Goal: Task Accomplishment & Management: Complete application form

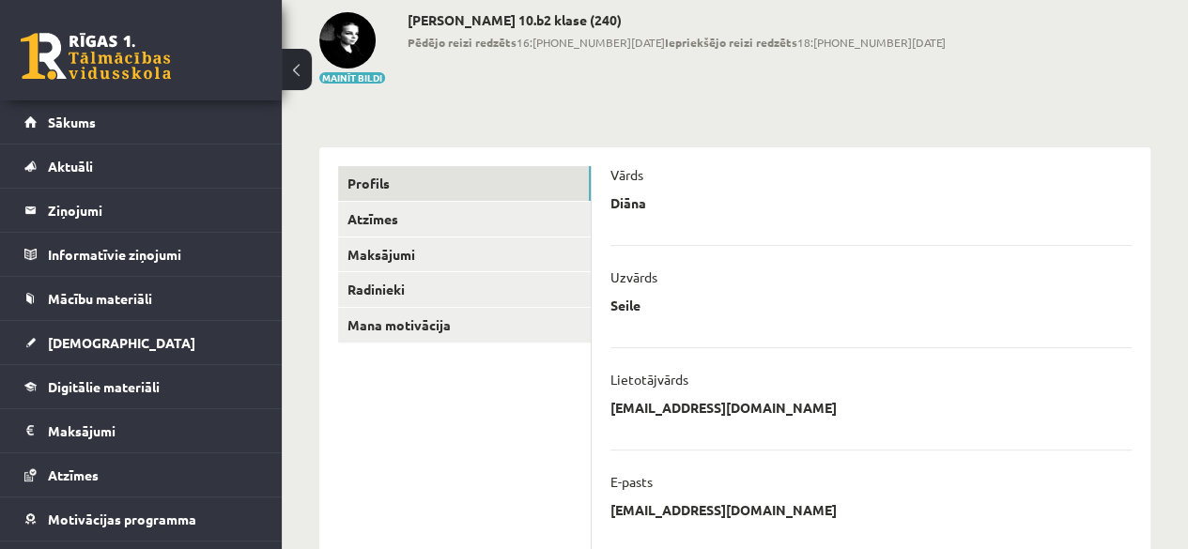
scroll to position [99, 0]
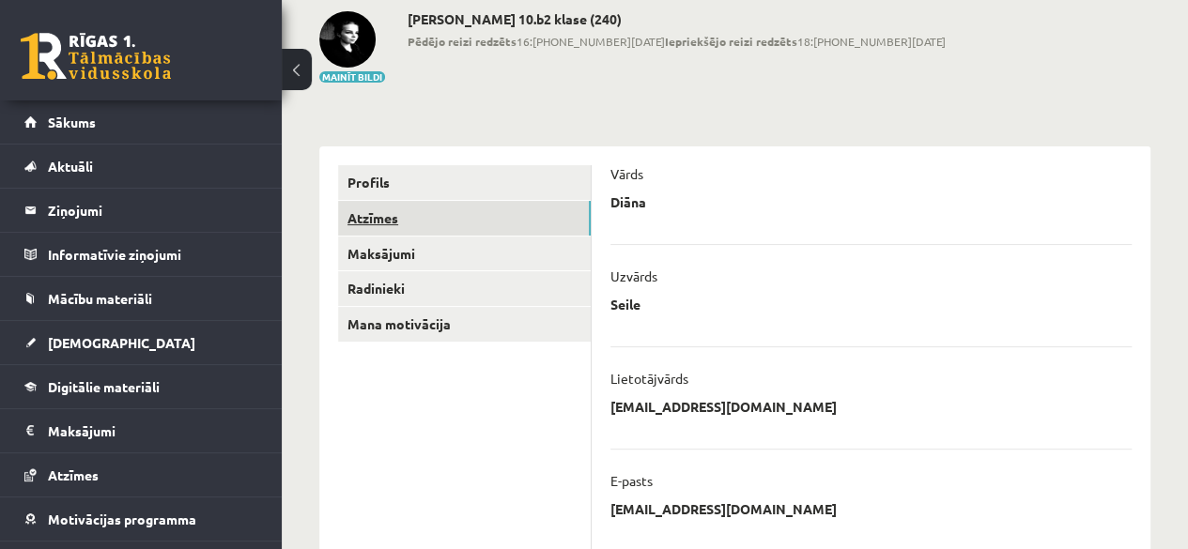
click at [486, 225] on link "Atzīmes" at bounding box center [464, 218] width 253 height 35
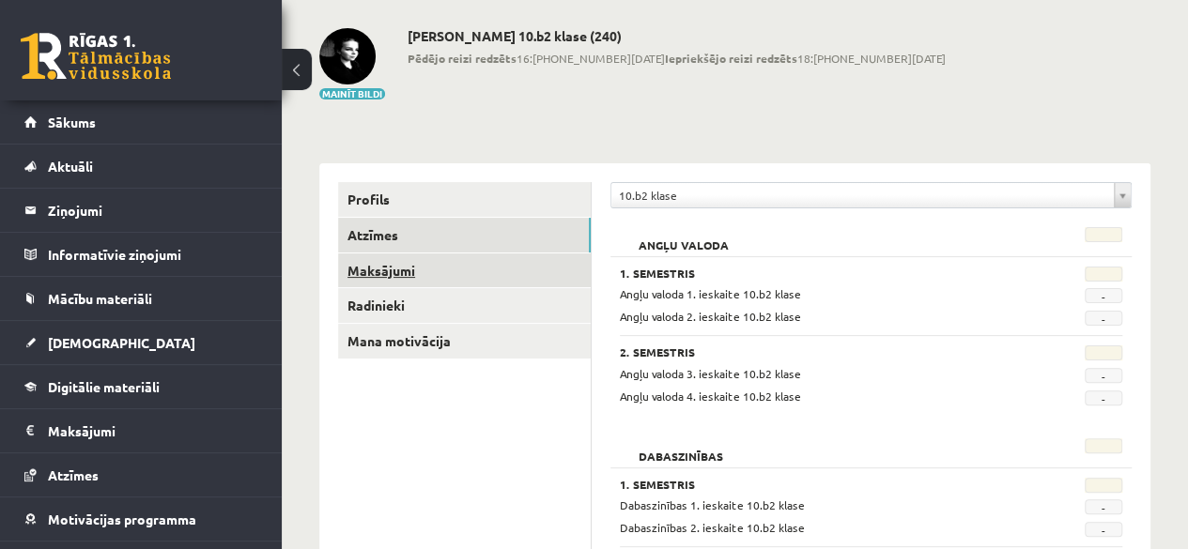
scroll to position [81, 0]
click at [435, 273] on link "Maksājumi" at bounding box center [464, 271] width 253 height 35
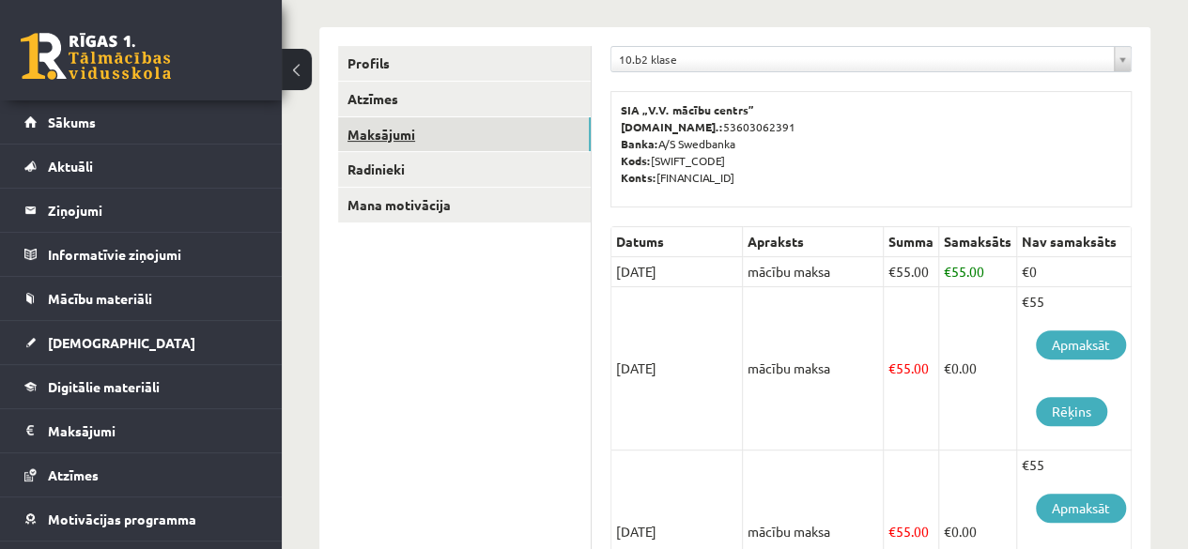
scroll to position [211, 0]
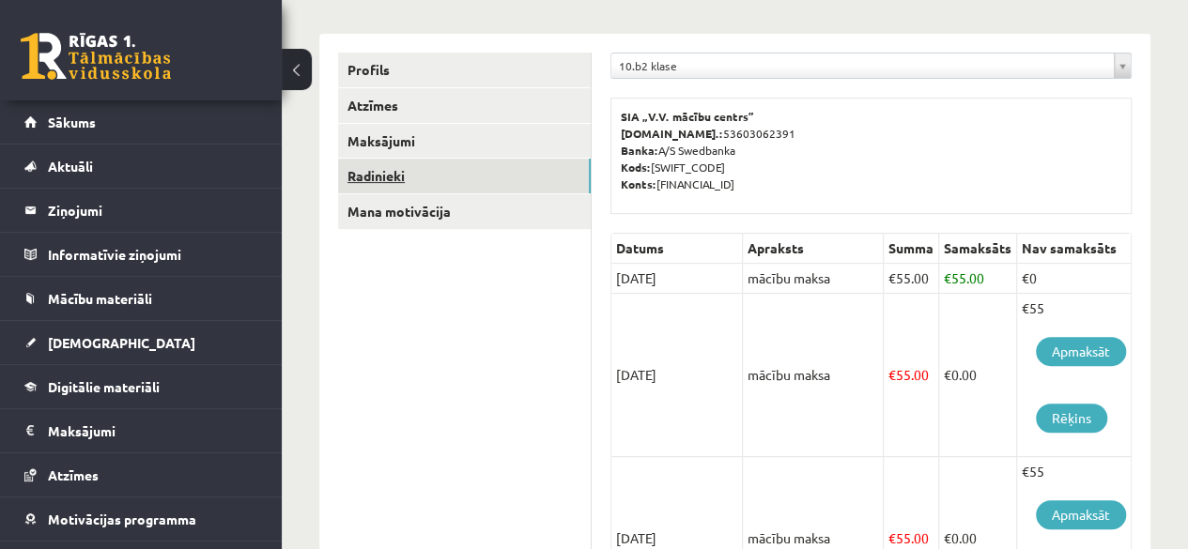
click at [411, 177] on link "Radinieki" at bounding box center [464, 176] width 253 height 35
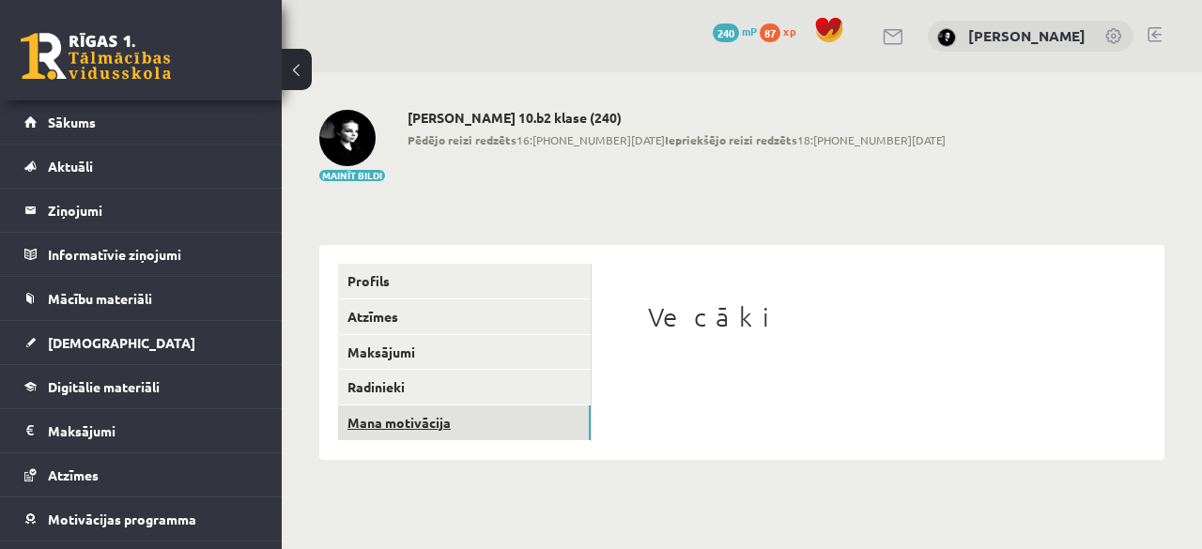
click at [458, 423] on link "Mana motivācija" at bounding box center [464, 423] width 253 height 35
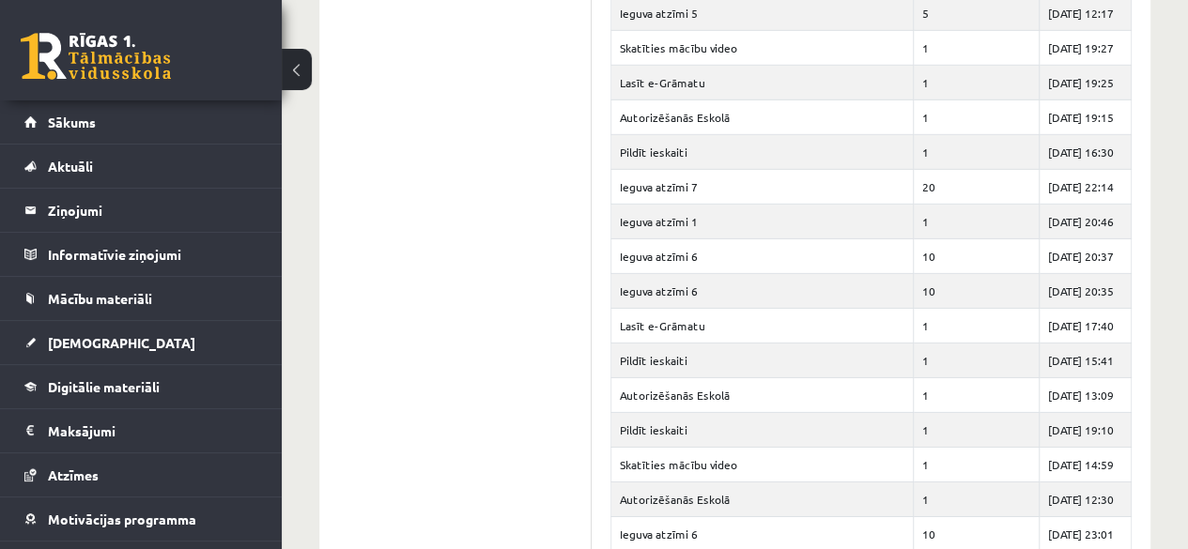
scroll to position [2836, 0]
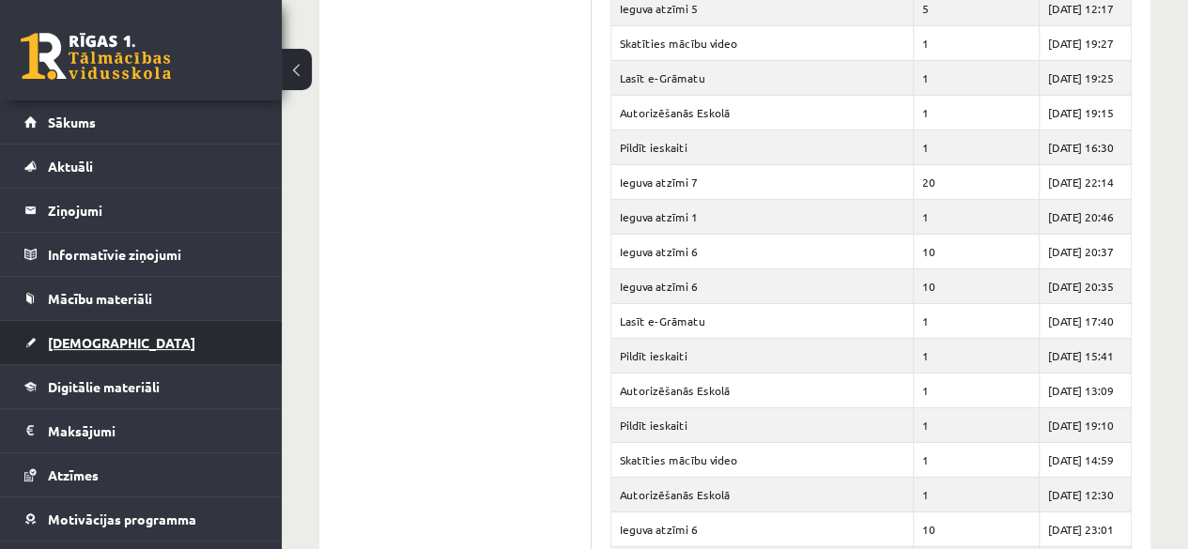
click at [125, 343] on link "[DEMOGRAPHIC_DATA]" at bounding box center [141, 342] width 234 height 43
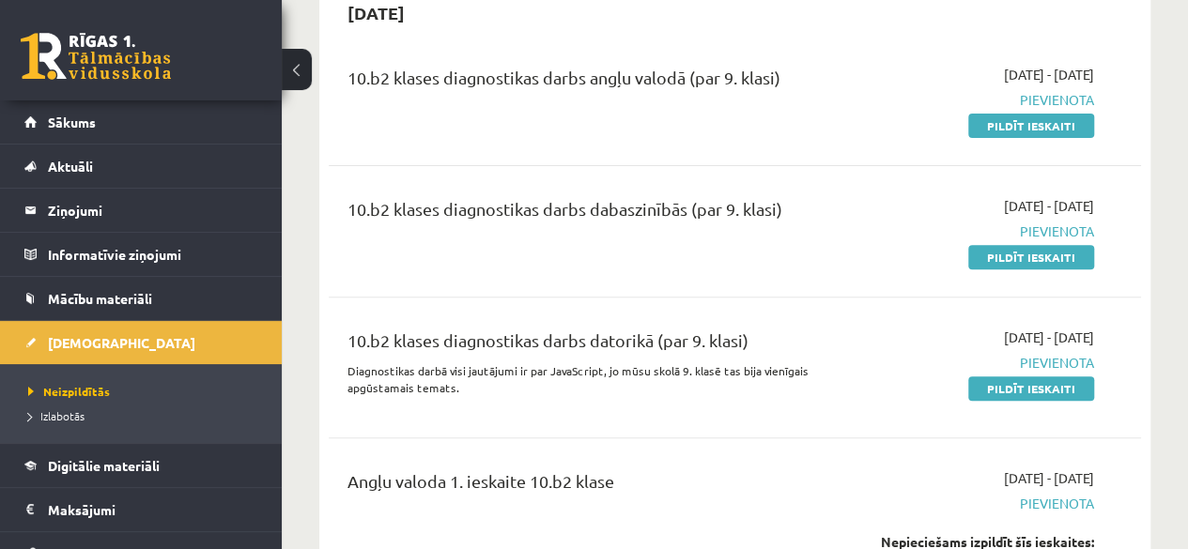
scroll to position [201, 0]
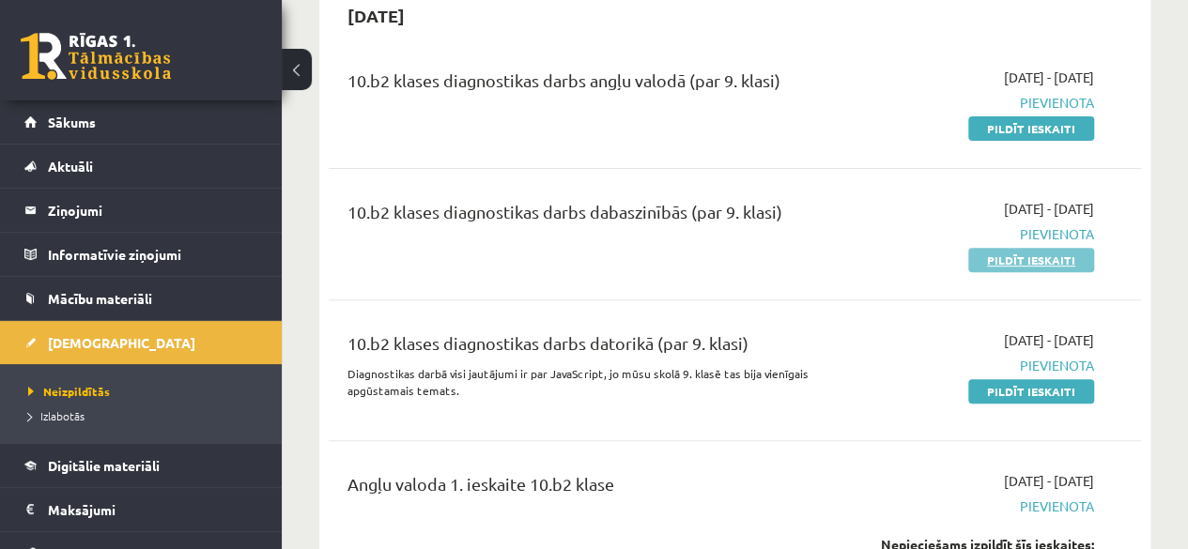
click at [989, 266] on link "Pildīt ieskaiti" at bounding box center [1031, 260] width 126 height 24
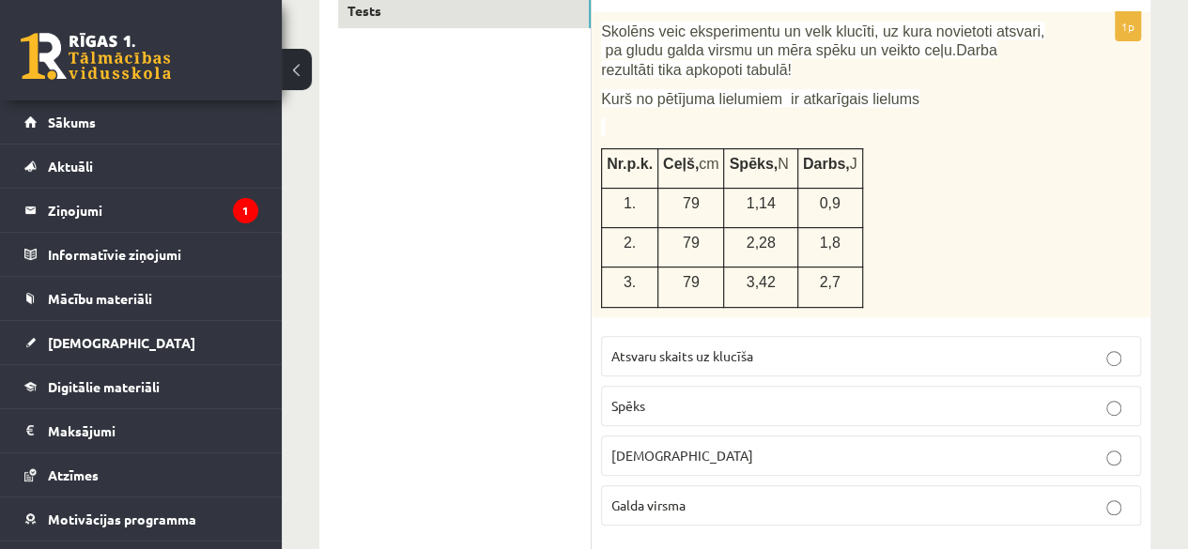
scroll to position [347, 0]
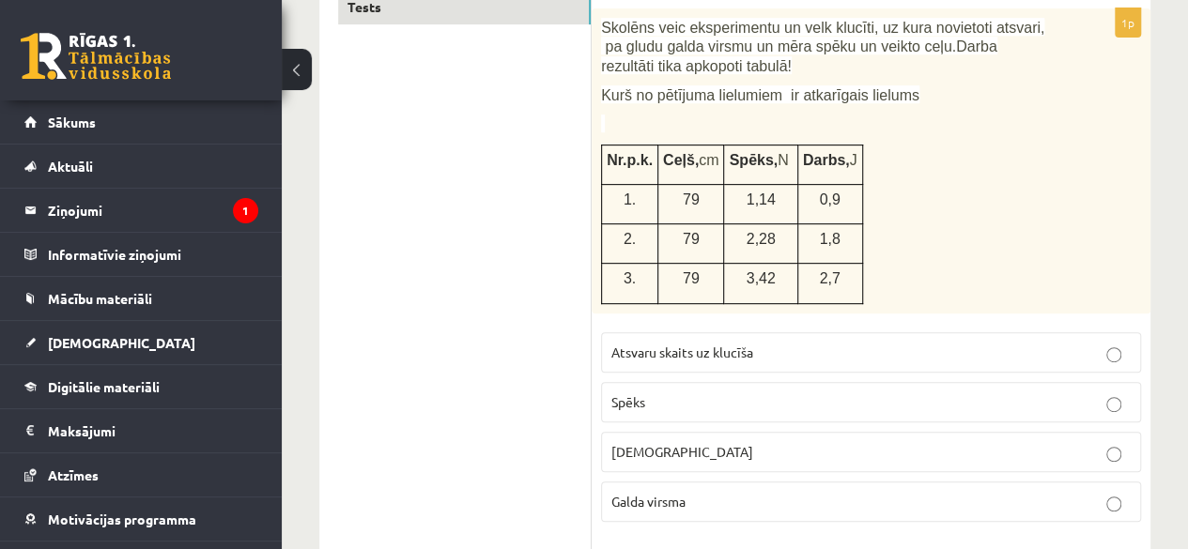
click at [761, 453] on p "Attālums" at bounding box center [870, 452] width 519 height 20
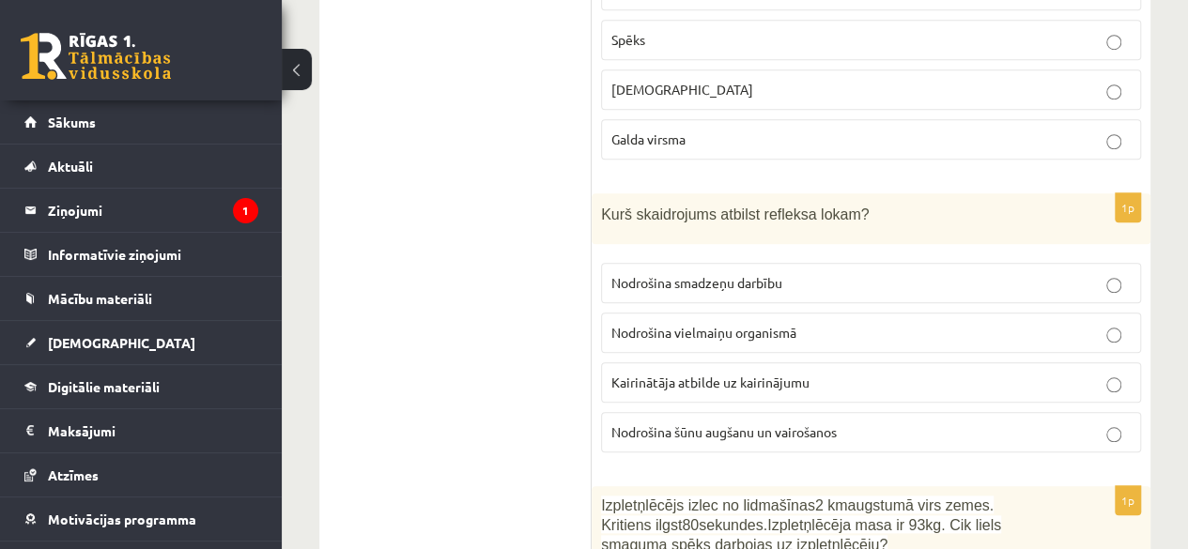
scroll to position [703, 0]
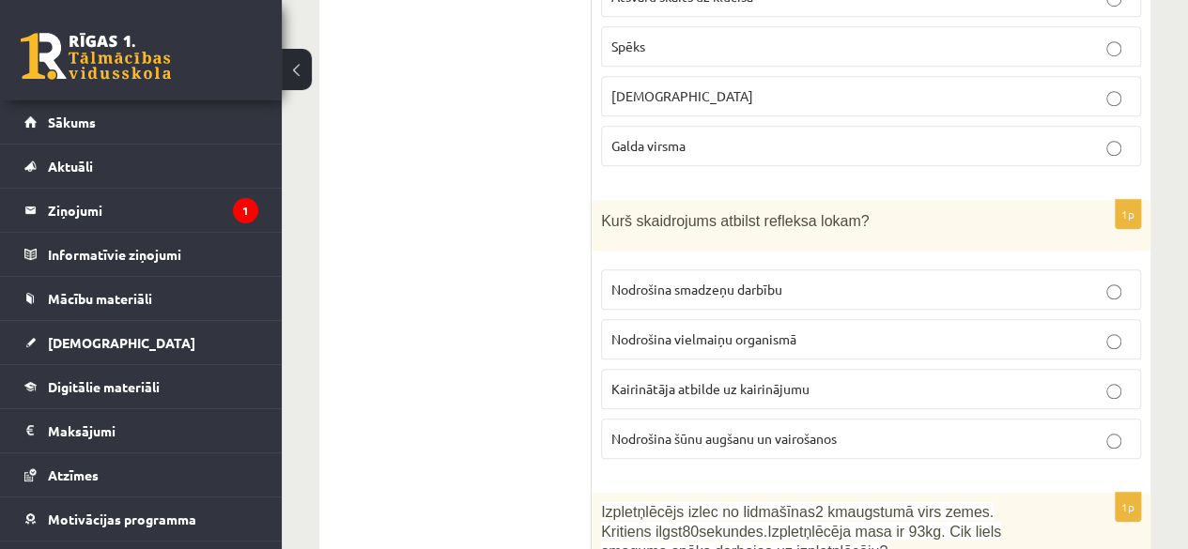
click at [832, 281] on p "Nodrošina smadzeņu darbību" at bounding box center [870, 290] width 519 height 20
click at [809, 379] on p "Kairinātāja atbilde uz kairinājumu" at bounding box center [870, 389] width 519 height 20
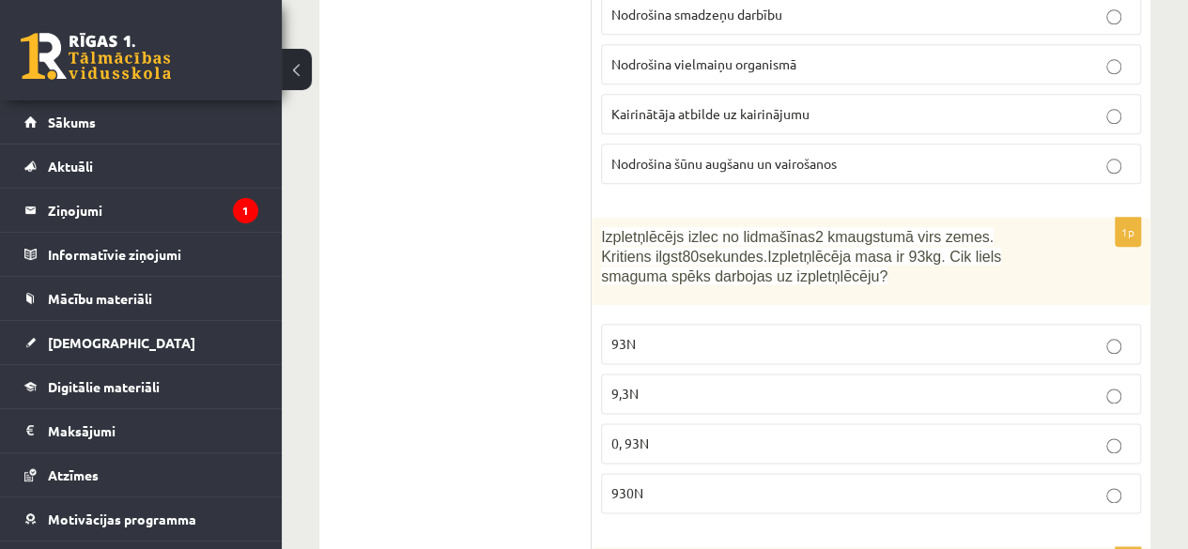
scroll to position [987, 0]
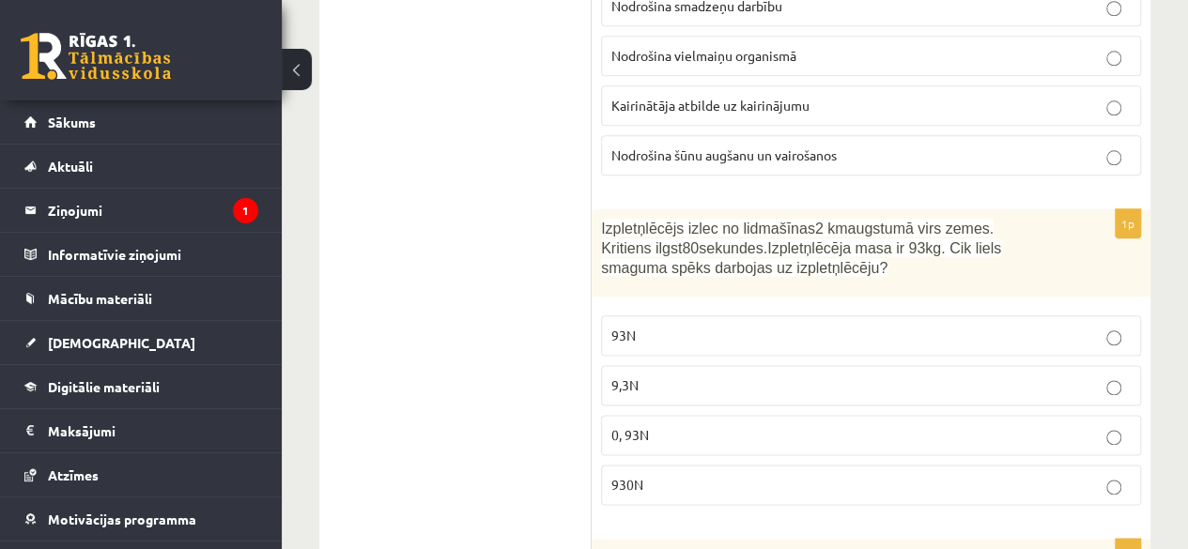
click at [776, 485] on p "930N" at bounding box center [870, 485] width 519 height 20
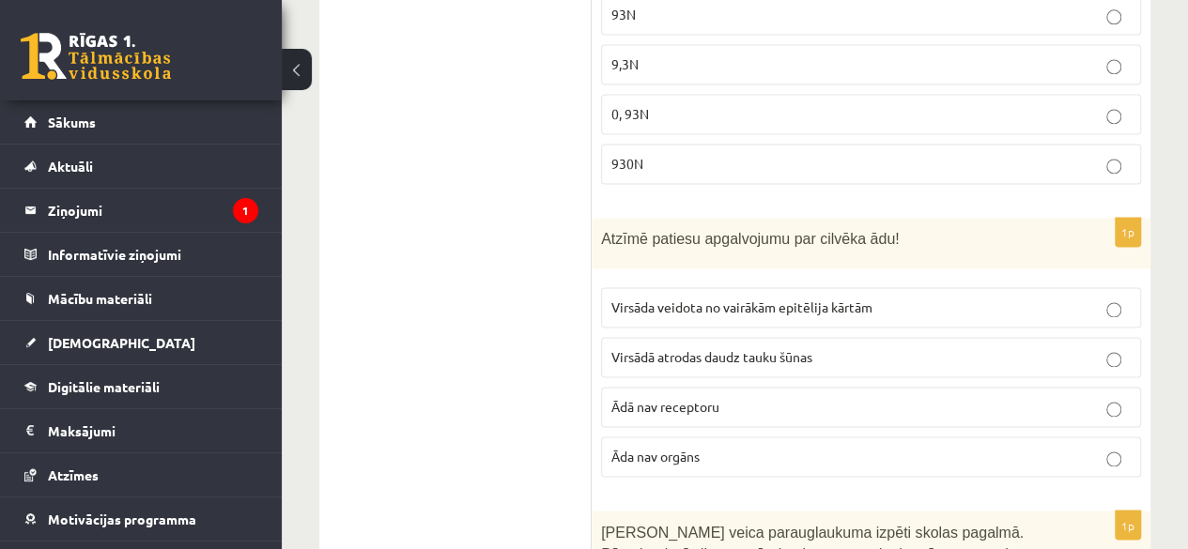
scroll to position [1309, 0]
click at [841, 352] on p "Virsādā atrodas daudz tauku šūnas" at bounding box center [870, 356] width 519 height 20
click at [868, 298] on span "Virsāda veidota no vairākām epitēlija kārtām" at bounding box center [741, 306] width 261 height 17
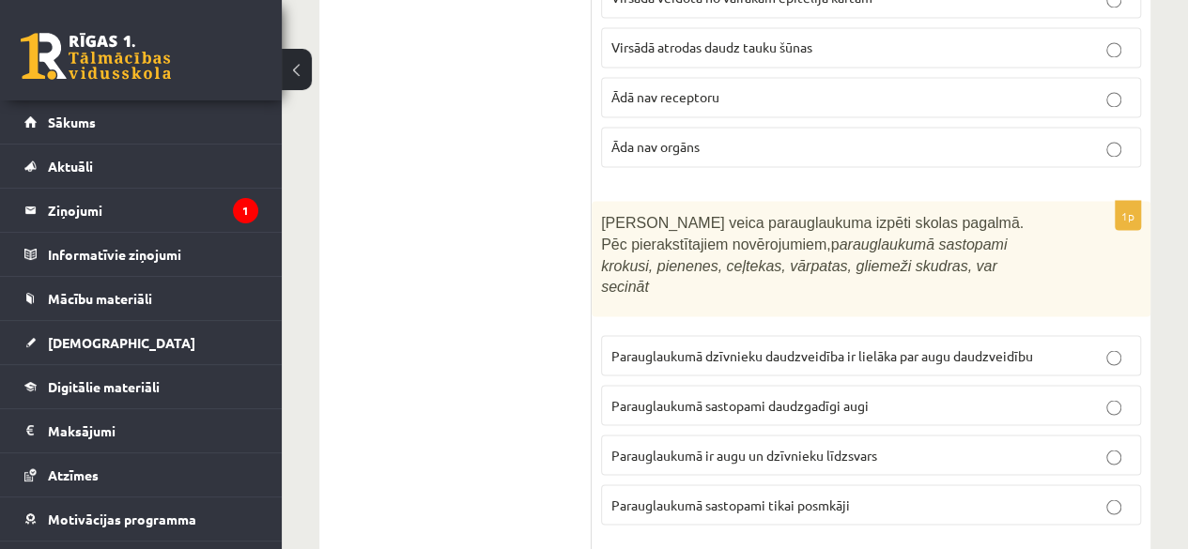
scroll to position [1619, 0]
click at [850, 445] on span "Parauglaukumā ir augu un dzīvnieku līdzsvars" at bounding box center [744, 453] width 266 height 17
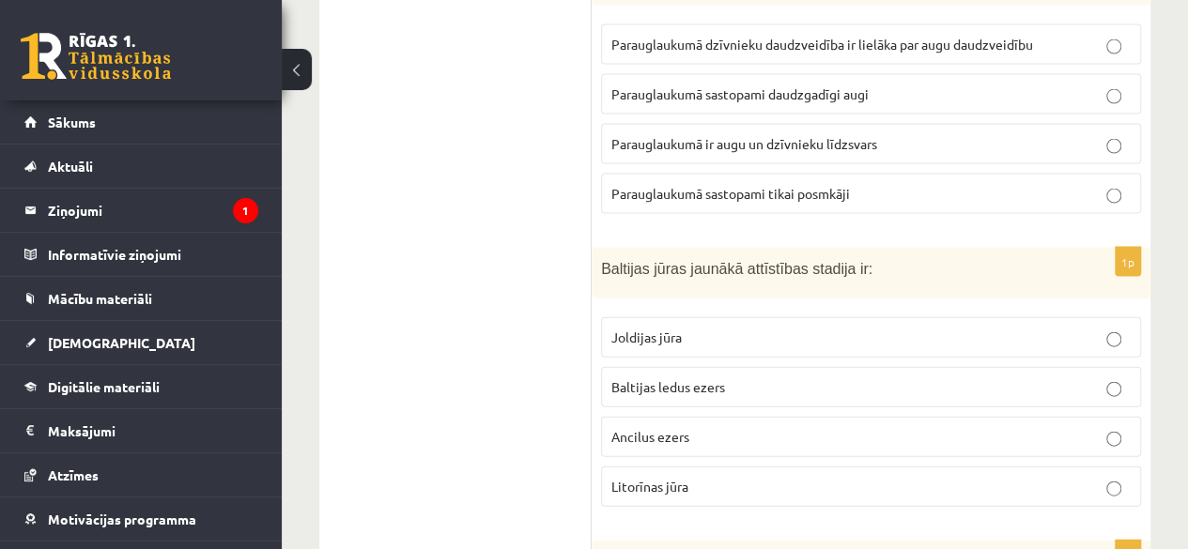
scroll to position [1937, 0]
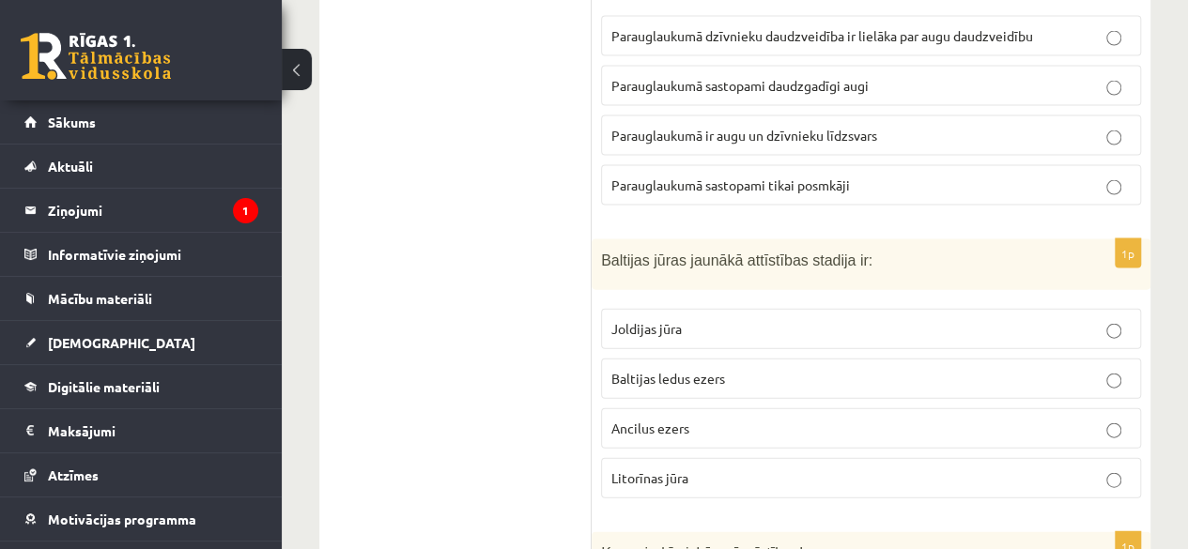
click at [787, 419] on p "Ancilus ezers" at bounding box center [870, 429] width 519 height 20
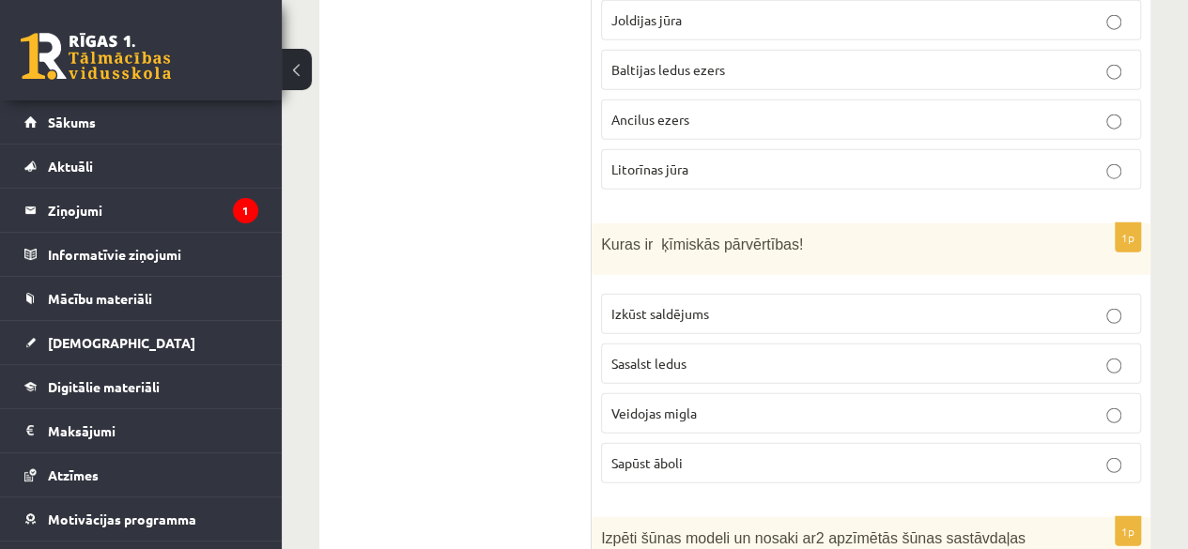
scroll to position [2248, 0]
click at [789, 352] on p "Sasalst ledus" at bounding box center [870, 362] width 519 height 20
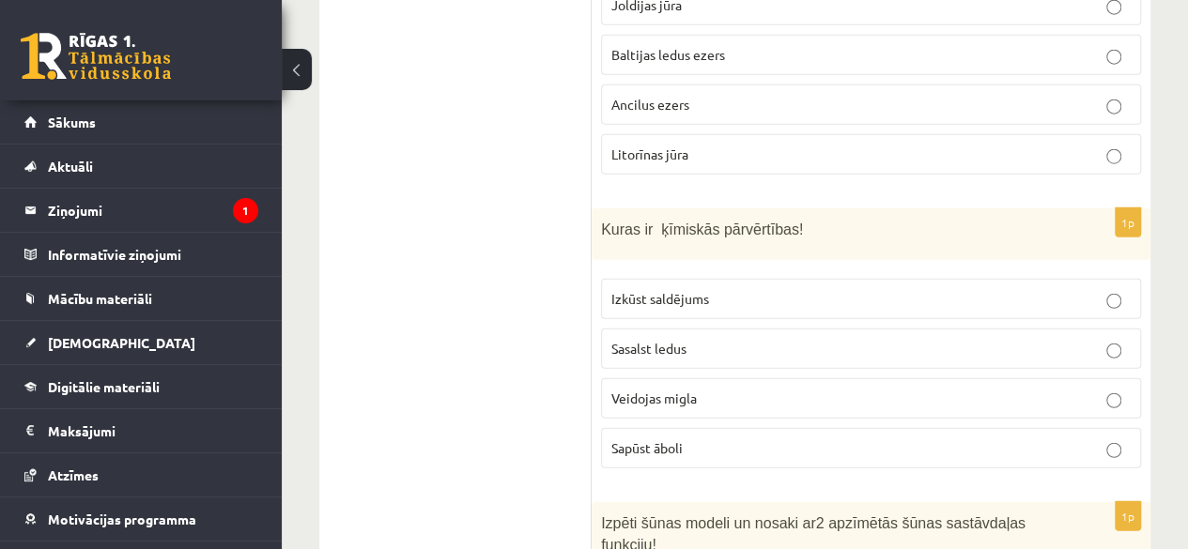
scroll to position [2262, 0]
click at [759, 427] on label "Sapūst āboli" at bounding box center [871, 447] width 540 height 40
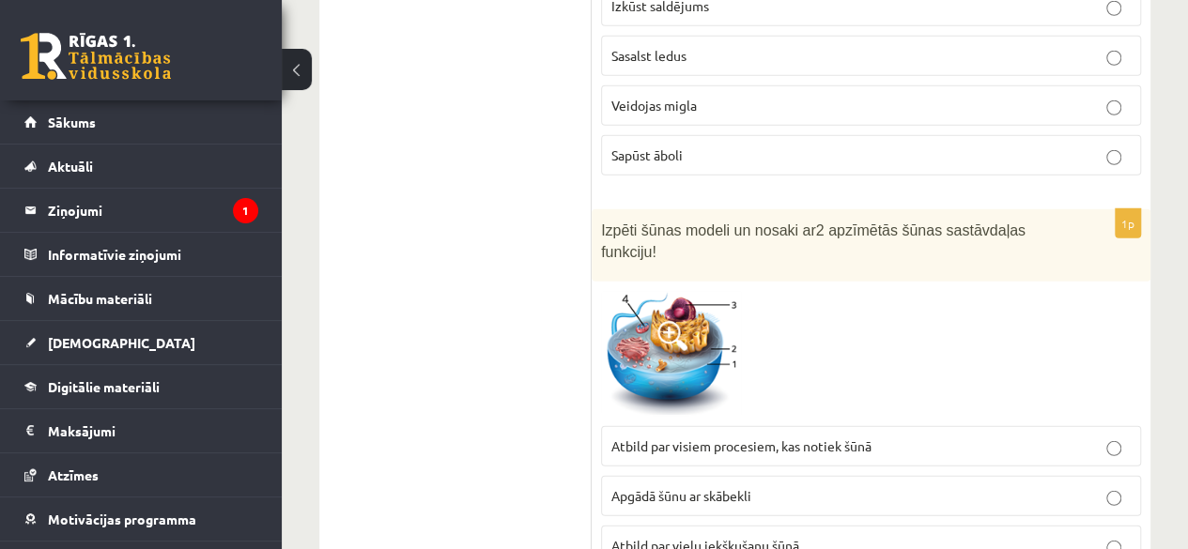
scroll to position [2557, 0]
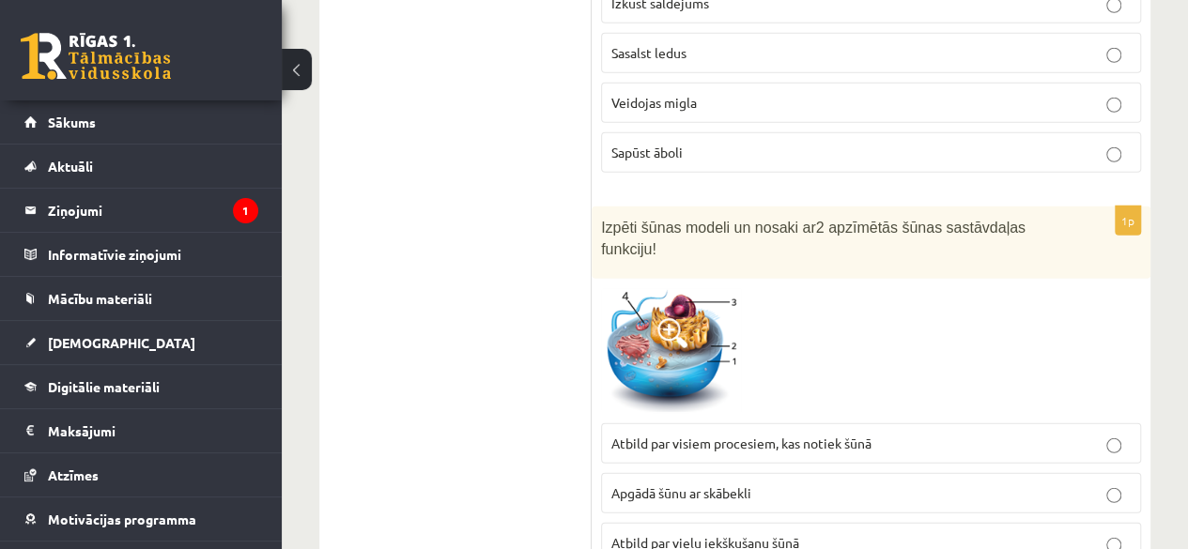
click at [672, 288] on img at bounding box center [671, 351] width 141 height 126
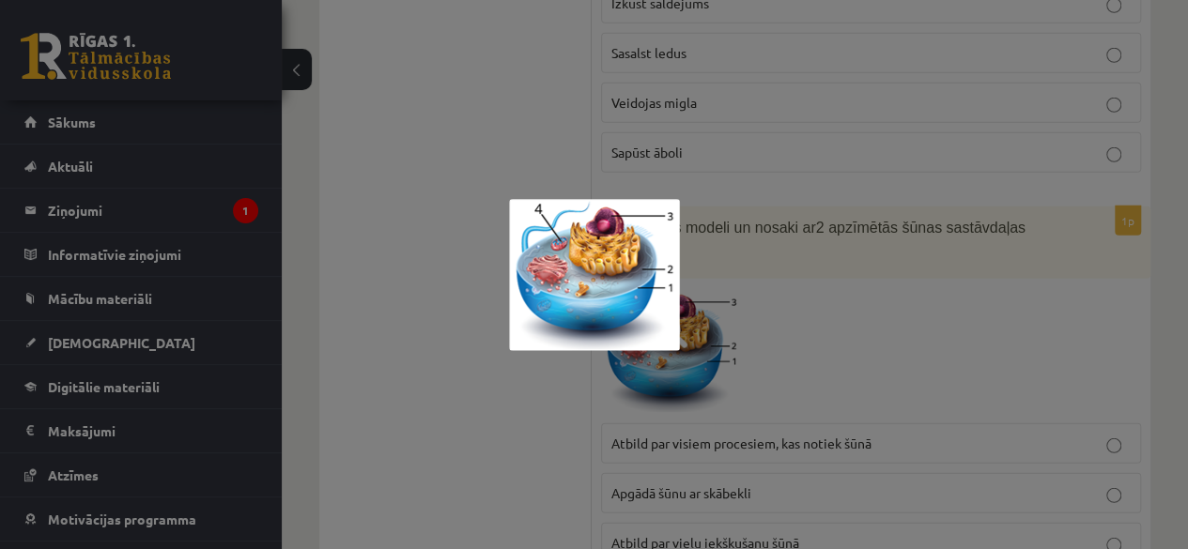
click at [785, 262] on div at bounding box center [594, 274] width 1188 height 549
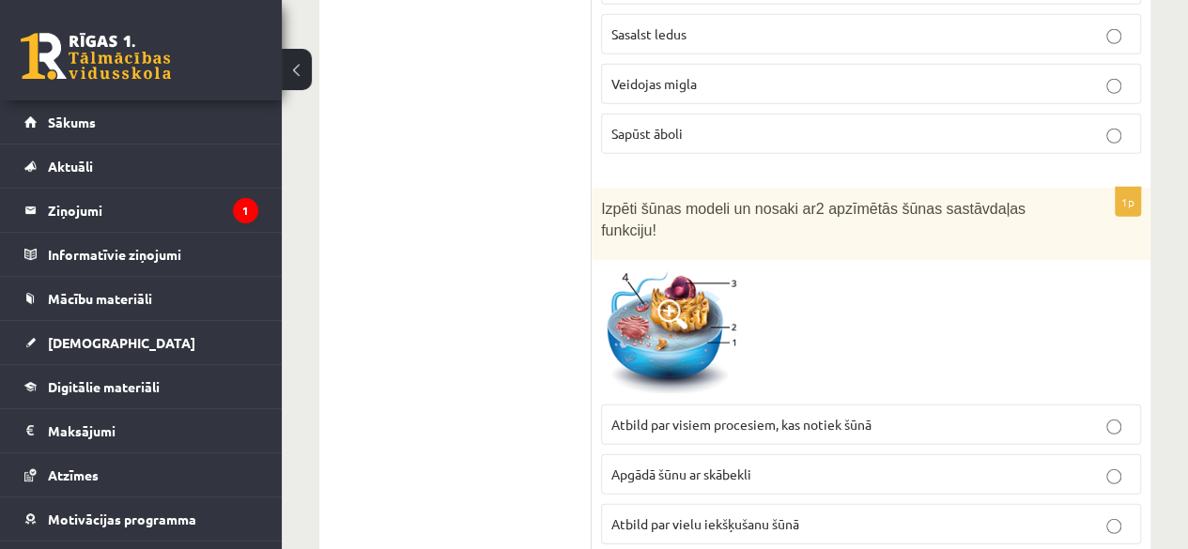
scroll to position [2583, 0]
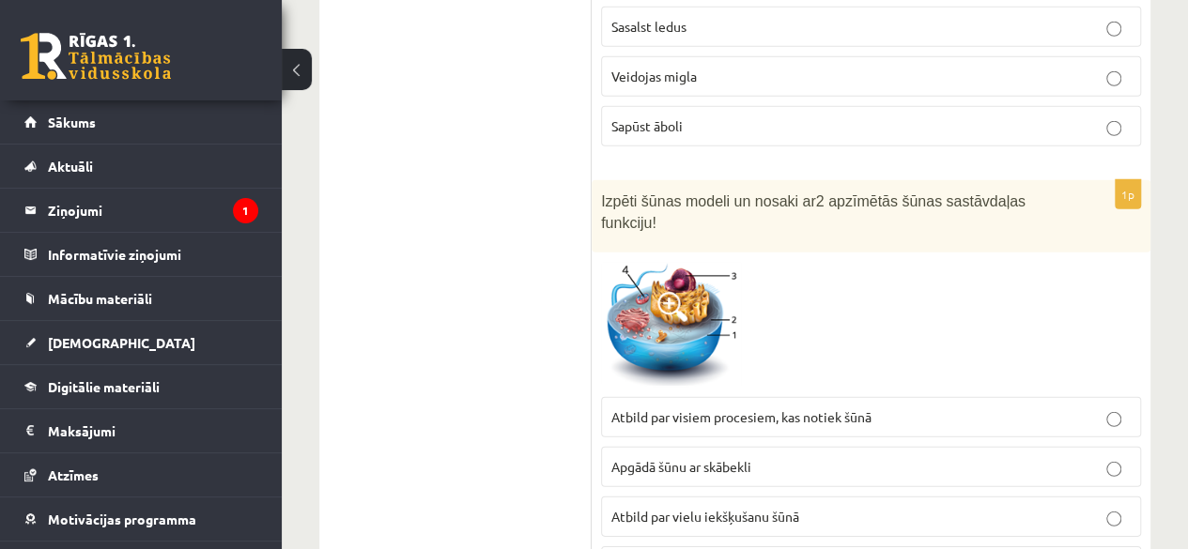
click at [804, 507] on p "Atbild par vielu iekšķušanu šūnā" at bounding box center [870, 517] width 519 height 20
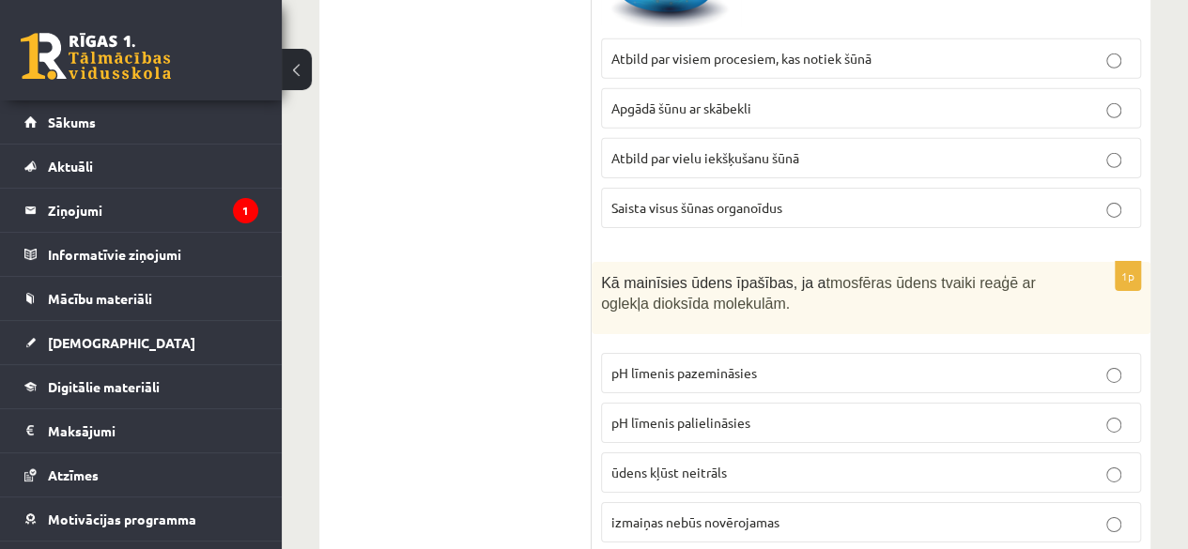
scroll to position [2943, 0]
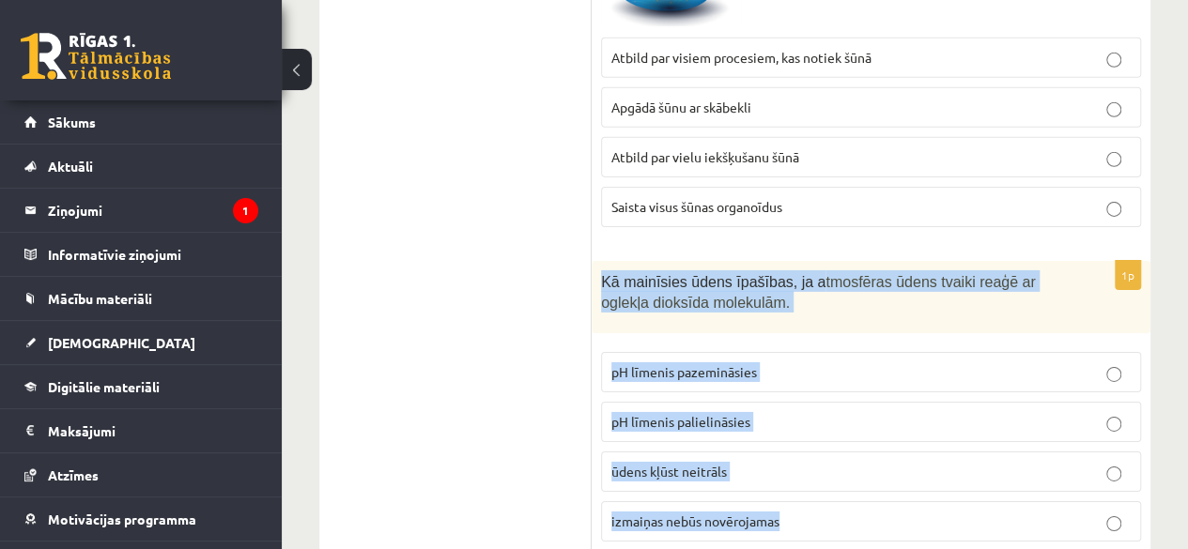
drag, startPoint x: 599, startPoint y: 213, endPoint x: 1007, endPoint y: 479, distance: 487.3
click at [1007, 479] on div "1p Kā mainīsies ūdens īpašības, ja a tmosfēras ūdens tvaiki reaģē ar oglekļa di…" at bounding box center [871, 409] width 559 height 296
copy div "Kā mainīsies ūdens īpašības, ja a tmosfēras ūdens tvaiki reaģē ar oglekļa dioks…"
click at [916, 362] on p "pH līmenis pazemināsies" at bounding box center [870, 372] width 519 height 20
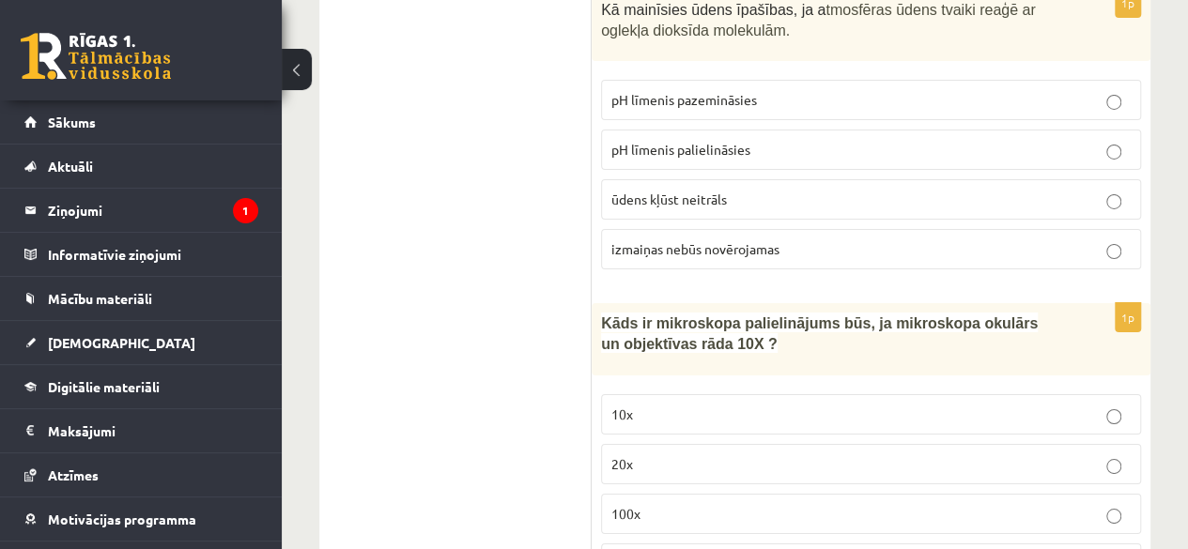
scroll to position [3216, 0]
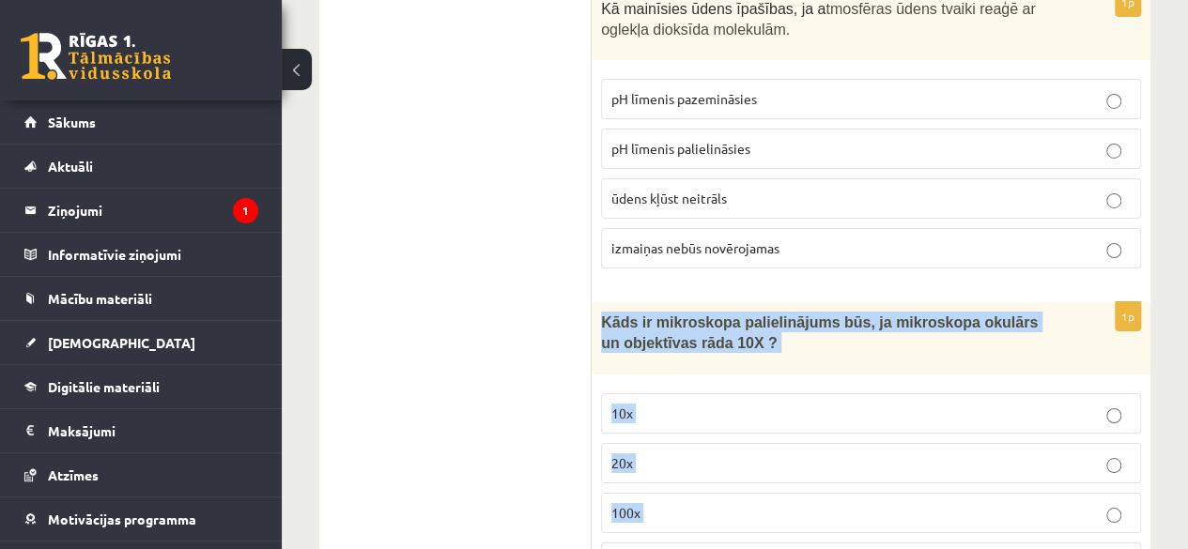
drag, startPoint x: 601, startPoint y: 253, endPoint x: 965, endPoint y: 517, distance: 450.4
click at [965, 517] on div "1p Kāds ir mikroskopa palielinājums būs, ja mikroskopa okulārs un objektīvas rā…" at bounding box center [871, 450] width 559 height 296
copy div "Kāds ir mikroskopa palielinājums būs, ja mikroskopa okulārs un objektīvas rāda …"
click at [702, 503] on p "100x" at bounding box center [870, 513] width 519 height 20
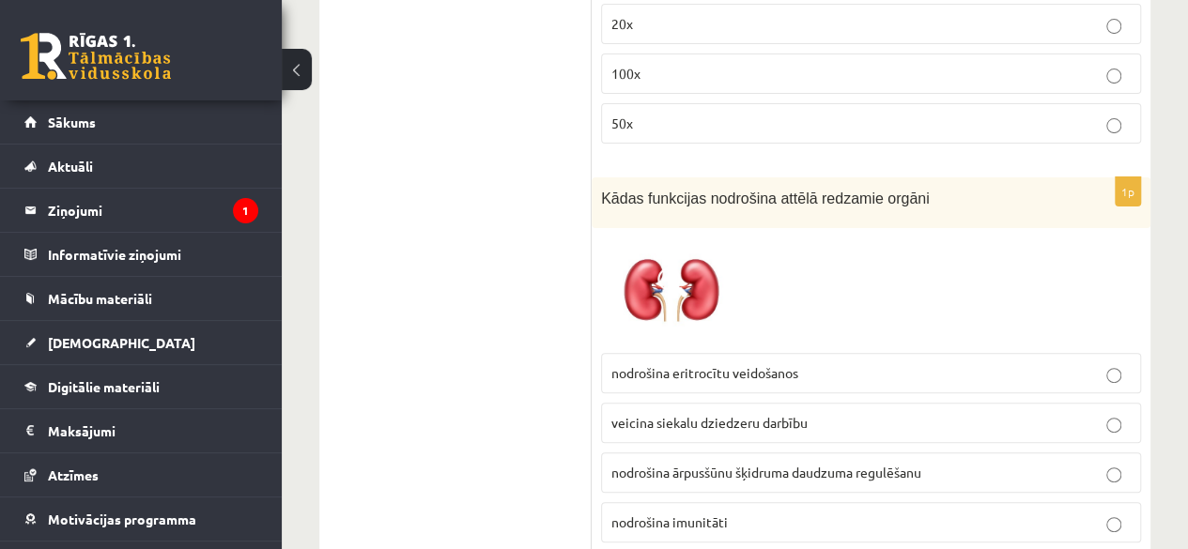
scroll to position [3657, 0]
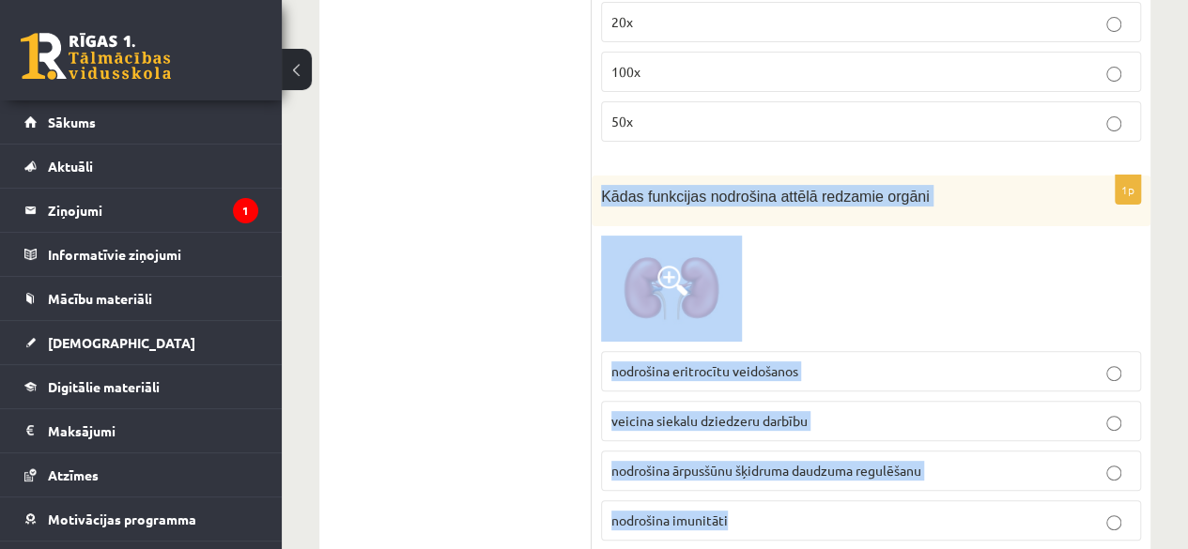
drag, startPoint x: 597, startPoint y: 125, endPoint x: 907, endPoint y: 483, distance: 473.3
click at [907, 483] on div "1p Kādas funkcijas nodrošina attēlā redzamie orgāni nodrošina eritrocītu veidoš…" at bounding box center [871, 366] width 559 height 380
copy div "Kādas funkcijas nodrošina attēlā redzamie orgāni nodrošina eritrocītu veidošano…"
click at [871, 462] on span "nodrošina ārpusšūnu šķidruma daudzuma regulēšanu" at bounding box center [766, 470] width 310 height 17
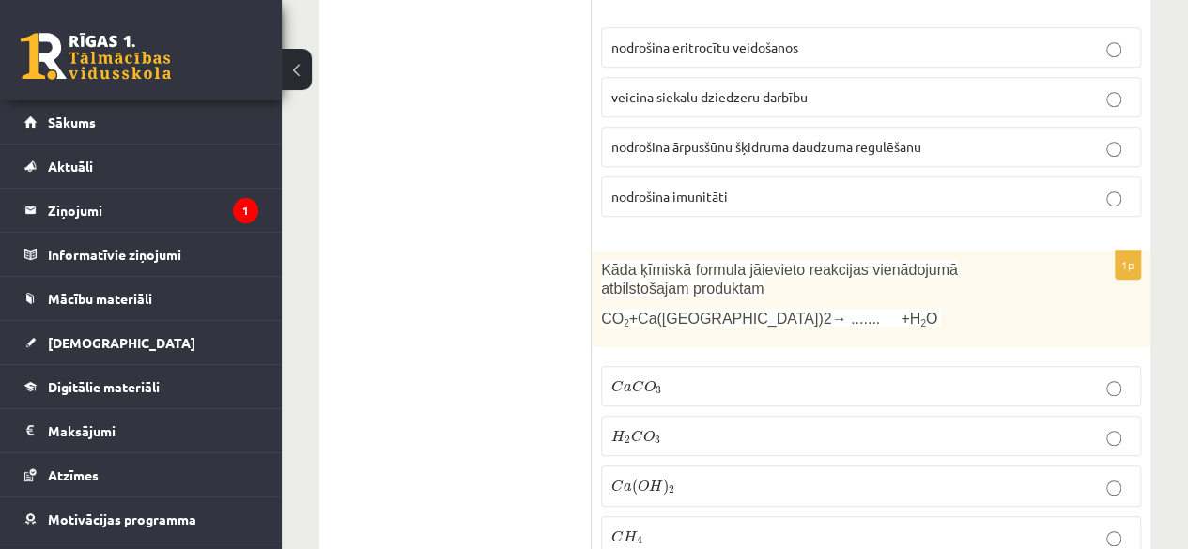
scroll to position [3982, 0]
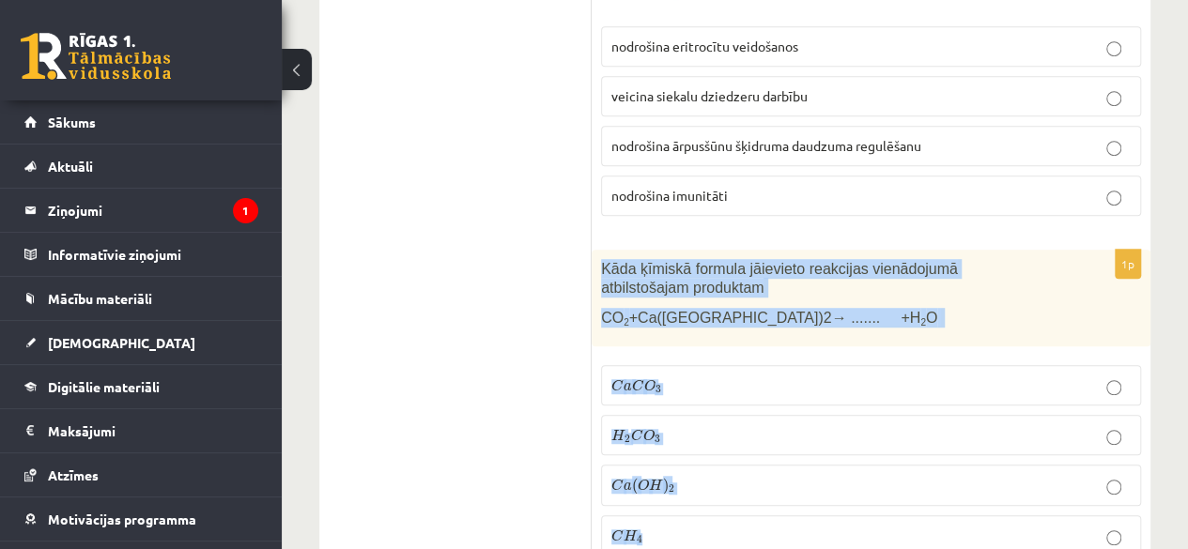
drag, startPoint x: 601, startPoint y: 192, endPoint x: 984, endPoint y: 487, distance: 484.0
click at [984, 487] on div "1p Kāda ķīmiskā formula jāievieto reakcijas vienādojumā atbilstošajam produktam…" at bounding box center [871, 410] width 559 height 321
copy div "Kāda ķīmiskā formula jāievieto reakcijas vienādojumā atbilstošajam produktam CO…"
click at [779, 365] on label "C a C O 3 C a C O 3" at bounding box center [871, 385] width 540 height 40
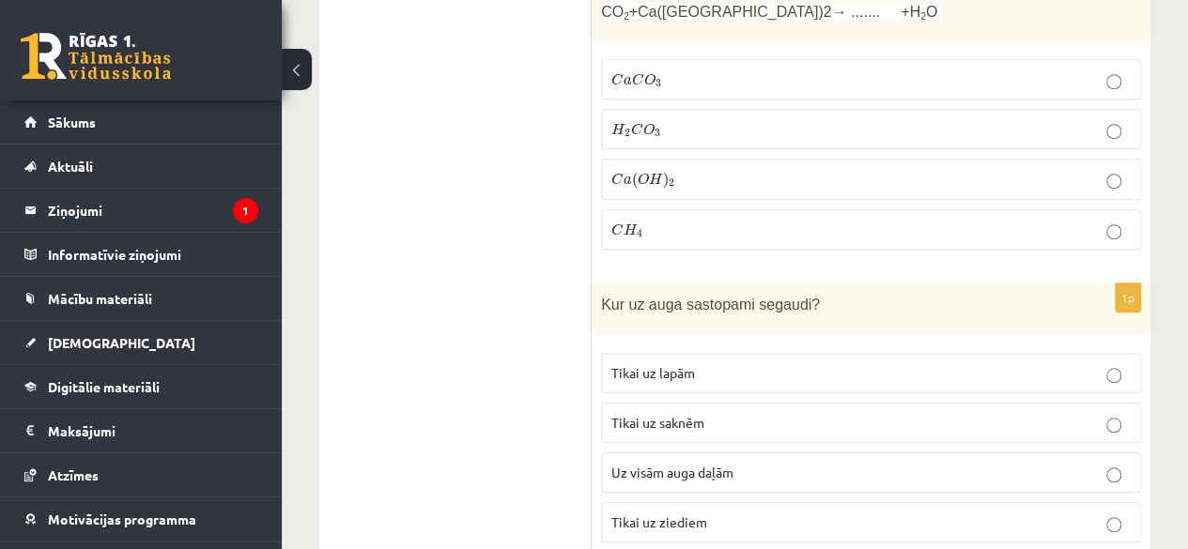
scroll to position [4290, 0]
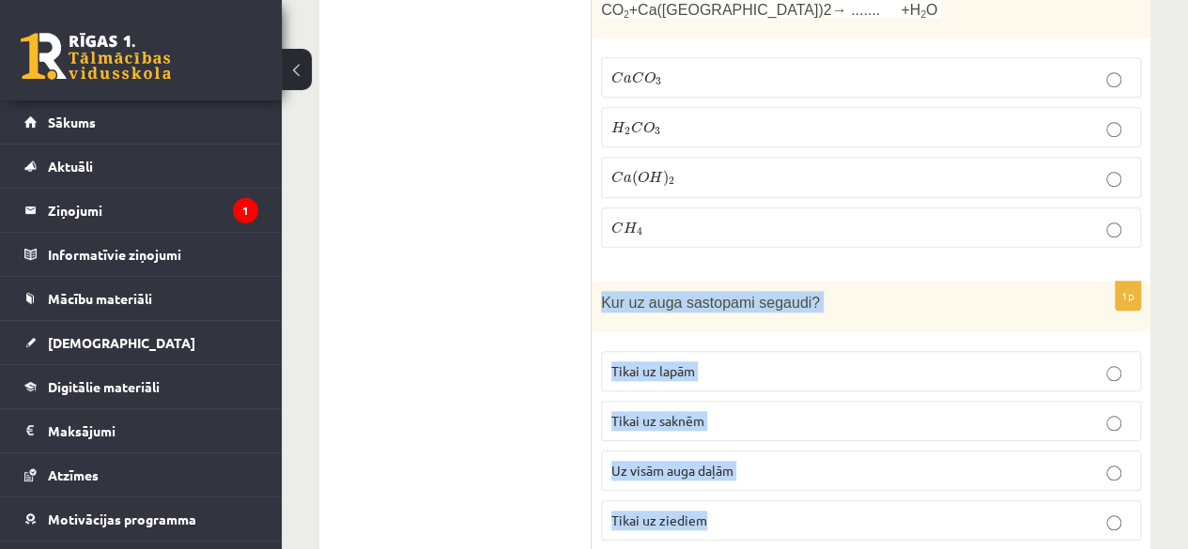
drag, startPoint x: 604, startPoint y: 226, endPoint x: 785, endPoint y: 430, distance: 272.7
click at [785, 430] on div "1p Kur uz auga sastopami segaudi? Tikai uz lapām Tikai uz saknēm Uz visām auga …" at bounding box center [871, 419] width 559 height 275
copy div "Kur uz auga sastopami segaudi? Tikai uz lapām Tikai uz saknēm Uz visām auga daļ…"
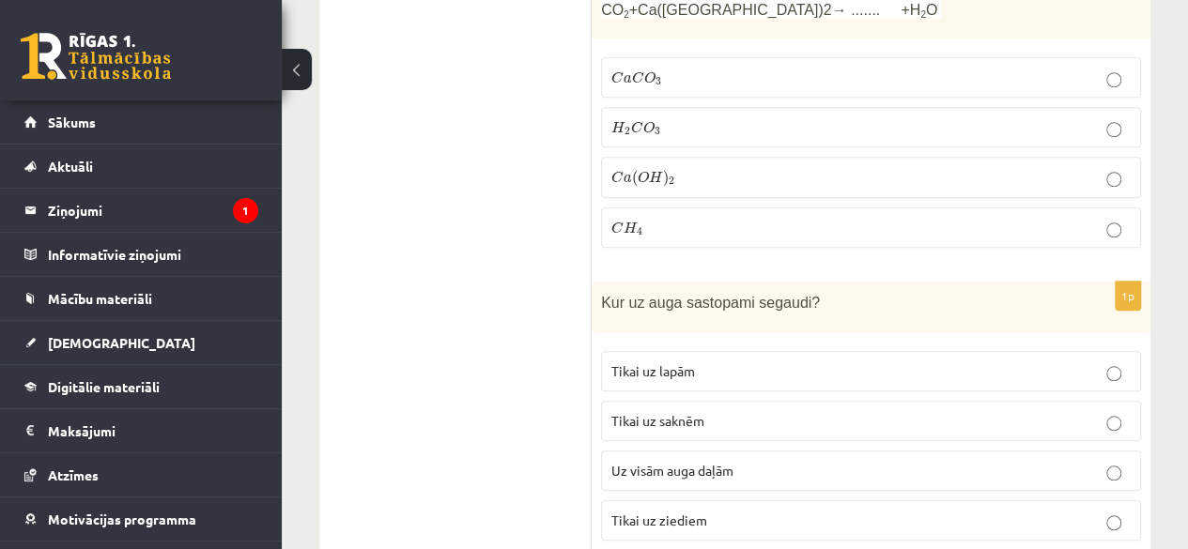
click at [759, 451] on label "Uz visām auga daļām" at bounding box center [871, 471] width 540 height 40
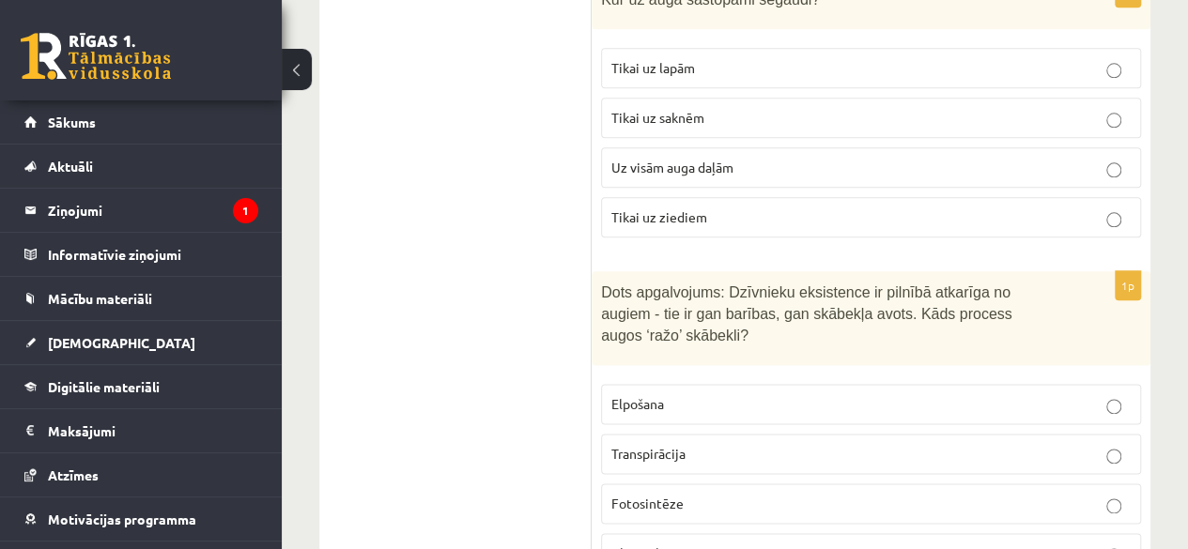
scroll to position [4594, 0]
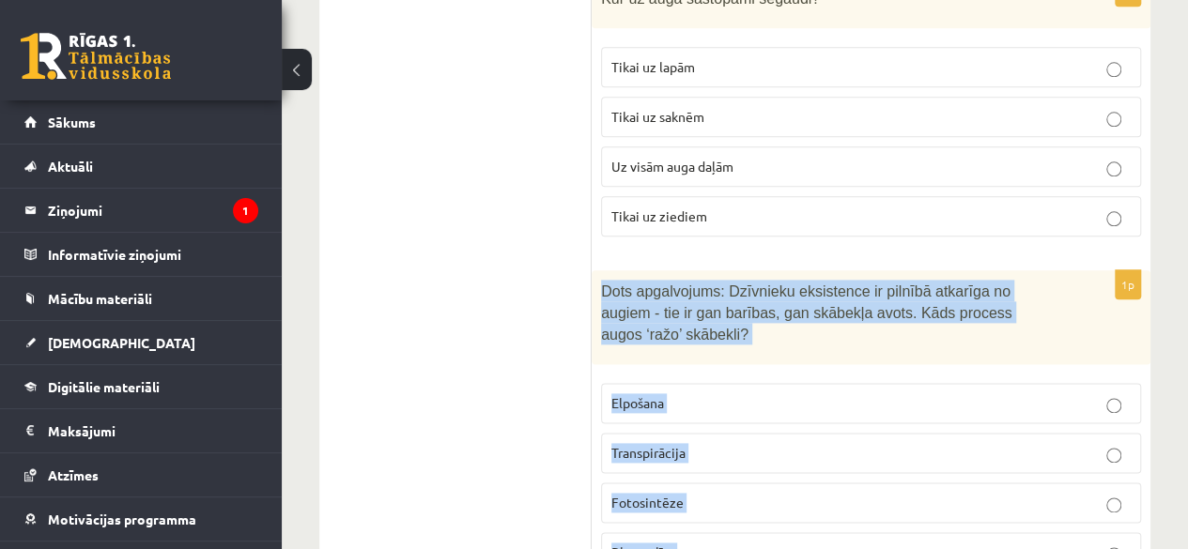
drag, startPoint x: 597, startPoint y: 213, endPoint x: 851, endPoint y: 463, distance: 355.9
click at [851, 463] on div "1p Dots apgalvojums: Dzīvnieku eksistence ir pilnībā atkarīga no augiem - tie i…" at bounding box center [871, 428] width 559 height 317
copy div "Dots apgalvojums: Dzīvnieku eksistence ir pilnībā atkarīga no augiem - tie ir g…"
click at [772, 483] on label "Fotosintēze" at bounding box center [871, 503] width 540 height 40
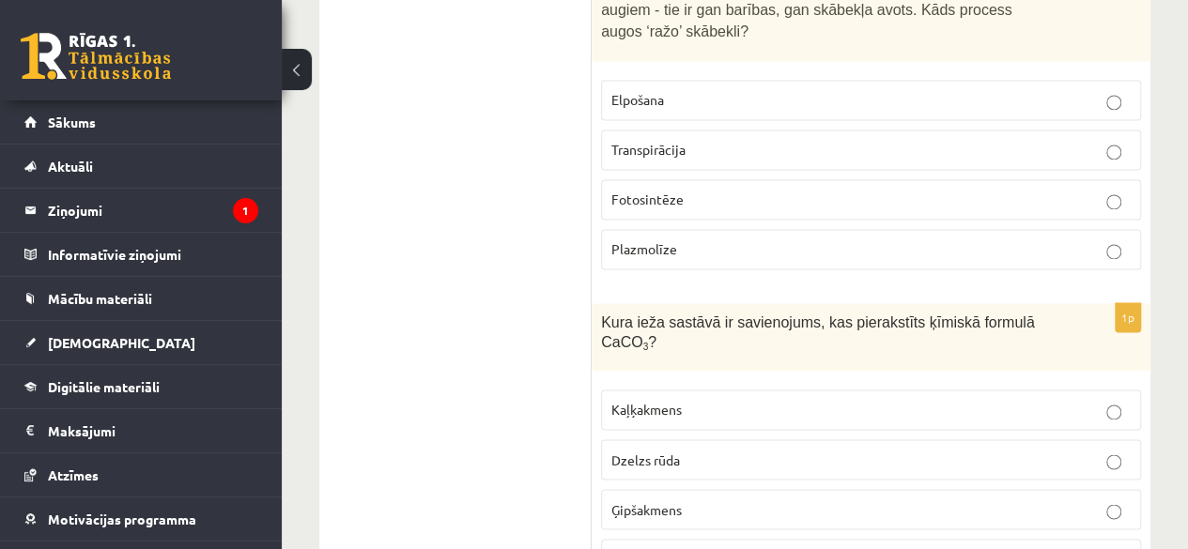
scroll to position [4898, 0]
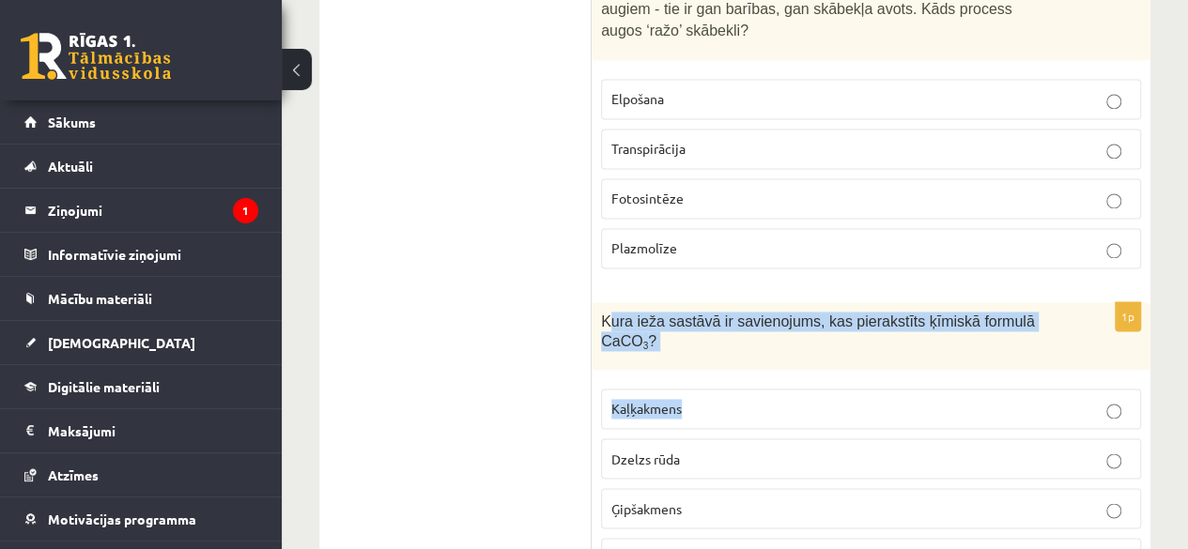
drag, startPoint x: 607, startPoint y: 215, endPoint x: 768, endPoint y: 268, distance: 169.8
click at [768, 302] on div "1p Kura ieža sastāvā ir savienojums, kas pierakstīts ķīmiskā formulā CaCO 3 ? K…" at bounding box center [871, 447] width 559 height 291
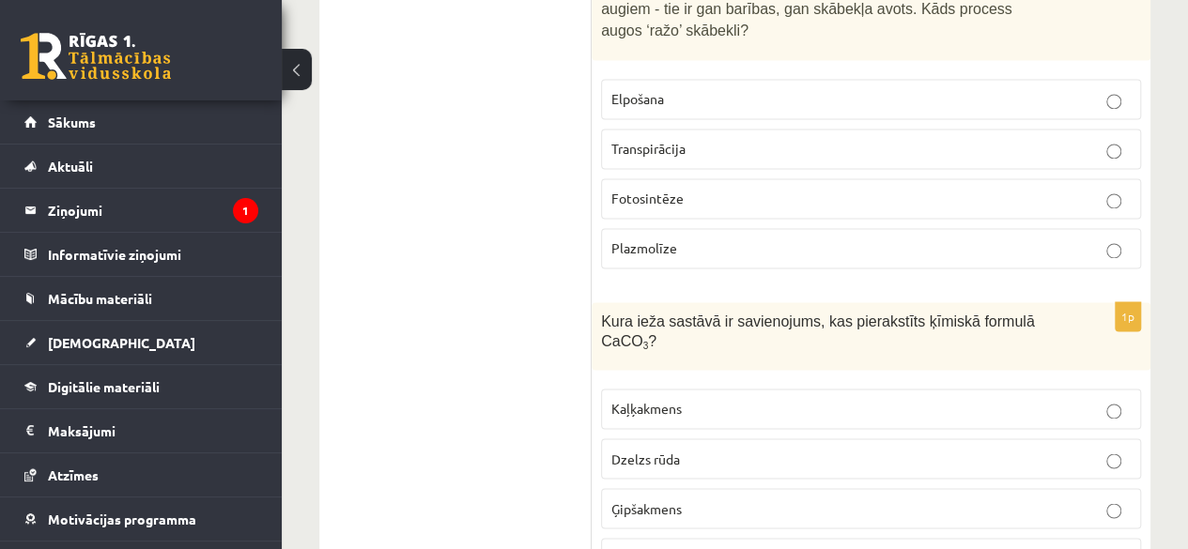
click at [546, 230] on ul "Tests" at bounding box center [465, 217] width 254 height 9557
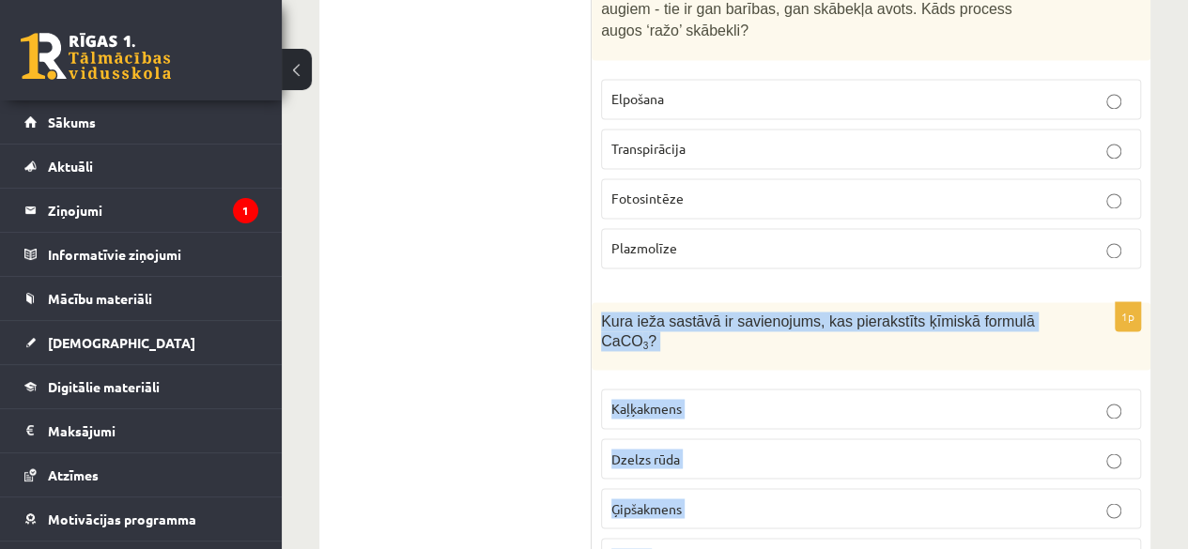
drag, startPoint x: 599, startPoint y: 218, endPoint x: 783, endPoint y: 429, distance: 280.2
click at [783, 429] on div "1p Kura ieža sastāvā ir savienojums, kas pierakstīts ķīmiskā formulā CaCO 3 ? K…" at bounding box center [871, 447] width 559 height 291
copy div "Kura ieža sastāvā ir savienojums, kas pierakstīts ķīmiskā formulā CaCO 3 ? Kaļķ…"
click at [736, 389] on label "Kaļķakmens" at bounding box center [871, 409] width 540 height 40
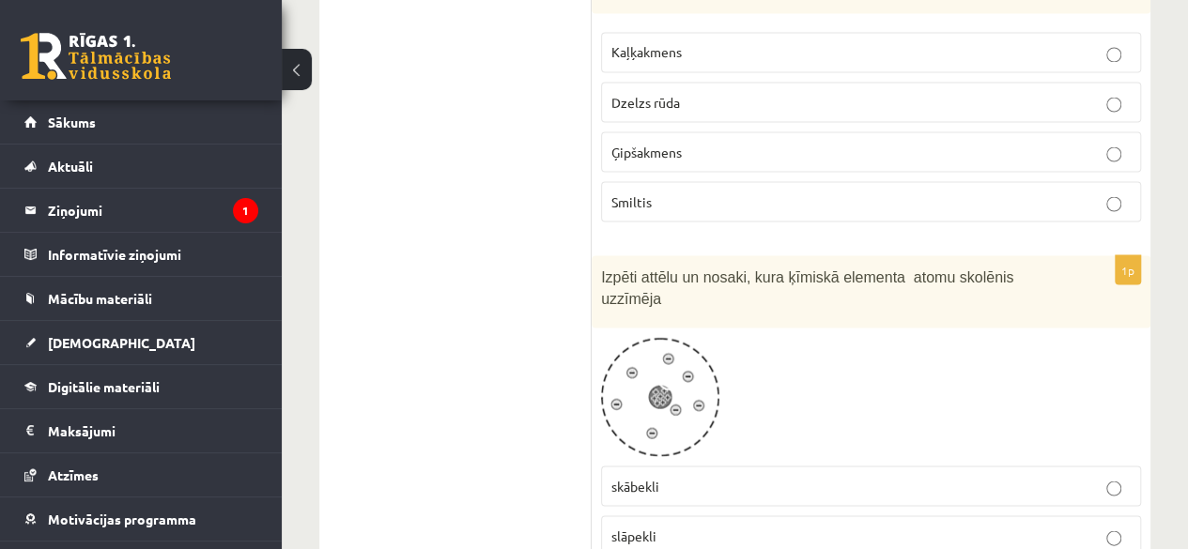
scroll to position [5263, 0]
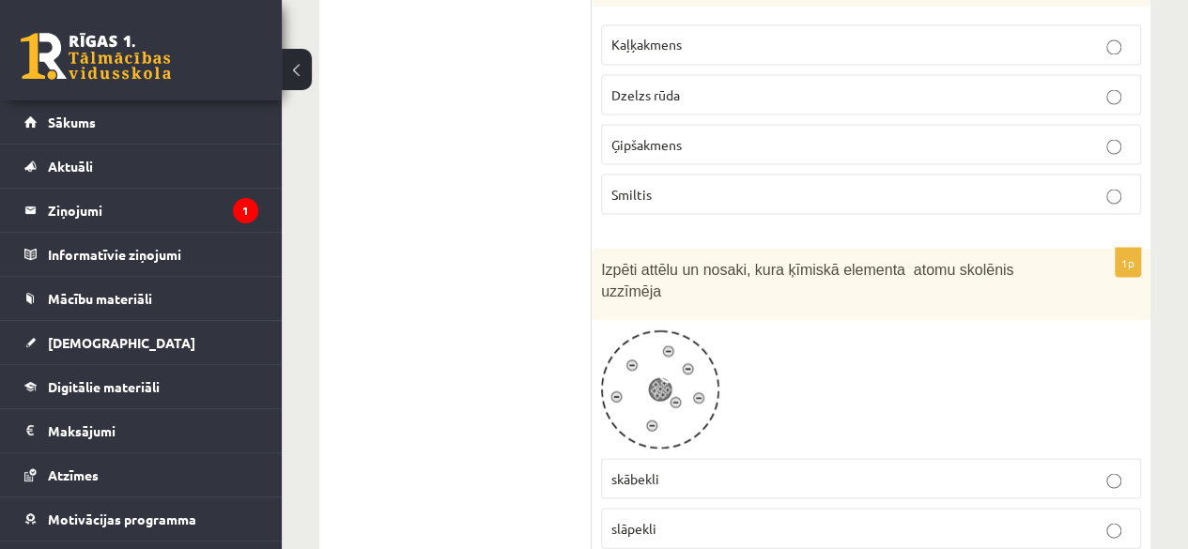
click at [734, 469] on p "skābekli" at bounding box center [870, 479] width 519 height 20
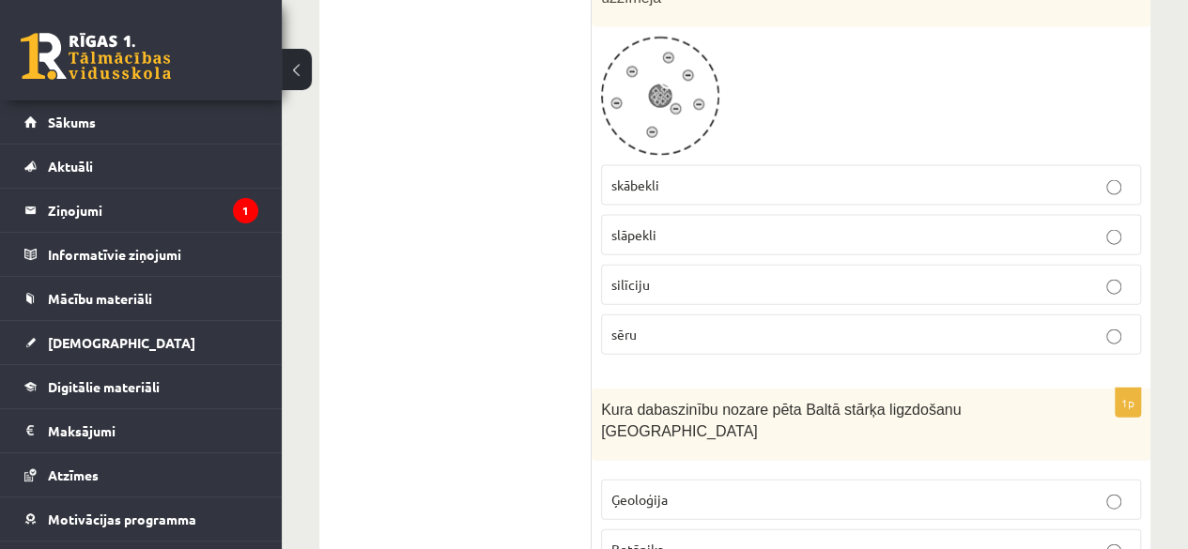
scroll to position [5595, 0]
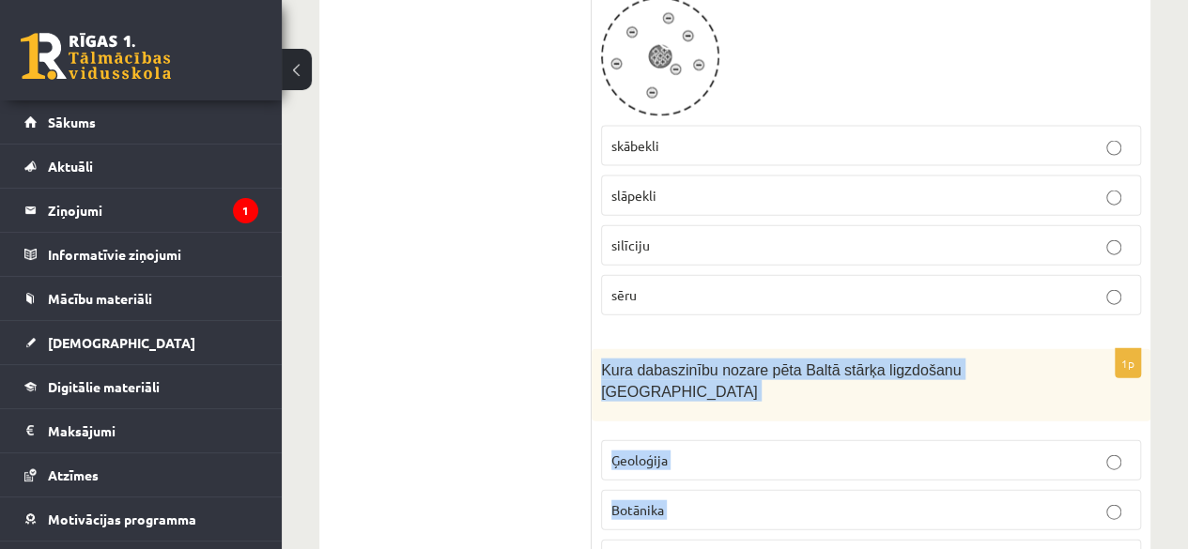
drag, startPoint x: 599, startPoint y: 215, endPoint x: 746, endPoint y: 438, distance: 267.2
click at [746, 438] on div "1p Kura dabaszinību nozare pēta Baltā stārķa ligzdošanu Latvijā Ģeoloģija Botān…" at bounding box center [871, 497] width 559 height 296
copy div "Kura dabaszinību nozare pēta Baltā stārķa ligzdošanu Latvijā Ģeoloģija Botānika…"
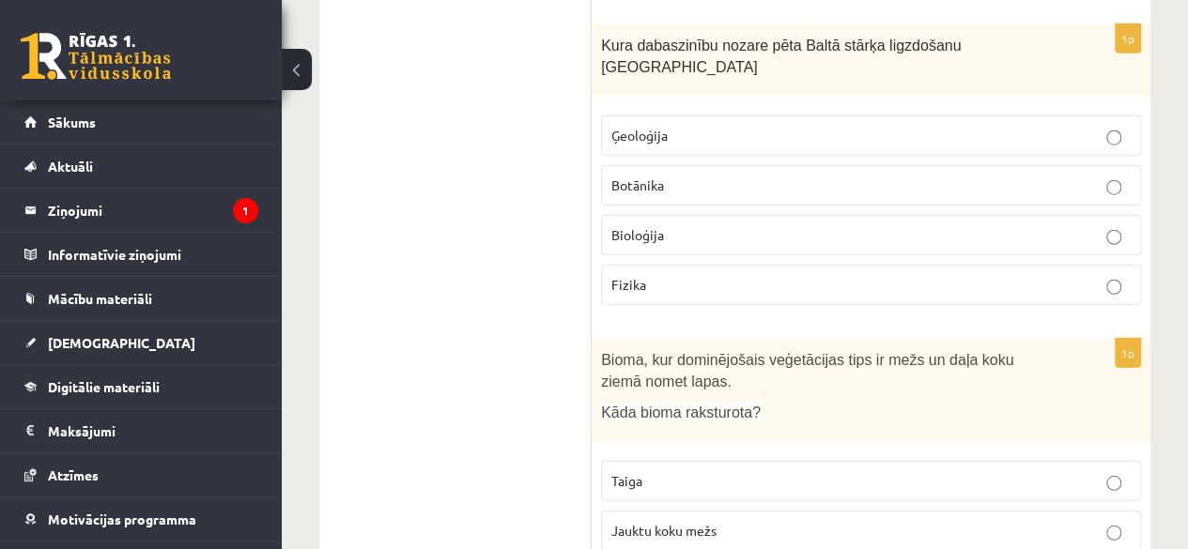
scroll to position [5923, 0]
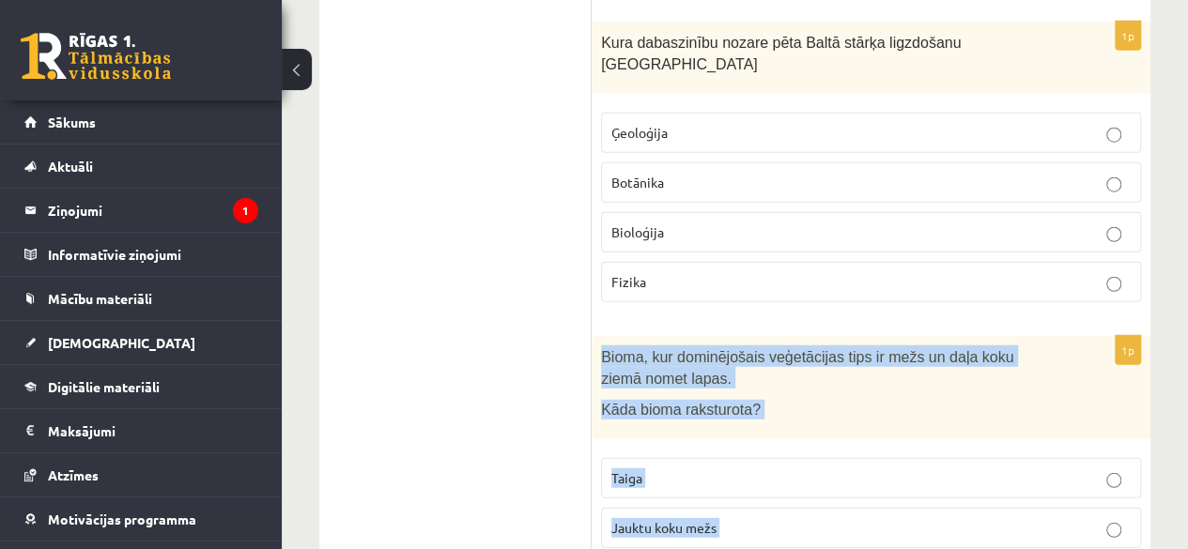
drag, startPoint x: 596, startPoint y: 180, endPoint x: 785, endPoint y: 466, distance: 342.2
click at [785, 466] on div "1p Bioma, kur dominējošais veģetācijas tips ir mežs un daļa koku ziemā nomet la…" at bounding box center [871, 499] width 559 height 327
copy div "Bioma, kur dominējošais veģetācijas tips ir mežs un daļa koku ziemā nomet lapas…"
click at [751, 518] on p "Jauktu koku mežs" at bounding box center [870, 528] width 519 height 20
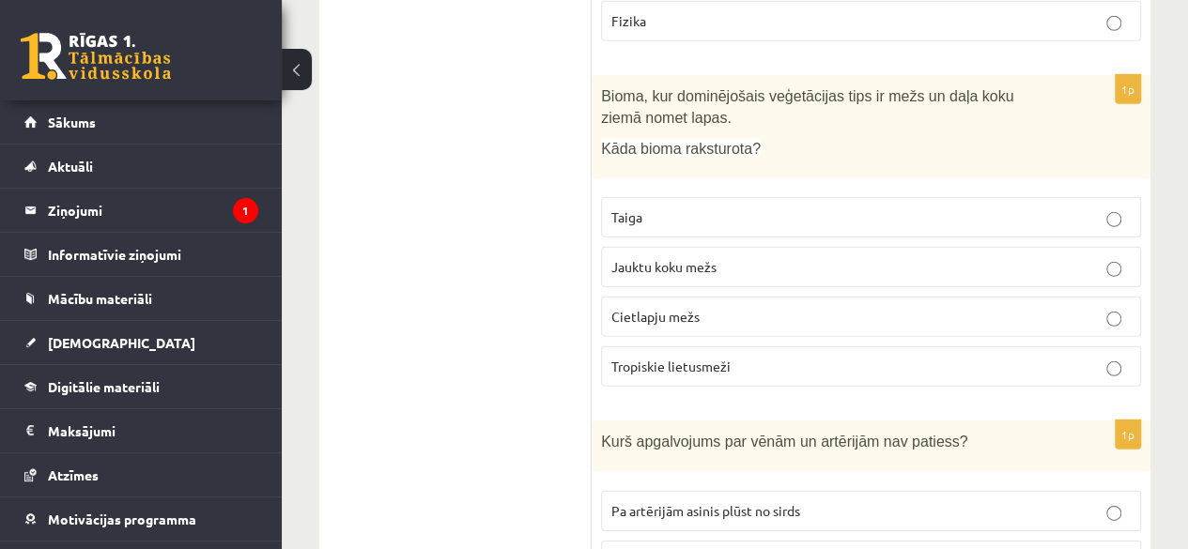
scroll to position [6198, 0]
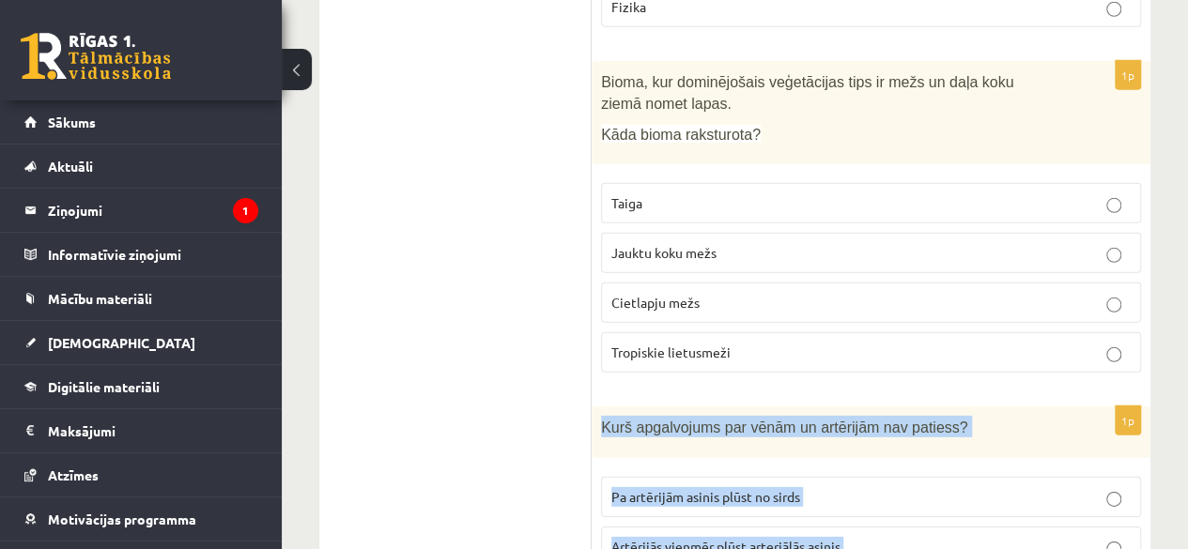
drag, startPoint x: 600, startPoint y: 253, endPoint x: 914, endPoint y: 471, distance: 382.4
click at [914, 471] on div "1p Kurš apgalvojums par vēnām un artērijām nav patiess? Pa artērijām asinis plū…" at bounding box center [871, 544] width 559 height 275
copy div "Kurš apgalvojums par vēnām un artērijām nav patiess? Pa artērijām asinis plūst …"
drag, startPoint x: 493, startPoint y: 262, endPoint x: 860, endPoint y: 309, distance: 370.1
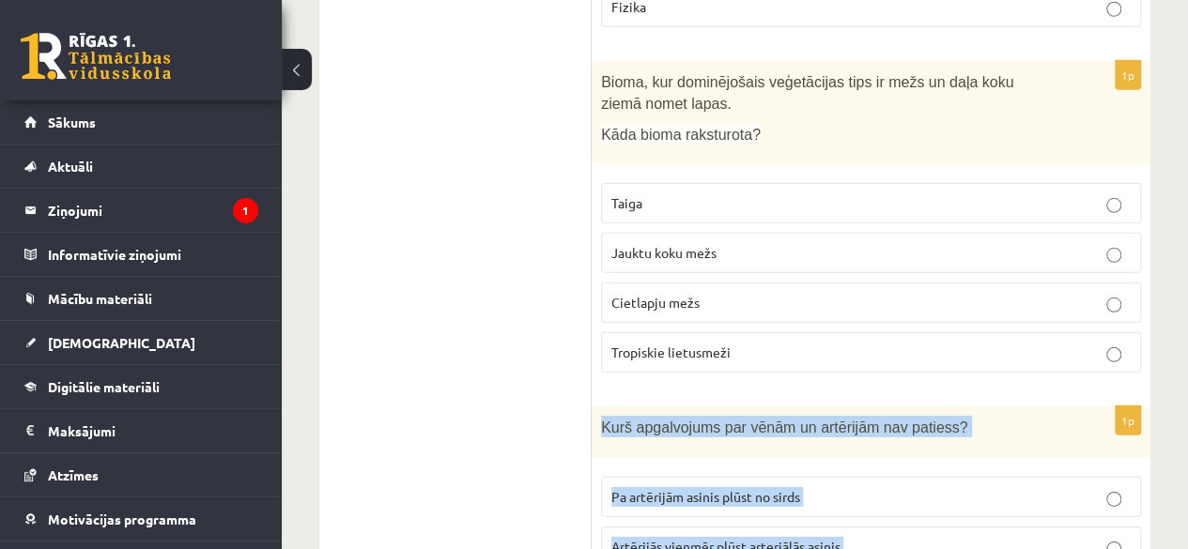
click at [860, 477] on label "Pa artērijām asinis plūst no sirds" at bounding box center [871, 497] width 540 height 40
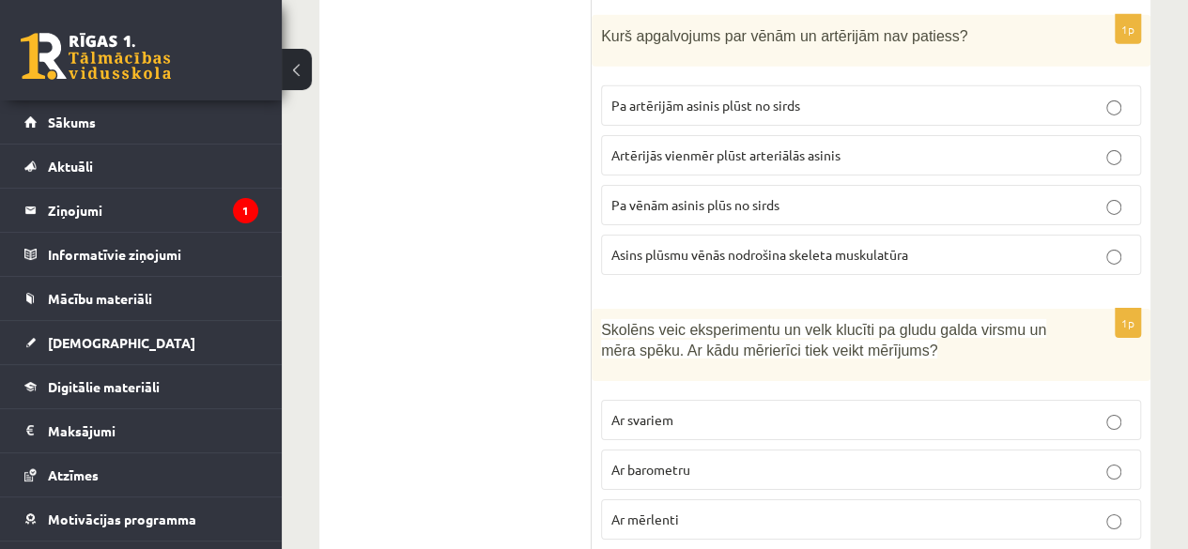
scroll to position [6618, 0]
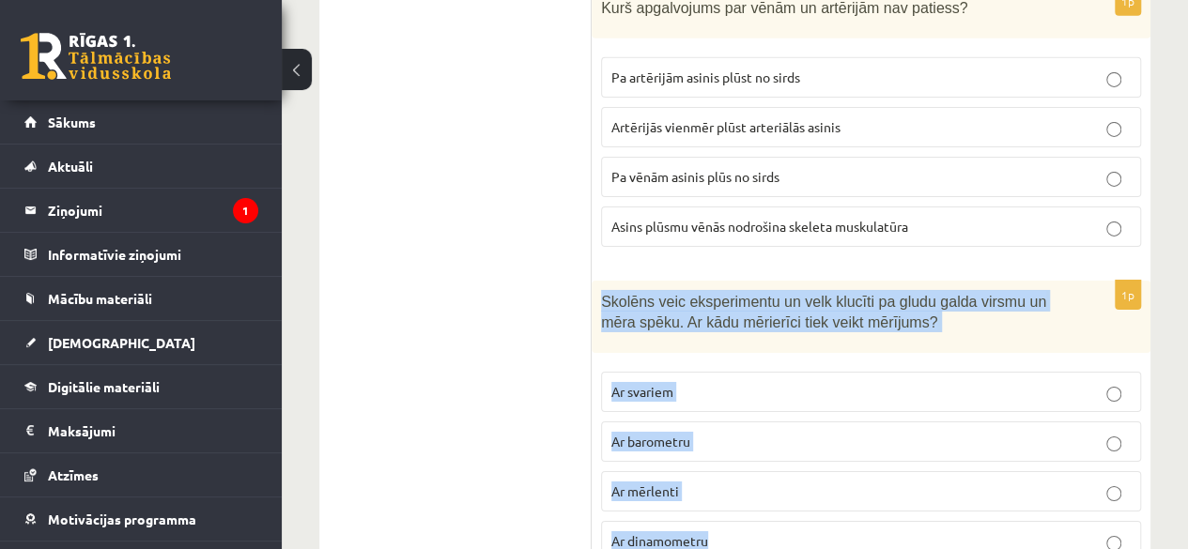
drag, startPoint x: 603, startPoint y: 121, endPoint x: 958, endPoint y: 369, distance: 432.9
click at [958, 369] on div "1p Skolēns veic eksperimentu un velk klucīti pa gludu galda virsmu un mēra spēk…" at bounding box center [871, 429] width 559 height 296
click at [694, 532] on span "Ar dinamometru" at bounding box center [659, 540] width 97 height 17
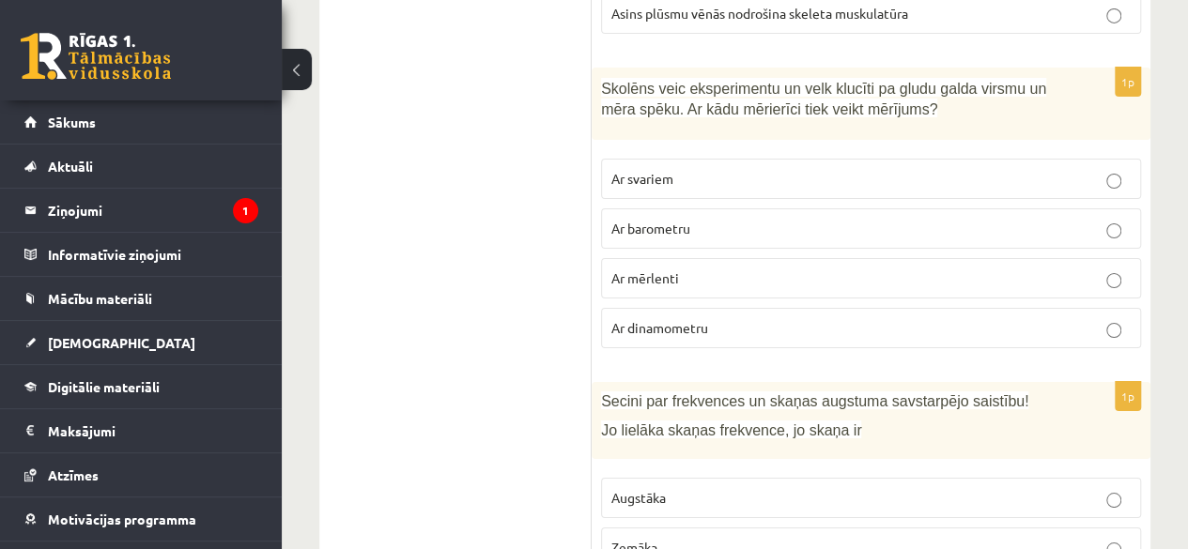
scroll to position [6835, 0]
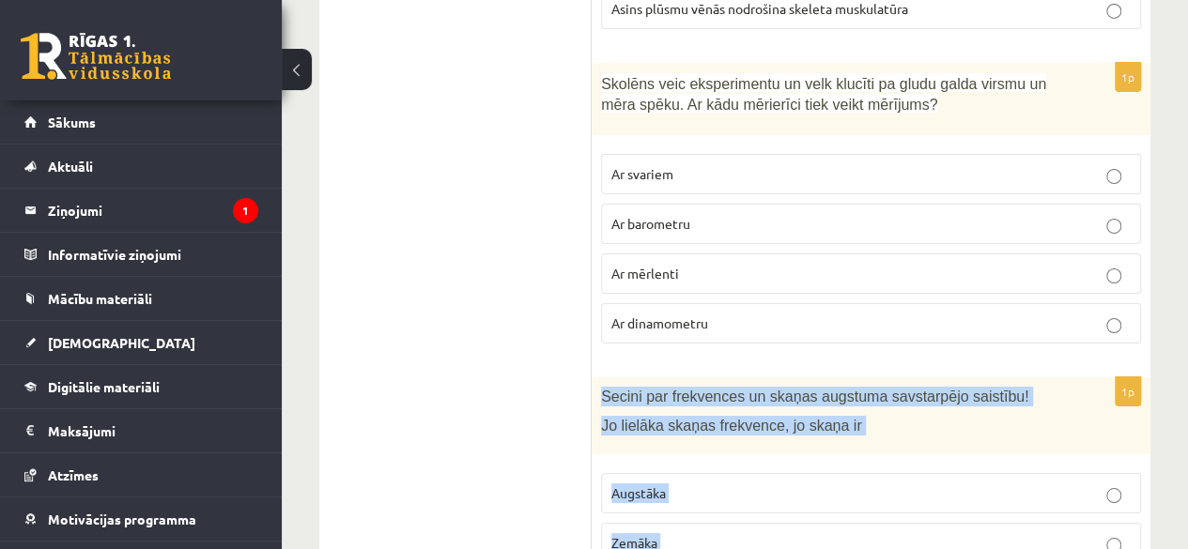
drag, startPoint x: 603, startPoint y: 219, endPoint x: 742, endPoint y: 465, distance: 282.5
click at [742, 465] on div "1p Secini par frekvences un skaņas augstuma savstarpējo saistību! Jo lielāka sk…" at bounding box center [871, 527] width 559 height 301
click at [690, 484] on p "Augstāka" at bounding box center [870, 494] width 519 height 20
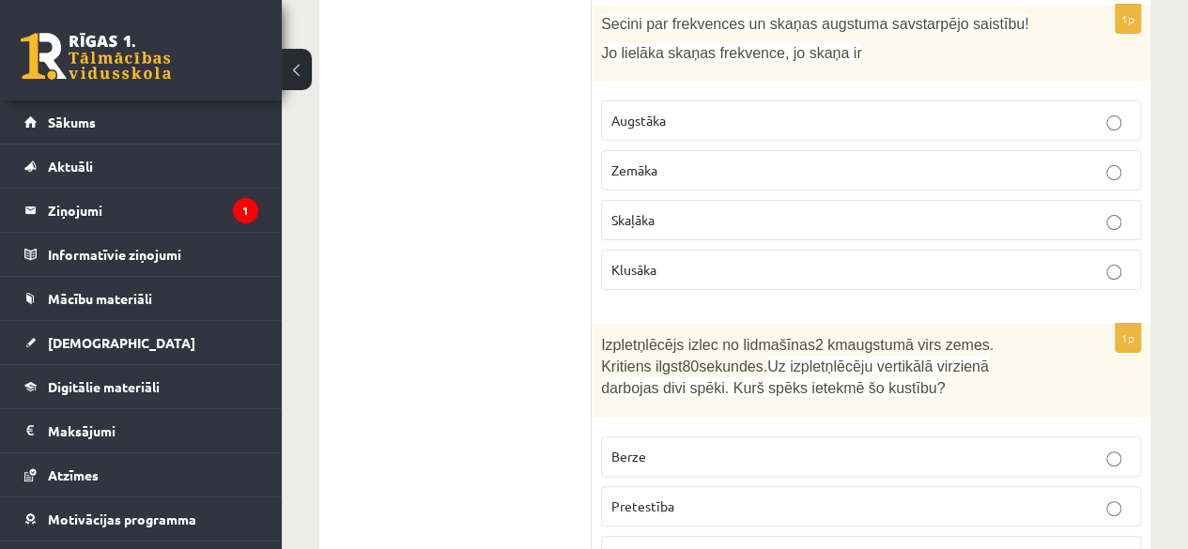
scroll to position [7209, 0]
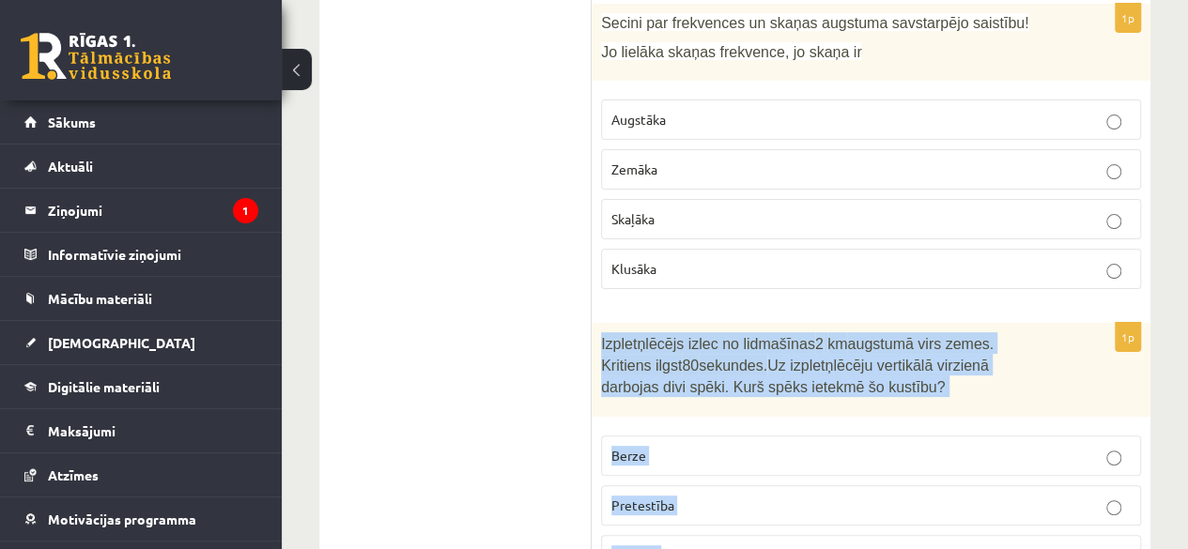
drag, startPoint x: 602, startPoint y: 166, endPoint x: 804, endPoint y: 408, distance: 315.3
click at [804, 408] on div "1p Izpletņlēcējs izlec no lidmašīnas 2 km augstumā virs zemes. Kritiens ilgst 8…" at bounding box center [871, 481] width 559 height 317
click at [646, 497] on span "Pretestība" at bounding box center [642, 505] width 63 height 17
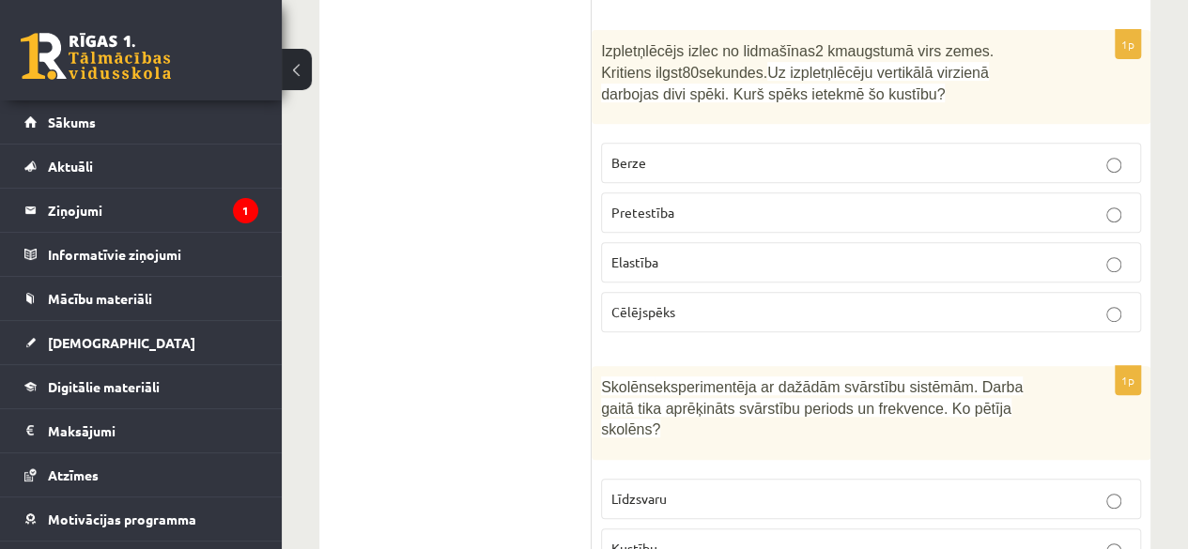
scroll to position [7503, 0]
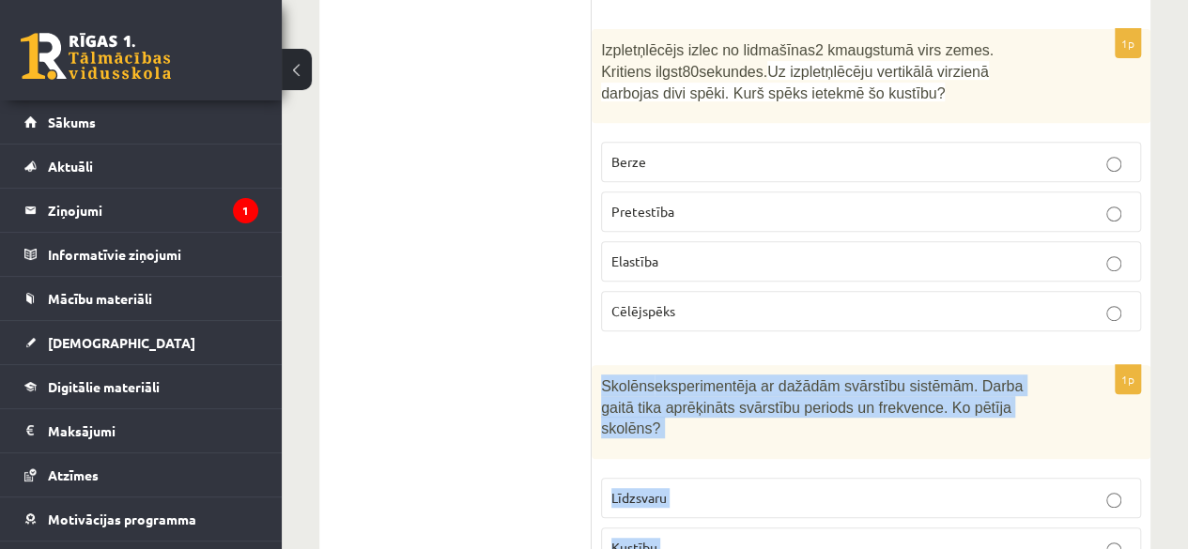
drag, startPoint x: 600, startPoint y: 203, endPoint x: 805, endPoint y: 450, distance: 320.7
click at [805, 450] on div "1p Skolēns eksperimentēja ar dažādām svārstību sistēmām. Darba gaitā tika aprēķ…" at bounding box center [871, 523] width 559 height 317
click at [729, 538] on p "Kustību" at bounding box center [870, 548] width 519 height 20
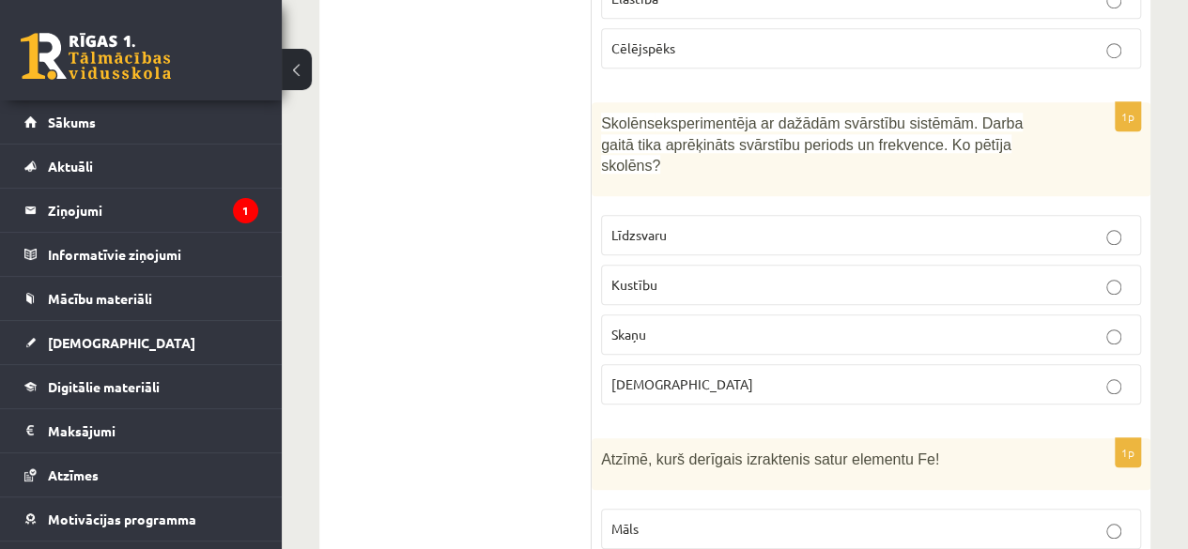
scroll to position [7768, 0]
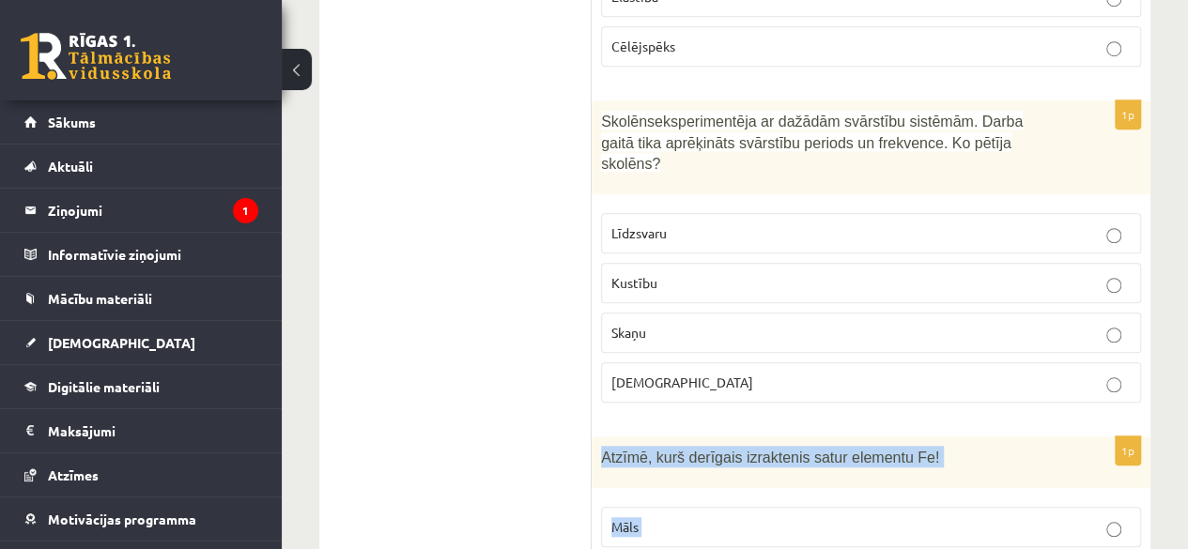
drag, startPoint x: 600, startPoint y: 246, endPoint x: 783, endPoint y: 458, distance: 280.3
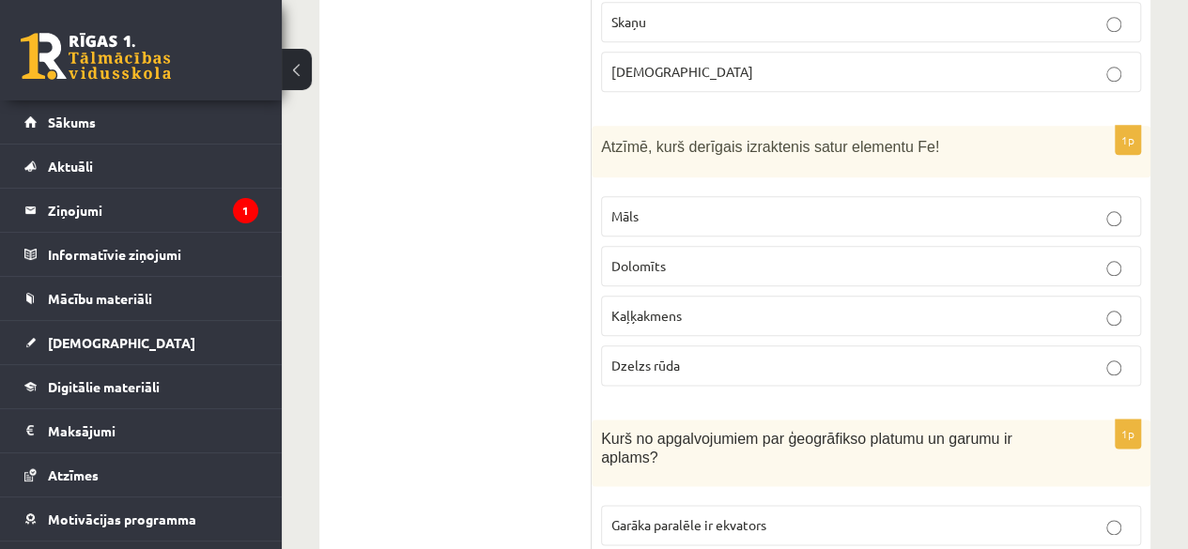
scroll to position [8079, 0]
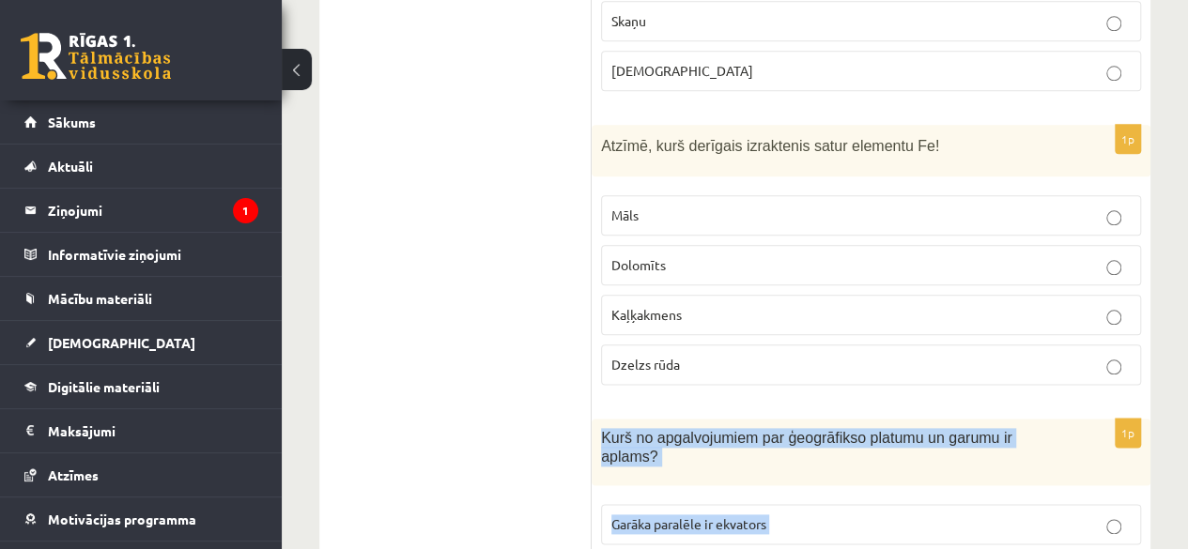
drag, startPoint x: 601, startPoint y: 224, endPoint x: 844, endPoint y: 448, distance: 330.3
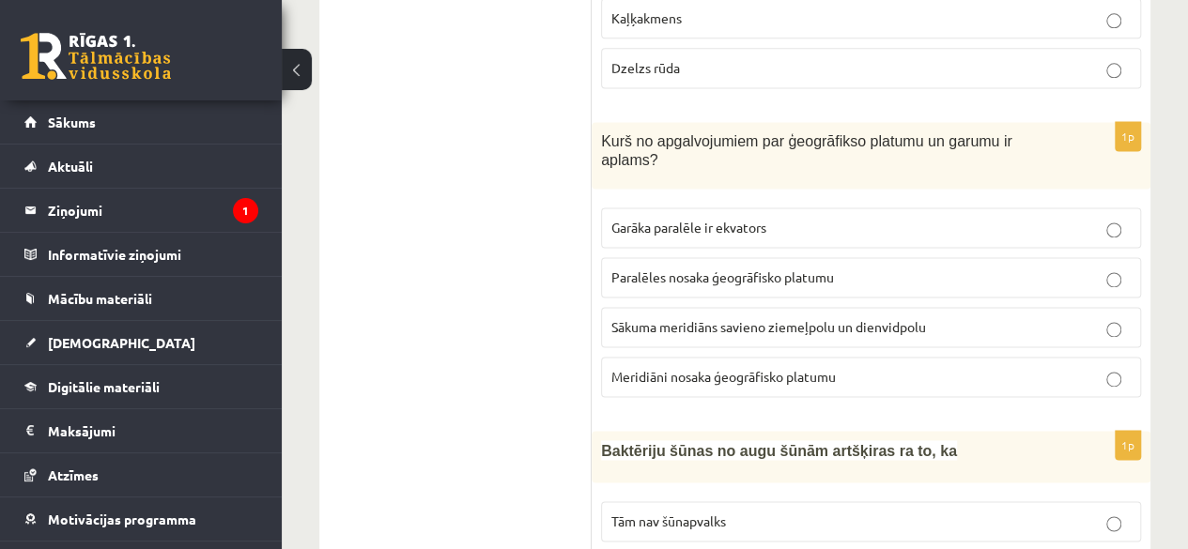
scroll to position [8380, 0]
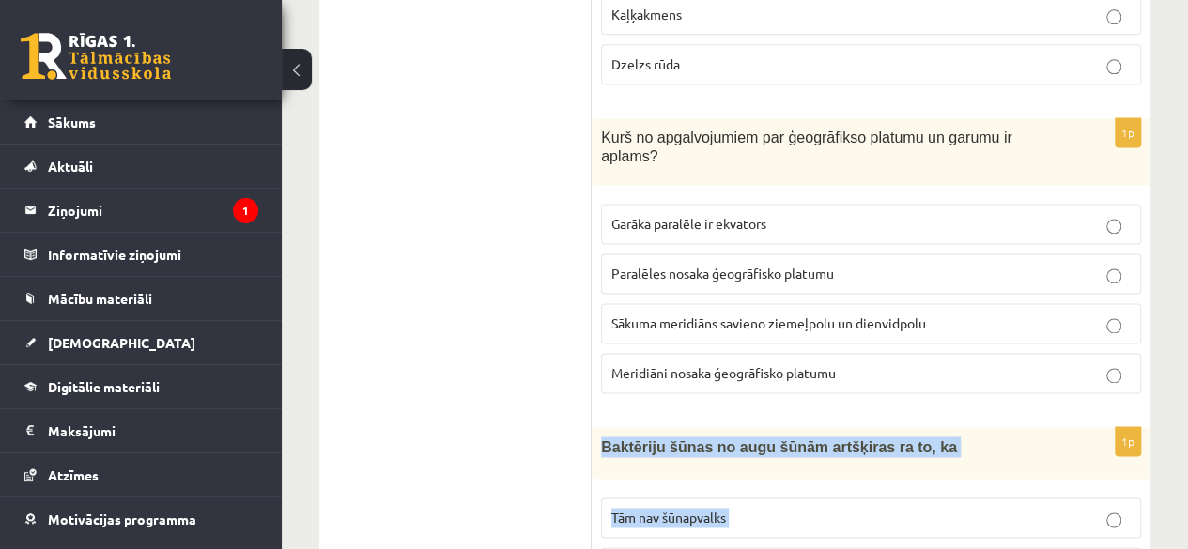
drag, startPoint x: 592, startPoint y: 209, endPoint x: 919, endPoint y: 435, distance: 396.9
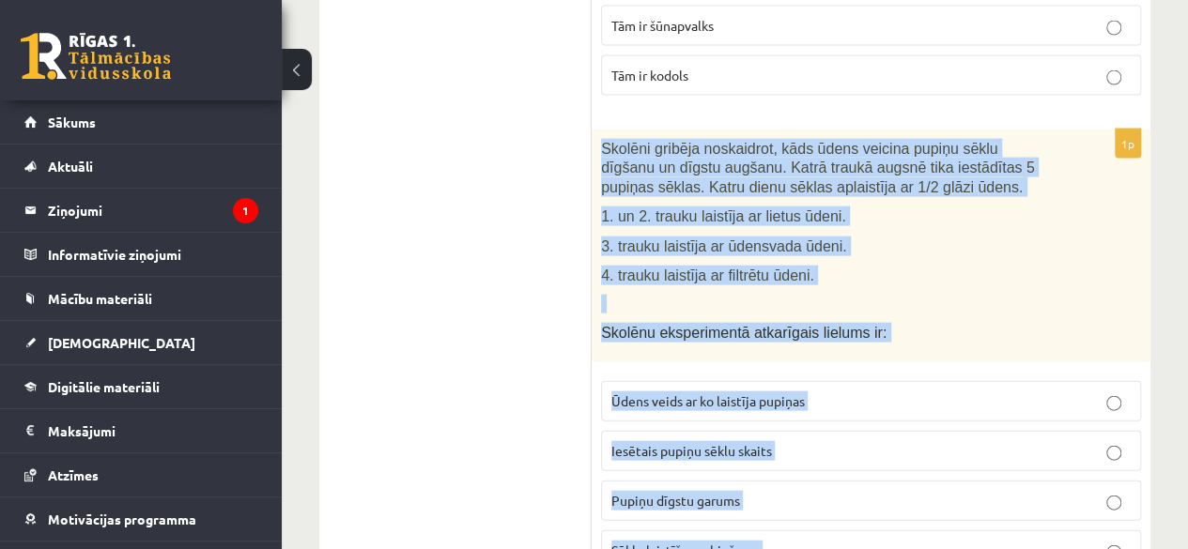
scroll to position [9136, 0]
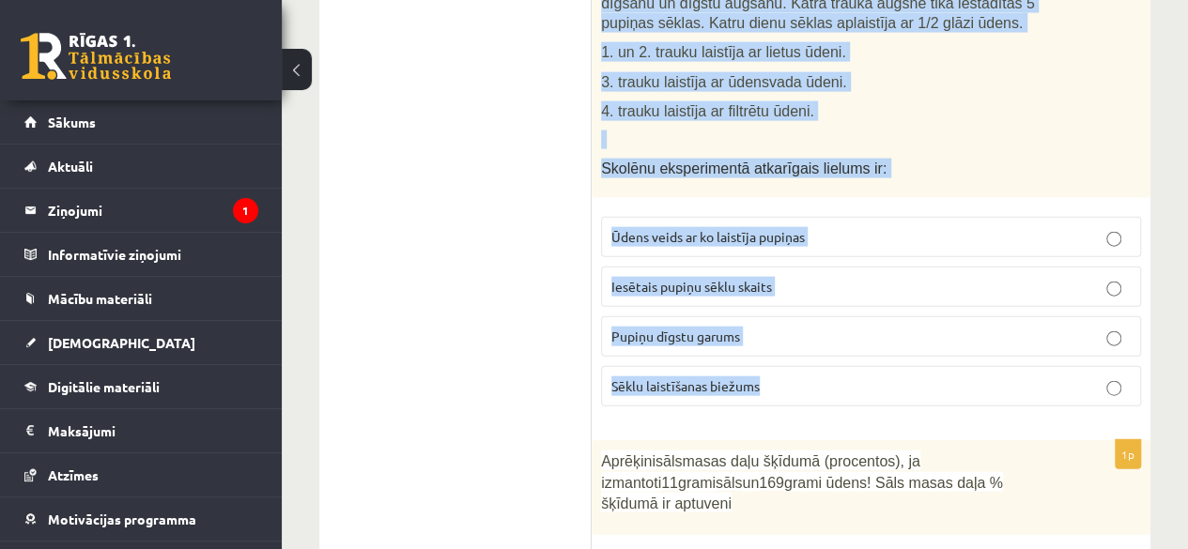
drag, startPoint x: 600, startPoint y: 161, endPoint x: 800, endPoint y: 147, distance: 200.4
click at [800, 147] on div "1p Skolēni gribēja noskaidrot, kāds ūdens veicina pupiņu sēklu dīgšanu un dīgst…" at bounding box center [871, 193] width 559 height 456
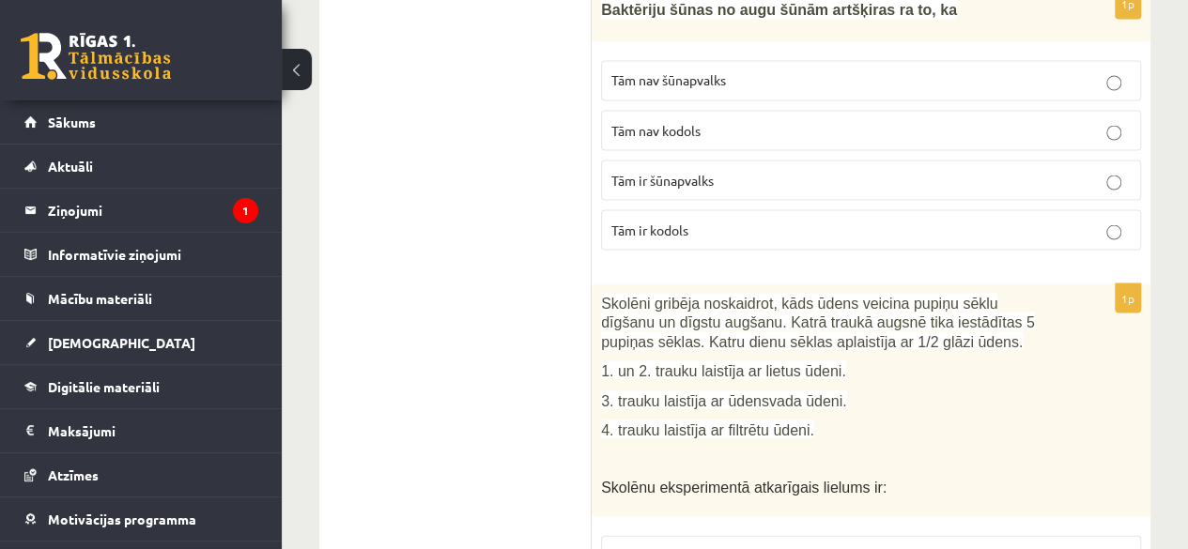
scroll to position [8817, 0]
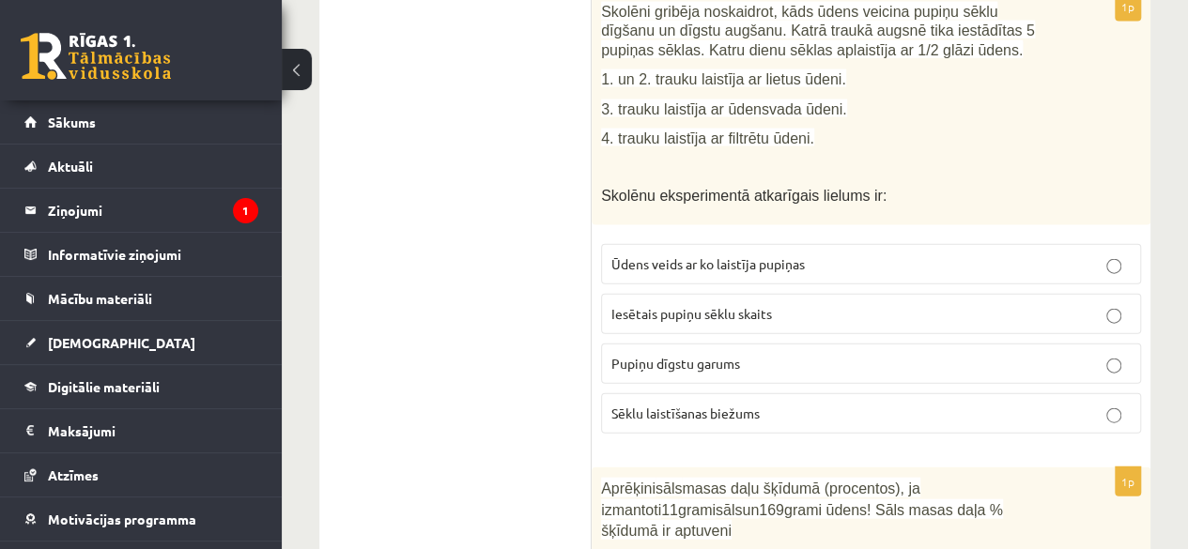
scroll to position [9136, 0]
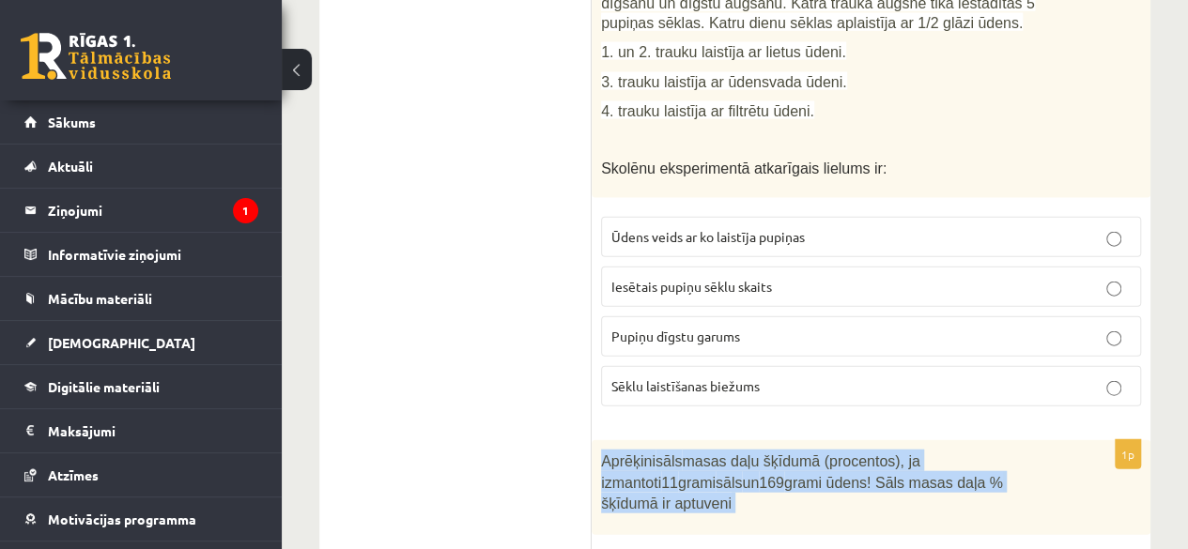
drag, startPoint x: 603, startPoint y: 222, endPoint x: 858, endPoint y: 469, distance: 355.9
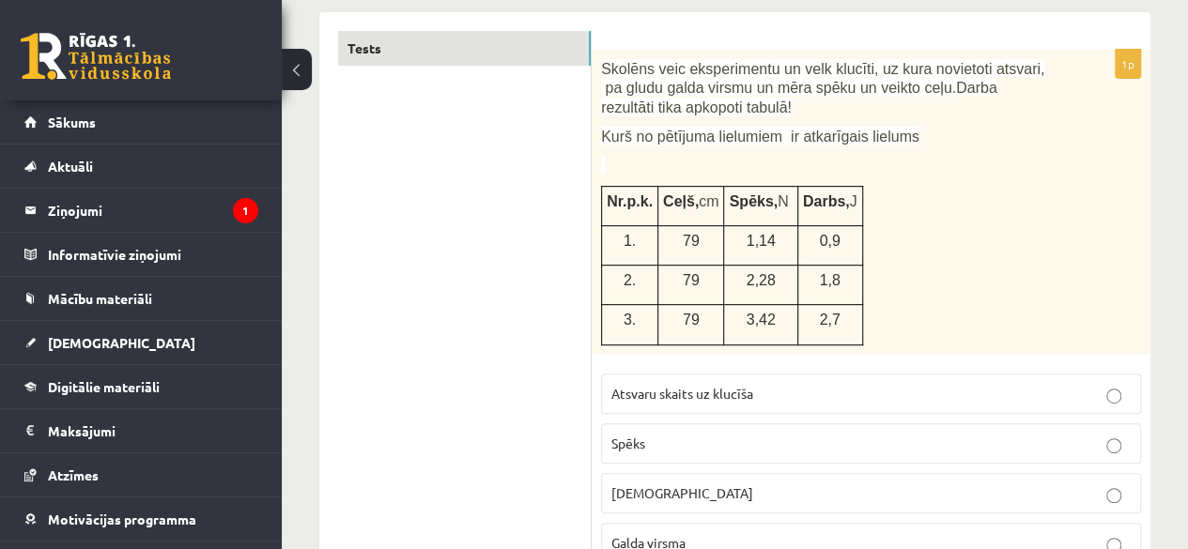
scroll to position [0, 0]
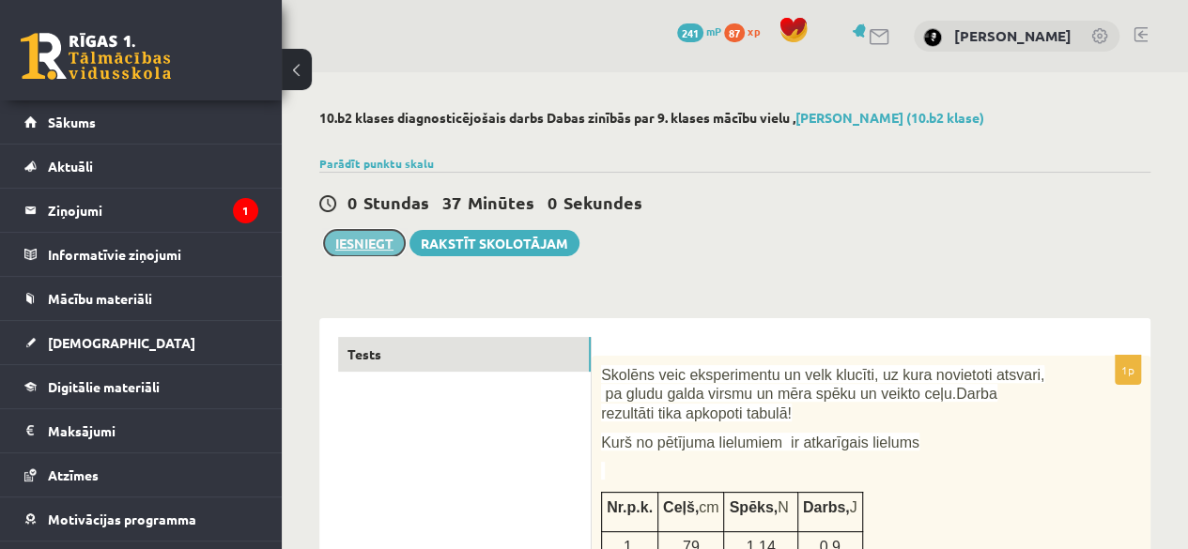
click at [357, 249] on button "Iesniegt" at bounding box center [364, 243] width 81 height 26
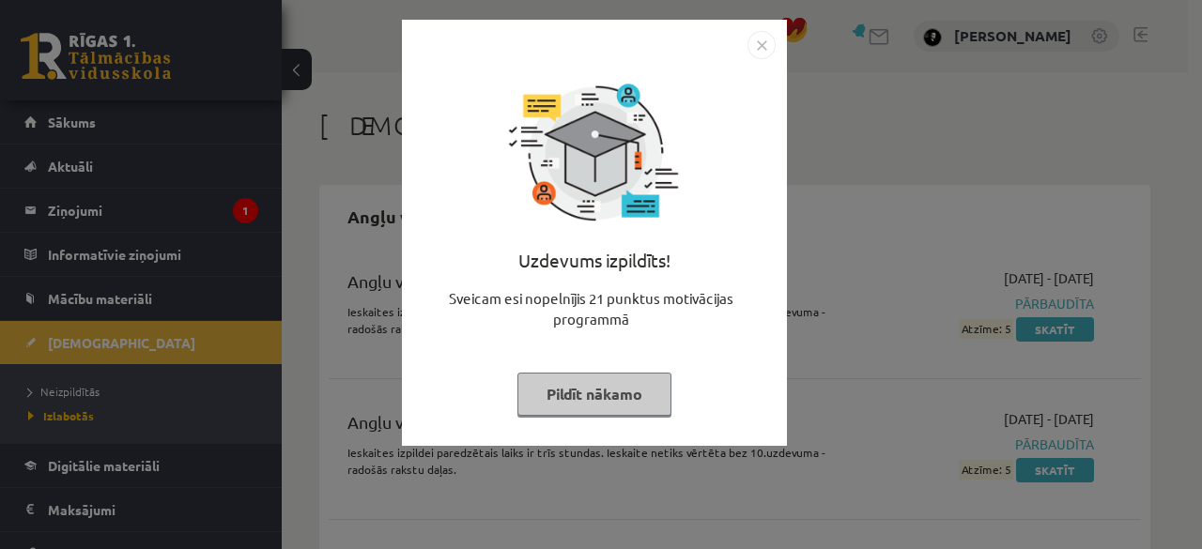
click at [633, 400] on button "Pildīt nākamo" at bounding box center [594, 394] width 154 height 43
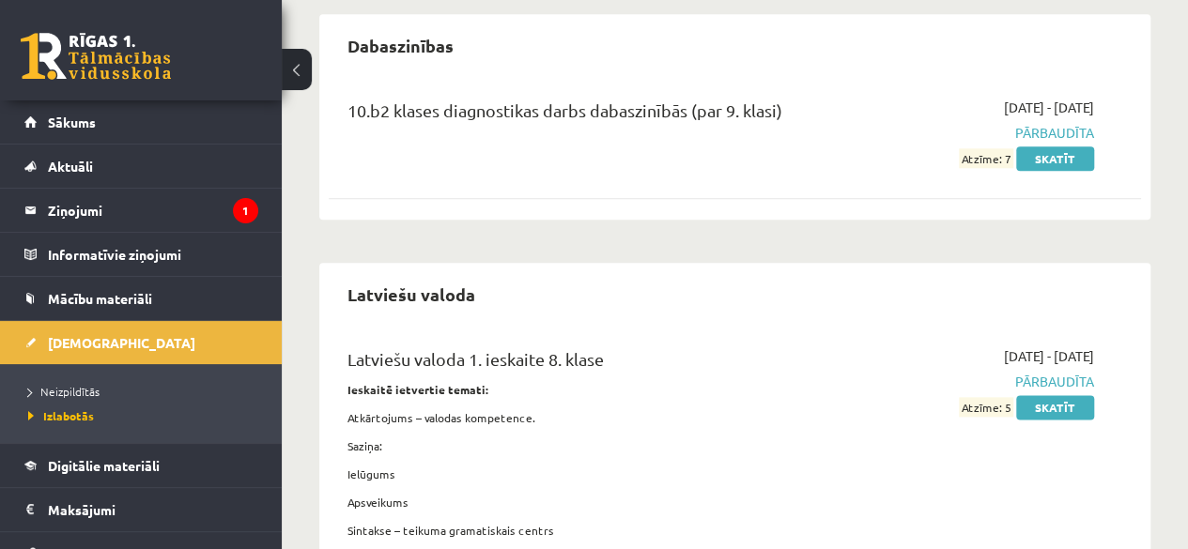
scroll to position [931, 0]
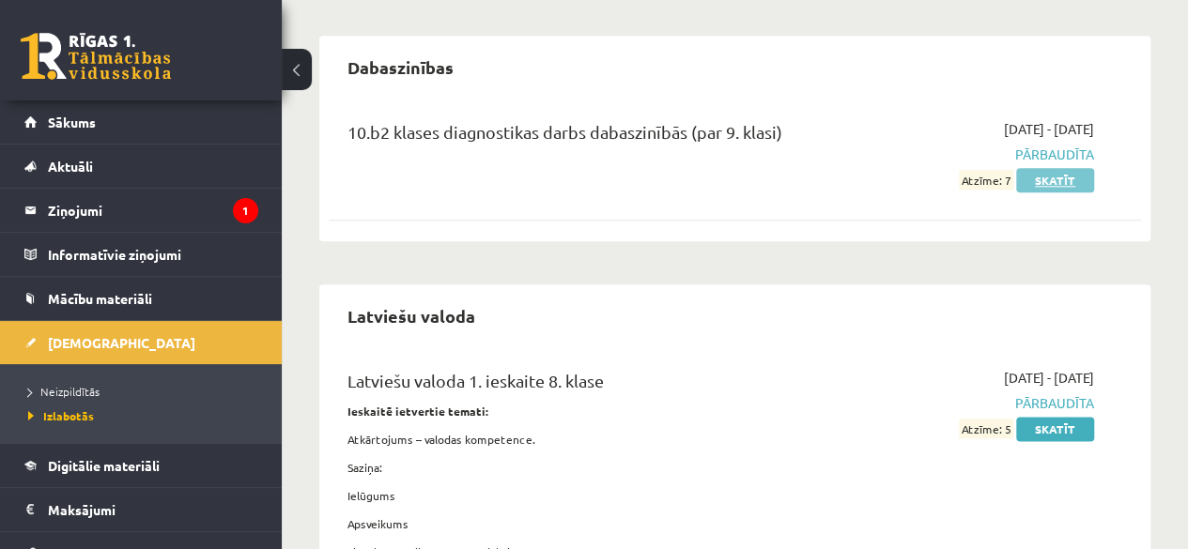
click at [1033, 178] on link "Skatīt" at bounding box center [1055, 180] width 78 height 24
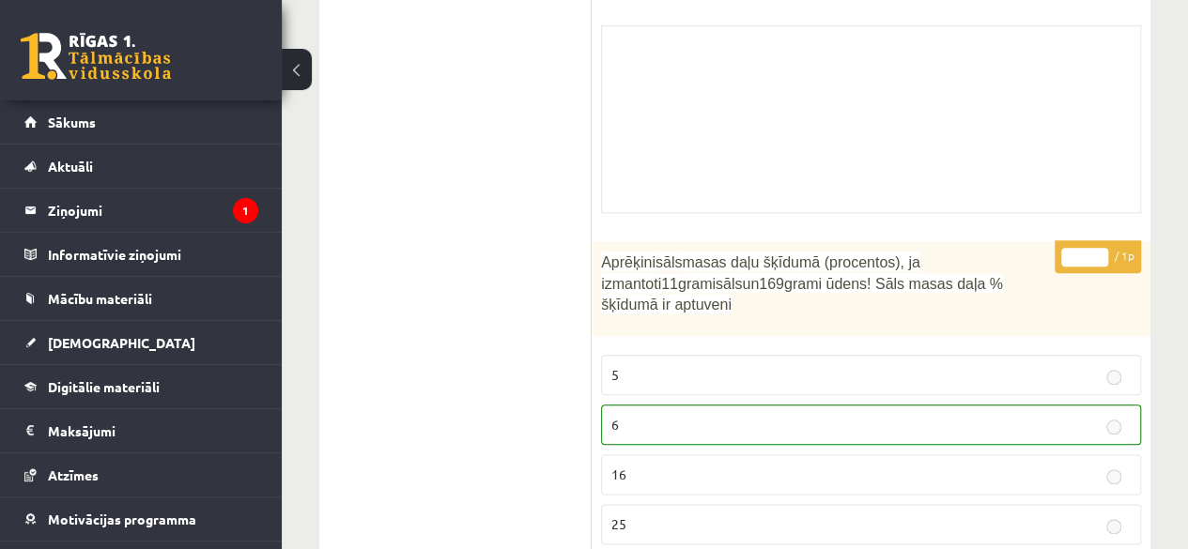
scroll to position [15132, 0]
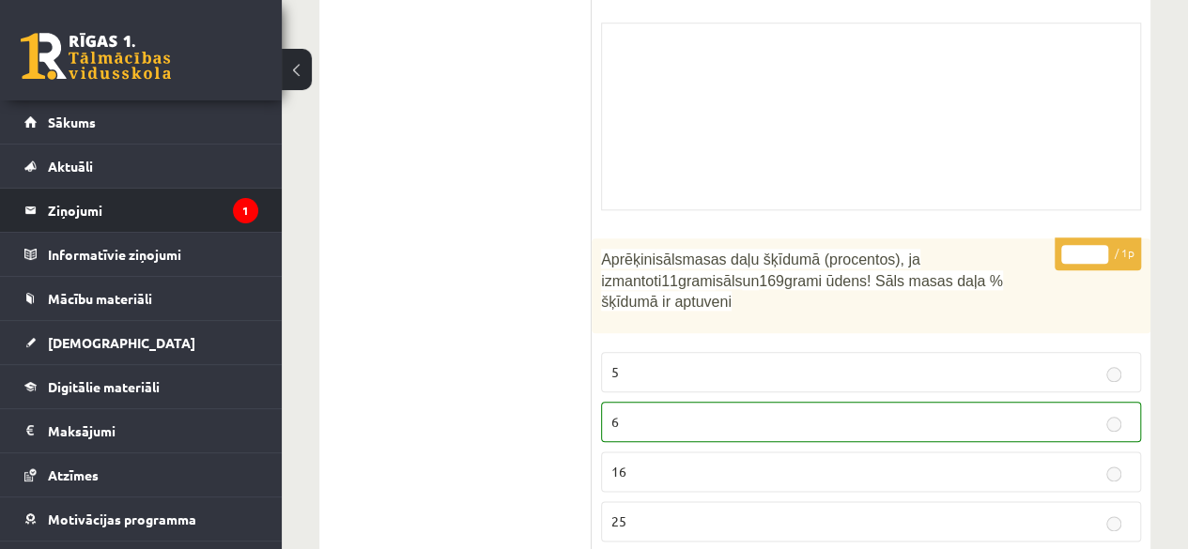
click at [177, 188] on li "Ziņojumi 1" at bounding box center [141, 210] width 282 height 45
click at [177, 205] on legend "Ziņojumi 1" at bounding box center [153, 210] width 210 height 43
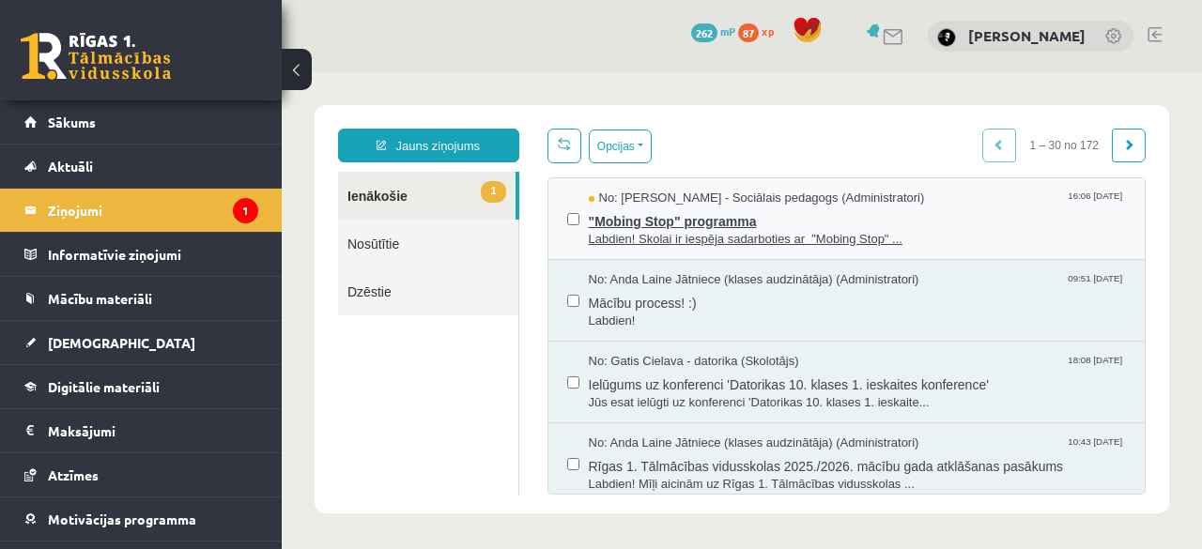
click at [774, 205] on span "No: Dagnija Gaubšteina - Sociālais pedagogs (Administratori)" at bounding box center [757, 199] width 336 height 18
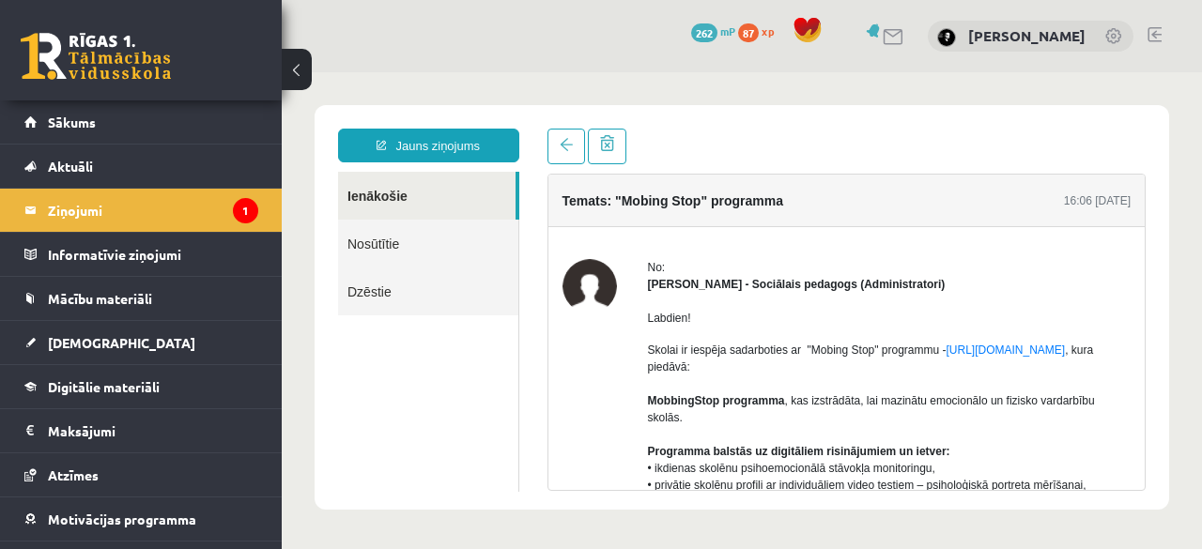
click at [364, 192] on link "Ienākošie" at bounding box center [426, 196] width 177 height 48
click at [423, 243] on link "Nosūtītie" at bounding box center [428, 244] width 180 height 48
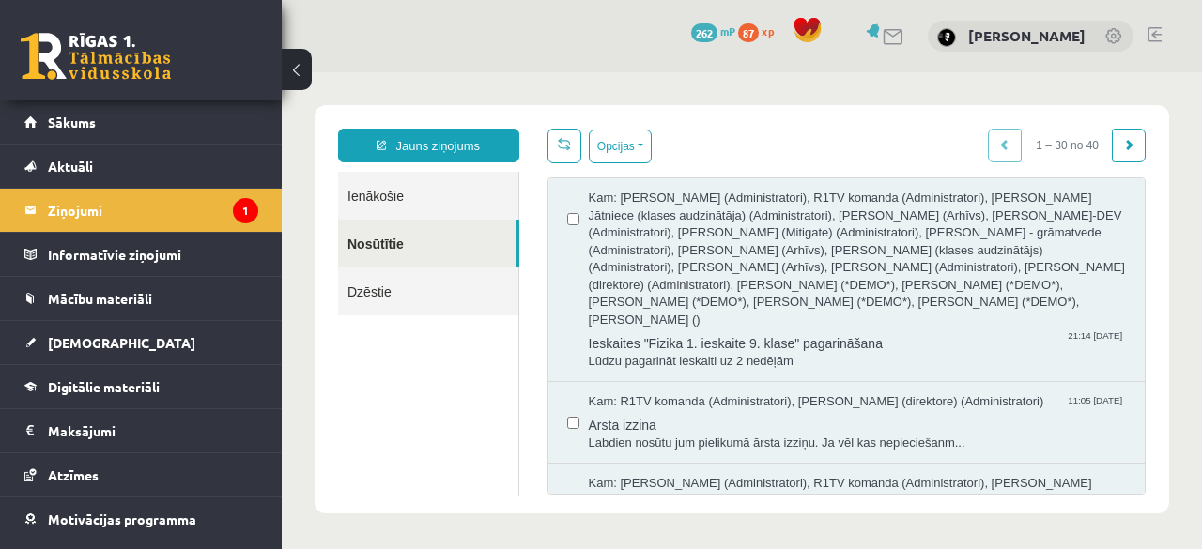
click at [423, 209] on link "Ienākošie" at bounding box center [428, 196] width 180 height 48
click at [417, 196] on link "Ienākošie" at bounding box center [428, 196] width 180 height 48
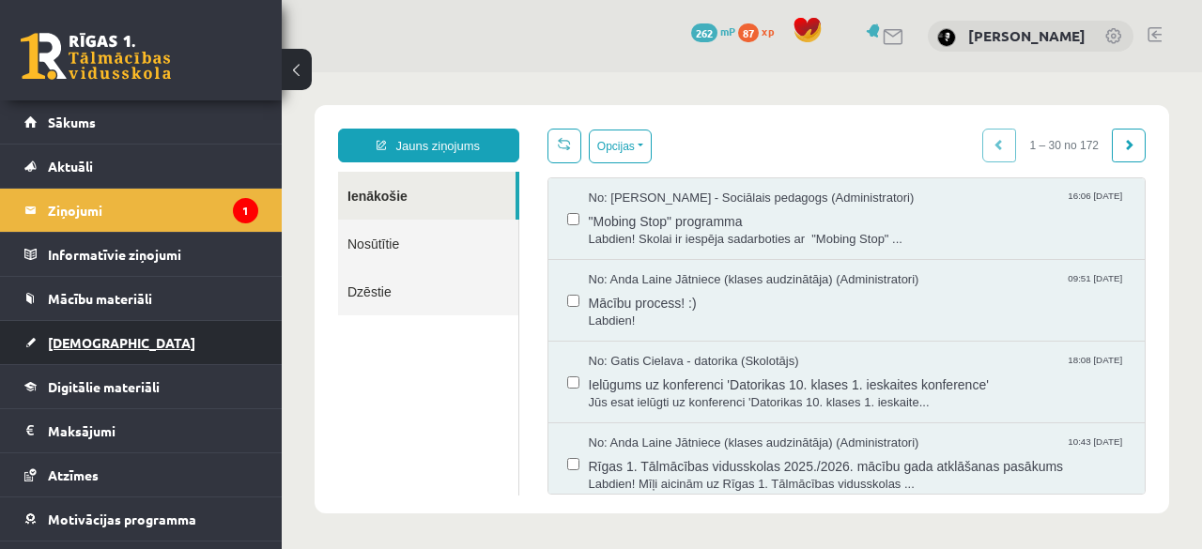
click at [126, 345] on link "[DEMOGRAPHIC_DATA]" at bounding box center [141, 342] width 234 height 43
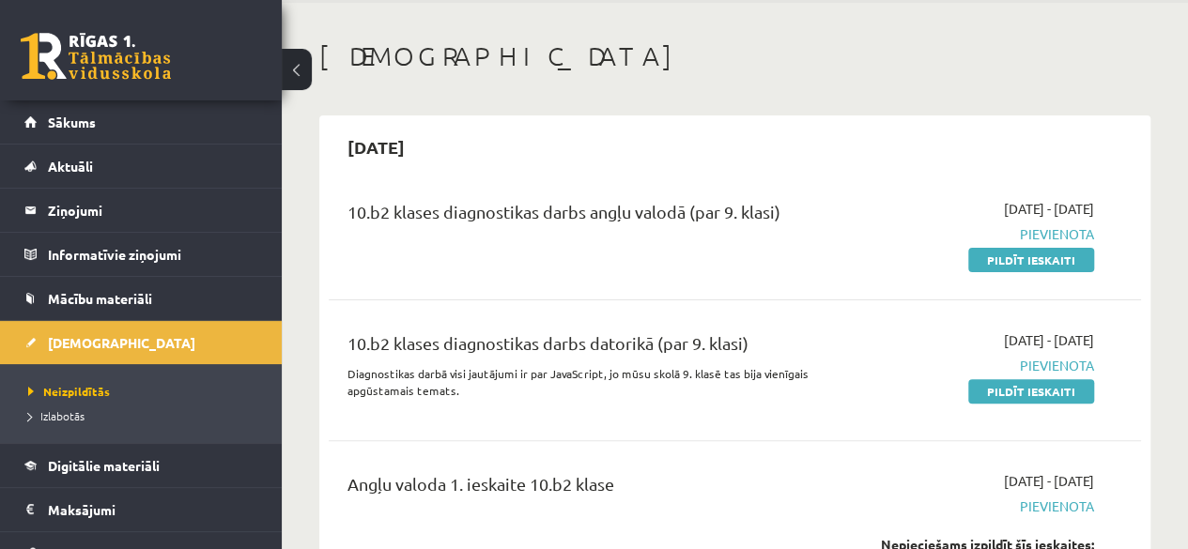
scroll to position [105, 0]
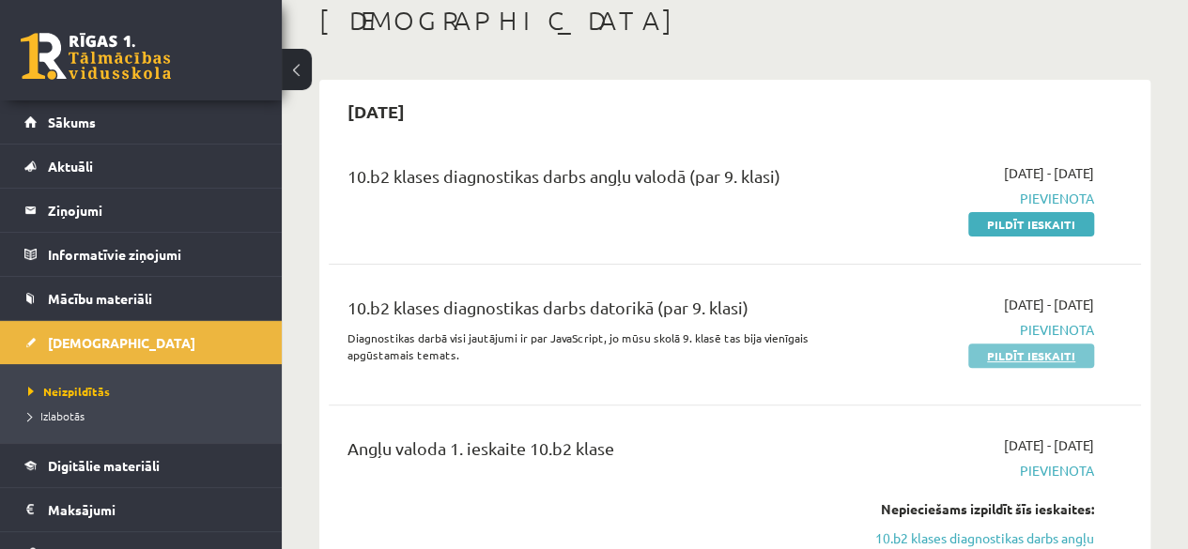
click at [997, 351] on link "Pildīt ieskaiti" at bounding box center [1031, 356] width 126 height 24
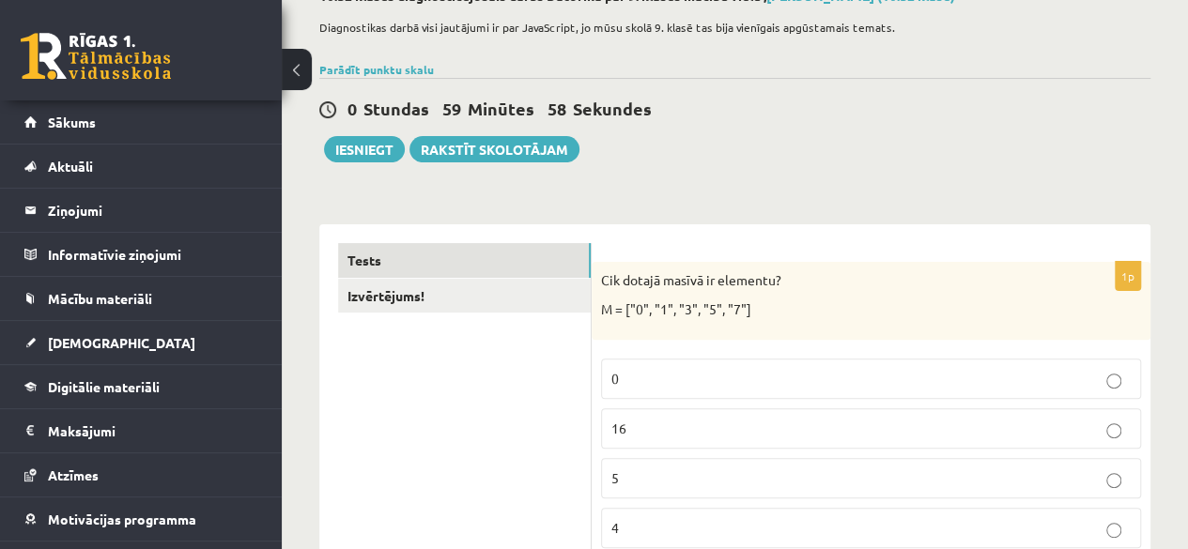
scroll to position [124, 0]
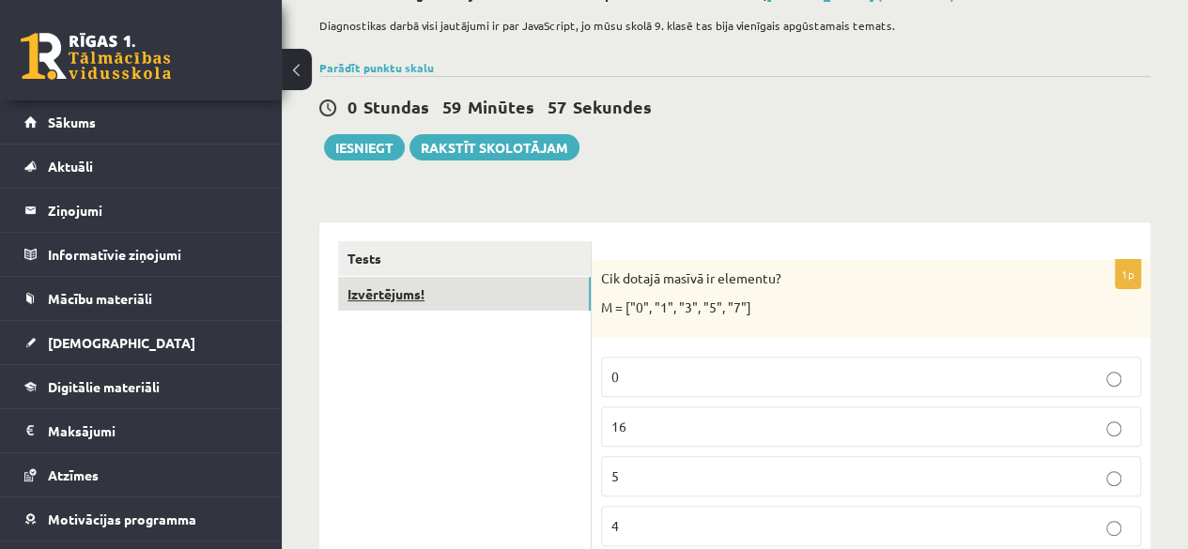
click at [551, 300] on link "Izvērtējums!" at bounding box center [464, 294] width 253 height 35
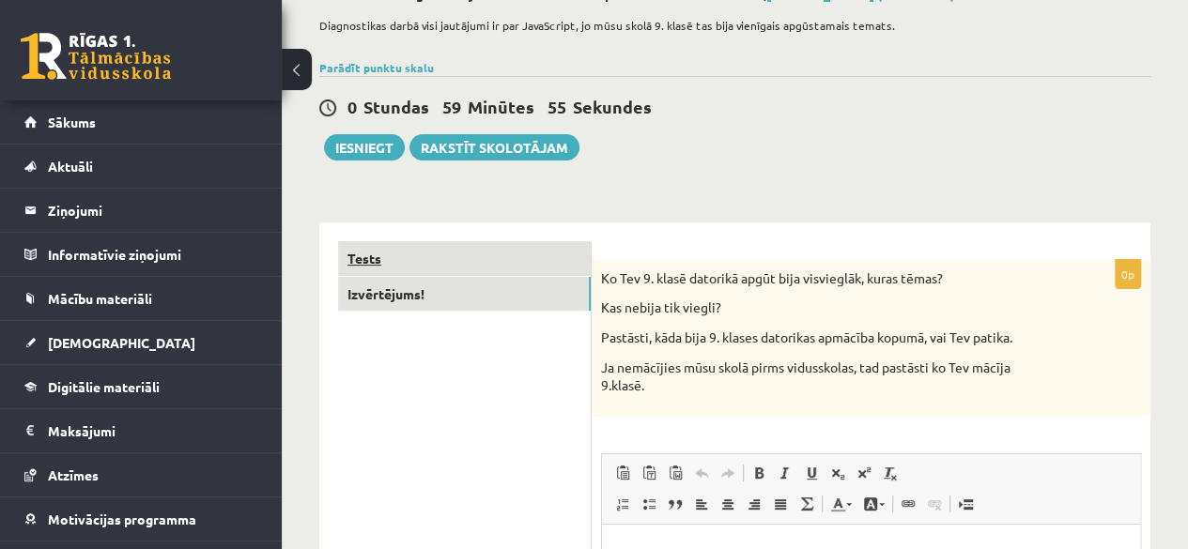
scroll to position [0, 0]
click at [543, 256] on link "Tests" at bounding box center [464, 258] width 253 height 35
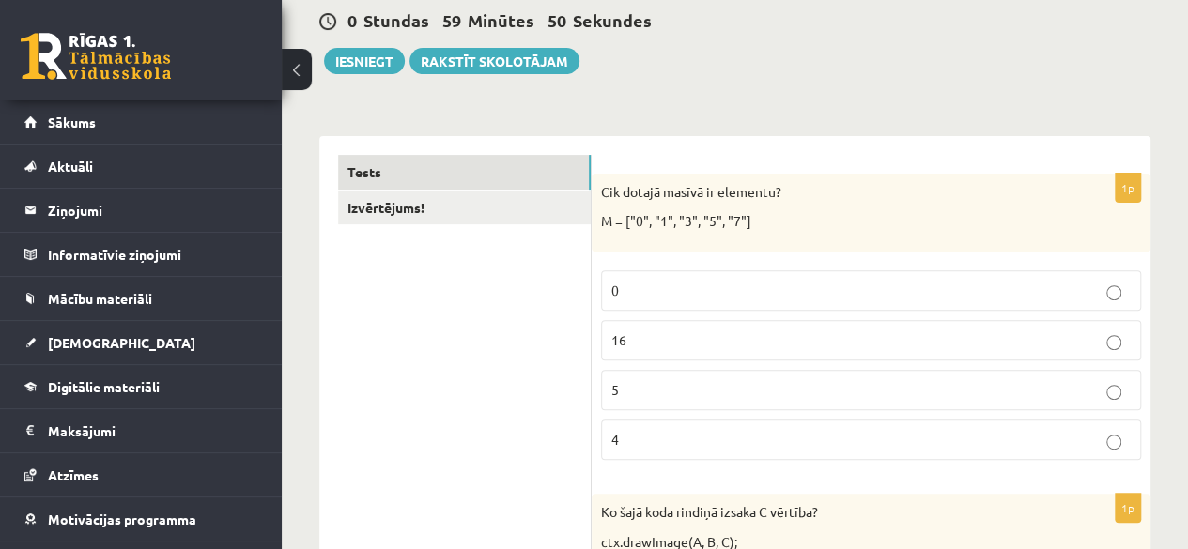
scroll to position [211, 0]
click at [594, 191] on div "Cik dotajā masīvā ir elementu? M = ["0", "1", "3", "5", "7"]" at bounding box center [871, 212] width 559 height 78
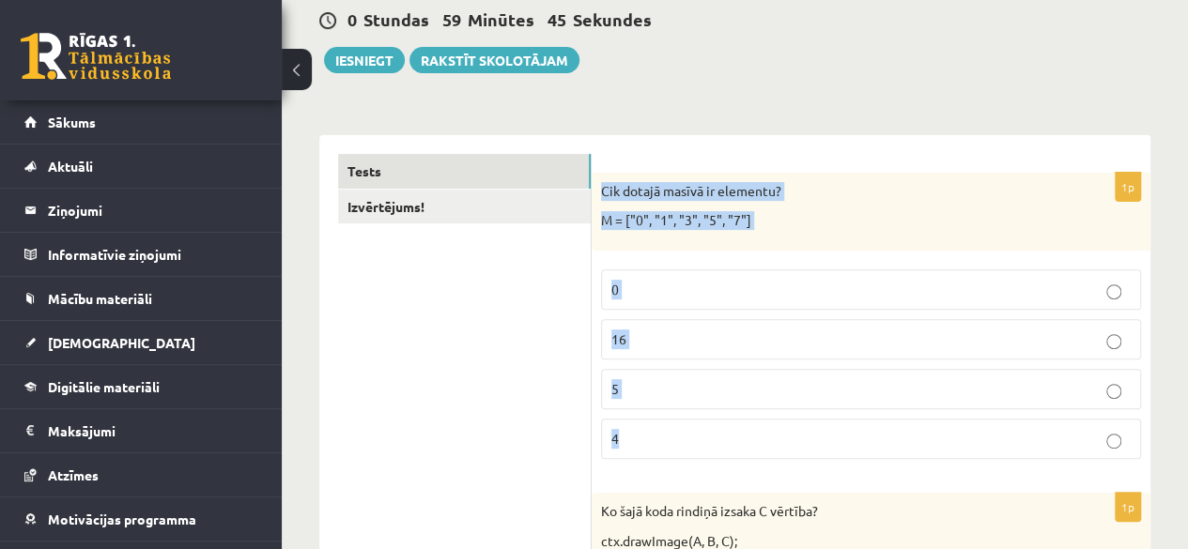
drag, startPoint x: 600, startPoint y: 191, endPoint x: 836, endPoint y: 444, distance: 346.1
click at [836, 444] on div "1p Cik dotajā masīvā ir elementu? M = ["0", "1", "3", "5", "7"] 0 16 5 4" at bounding box center [871, 323] width 559 height 301
copy div "Cik dotajā masīvā ir elementu? M = ["0", "1", "3", "5", "7"] 0 16 5 4"
click at [708, 386] on p "5" at bounding box center [870, 389] width 519 height 20
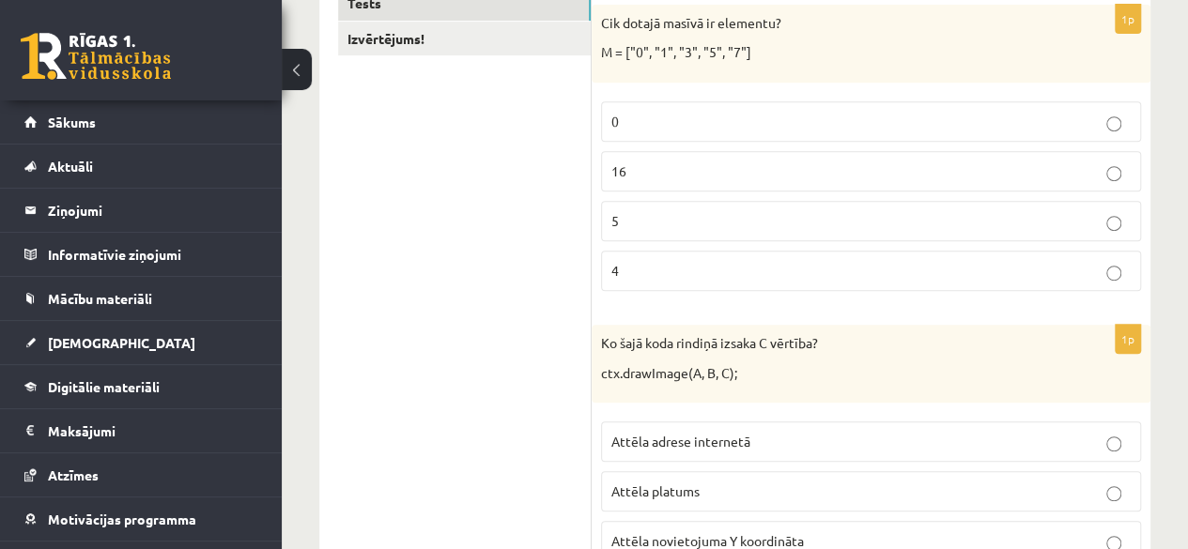
scroll to position [475, 0]
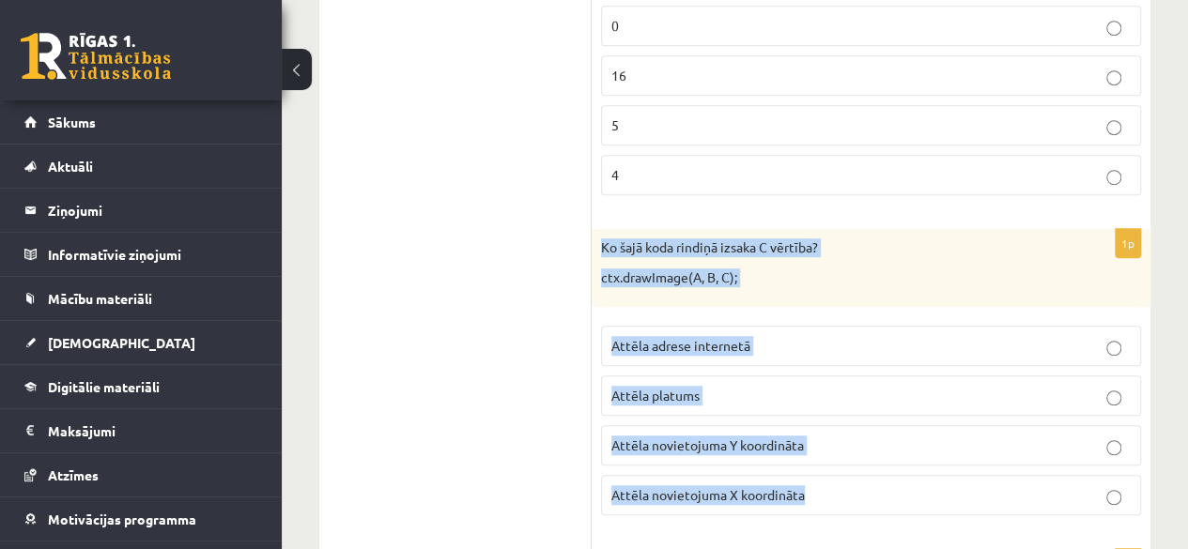
drag, startPoint x: 603, startPoint y: 244, endPoint x: 851, endPoint y: 481, distance: 342.7
click at [851, 481] on div "1p Ko šajā koda rindiņā izsaka C vērtība? ctx.drawImage(A, B, C); Attēla adrese…" at bounding box center [871, 379] width 559 height 301
copy div "Ko šajā koda rindiņā izsaka C vērtība? ctx.drawImage(A, B, C); Attēla adrese in…"
click at [693, 436] on p "Attēla novietojuma Y koordināta" at bounding box center [870, 446] width 519 height 20
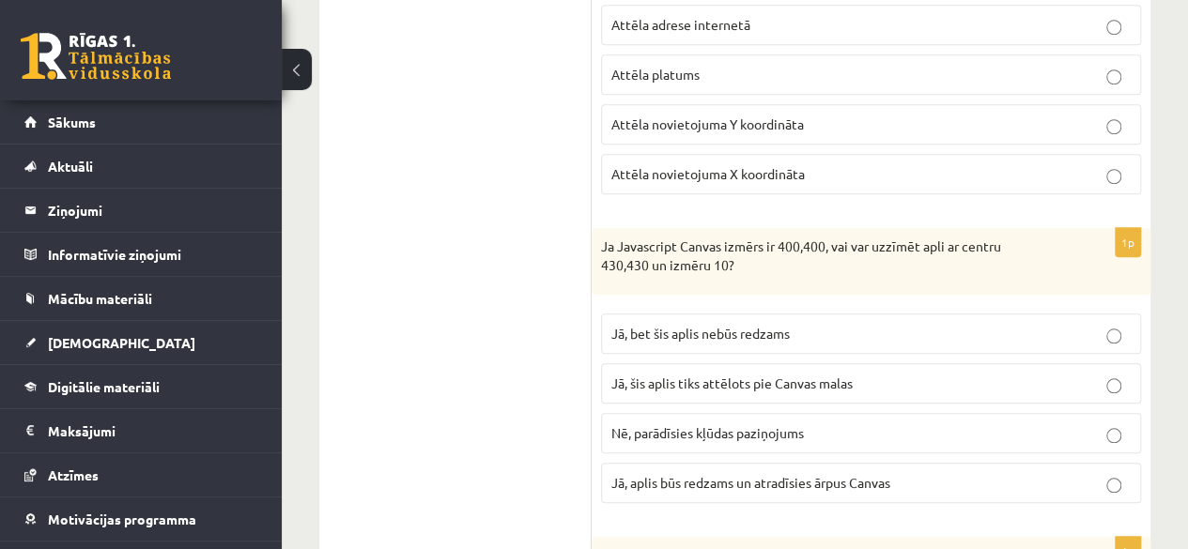
scroll to position [797, 0]
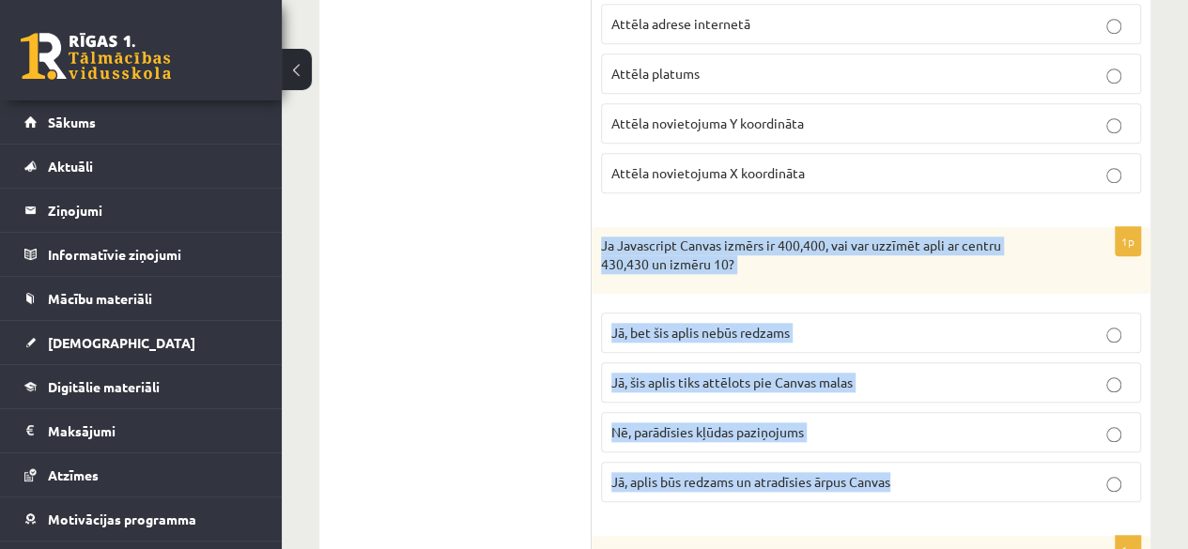
drag, startPoint x: 599, startPoint y: 235, endPoint x: 918, endPoint y: 494, distance: 411.2
click at [918, 494] on div "1p Ja Javascript Canvas izmērs ir 400,400, vai var uzzīmēt apli ar centru 430,4…" at bounding box center [871, 372] width 559 height 290
click at [842, 323] on p "Jā, bet šis aplis nebūs redzams" at bounding box center [870, 333] width 519 height 20
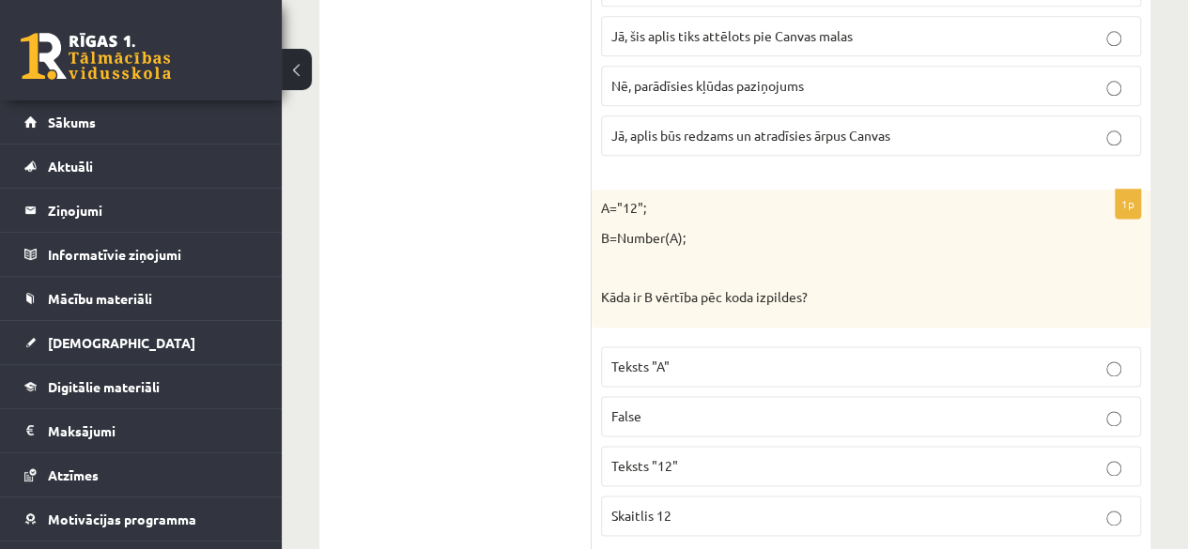
scroll to position [1145, 0]
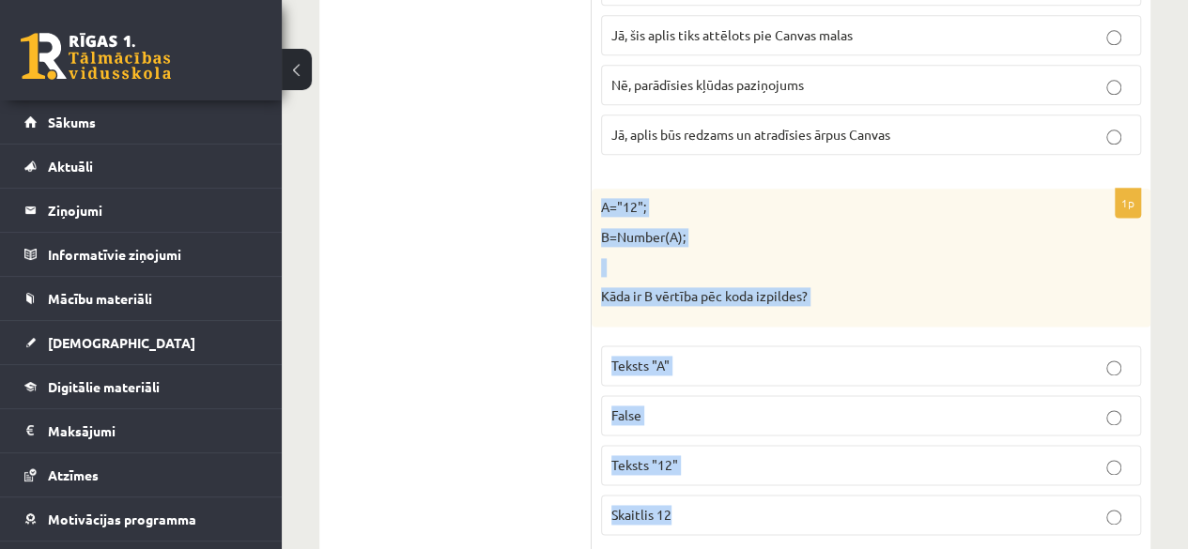
drag, startPoint x: 599, startPoint y: 197, endPoint x: 801, endPoint y: 482, distance: 348.8
click at [801, 482] on div "1p A="12"; B=Number(A); Kāda ir B vērtība pēc koda izpildes? Teksts "A" False T…" at bounding box center [871, 369] width 559 height 361
copy div "A="12"; B=Number(A); Kāda ir B vērtība pēc koda izpildes? Teksts "A" False Teks…"
click at [733, 455] on p "Teksts "12"" at bounding box center [870, 465] width 519 height 20
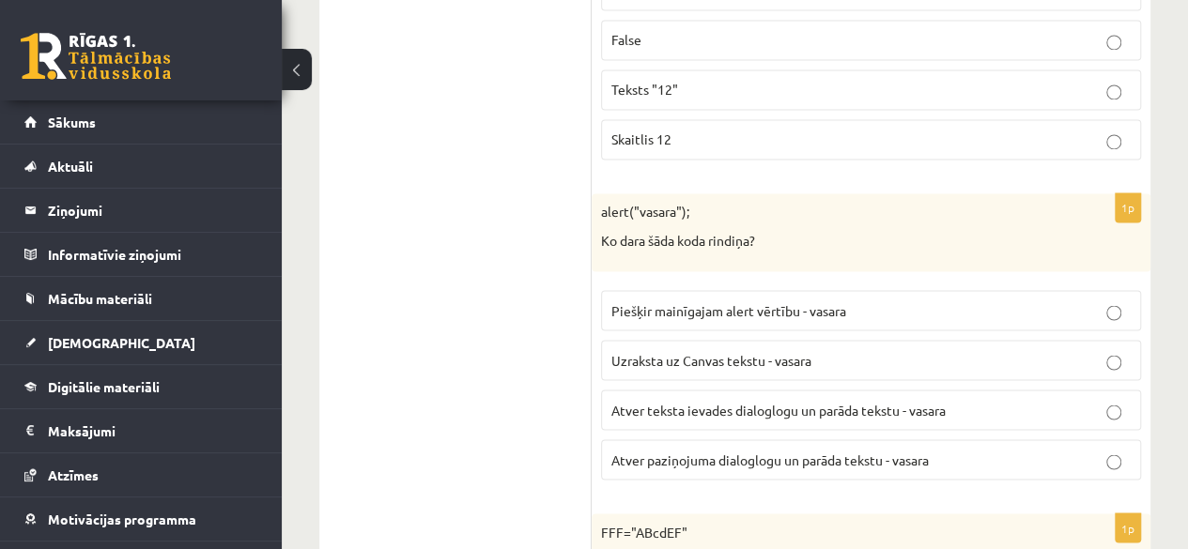
scroll to position [1536, 0]
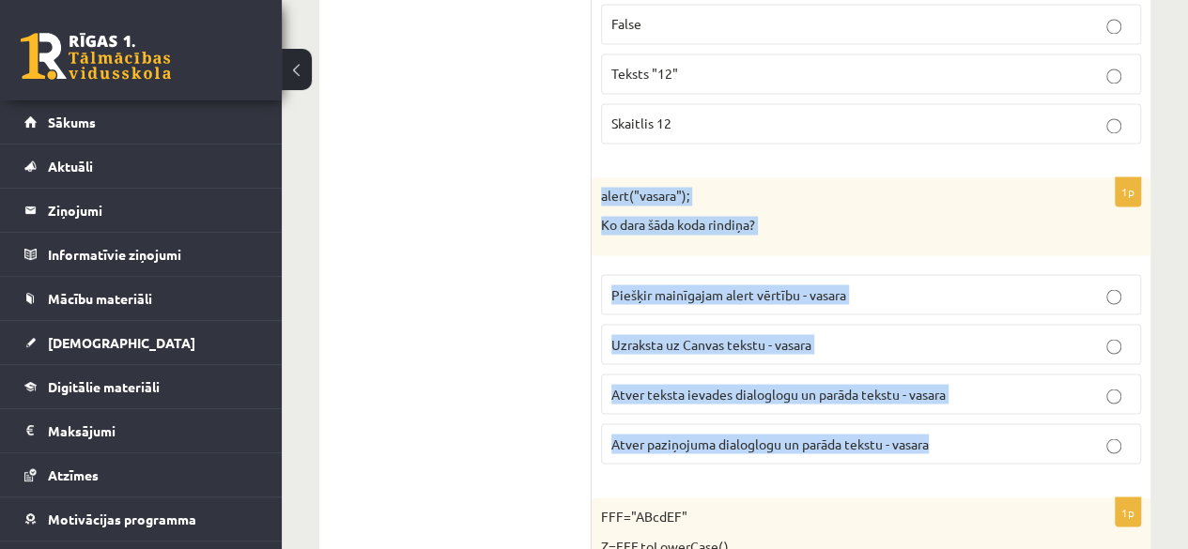
drag, startPoint x: 597, startPoint y: 185, endPoint x: 975, endPoint y: 420, distance: 444.5
click at [975, 420] on div "1p alert("vasara"); Ko dara šāda koda rindiņa? Piešķir mainīgajam alert vērtību…" at bounding box center [871, 327] width 559 height 301
copy div "alert("vasara"); Ko dara šāda koda rindiņa? Piešķir mainīgajam alert vērtību - …"
click at [866, 435] on span "Atver paziņojuma dialoglogu un parāda tekstu - vasara" at bounding box center [769, 443] width 317 height 17
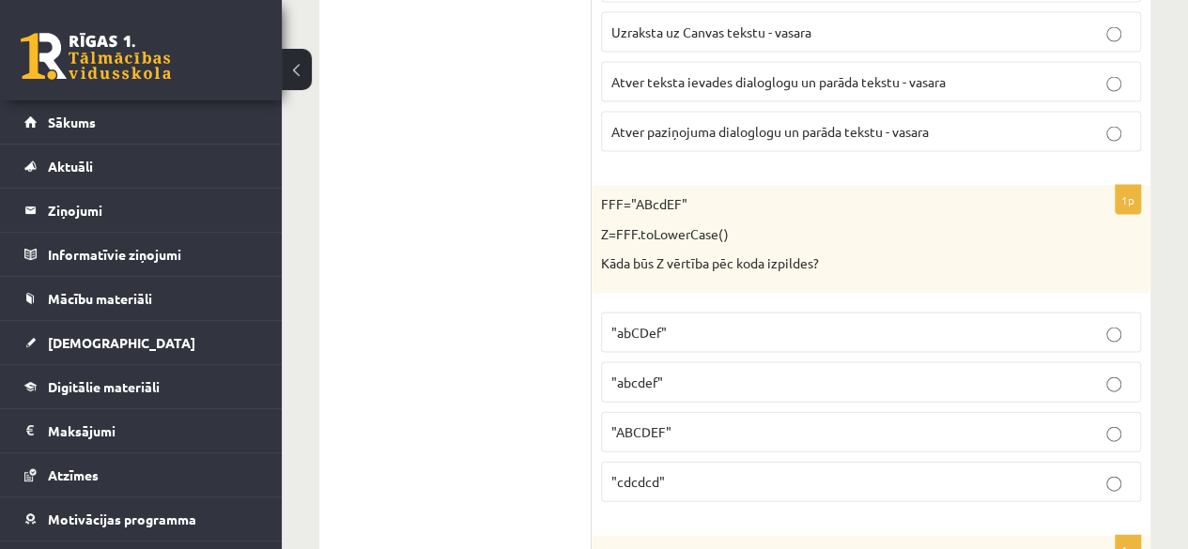
scroll to position [1861, 0]
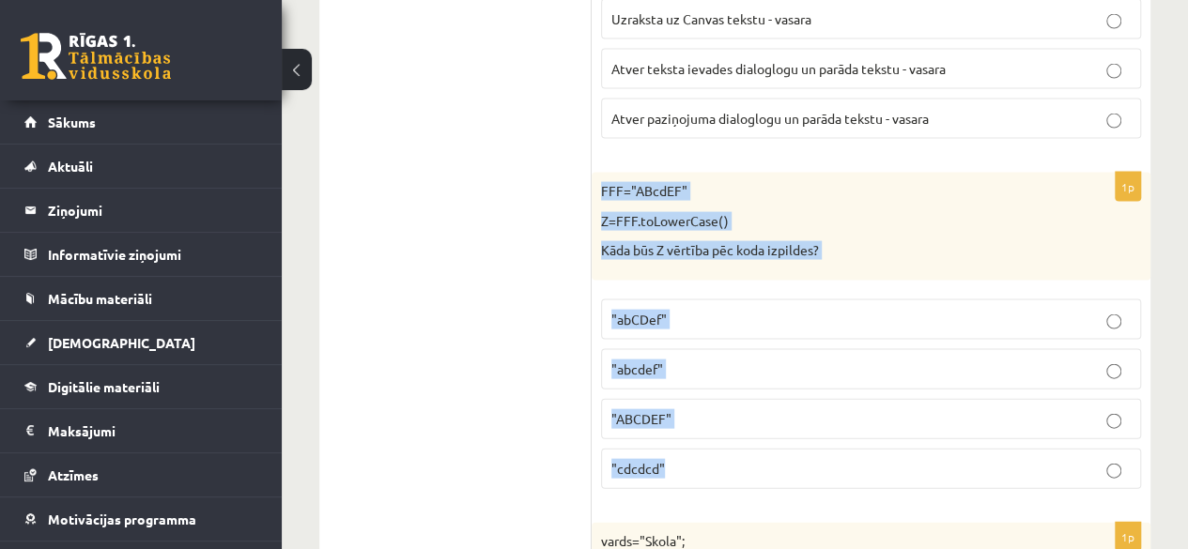
drag, startPoint x: 604, startPoint y: 177, endPoint x: 849, endPoint y: 459, distance: 374.1
click at [849, 459] on div "1p FFF="ABcdEF" Z=FFF.toLowerCase() Kāda būs Z vērtība pēc koda izpildes? "abCD…" at bounding box center [871, 338] width 559 height 331
copy div "FFF="ABcdEF" Z=FFF.toLowerCase() Kāda būs Z vērtība pēc koda izpildes? "abCDef"…"
click at [719, 360] on p ""abcdef"" at bounding box center [870, 370] width 519 height 20
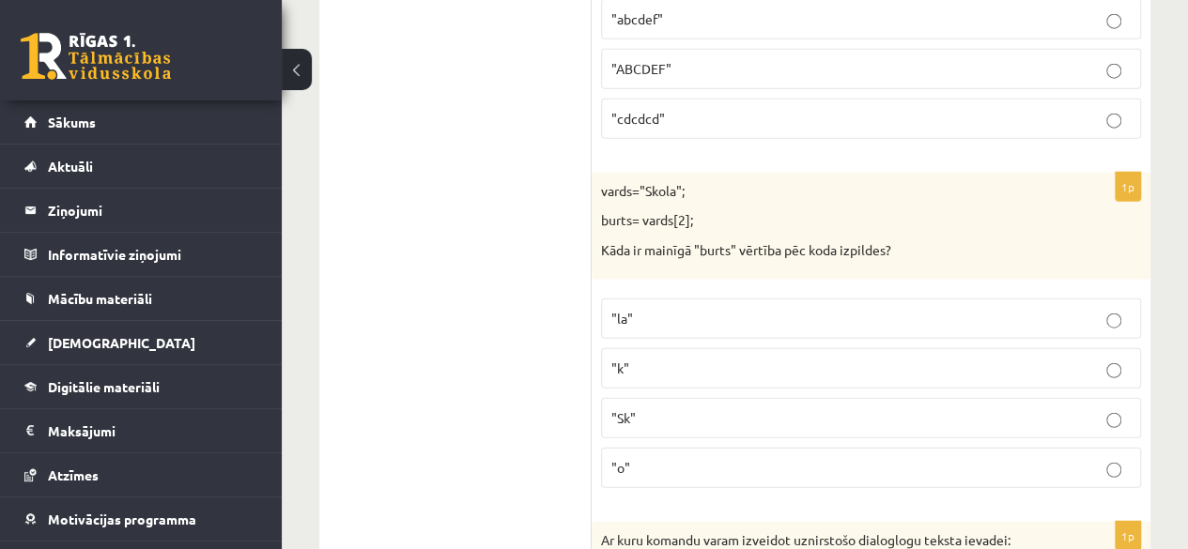
scroll to position [2212, 0]
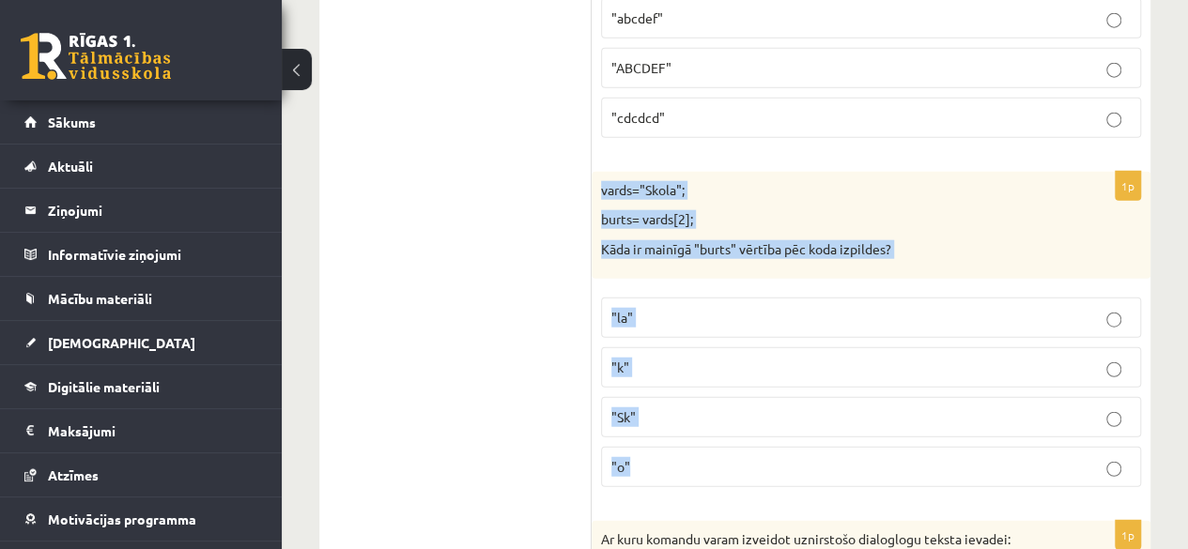
drag, startPoint x: 599, startPoint y: 175, endPoint x: 685, endPoint y: 457, distance: 295.5
click at [685, 457] on div "1p vards="Skola"; burts= vards[2]; Kāda ir mainīgā "burts" vērtība pēc koda izp…" at bounding box center [871, 337] width 559 height 331
copy div "vards="Skola"; burts= vards[2]; Kāda ir mainīgā "burts" vērtība pēc koda izpild…"
click at [669, 465] on label ""o"" at bounding box center [871, 467] width 540 height 40
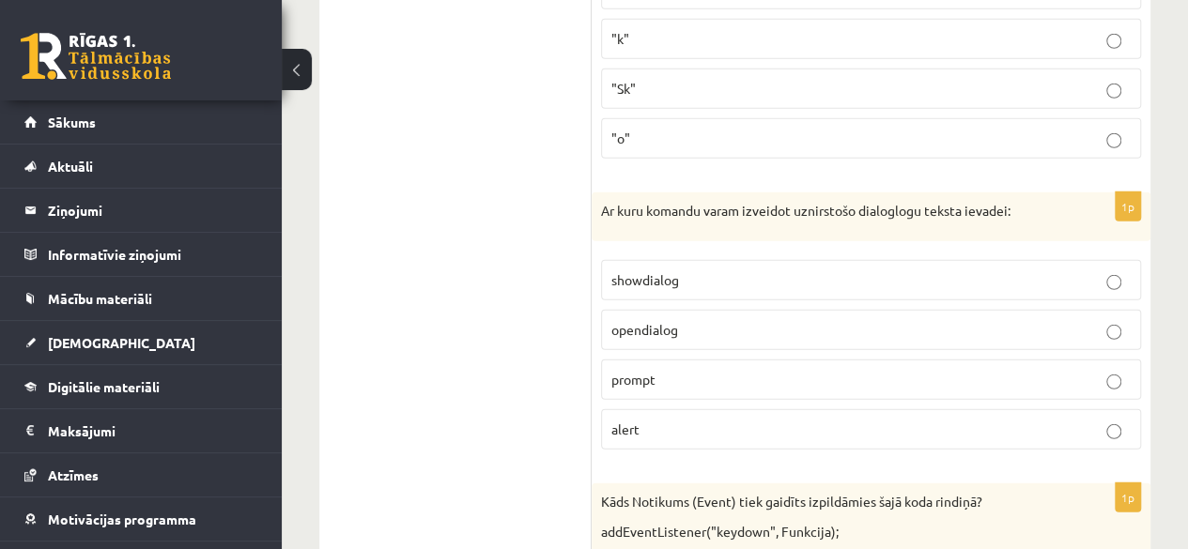
scroll to position [2543, 0]
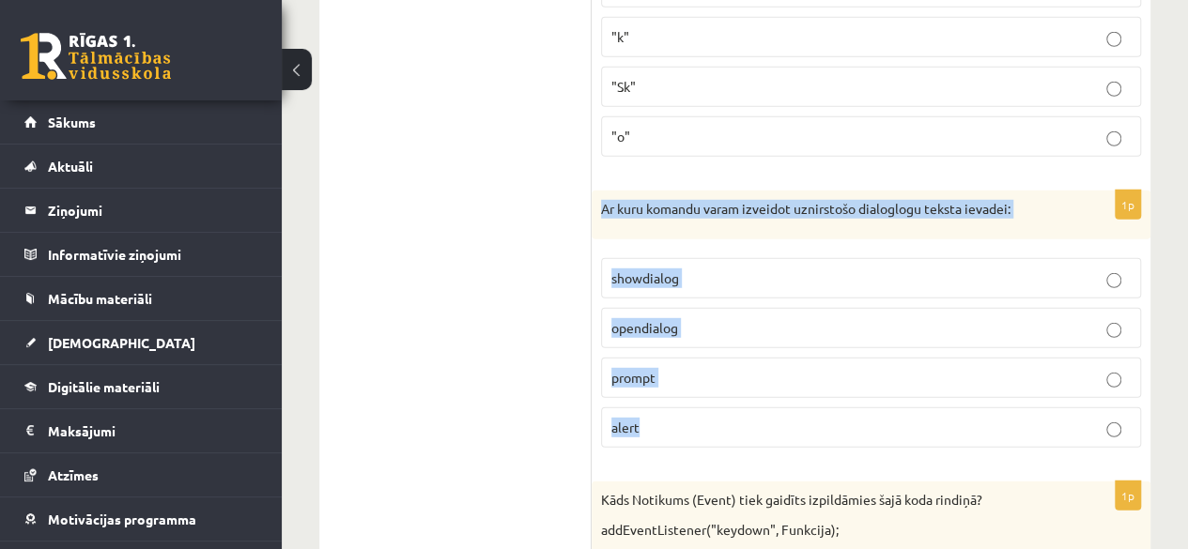
drag, startPoint x: 603, startPoint y: 196, endPoint x: 758, endPoint y: 416, distance: 268.8
click at [758, 416] on div "1p Ar kuru komandu varam izveidot uznirstošo dialoglogu teksta ievadei: showdia…" at bounding box center [871, 327] width 559 height 272
copy div "Ar kuru komandu varam izveidot uznirstošo dialoglogu teksta ievadei: showdialog…"
click at [692, 368] on p "prompt" at bounding box center [870, 378] width 519 height 20
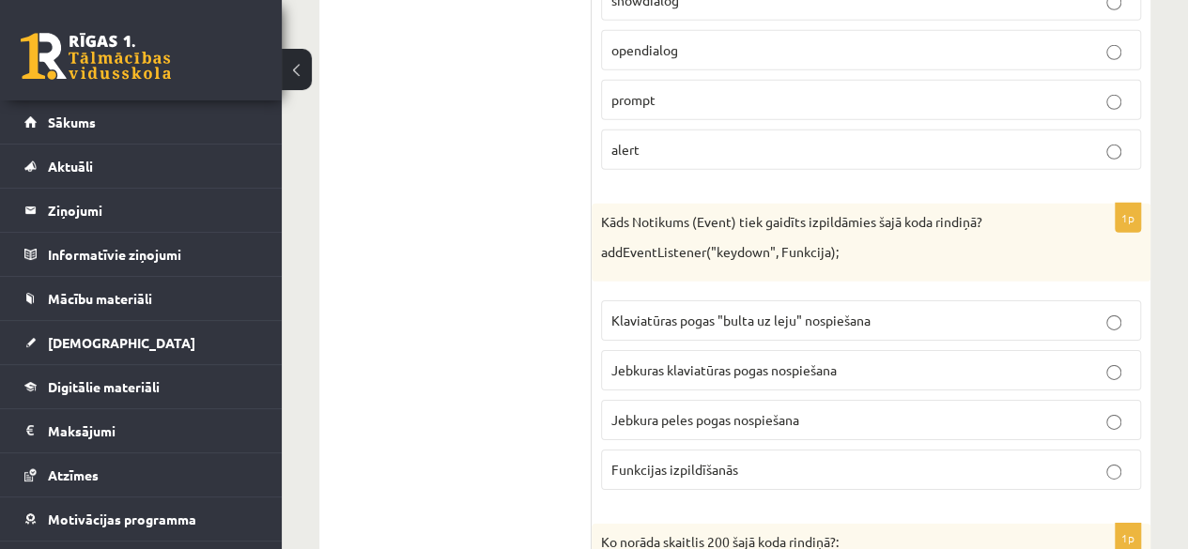
scroll to position [2830, 0]
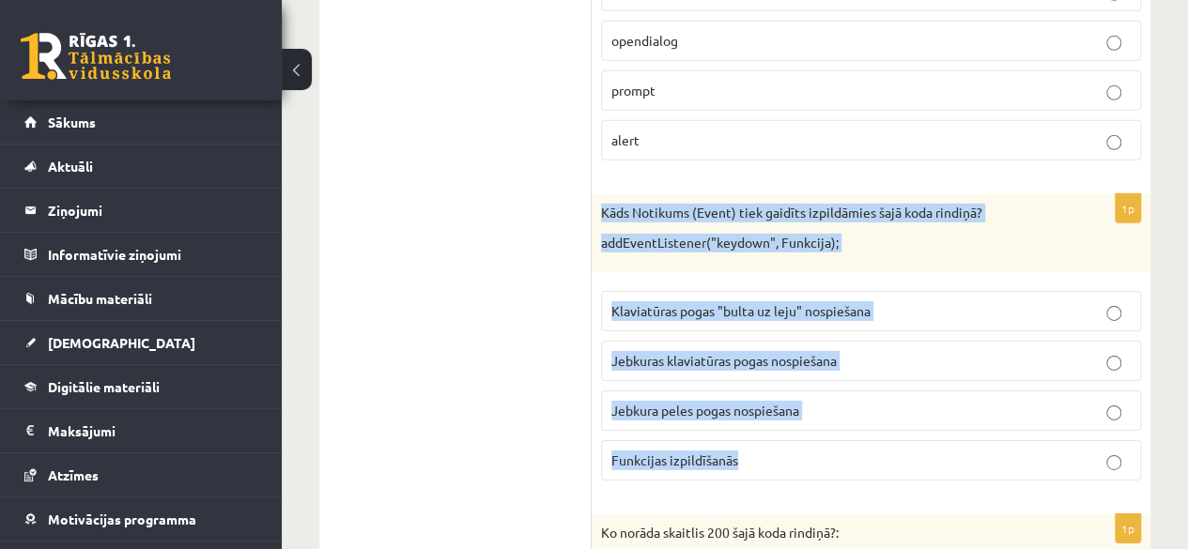
drag, startPoint x: 595, startPoint y: 194, endPoint x: 771, endPoint y: 448, distance: 308.4
click at [771, 448] on div "1p Kāds Notikums (Event) tiek gaidīts izpildāmies šajā koda rindiņā? addEventLi…" at bounding box center [871, 344] width 559 height 301
copy div "Kāds Notikums (Event) tiek gaidīts izpildāmies šajā koda rindiņā? addEventListe…"
click at [877, 351] on p "Jebkuras klaviatūras pogas nospiešana" at bounding box center [870, 361] width 519 height 20
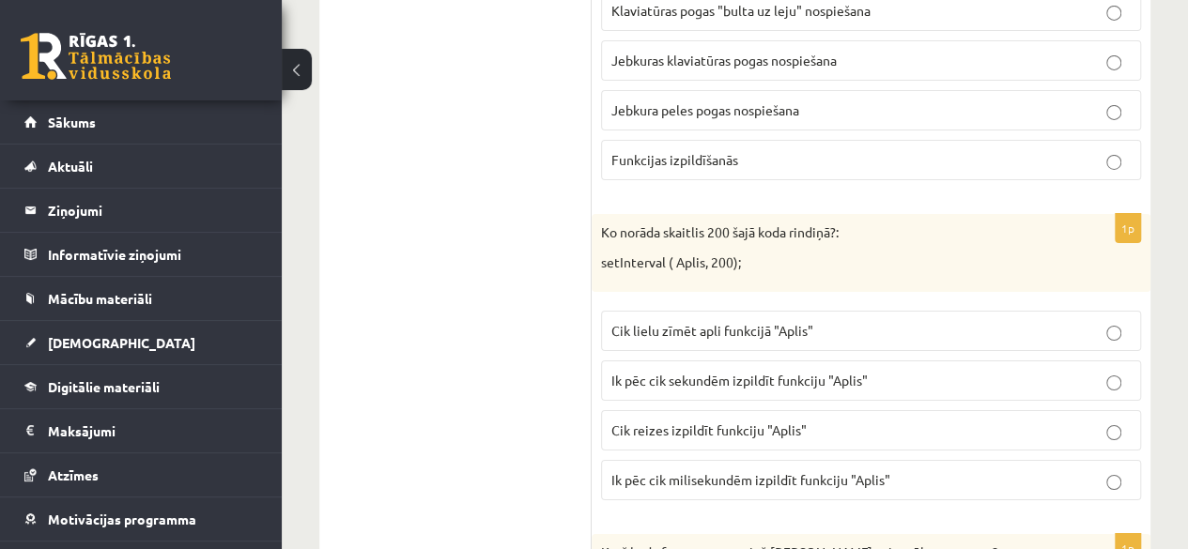
scroll to position [3131, 0]
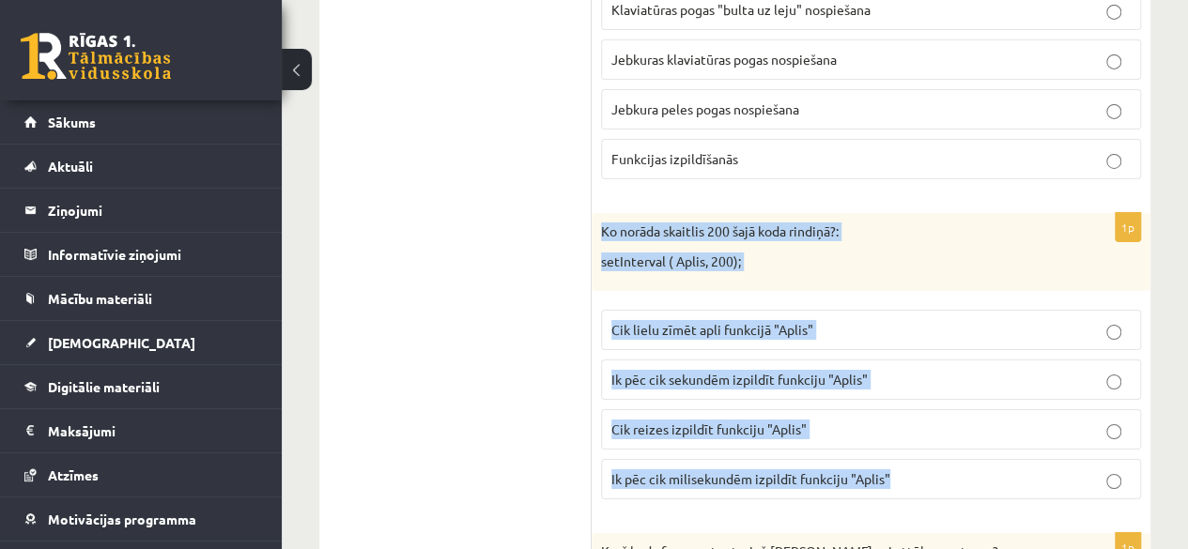
drag, startPoint x: 602, startPoint y: 208, endPoint x: 903, endPoint y: 470, distance: 399.9
click at [903, 470] on div "1p Ko norāda skaitlis 200 šajā koda rindiņā?: setInterval ( Aplis, 200); Cik li…" at bounding box center [871, 363] width 559 height 301
copy div "Ko norāda skaitlis 200 šajā koda rindiņā?: setInterval ( Aplis, 200); Cik lielu…"
click at [917, 469] on p "Ik pēc cik milisekundēm izpildīt funkciju "Aplis"" at bounding box center [870, 479] width 519 height 20
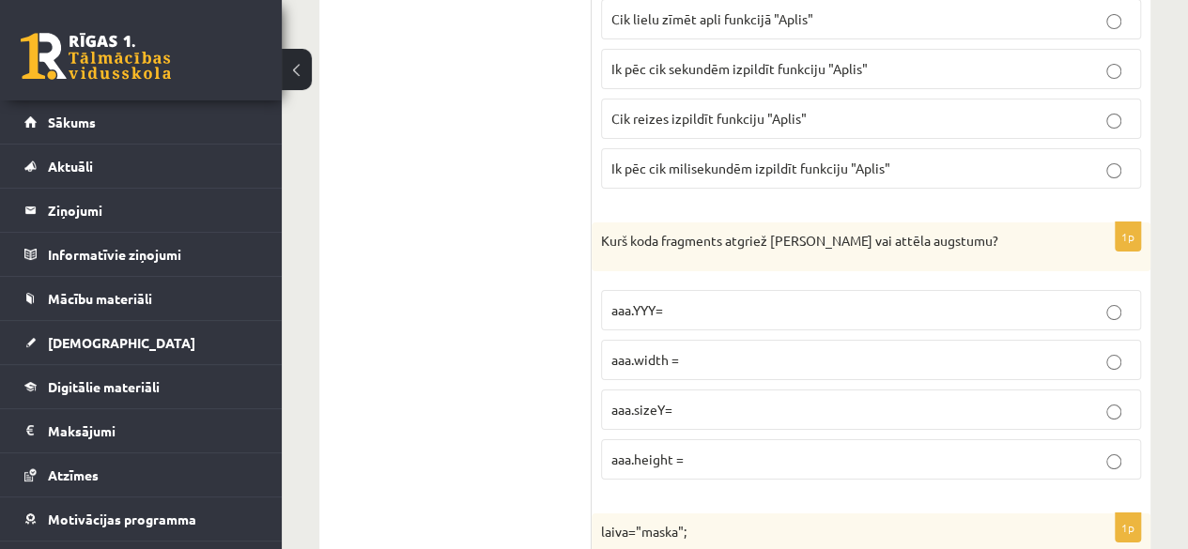
scroll to position [3443, 0]
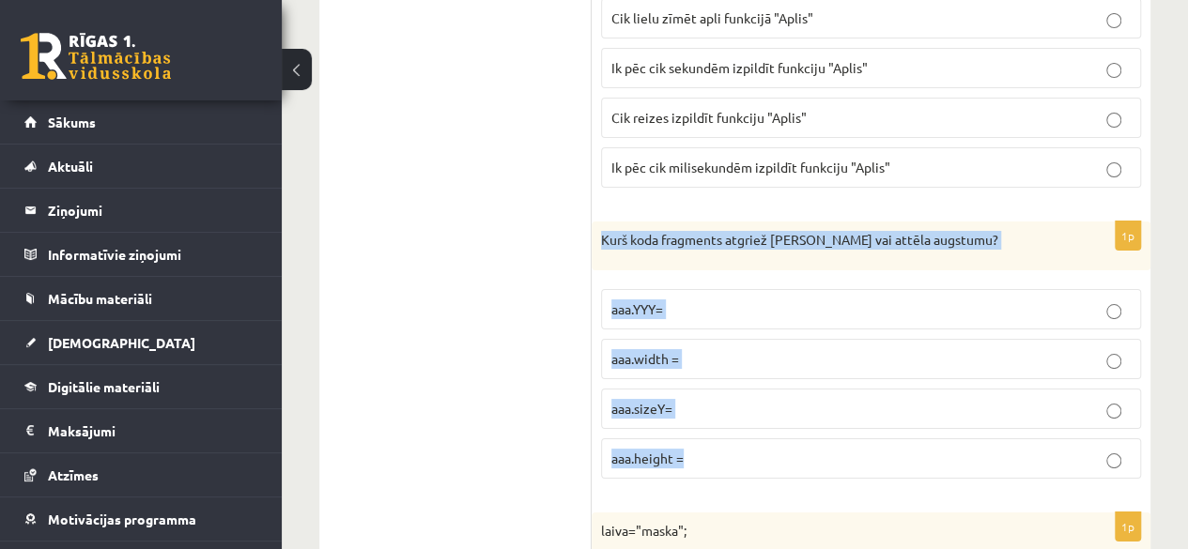
drag, startPoint x: 605, startPoint y: 213, endPoint x: 886, endPoint y: 422, distance: 350.4
click at [886, 422] on div "1p Kurš koda fragments atgriež Canvas vai attēla augstumu? aaa.YYY= aaa.width =…" at bounding box center [871, 358] width 559 height 272
copy div "Kurš koda fragments atgriež Canvas vai attēla augstumu? aaa.YYY= aaa.width = aa…"
click at [700, 449] on p "aaa.height =" at bounding box center [870, 459] width 519 height 20
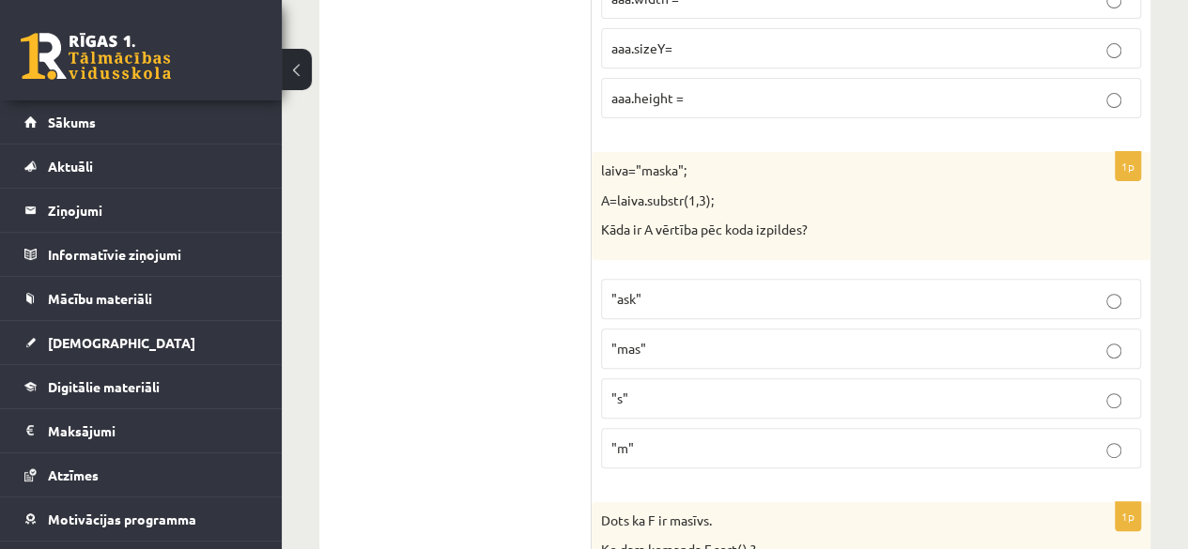
scroll to position [3817, 0]
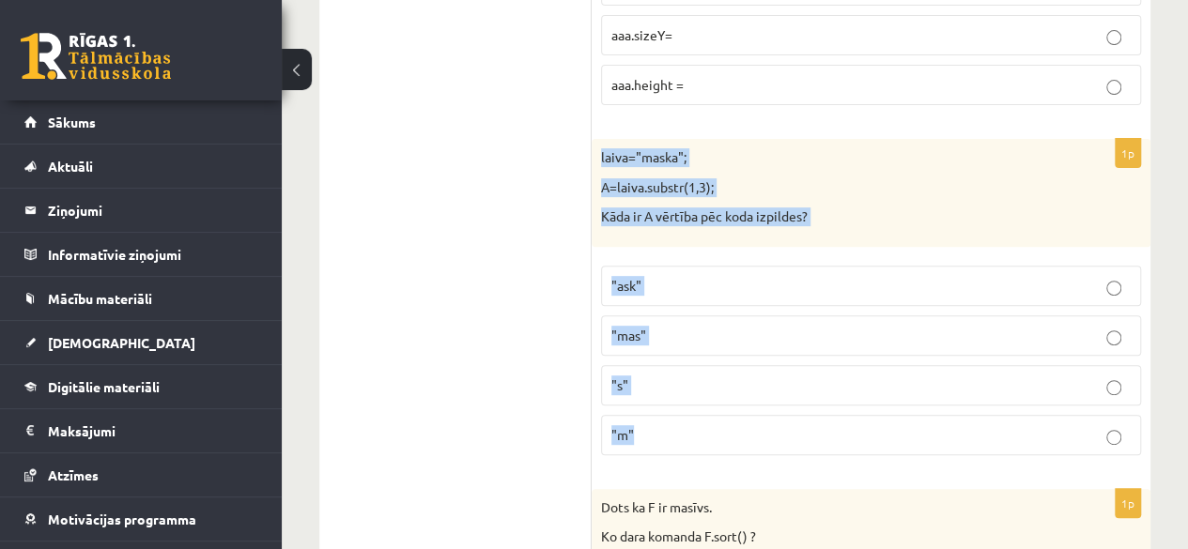
drag, startPoint x: 602, startPoint y: 130, endPoint x: 729, endPoint y: 392, distance: 291.9
click at [729, 392] on div "1p laiva="maska"; A=laiva.substr(1,3); Kāda ir A vērtība pēc koda izpildes? "as…" at bounding box center [871, 304] width 559 height 331
click at [655, 276] on p ""ask"" at bounding box center [870, 286] width 519 height 20
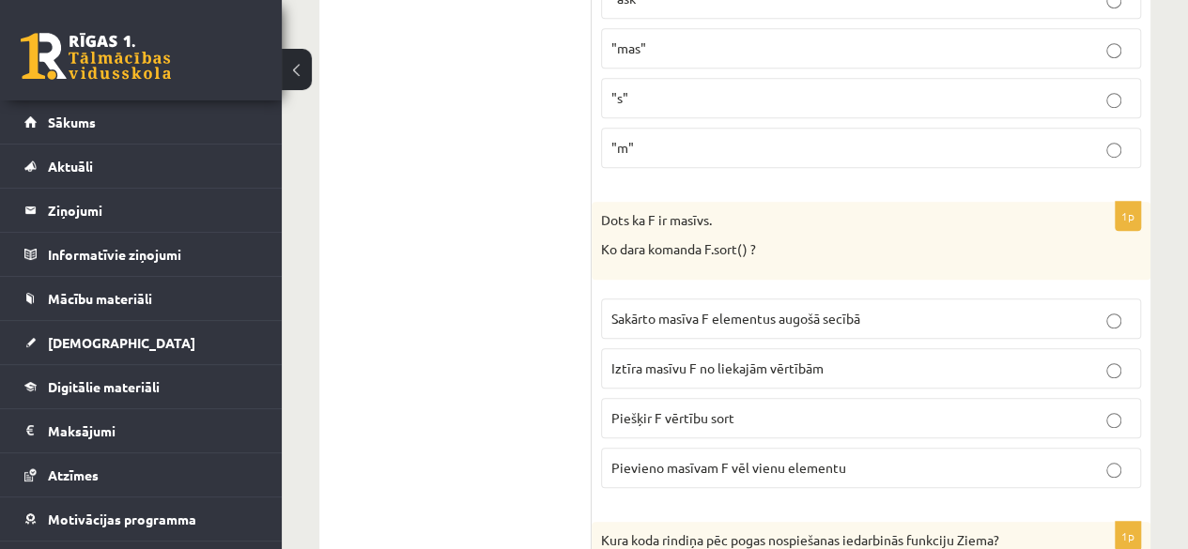
scroll to position [4105, 0]
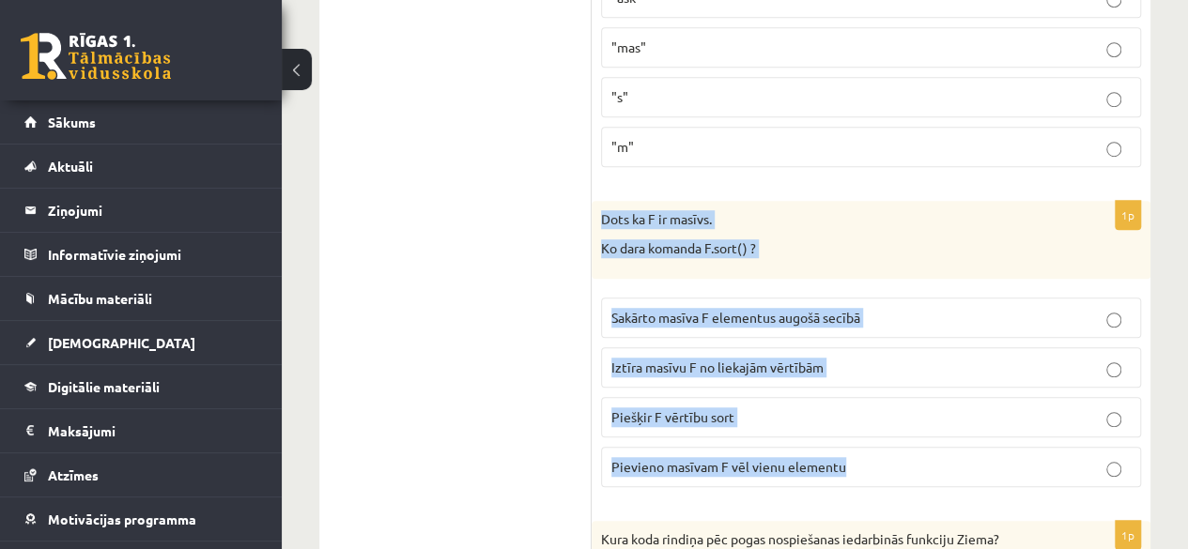
drag, startPoint x: 597, startPoint y: 186, endPoint x: 841, endPoint y: 436, distance: 349.2
click at [841, 436] on div "1p Dots ka F ir masīvs. Ko dara komanda F.sort() ? Sakārto masīva F elementus a…" at bounding box center [871, 351] width 559 height 301
click at [830, 309] on span "Sakārto masīva F elementus augošā secībā" at bounding box center [735, 317] width 249 height 17
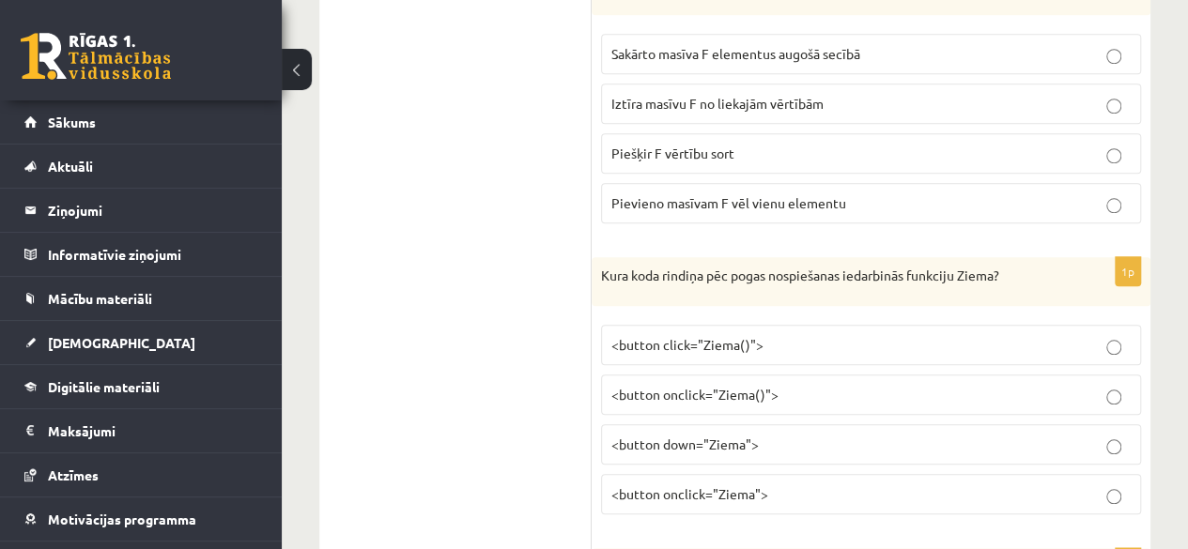
scroll to position [4370, 0]
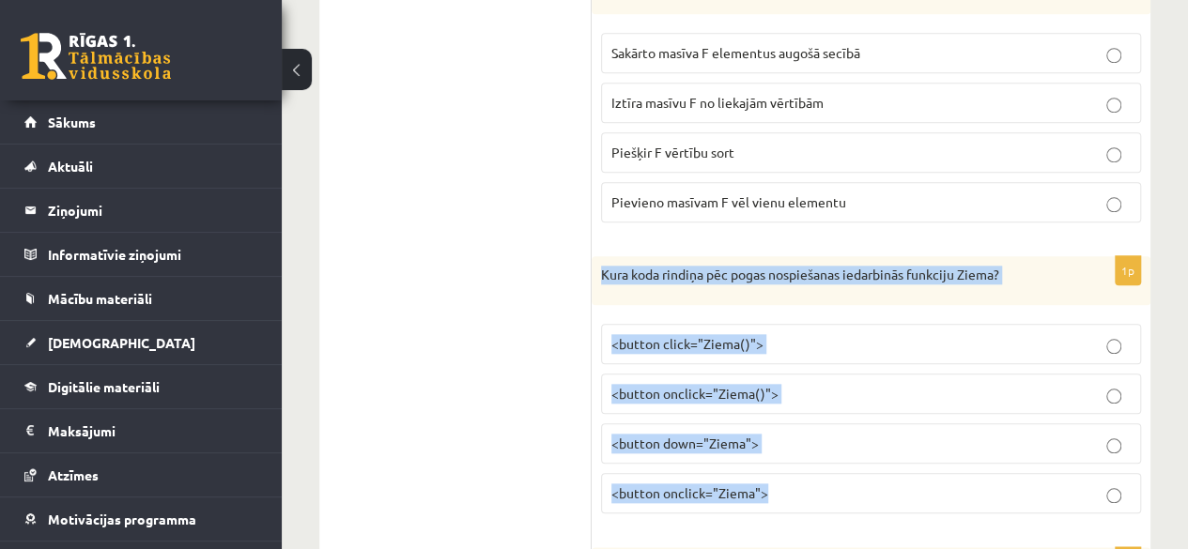
drag, startPoint x: 597, startPoint y: 243, endPoint x: 834, endPoint y: 481, distance: 335.3
click at [834, 481] on div "1p Kura koda rindiņa pēc pogas nospiešanas iedarbinās funkciju Ziema? <button c…" at bounding box center [871, 392] width 559 height 272
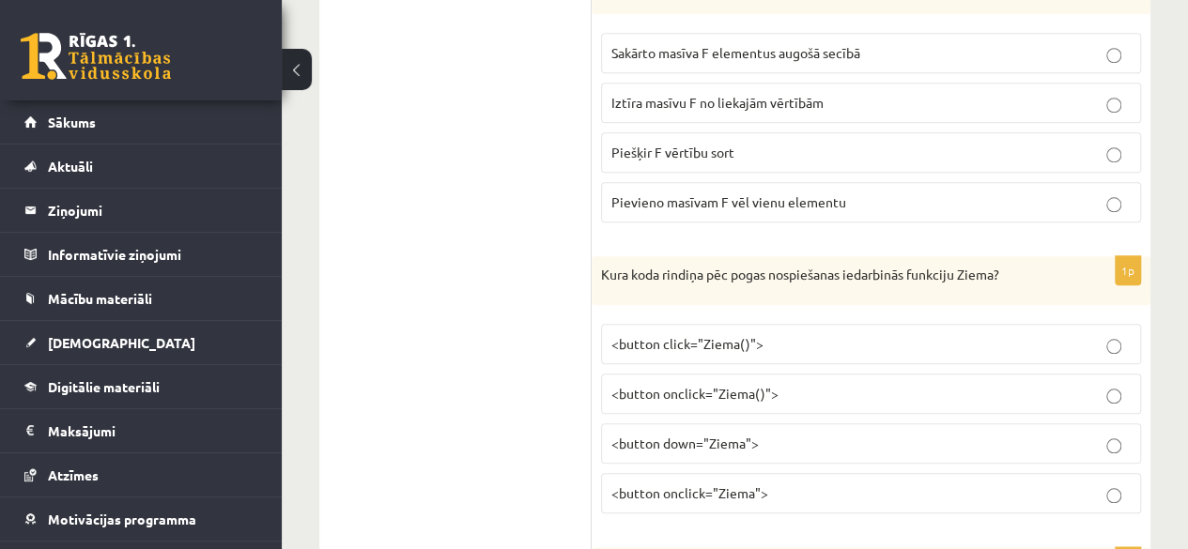
click at [691, 385] on span "<button onclick="Ziema()">" at bounding box center [694, 393] width 167 height 17
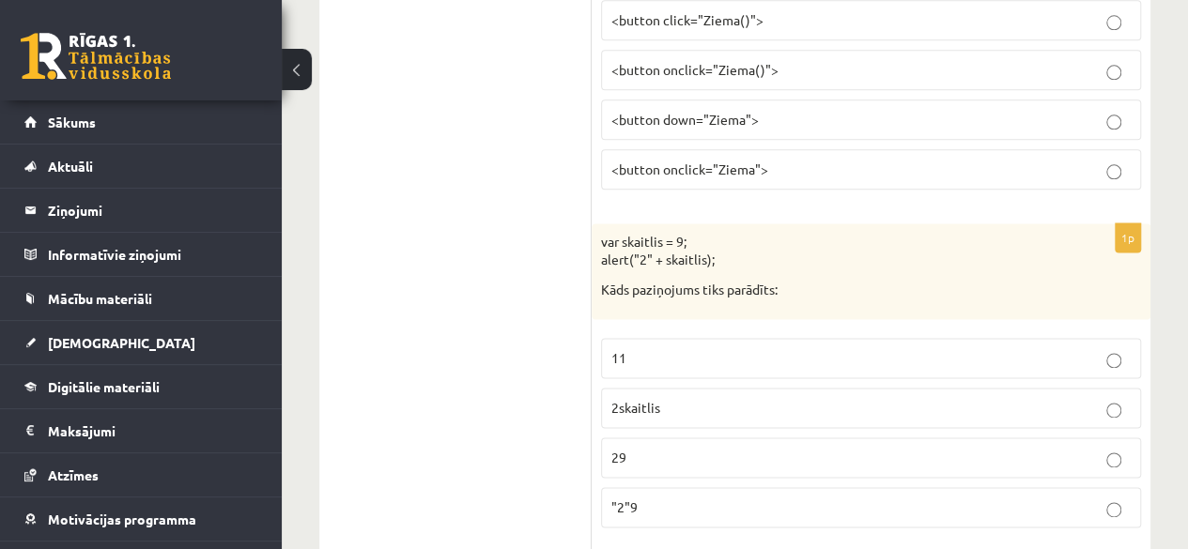
scroll to position [4697, 0]
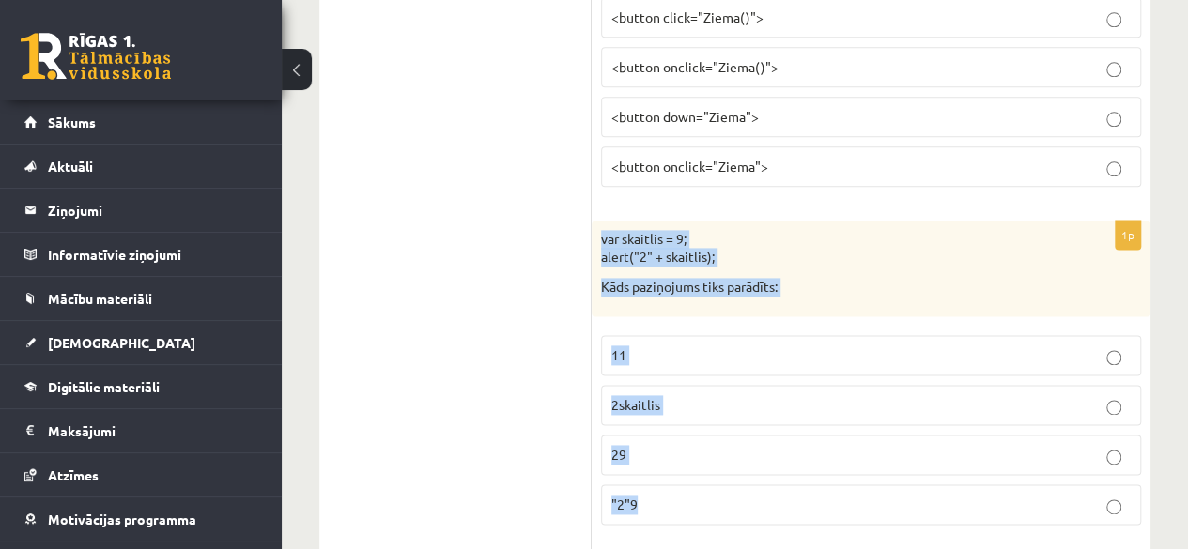
drag, startPoint x: 594, startPoint y: 205, endPoint x: 852, endPoint y: 458, distance: 361.2
click at [852, 458] on div "1p var skaitlis = 9; alert("2" + skaitlis); Kāds paziņojums tiks parādīts: 11 2…" at bounding box center [871, 381] width 559 height 320
click at [653, 435] on label "29" at bounding box center [871, 455] width 540 height 40
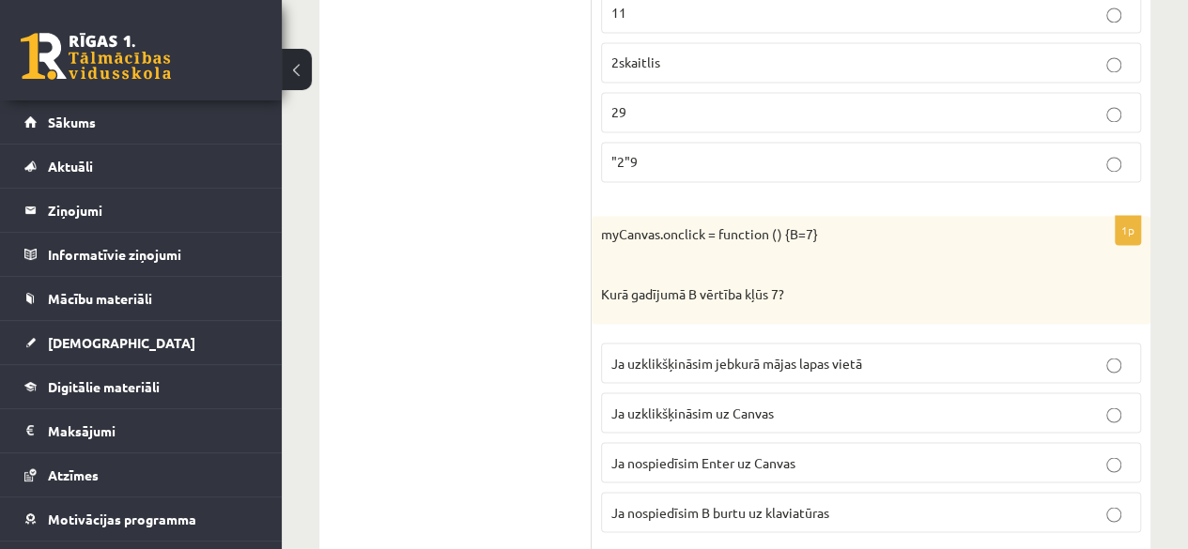
scroll to position [5040, 0]
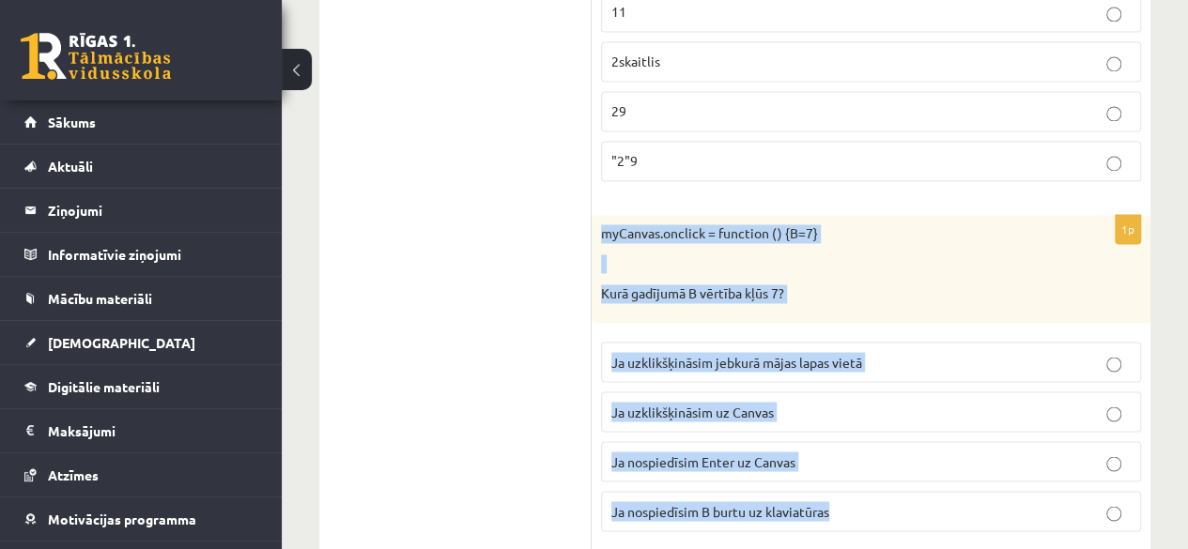
drag, startPoint x: 599, startPoint y: 196, endPoint x: 863, endPoint y: 465, distance: 376.5
click at [863, 465] on div "1p myCanvas.onclick = function () {B=7} Kurā gadījumā B vērtība kļūs 7? Ja uzkl…" at bounding box center [871, 380] width 559 height 331
click at [798, 402] on p "Ja uzklikšķināsim uz Canvas" at bounding box center [870, 412] width 519 height 20
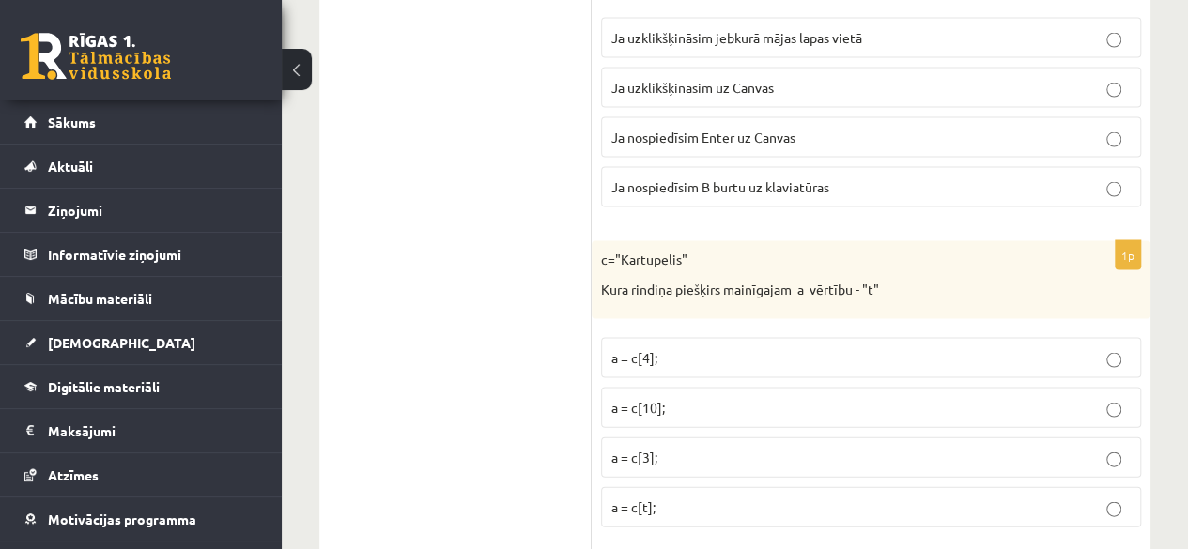
scroll to position [5366, 0]
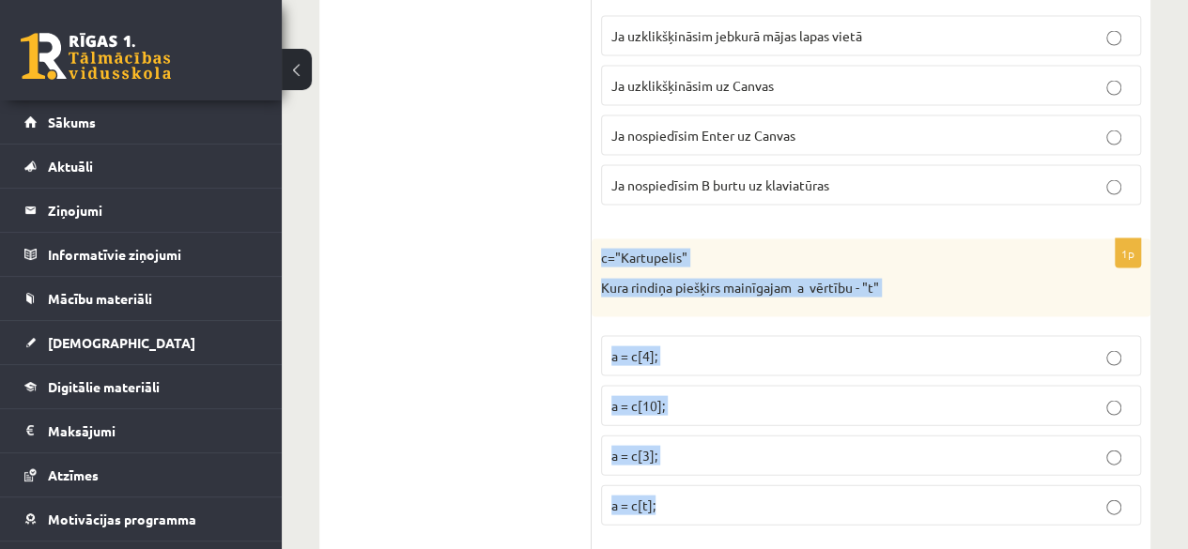
drag, startPoint x: 602, startPoint y: 223, endPoint x: 800, endPoint y: 461, distance: 309.3
click at [800, 461] on div "1p c="Kartupelis" Kura rindiņa piešķirs mainīgajam a vērtību - "t" a = c[4]; a …" at bounding box center [871, 389] width 559 height 301
click at [770, 446] on p "a = c[3];" at bounding box center [870, 456] width 519 height 20
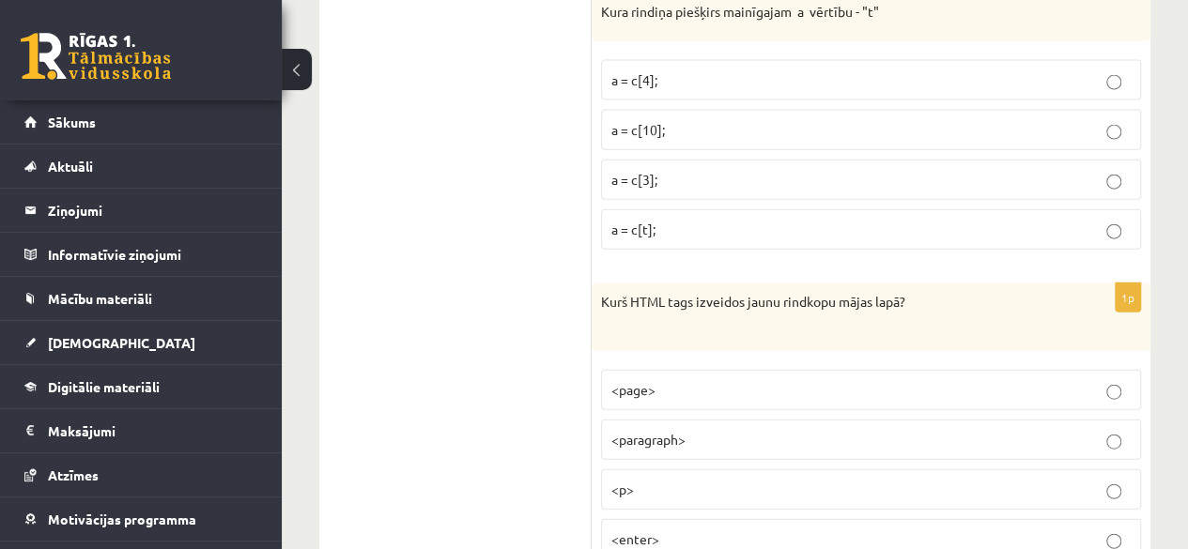
scroll to position [5643, 0]
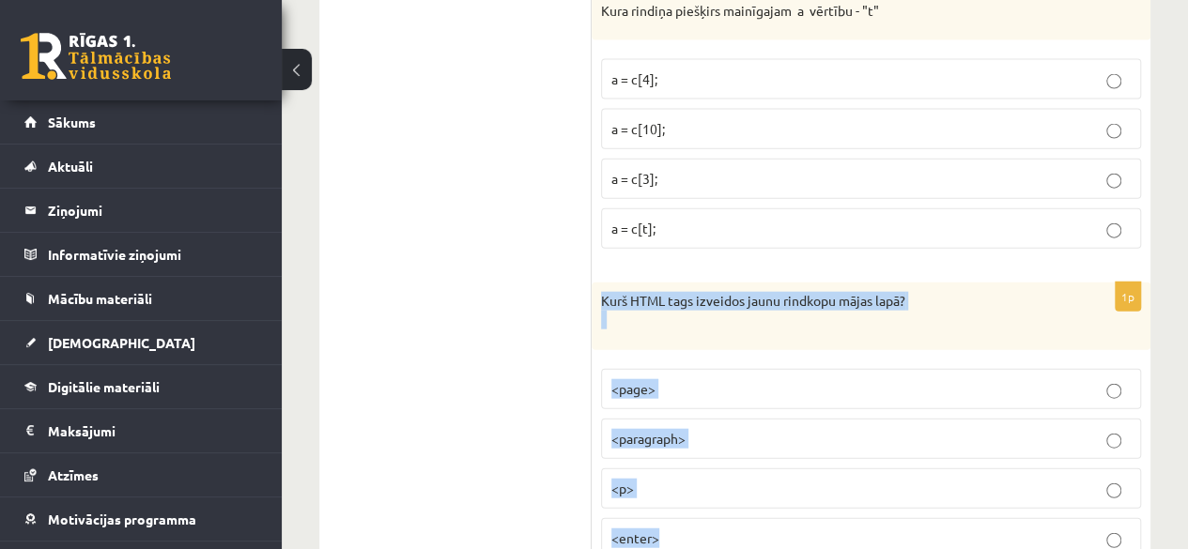
drag, startPoint x: 604, startPoint y: 266, endPoint x: 798, endPoint y: 479, distance: 288.4
click at [798, 479] on div "1p Kurš HTML tags izveidos jaunu rindkopu mājas lapā? <page> <paragraph> <p> <e…" at bounding box center [871, 428] width 559 height 290
click at [693, 469] on label "<p>" at bounding box center [871, 489] width 540 height 40
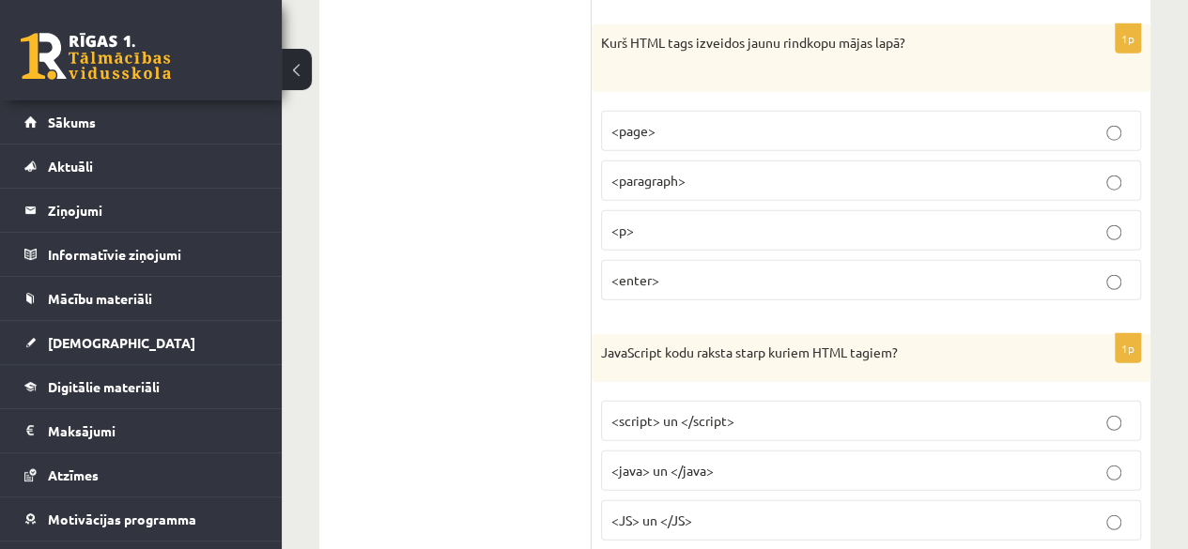
scroll to position [5904, 0]
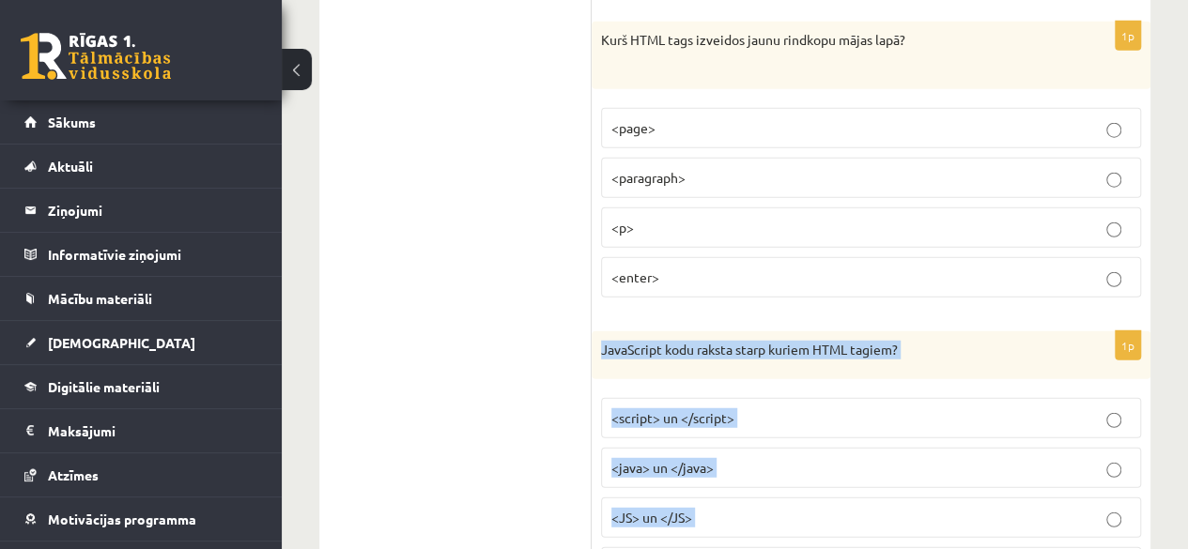
drag, startPoint x: 598, startPoint y: 303, endPoint x: 807, endPoint y: 519, distance: 300.1
click at [807, 519] on div "1p JavaScript kodu raksta starp kuriem HTML tagiem? <script> un </script> <java…" at bounding box center [871, 467] width 559 height 272
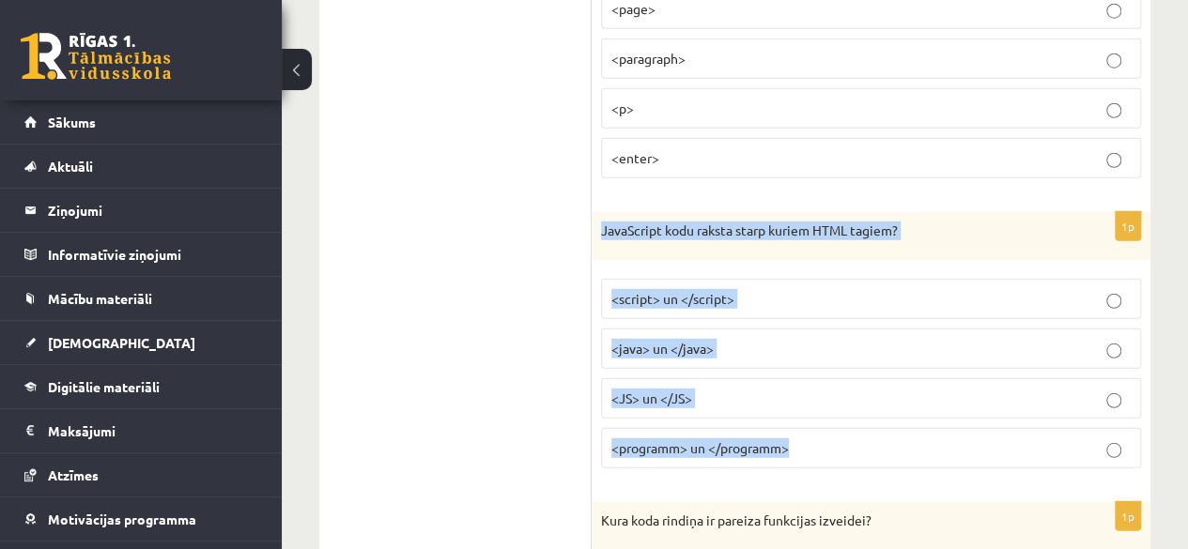
scroll to position [6024, 0]
click at [682, 289] on span "<script> un </script>" at bounding box center [672, 297] width 123 height 17
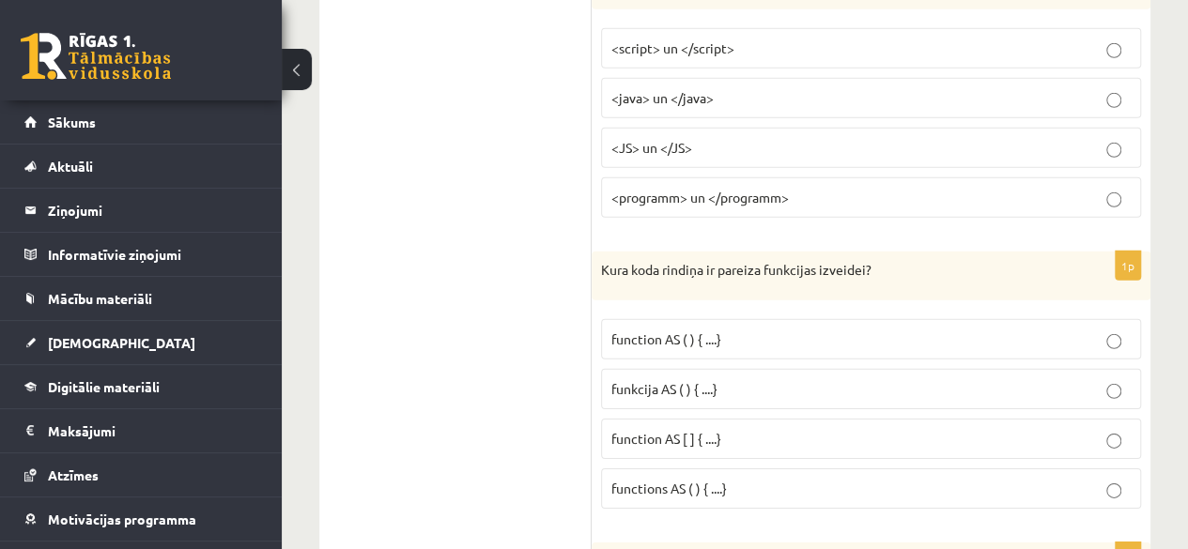
scroll to position [6277, 0]
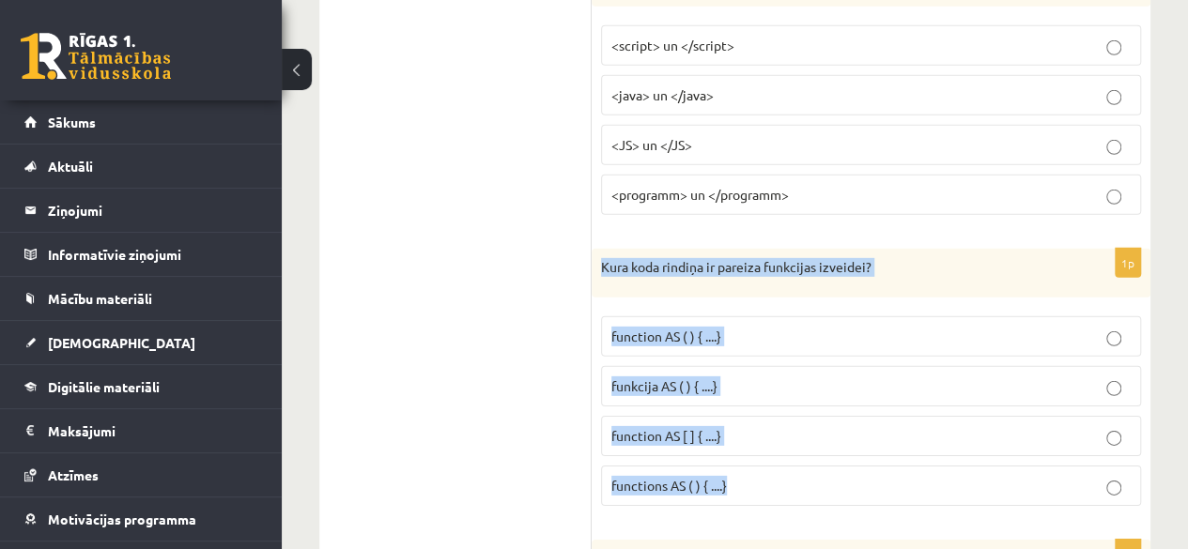
drag, startPoint x: 597, startPoint y: 217, endPoint x: 800, endPoint y: 422, distance: 288.1
click at [800, 422] on div "1p Kura koda rindiņa ir pareiza funkcijas izveidei? function AS ( ) { ....} fun…" at bounding box center [871, 385] width 559 height 272
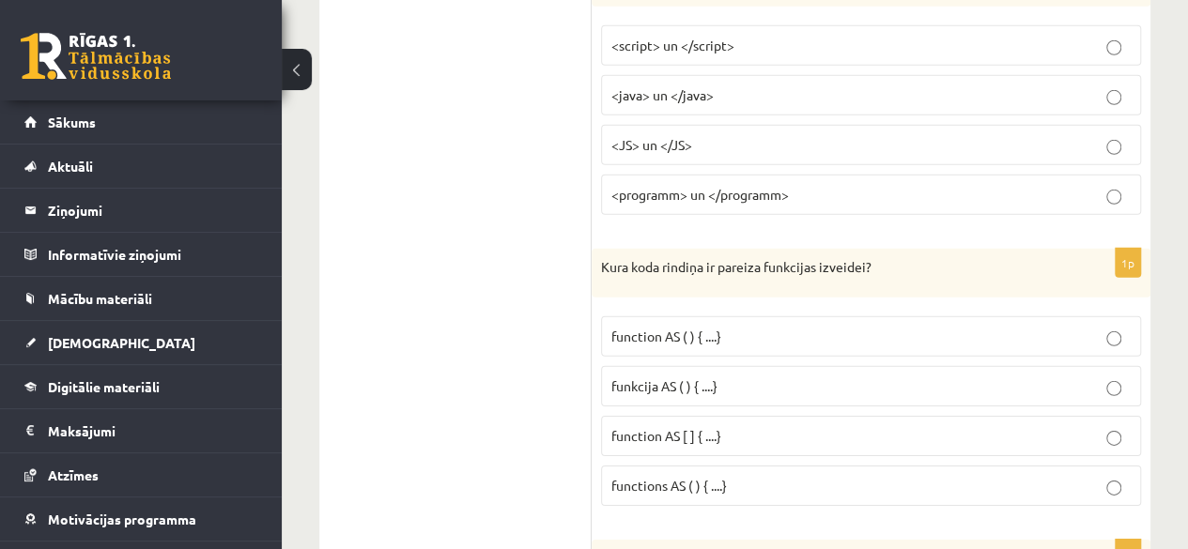
click at [763, 327] on p "function AS ( ) { ....}" at bounding box center [870, 337] width 519 height 20
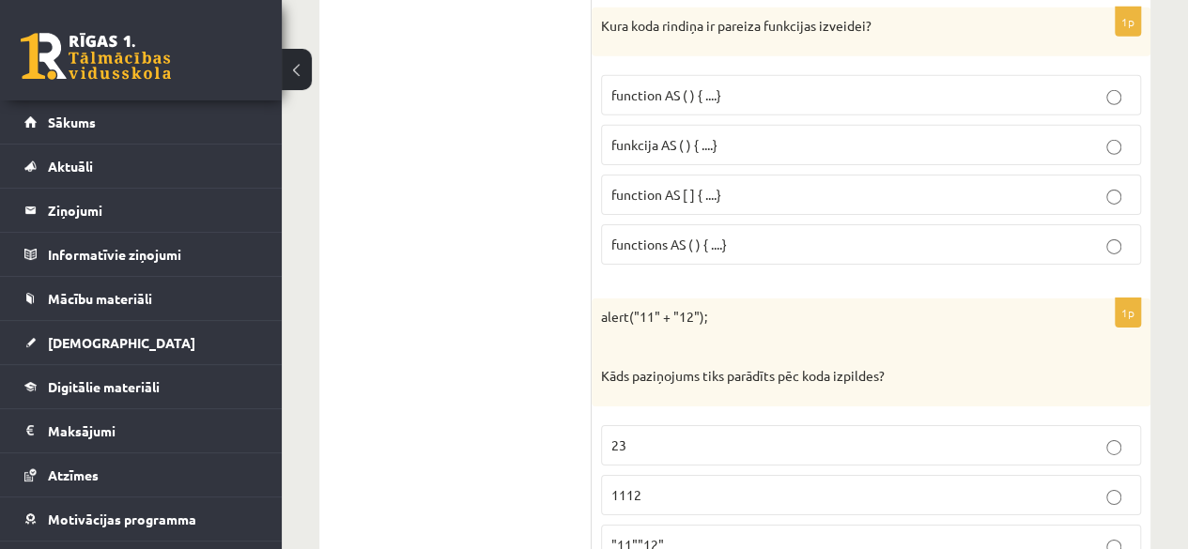
scroll to position [6554, 0]
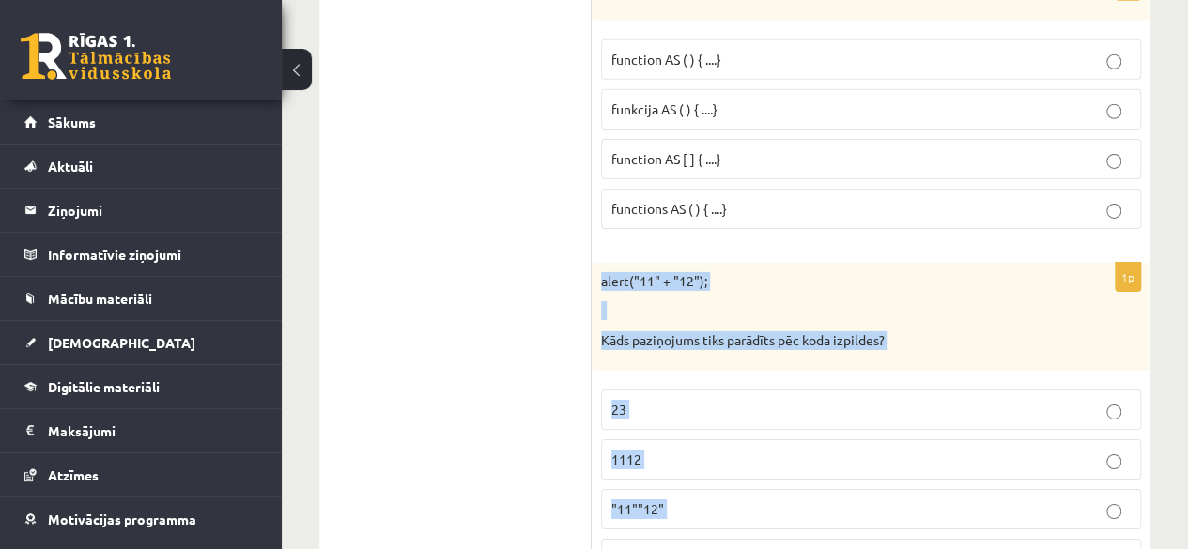
drag, startPoint x: 595, startPoint y: 228, endPoint x: 809, endPoint y: 506, distance: 350.8
click at [809, 506] on div "1p alert("11" + "12"); Kāds paziņojums tiks parādīts pēc koda izpildes? 23 1112…" at bounding box center [871, 428] width 559 height 331
click at [671, 450] on p "1112" at bounding box center [870, 460] width 519 height 20
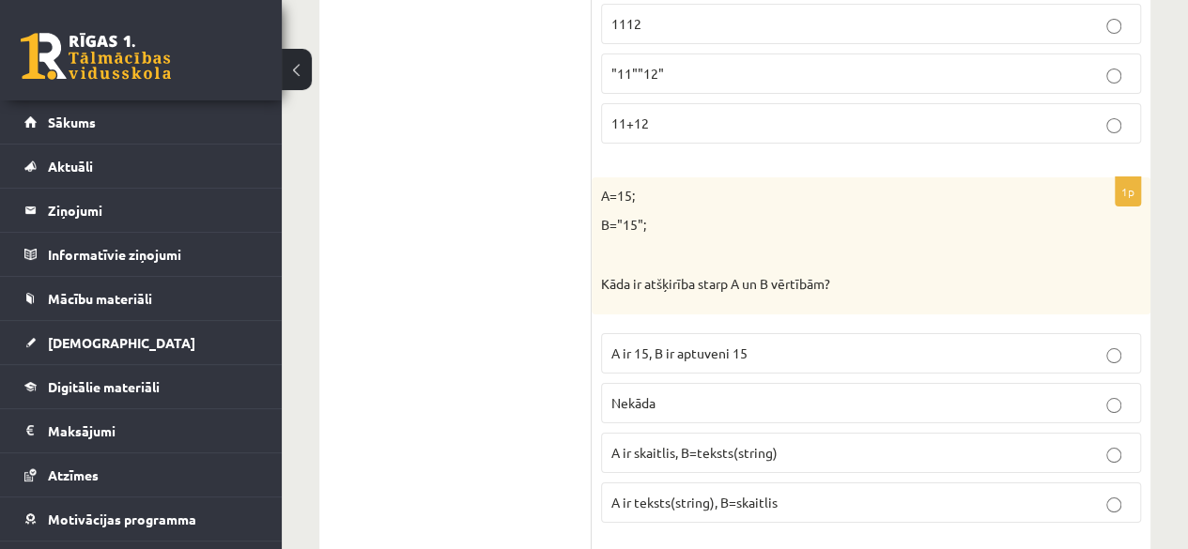
scroll to position [6993, 0]
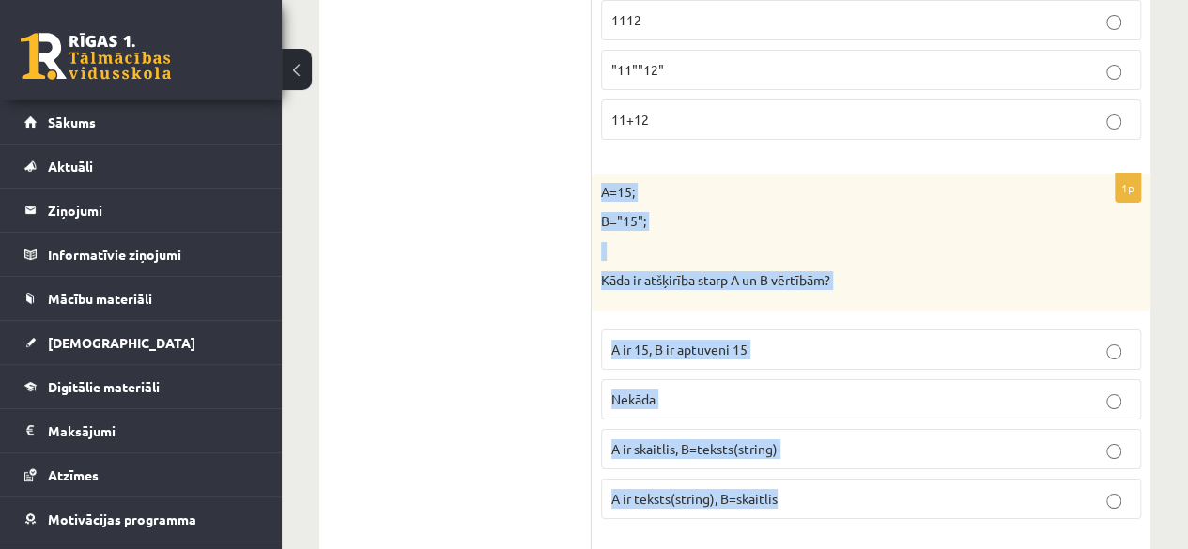
drag, startPoint x: 602, startPoint y: 137, endPoint x: 804, endPoint y: 454, distance: 375.3
click at [804, 454] on div "1p A=15; B="15"; Kāda ir atšķirība starp A un B vērtībām? A ir 15, B ir aptuven…" at bounding box center [871, 354] width 559 height 361
click at [703, 439] on p "A ir skaitlis, B=teksts(string)" at bounding box center [870, 449] width 519 height 20
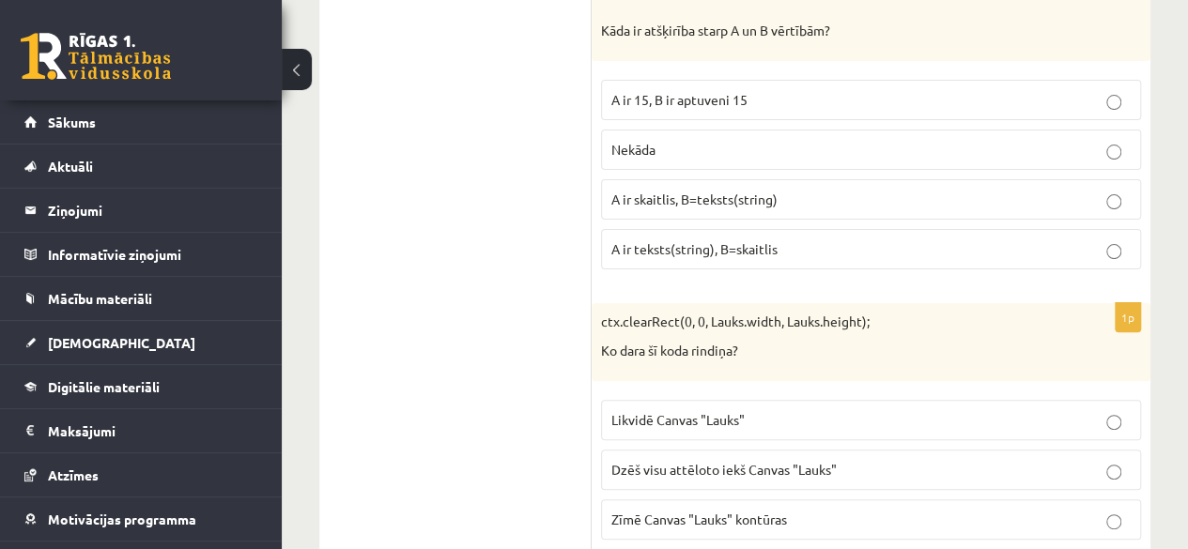
scroll to position [7244, 0]
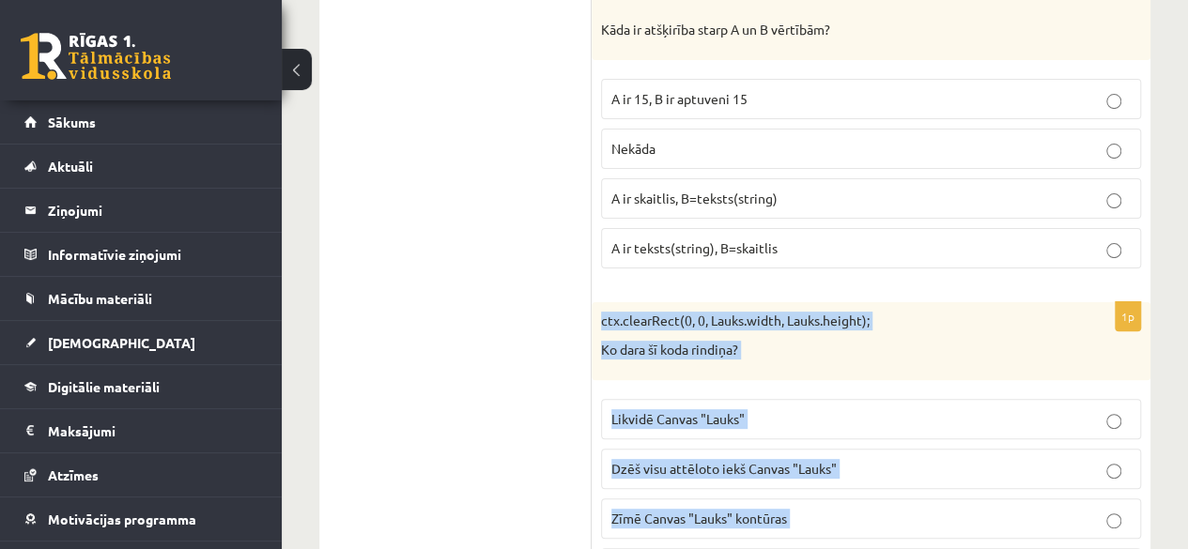
drag, startPoint x: 602, startPoint y: 259, endPoint x: 938, endPoint y: 521, distance: 426.2
click at [938, 521] on div "1p ctx.clearRect(0, 0, Lauks.width, Lauks.height); Ko dara šī koda rindiņa? Lik…" at bounding box center [871, 452] width 559 height 301
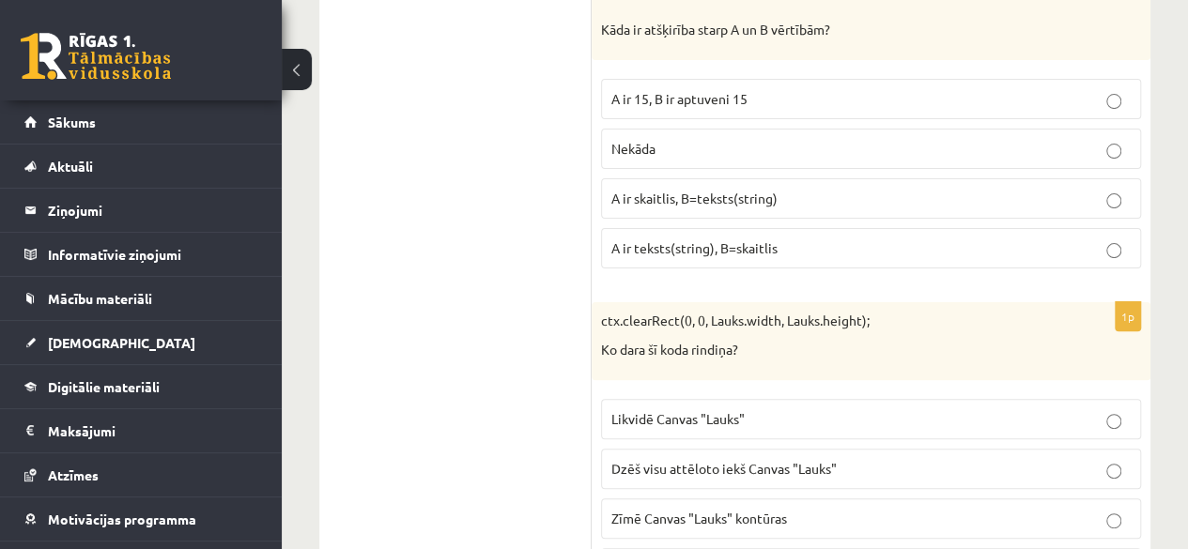
click at [712, 460] on span "Dzēš visu attēloto iekš Canvas "Lauks"" at bounding box center [723, 468] width 225 height 17
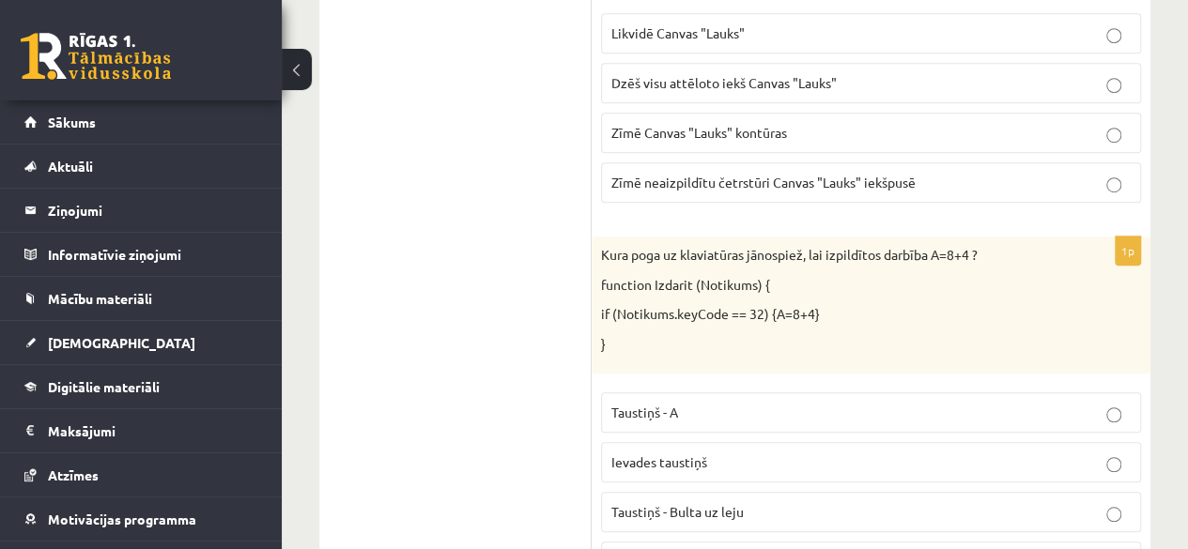
scroll to position [7631, 0]
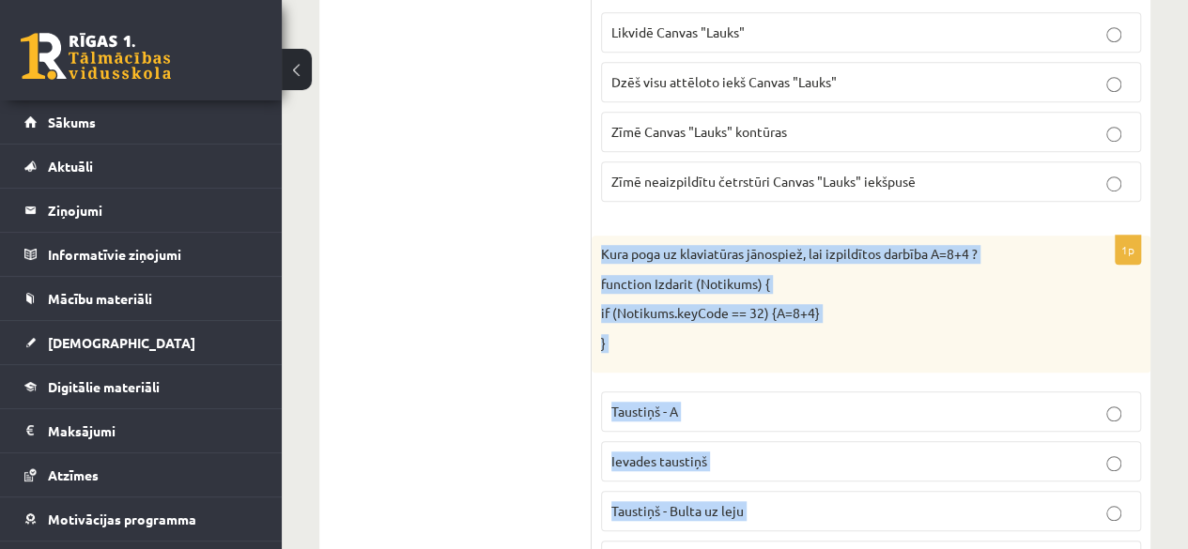
drag, startPoint x: 597, startPoint y: 194, endPoint x: 811, endPoint y: 517, distance: 387.5
click at [811, 517] on div "1p Kura poga uz klaviatūras jānospiež, lai izpildītos darbība A=8+4 ? function …" at bounding box center [871, 416] width 559 height 361
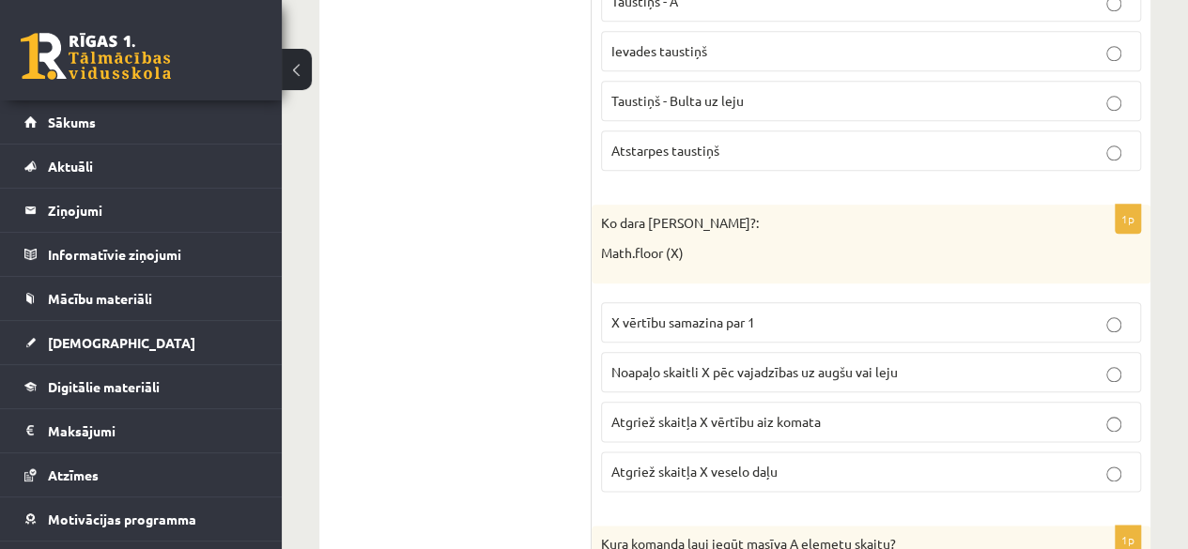
scroll to position [8042, 0]
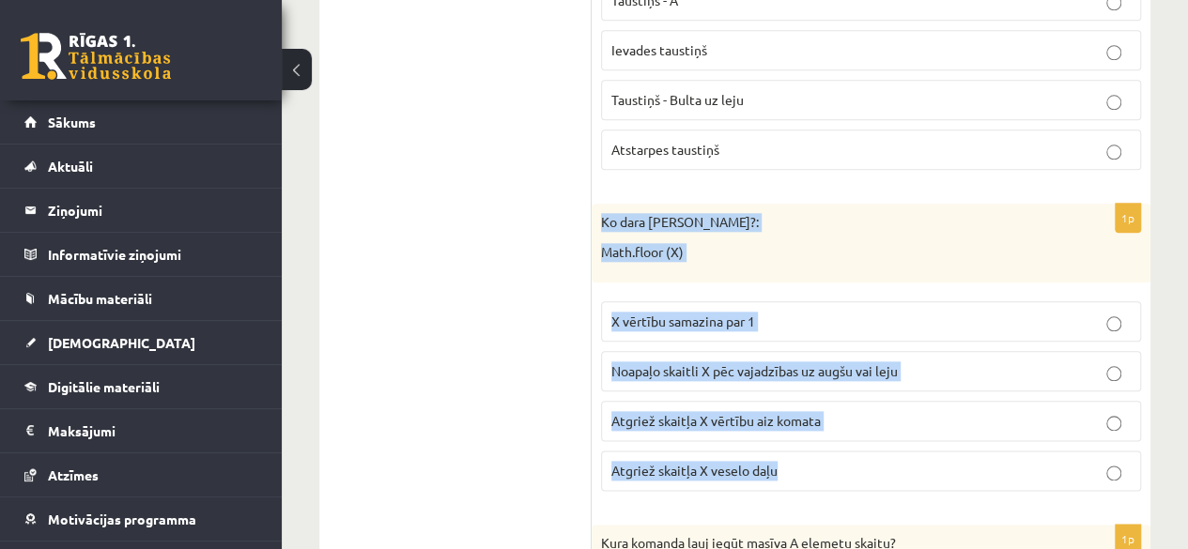
drag, startPoint x: 600, startPoint y: 161, endPoint x: 831, endPoint y: 407, distance: 337.4
click at [831, 407] on div "1p Ko dara koda rindiņa?: Math.floor (X) X vērtību samazina par 1 Noapaļo skait…" at bounding box center [871, 354] width 559 height 301
click at [819, 461] on p "Atgriež skaitļa X veselo daļu" at bounding box center [870, 471] width 519 height 20
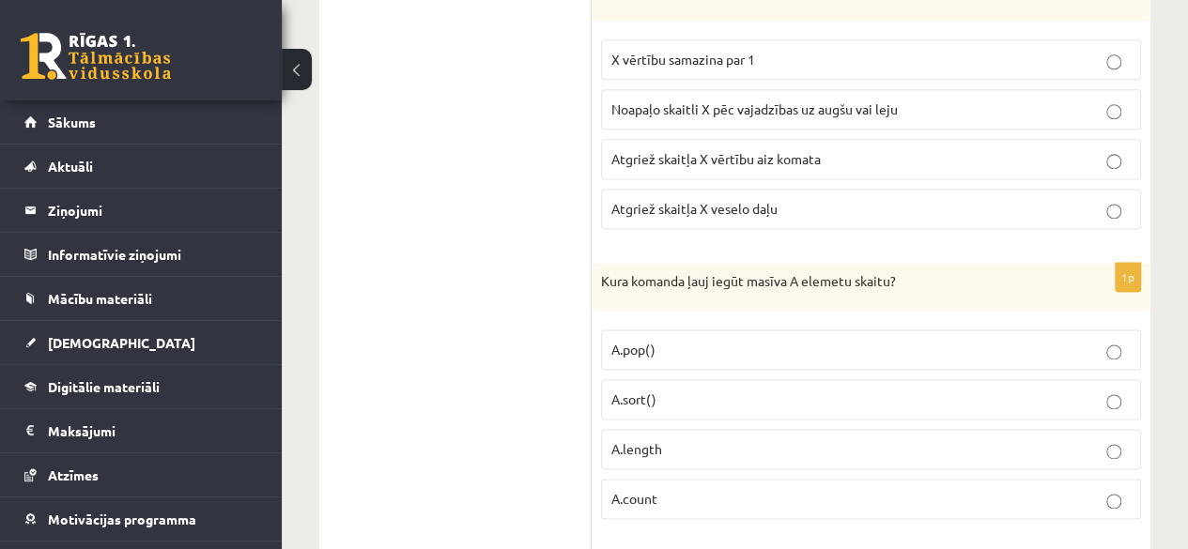
scroll to position [8305, 0]
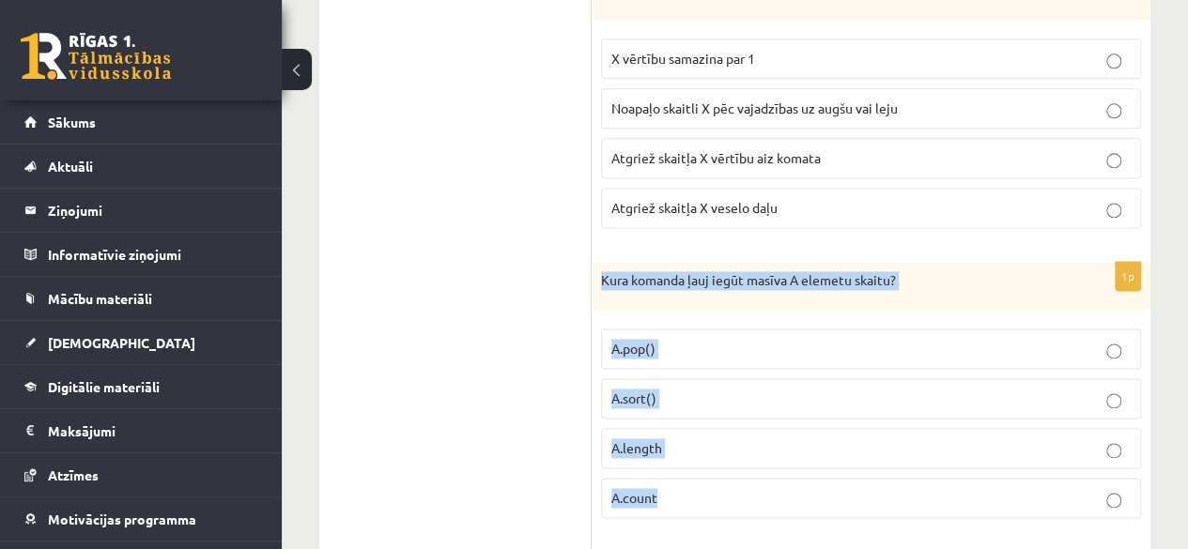
drag, startPoint x: 601, startPoint y: 216, endPoint x: 761, endPoint y: 431, distance: 267.8
click at [761, 431] on div "1p Kura komanda ļauj iegūt masīva A elemetu skaitu? A.pop() A.sort() A.length A…" at bounding box center [871, 398] width 559 height 272
click at [729, 438] on p "A.length" at bounding box center [870, 448] width 519 height 20
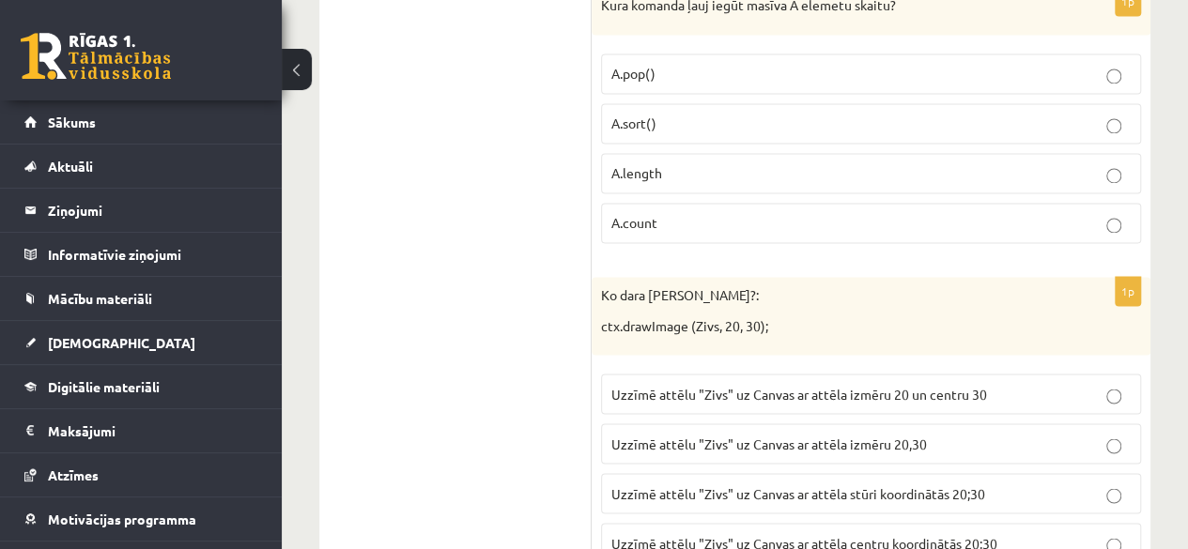
scroll to position [8604, 0]
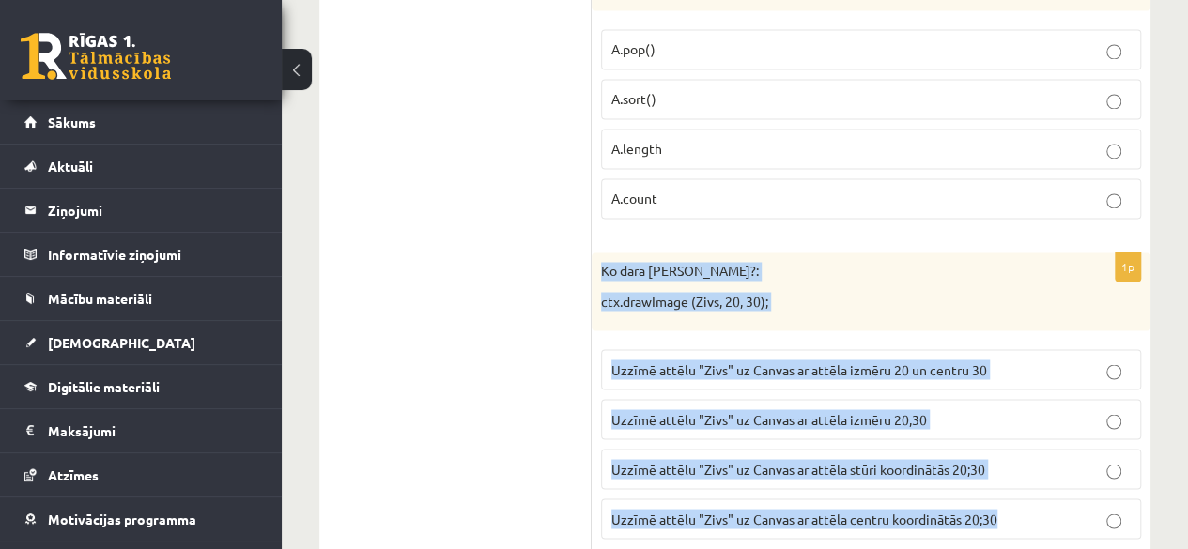
drag, startPoint x: 601, startPoint y: 202, endPoint x: 1034, endPoint y: 440, distance: 494.2
click at [1034, 440] on div "1p Ko dara koda rindiņa?: ctx.drawImage (Zivs, 20, 30); Uzzīmē attēlu "Zivs" uz…" at bounding box center [871, 403] width 559 height 301
click at [745, 510] on span "Uzzīmē attēlu "Zivs" uz Canvas ar attēla centru koordinātās 20;30" at bounding box center [804, 518] width 386 height 17
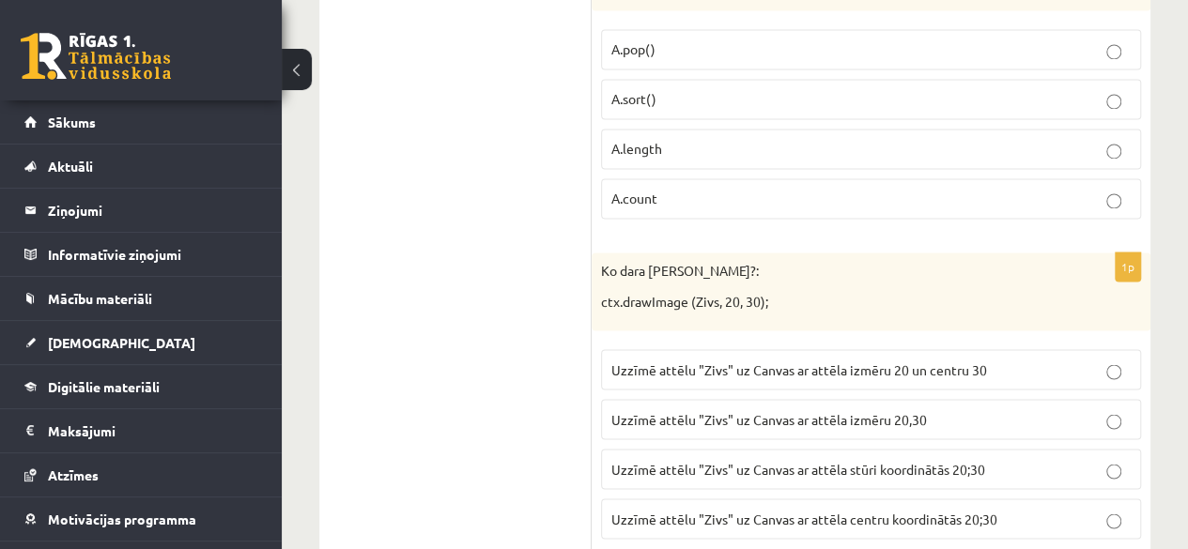
click at [897, 460] on span "Uzzīmē attēlu "Zivs" uz Canvas ar attēla stūri koordinātās 20;30" at bounding box center [798, 468] width 374 height 17
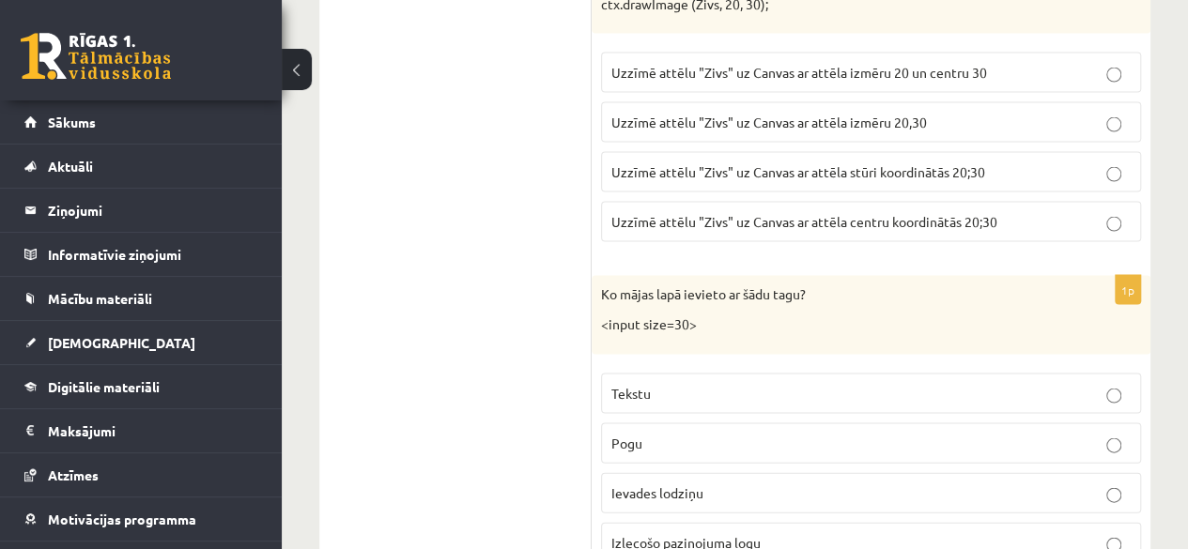
scroll to position [8910, 0]
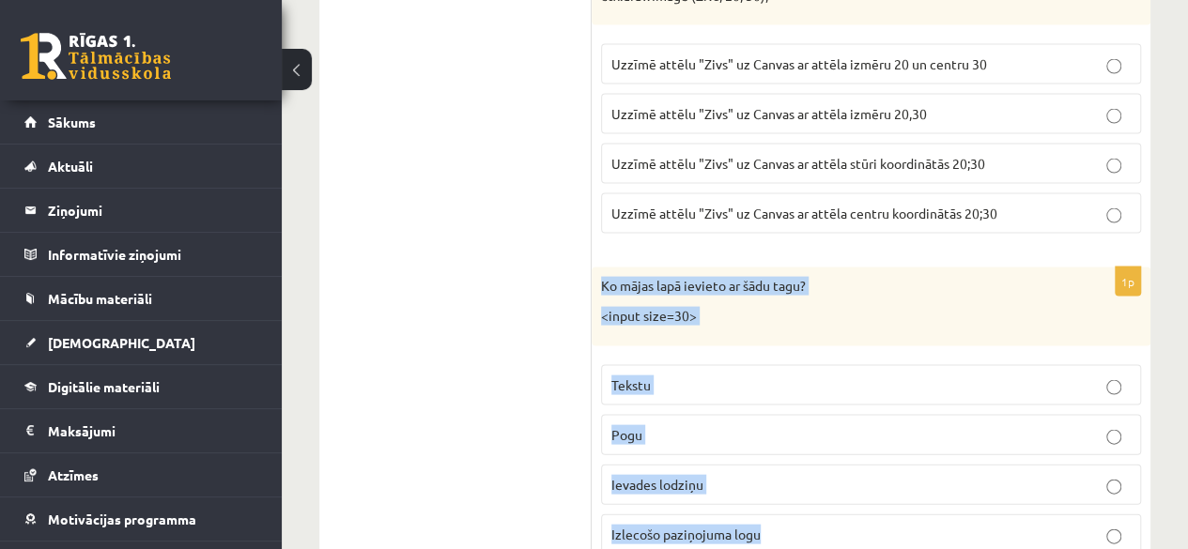
drag, startPoint x: 599, startPoint y: 216, endPoint x: 903, endPoint y: 463, distance: 391.8
click at [903, 463] on div "1p Ko mājas lapā ievieto ar šādu tagu? <input size=30> Tekstu Pogu Ievades lodz…" at bounding box center [871, 418] width 559 height 301
click at [756, 475] on p "Ievades lodziņu" at bounding box center [870, 485] width 519 height 20
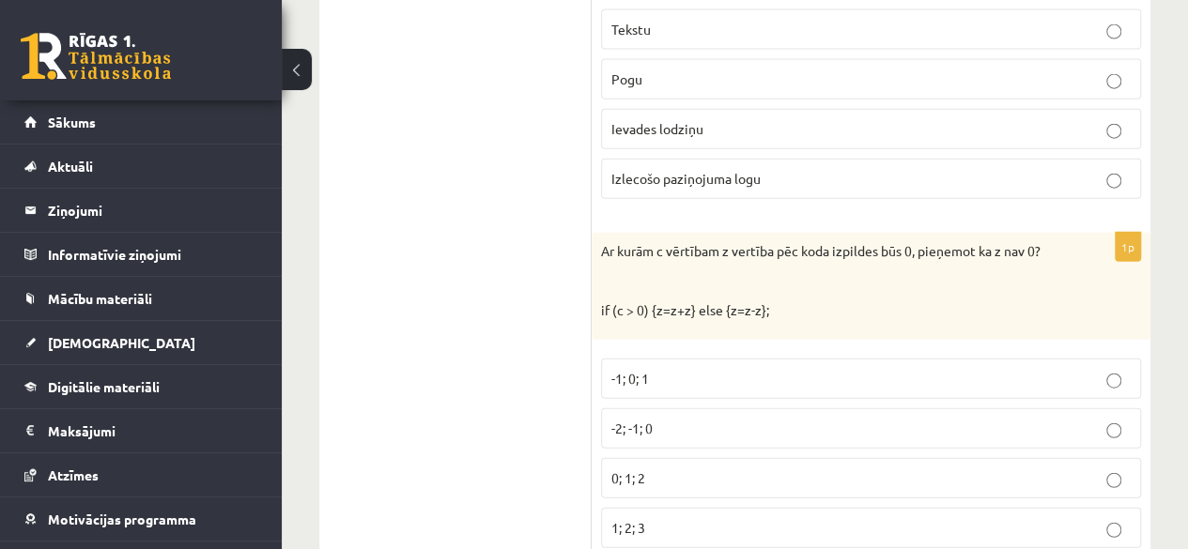
scroll to position [9276, 0]
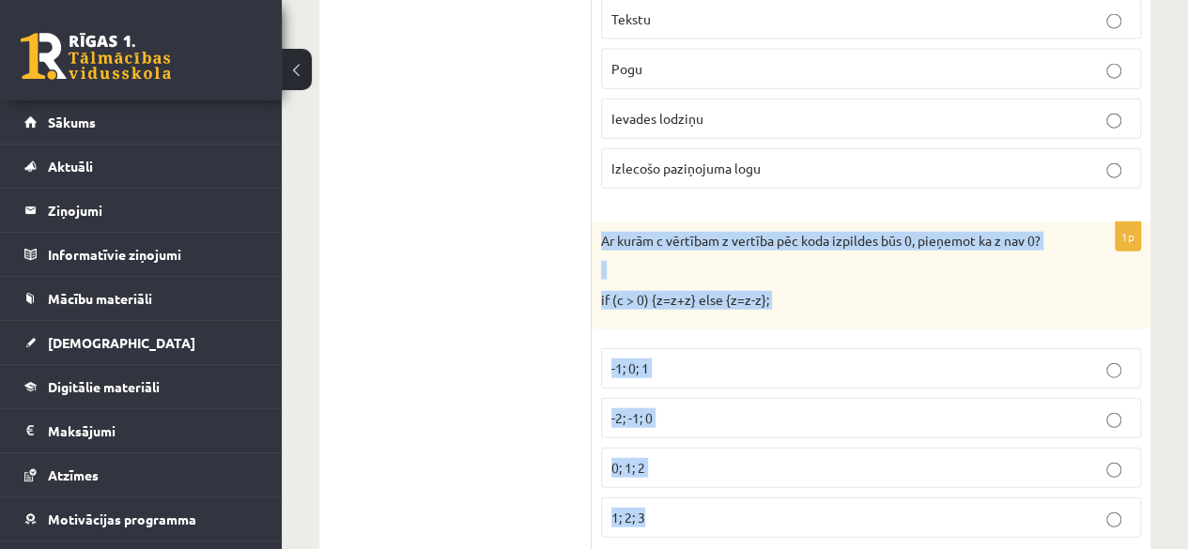
drag, startPoint x: 603, startPoint y: 162, endPoint x: 817, endPoint y: 446, distance: 355.3
click at [817, 446] on div "1p Ar kurām c vērtībam z vertība pēc koda izpildes būs 0, pieņemot ka z nav 0? …" at bounding box center [871, 388] width 559 height 331
click at [691, 408] on p "-2; -1; 0" at bounding box center [870, 418] width 519 height 20
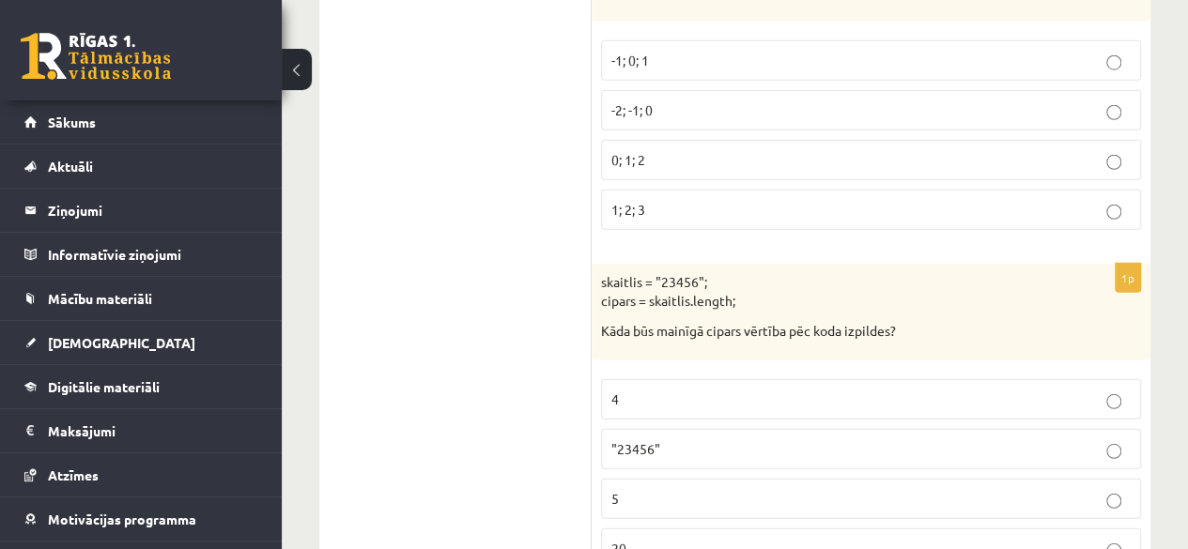
scroll to position [9585, 0]
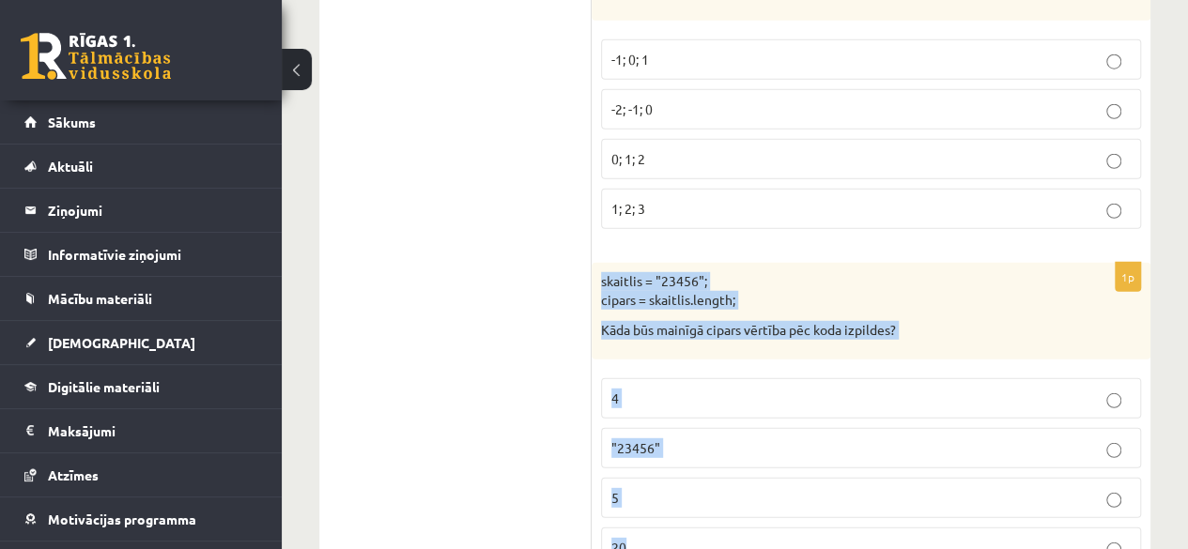
drag, startPoint x: 593, startPoint y: 208, endPoint x: 828, endPoint y: 454, distance: 340.0
click at [828, 454] on div "1p skaitlis = "23456"; cipars = skaitlis.length; Kāda būs mainīgā cipars vērtīb…" at bounding box center [871, 423] width 559 height 320
click at [646, 488] on p "5" at bounding box center [870, 498] width 519 height 20
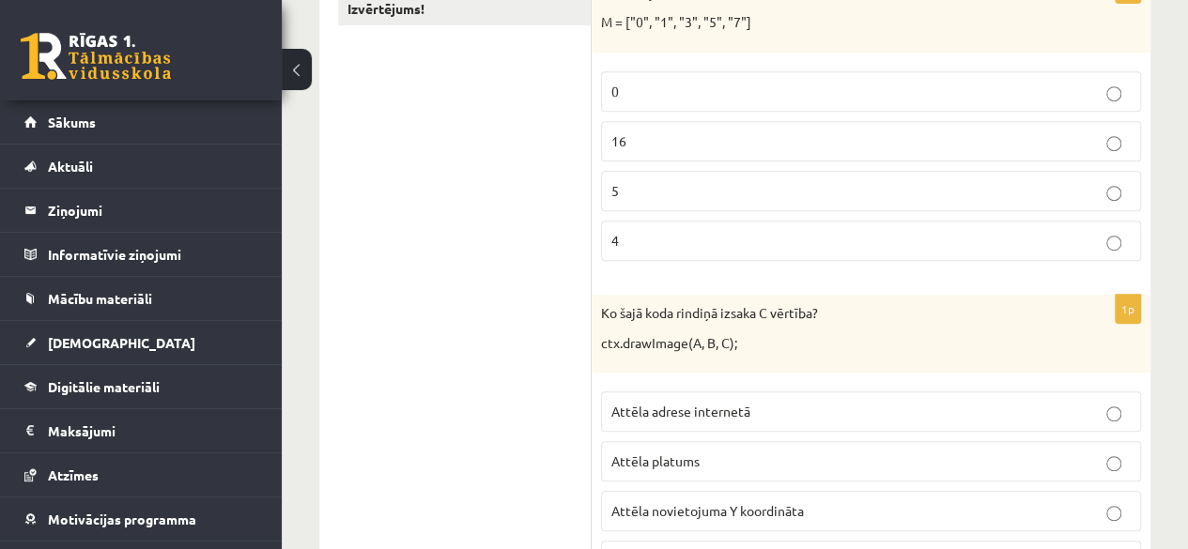
scroll to position [0, 0]
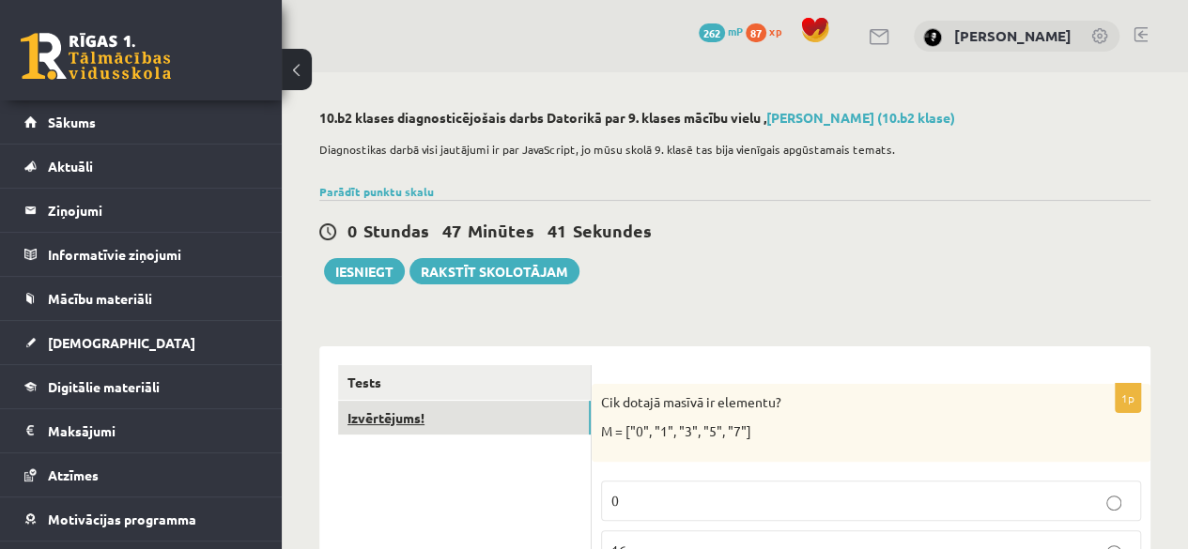
click at [471, 413] on link "Izvērtējums!" at bounding box center [464, 418] width 253 height 35
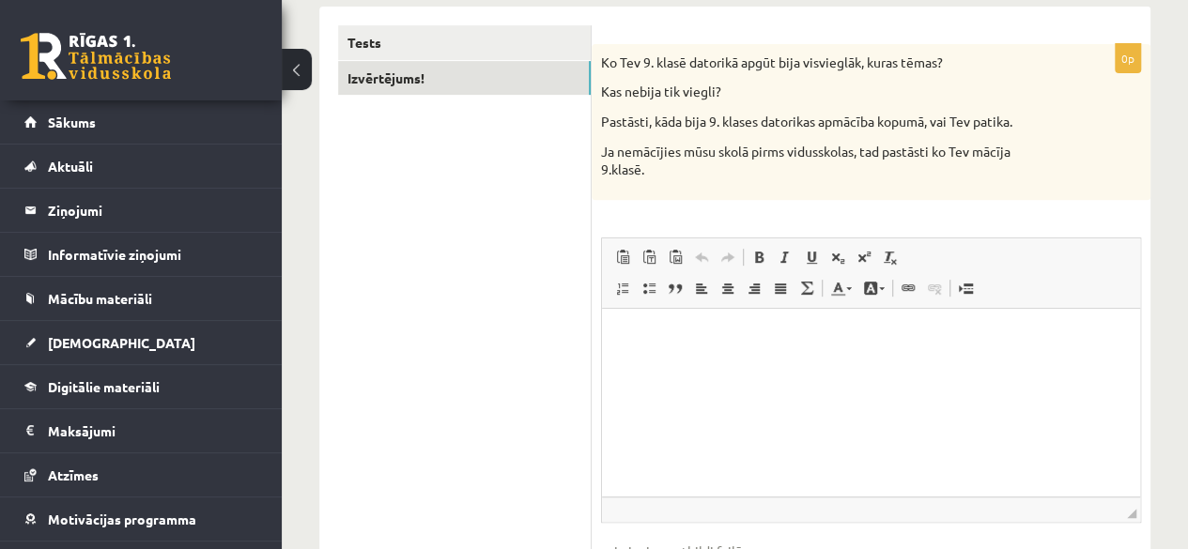
scroll to position [342, 0]
click at [669, 363] on html at bounding box center [871, 334] width 538 height 57
click at [701, 335] on p "*******" at bounding box center [871, 335] width 500 height 20
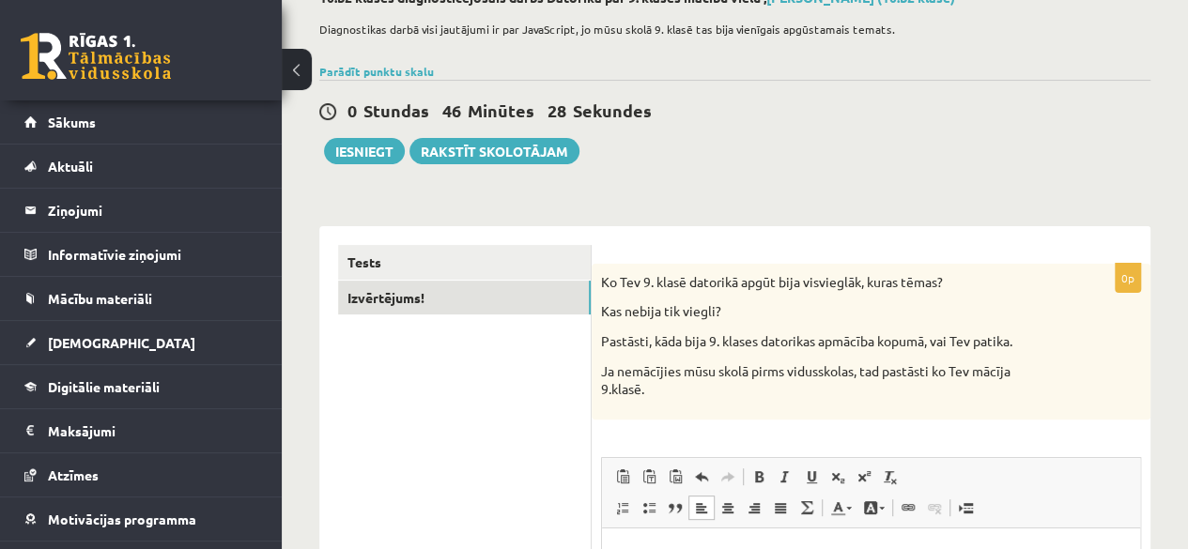
scroll to position [118, 0]
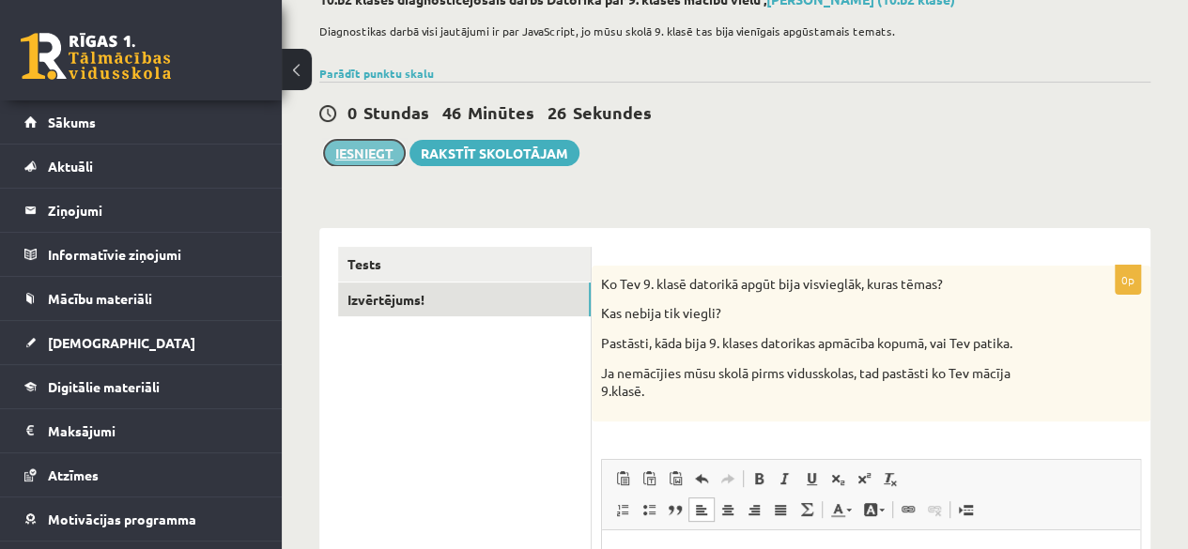
click at [368, 155] on button "Iesniegt" at bounding box center [364, 153] width 81 height 26
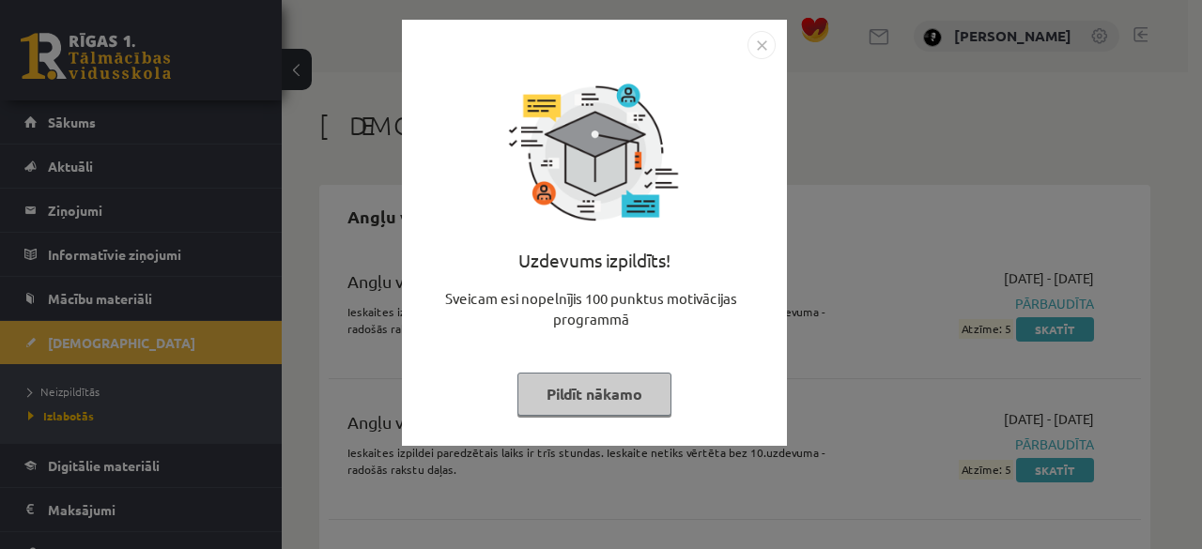
click at [637, 381] on button "Pildīt nākamo" at bounding box center [594, 394] width 154 height 43
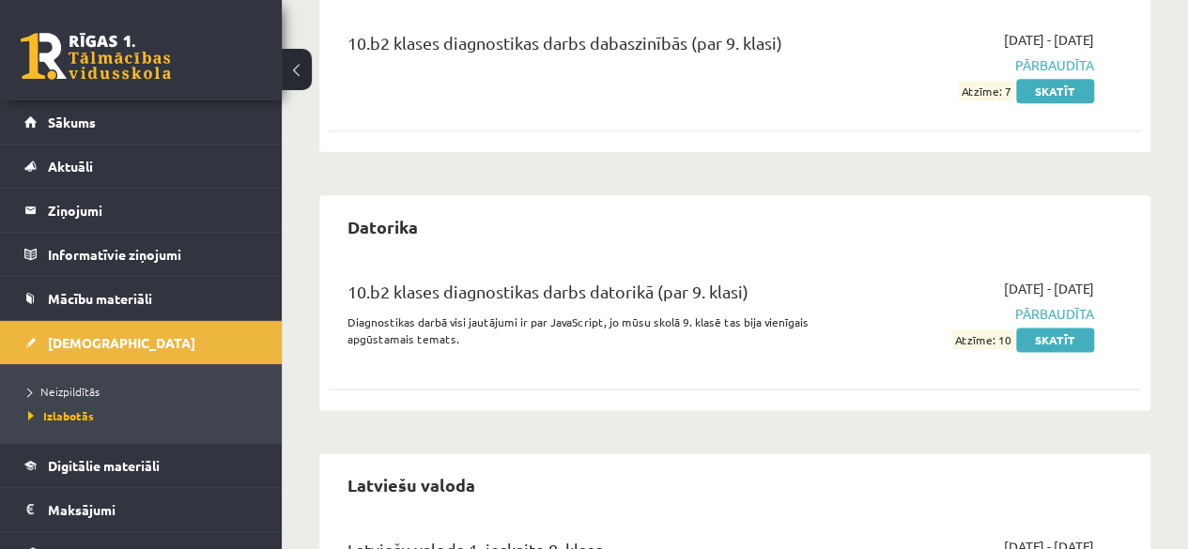
scroll to position [1020, 0]
click at [157, 337] on link "[DEMOGRAPHIC_DATA]" at bounding box center [141, 342] width 234 height 43
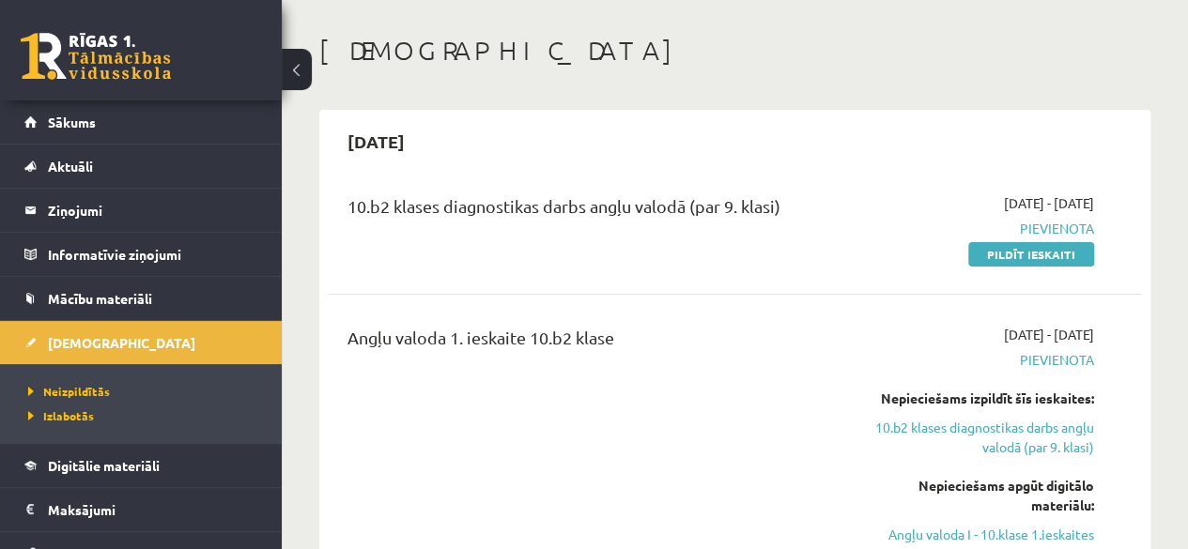
scroll to position [74, 0]
click at [1007, 255] on link "Pildīt ieskaiti" at bounding box center [1031, 255] width 126 height 24
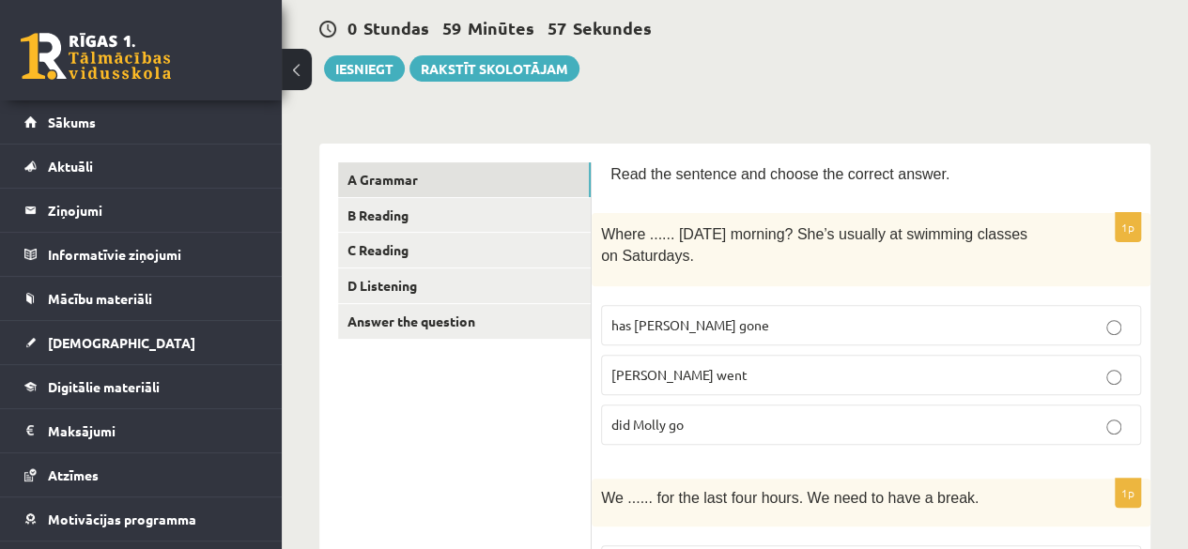
scroll to position [180, 0]
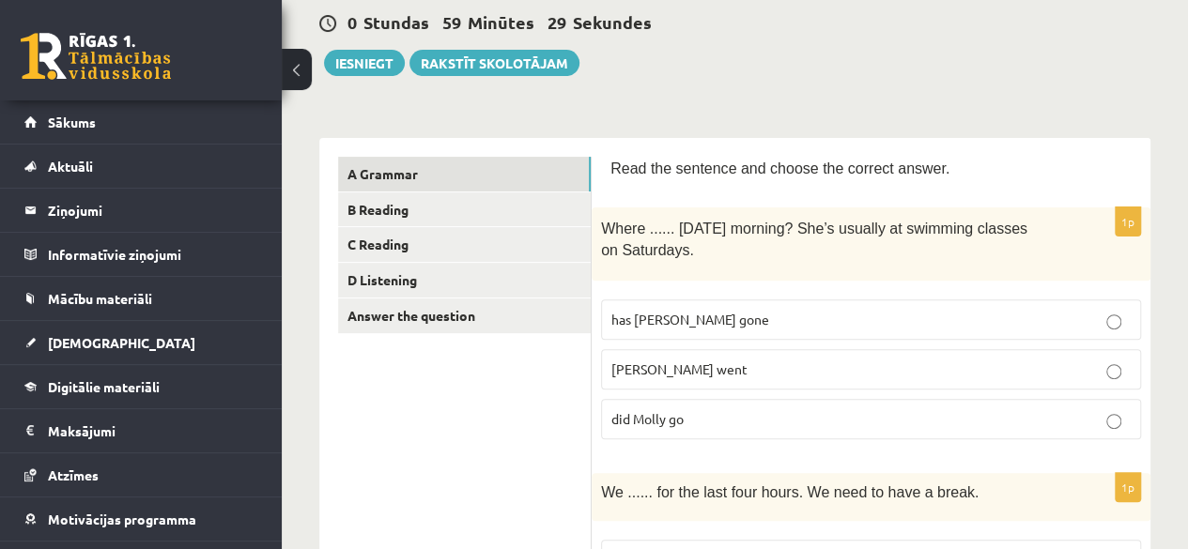
click at [777, 418] on p "did Molly go" at bounding box center [870, 419] width 519 height 20
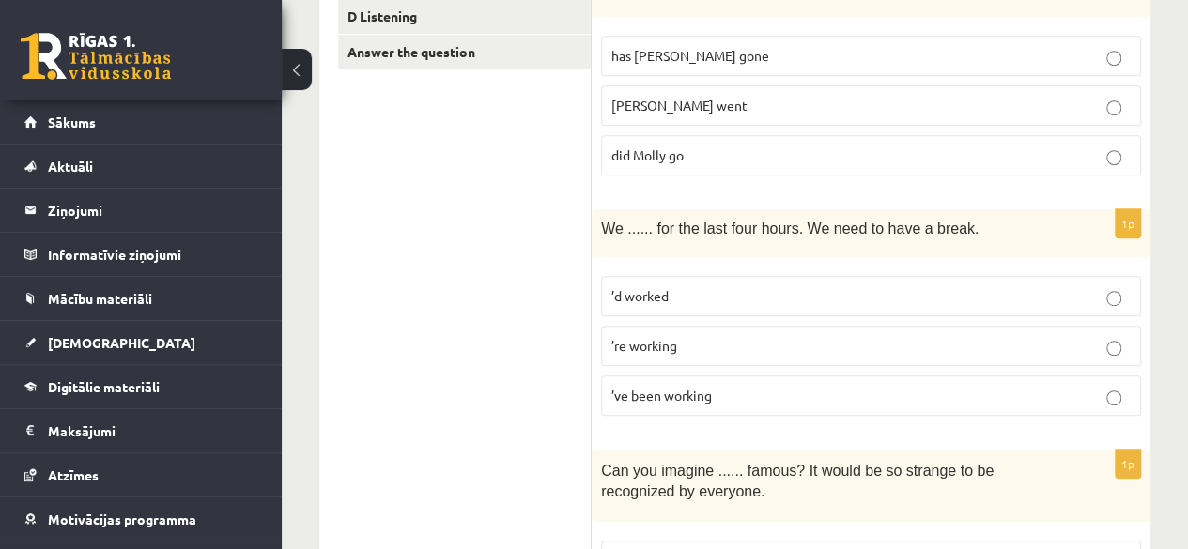
scroll to position [445, 0]
click at [790, 379] on label "’ve been working" at bounding box center [871, 395] width 540 height 40
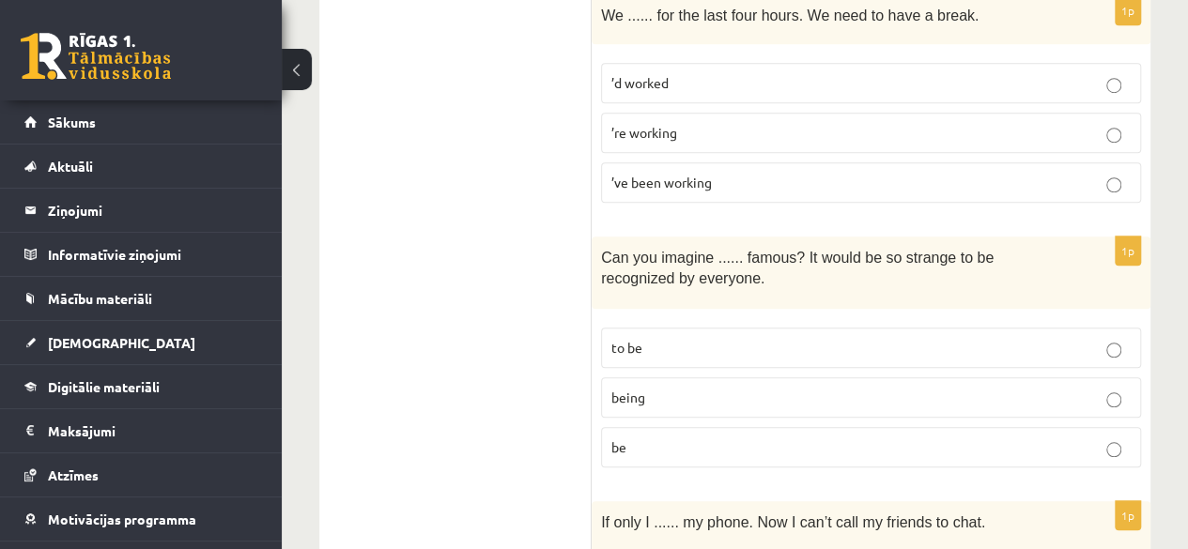
scroll to position [659, 0]
click at [790, 386] on p "being" at bounding box center [870, 396] width 519 height 20
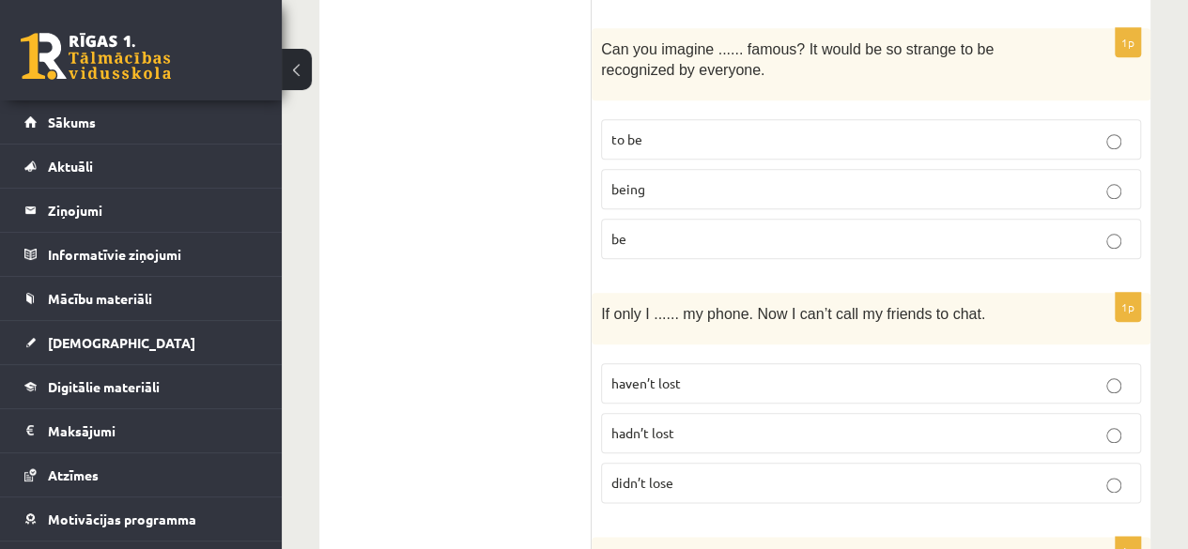
scroll to position [881, 0]
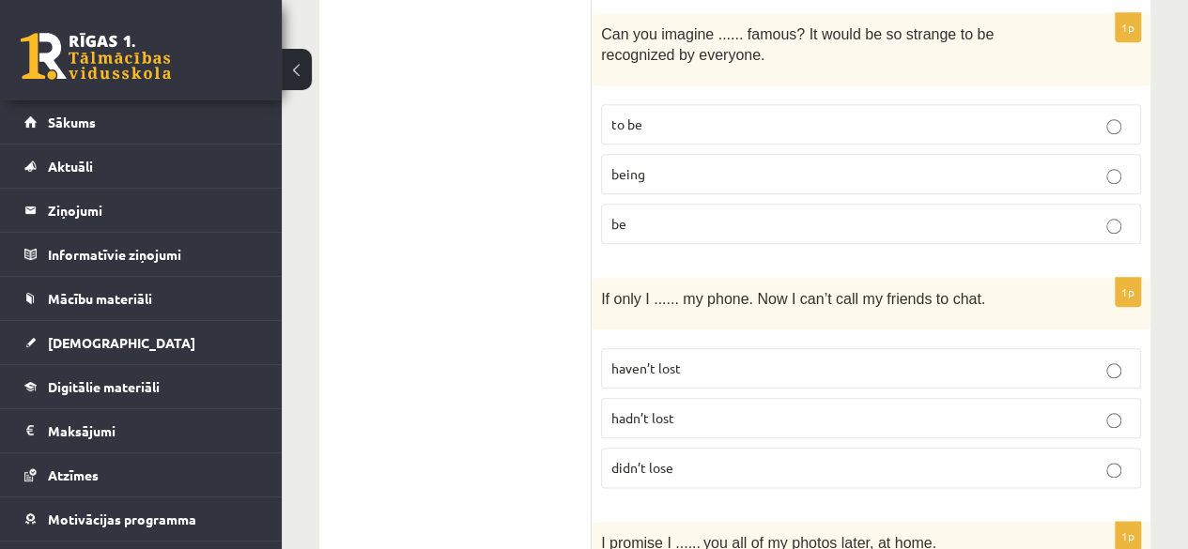
click at [782, 458] on p "didn’t lose" at bounding box center [870, 468] width 519 height 20
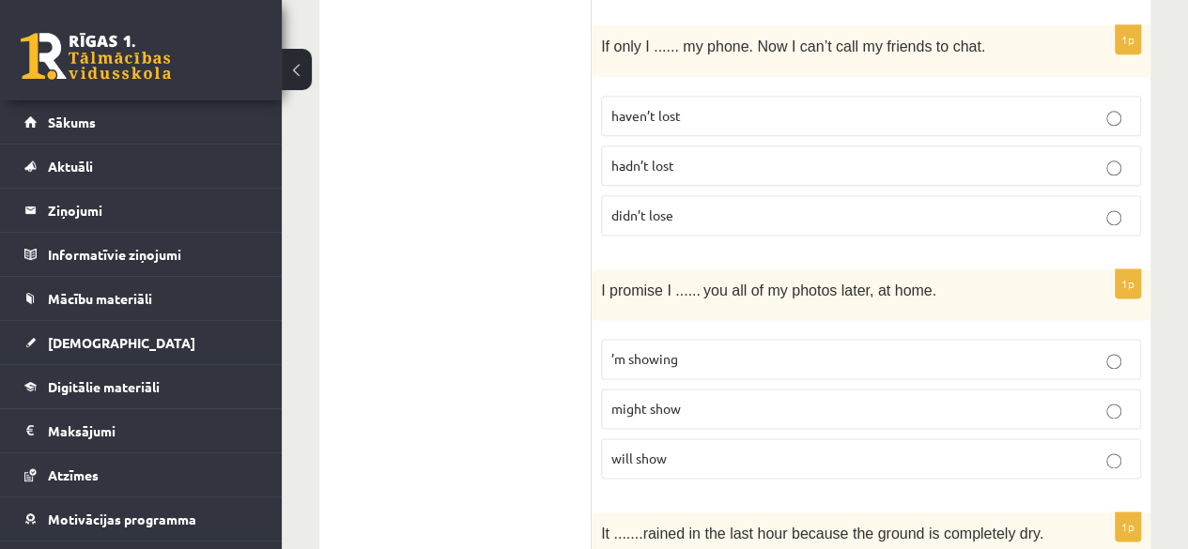
scroll to position [1134, 0]
click at [757, 452] on p "will show" at bounding box center [870, 458] width 519 height 20
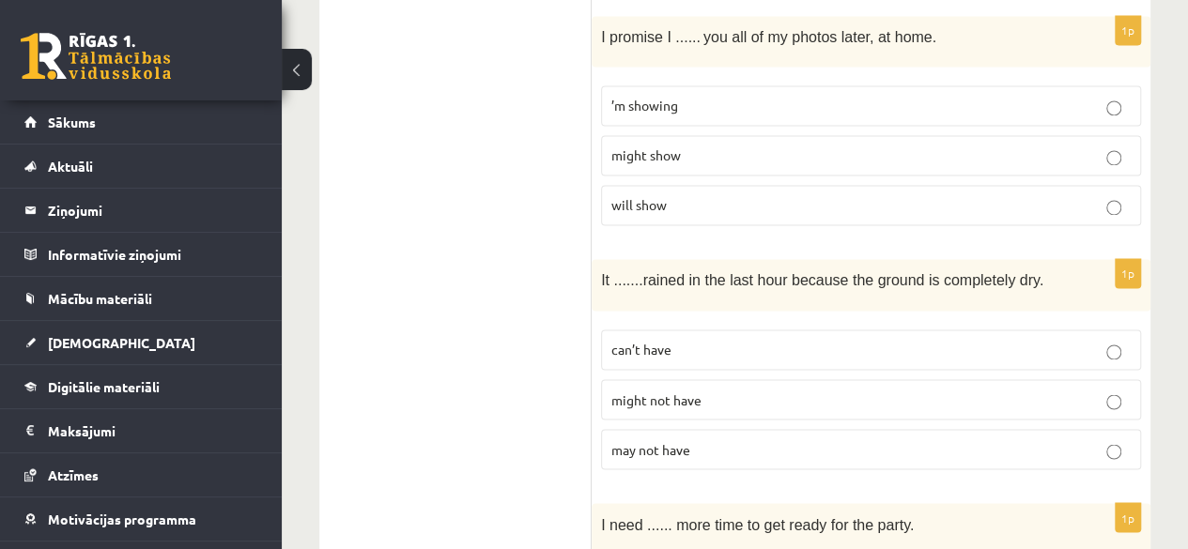
scroll to position [1388, 0]
click at [767, 339] on p "can’t have" at bounding box center [870, 349] width 519 height 20
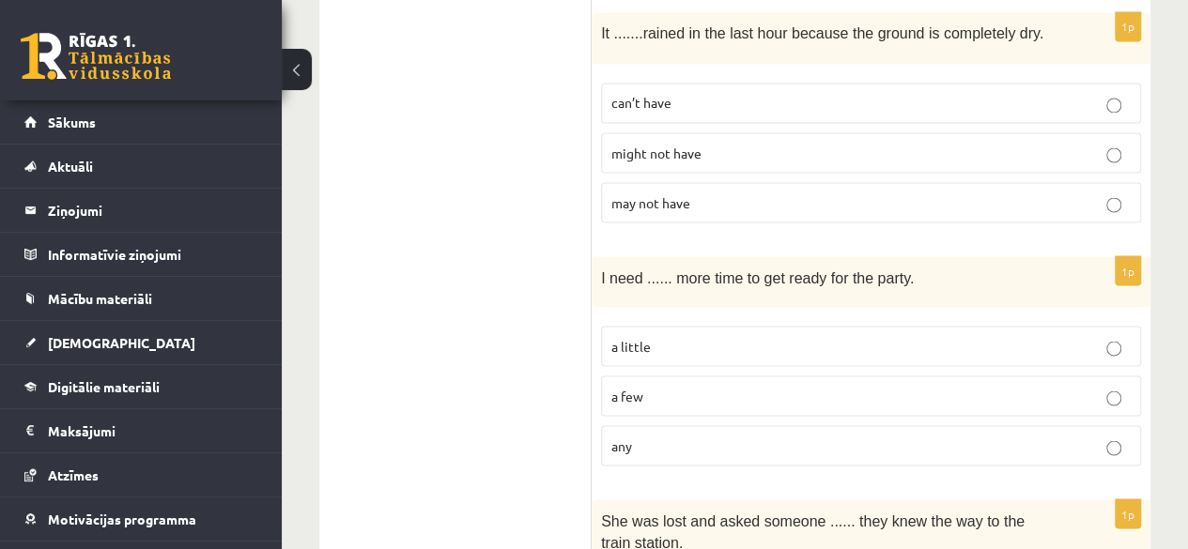
scroll to position [1642, 0]
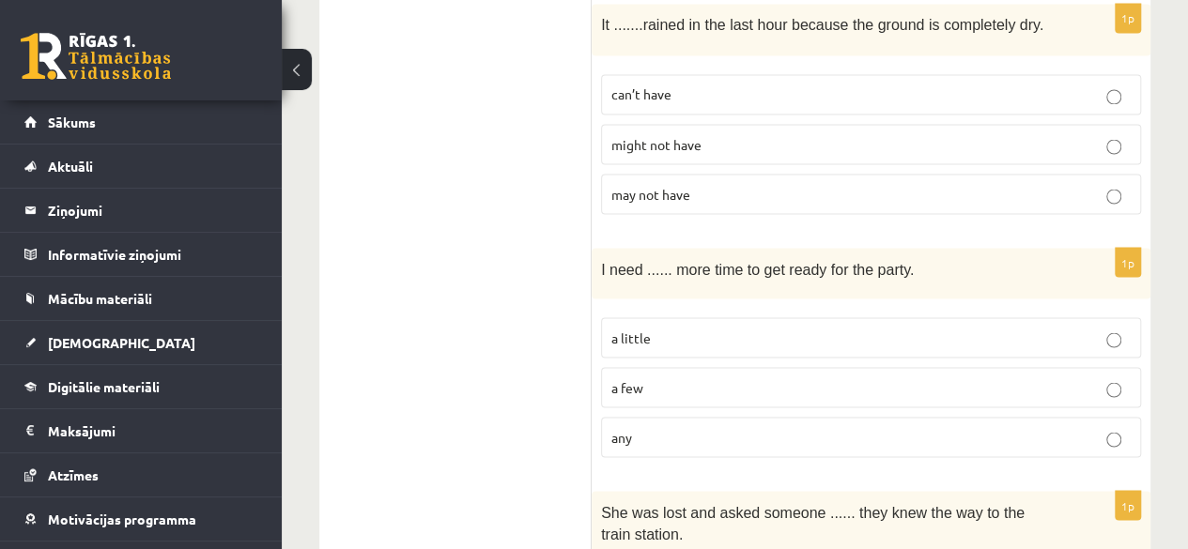
click at [767, 330] on p "a little" at bounding box center [870, 338] width 519 height 20
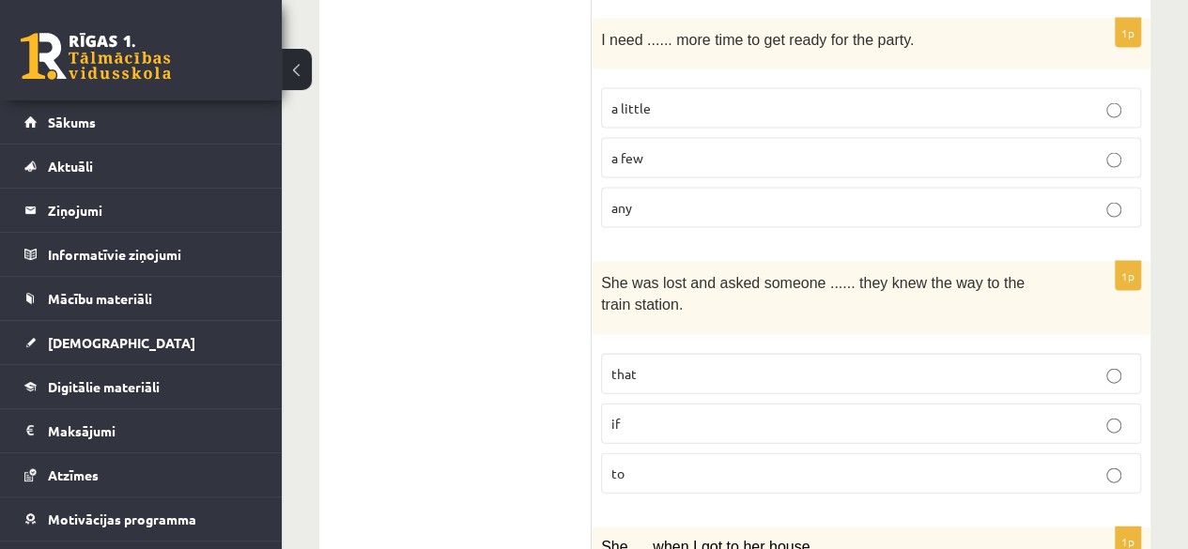
scroll to position [1876, 0]
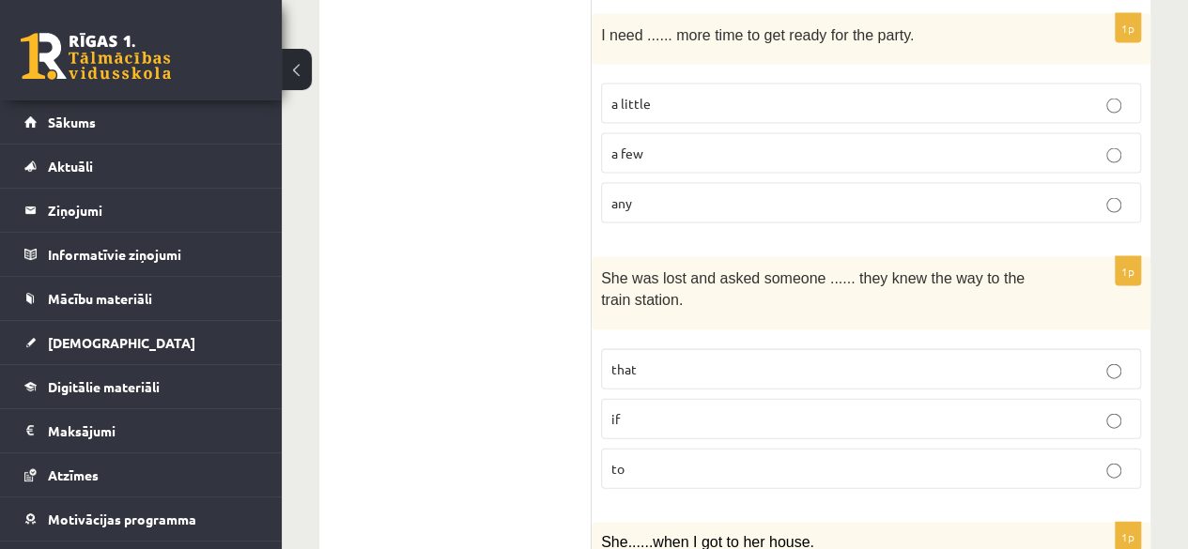
click at [757, 409] on p "if" at bounding box center [870, 419] width 519 height 20
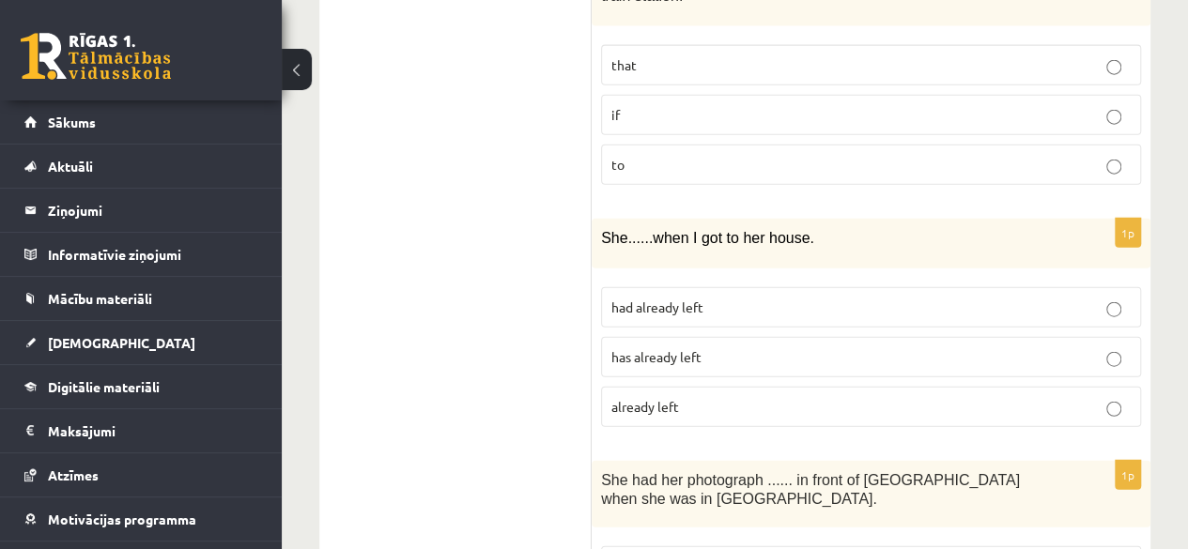
scroll to position [2182, 0]
click at [750, 296] on p "had already left" at bounding box center [870, 306] width 519 height 20
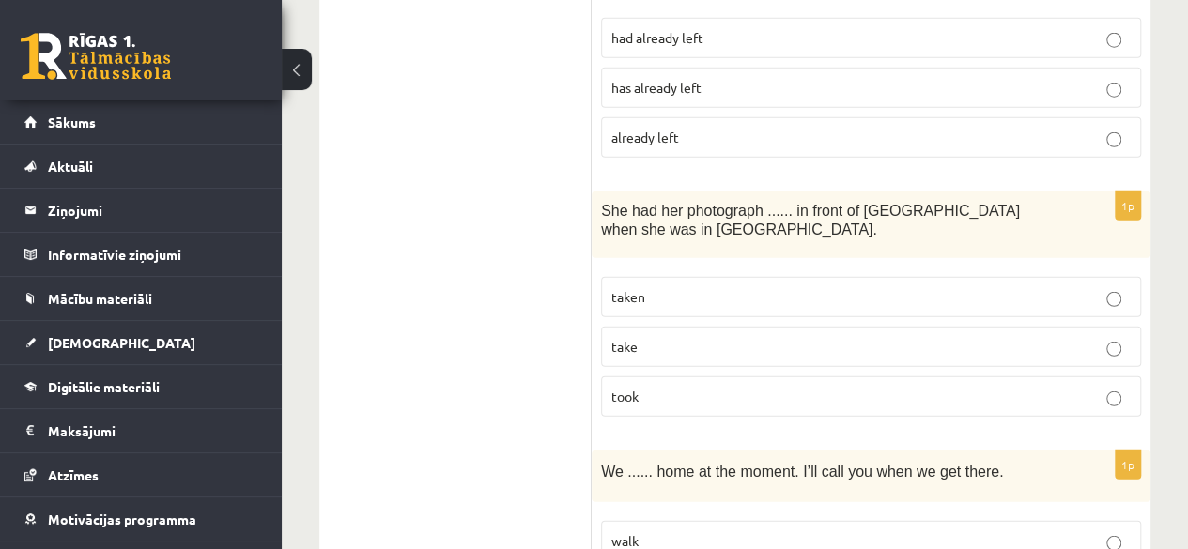
scroll to position [2451, 0]
click at [750, 286] on label "taken" at bounding box center [871, 296] width 540 height 40
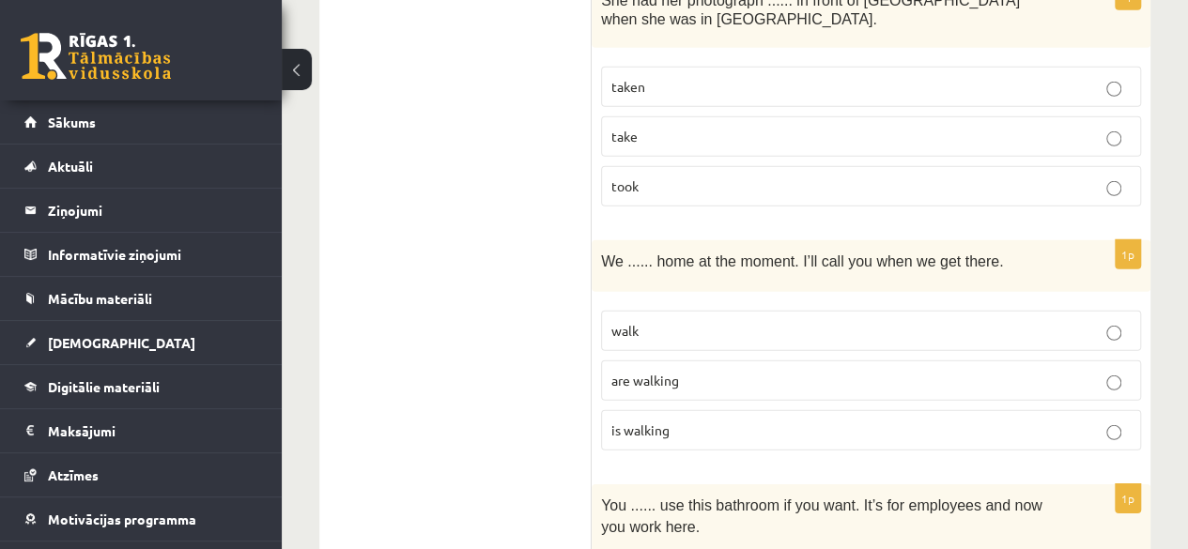
scroll to position [2661, 0]
click at [736, 370] on p "are walking" at bounding box center [870, 380] width 519 height 20
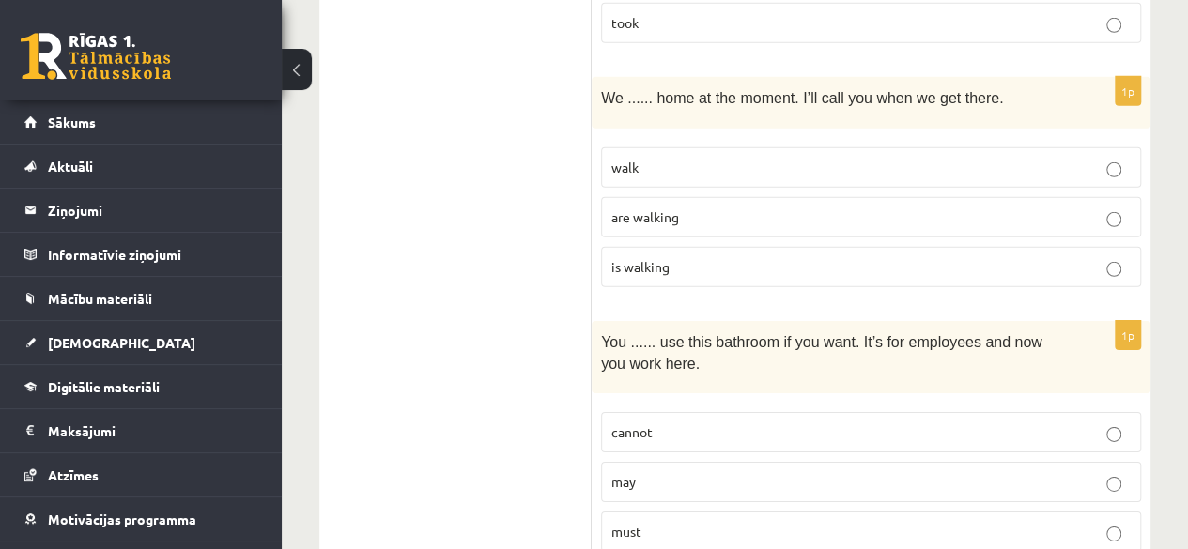
scroll to position [2890, 0]
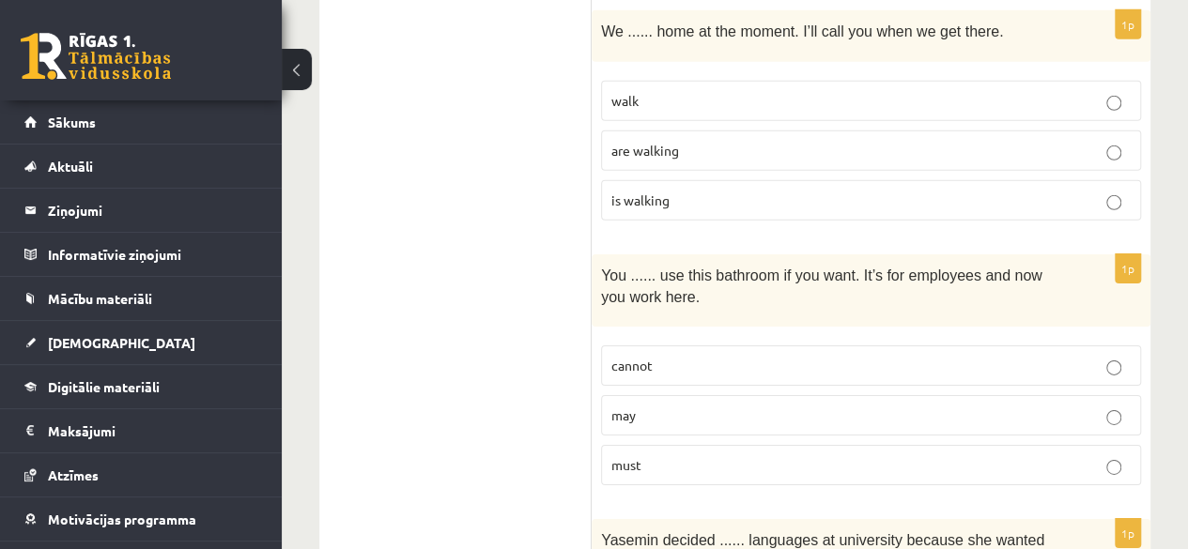
click at [734, 406] on p "may" at bounding box center [870, 416] width 519 height 20
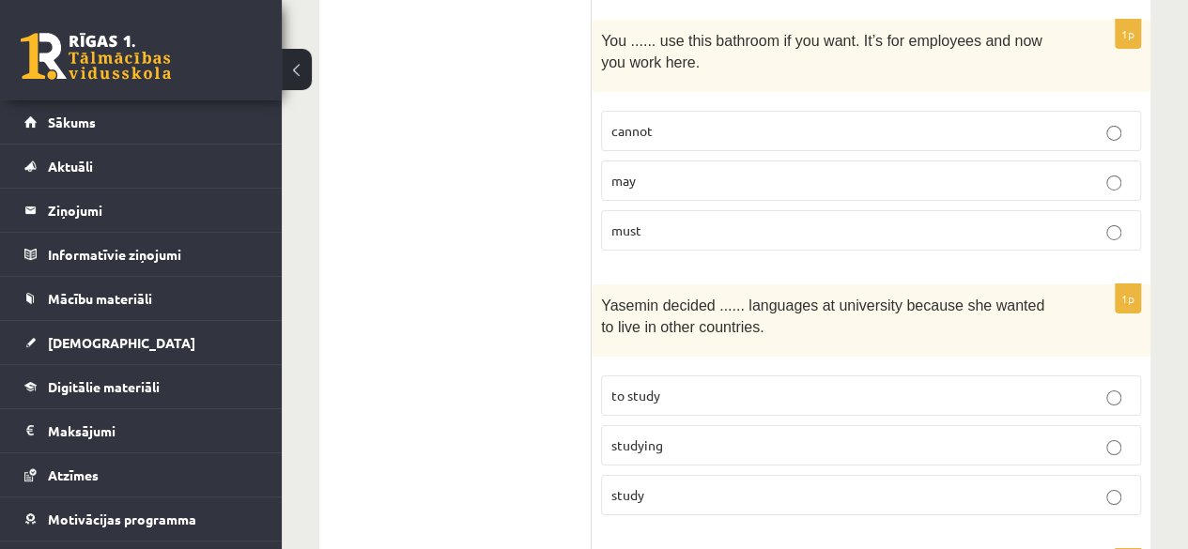
scroll to position [3127, 0]
click at [734, 386] on label "to study" at bounding box center [871, 394] width 540 height 40
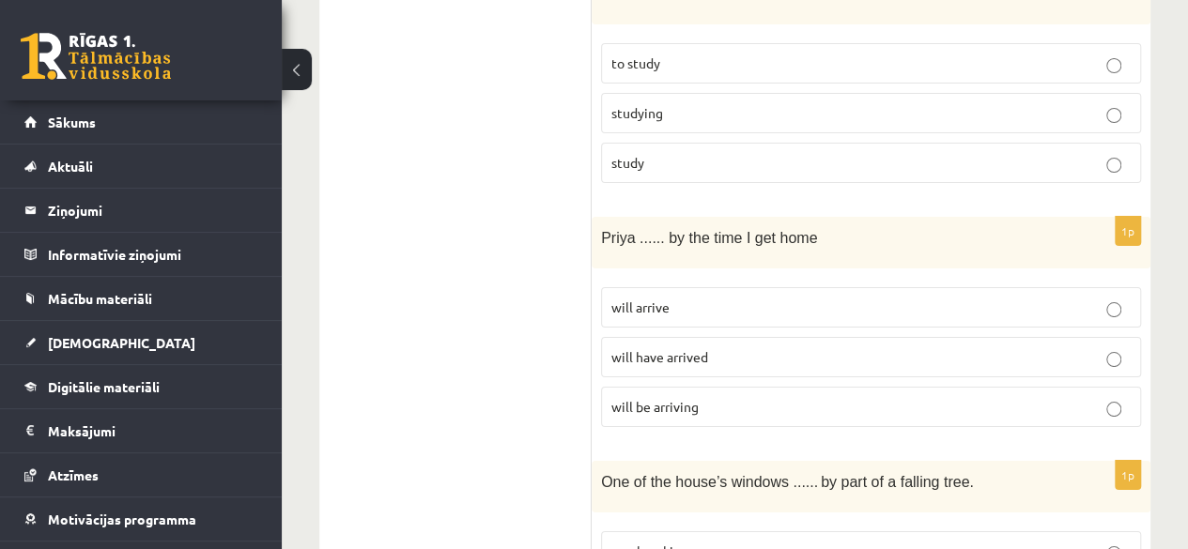
scroll to position [3466, 0]
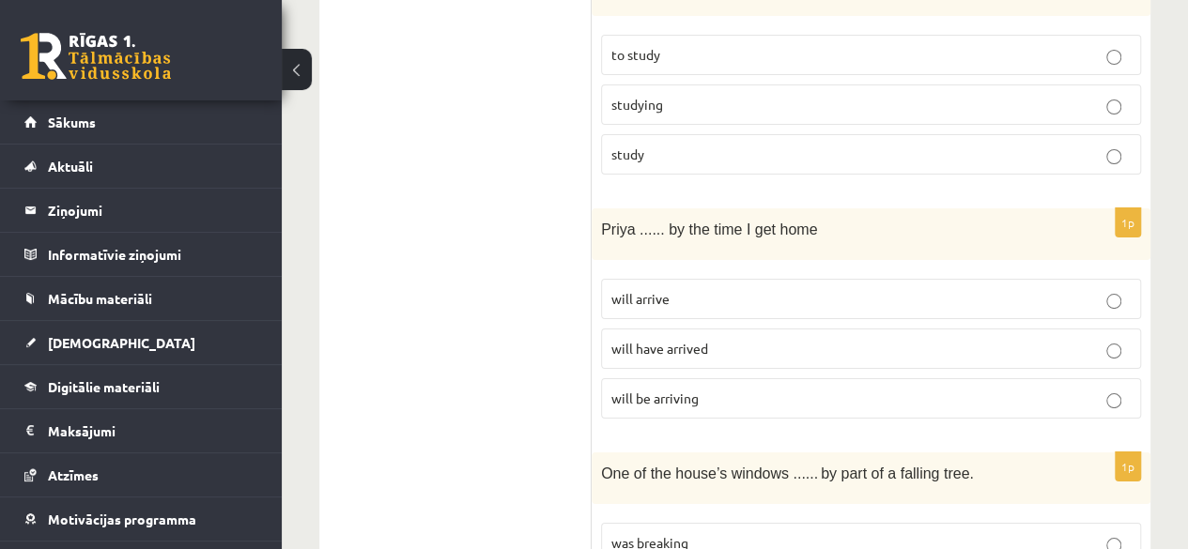
click at [743, 339] on p "will have arrived" at bounding box center [870, 349] width 519 height 20
click at [743, 389] on p "will be arriving" at bounding box center [870, 399] width 519 height 20
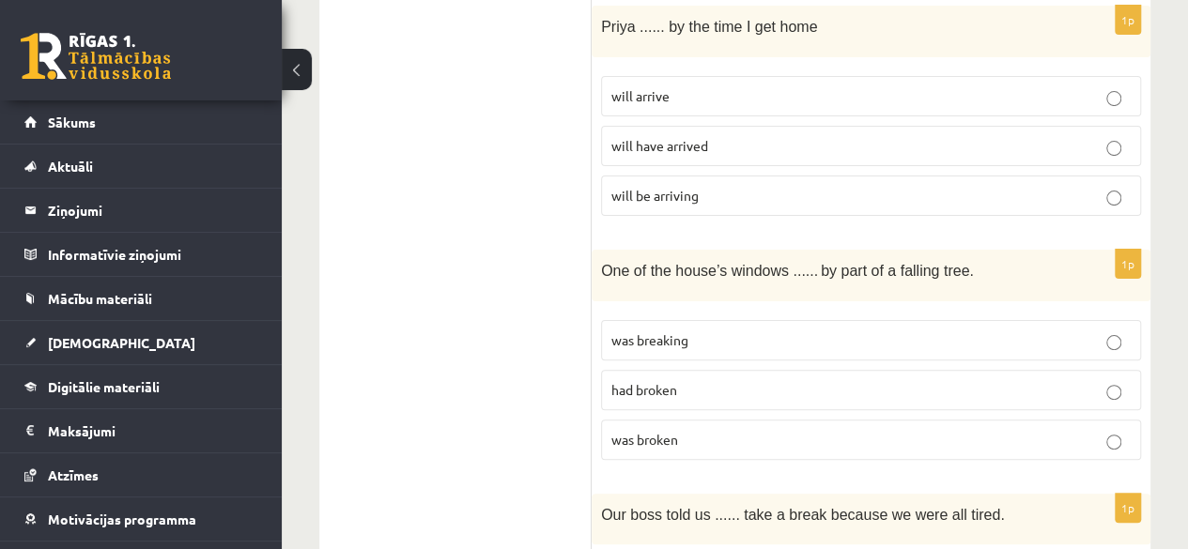
scroll to position [3670, 0]
click at [743, 378] on p "had broken" at bounding box center [870, 388] width 519 height 20
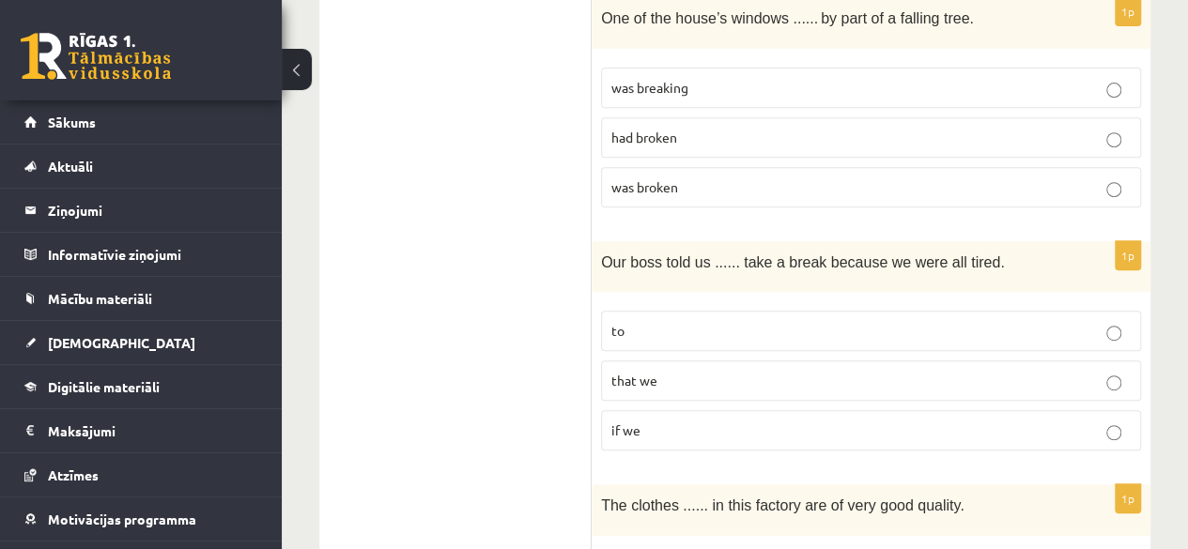
scroll to position [3928, 0]
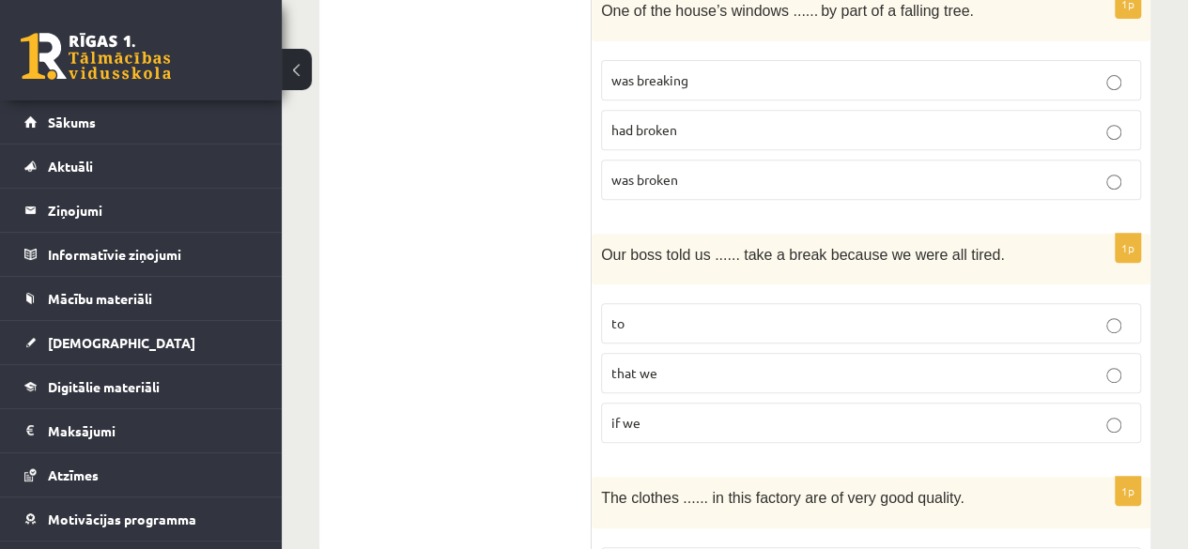
click at [737, 413] on p "if we" at bounding box center [870, 423] width 519 height 20
click at [761, 314] on p "to" at bounding box center [870, 324] width 519 height 20
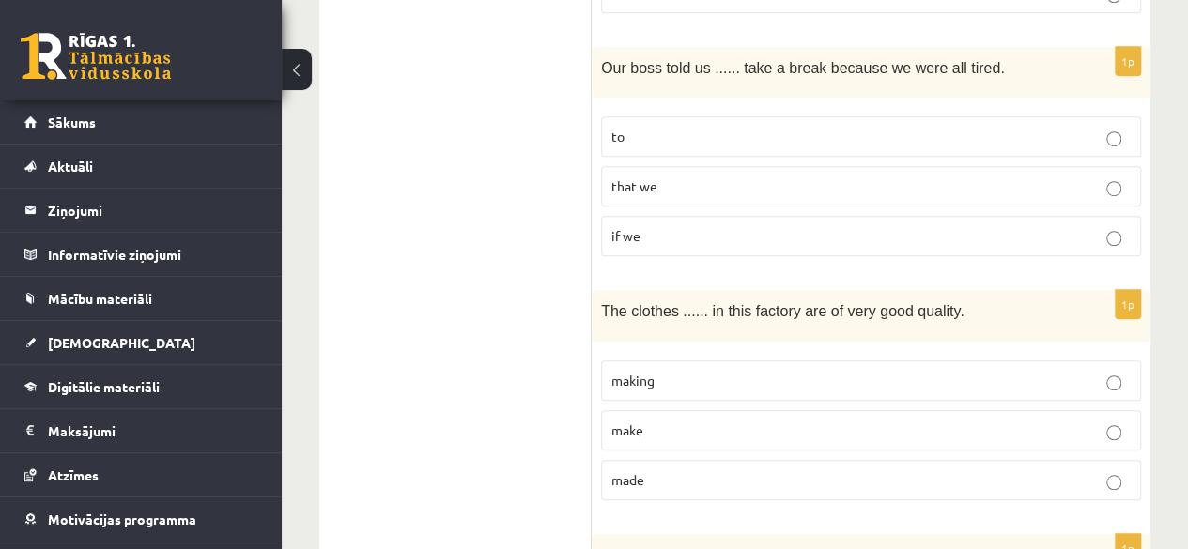
scroll to position [4117, 0]
click at [730, 458] on label "made" at bounding box center [871, 478] width 540 height 40
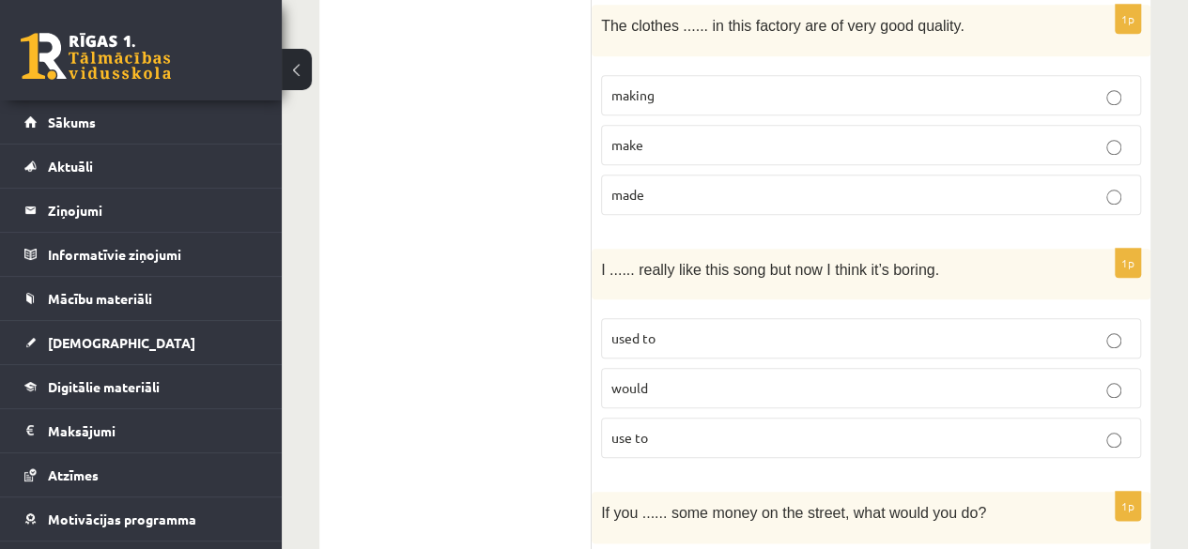
scroll to position [4407, 0]
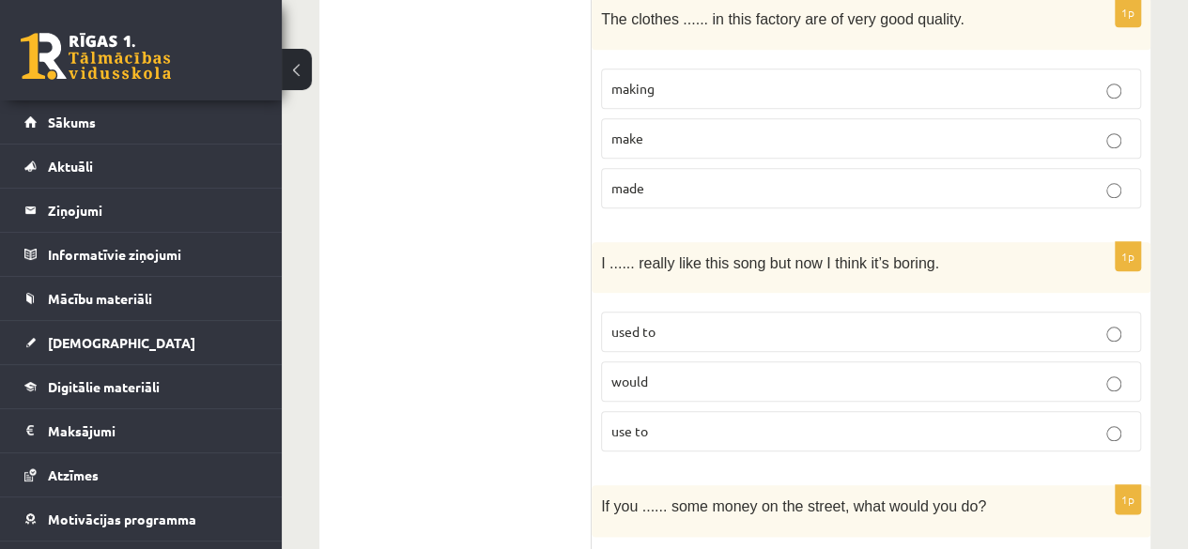
click at [736, 322] on p "used to" at bounding box center [870, 332] width 519 height 20
click at [717, 422] on p "use to" at bounding box center [870, 432] width 519 height 20
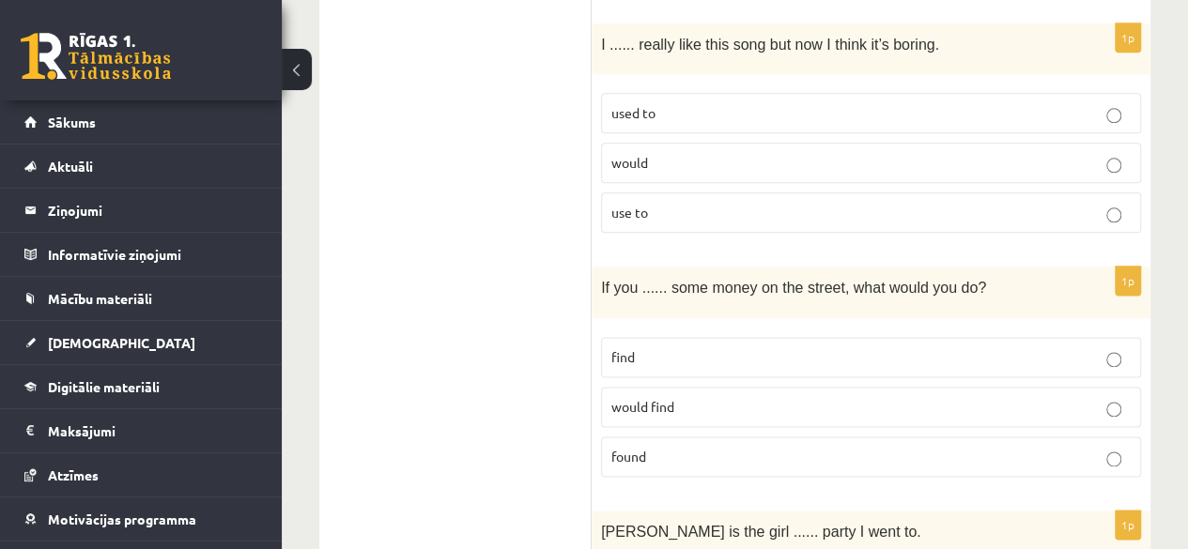
scroll to position [4627, 0]
click at [727, 446] on p "found" at bounding box center [870, 456] width 519 height 20
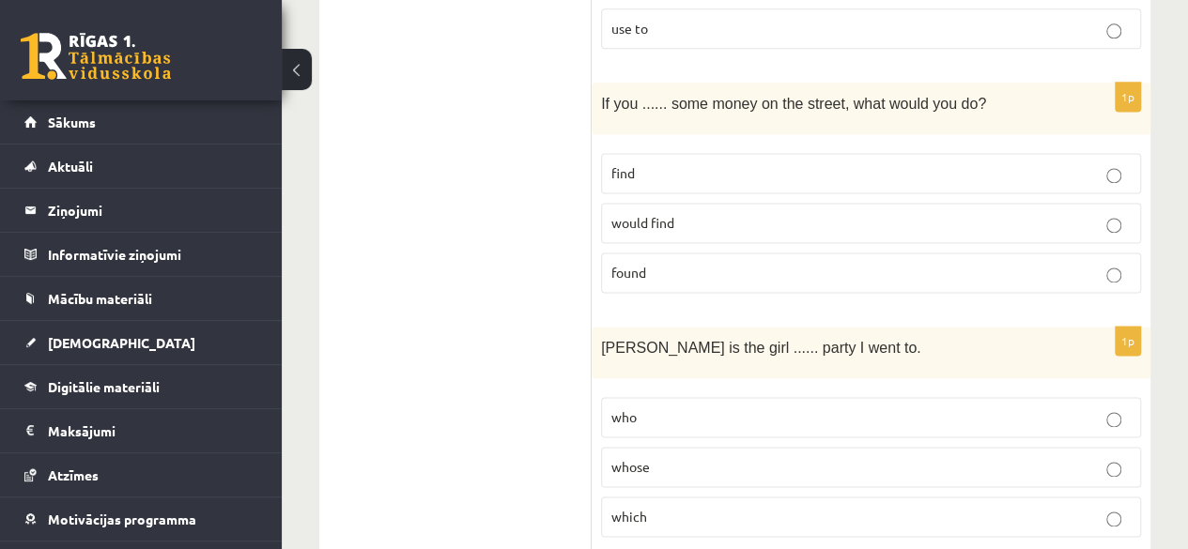
scroll to position [4826, 0]
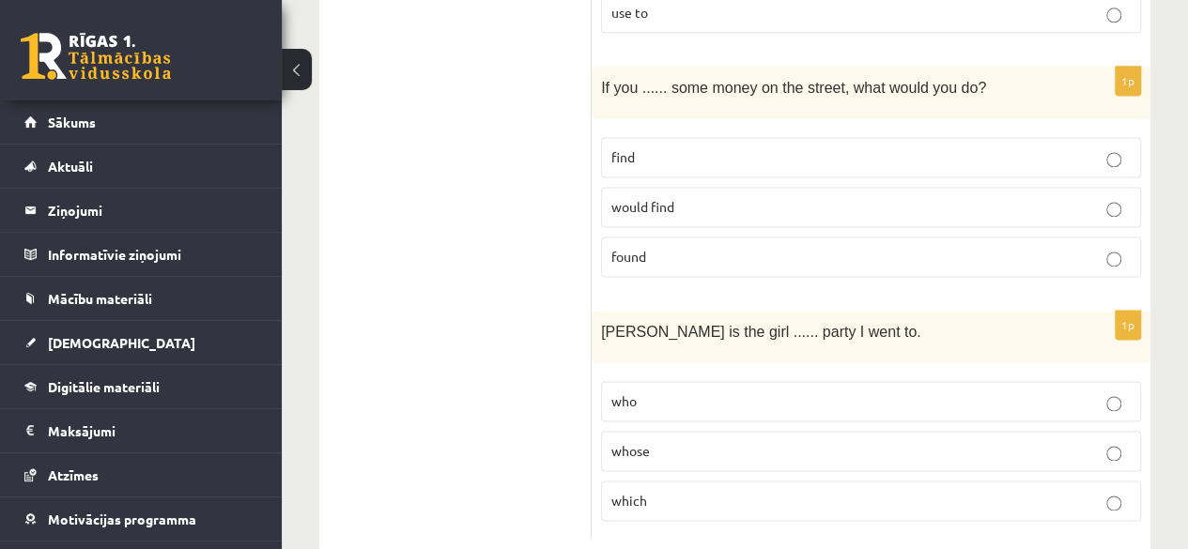
click at [746, 441] on p "whose" at bounding box center [870, 451] width 519 height 20
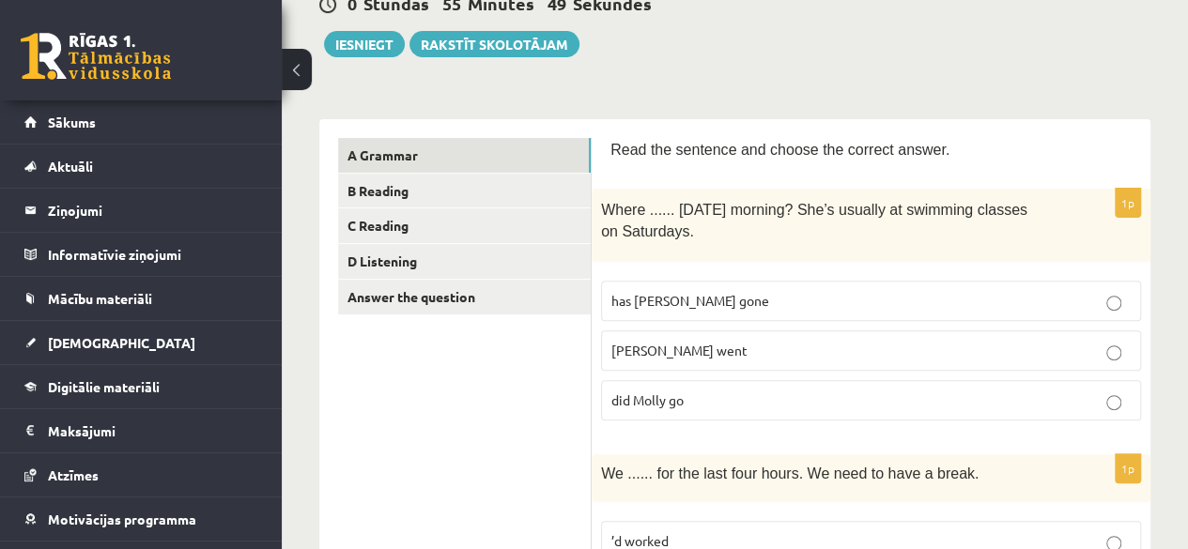
scroll to position [197, 0]
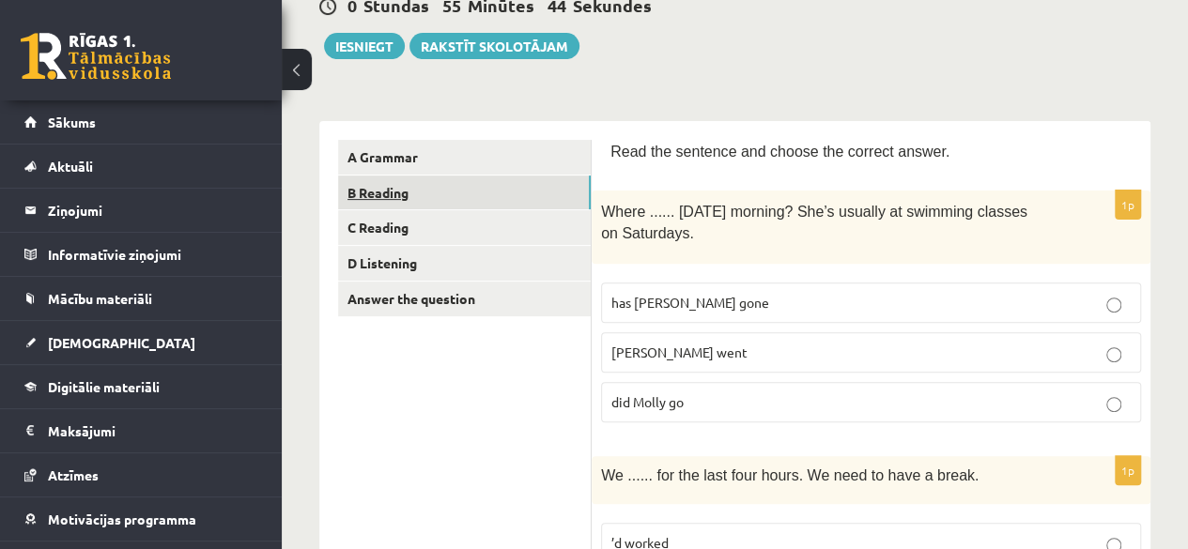
click at [526, 191] on link "B Reading" at bounding box center [464, 193] width 253 height 35
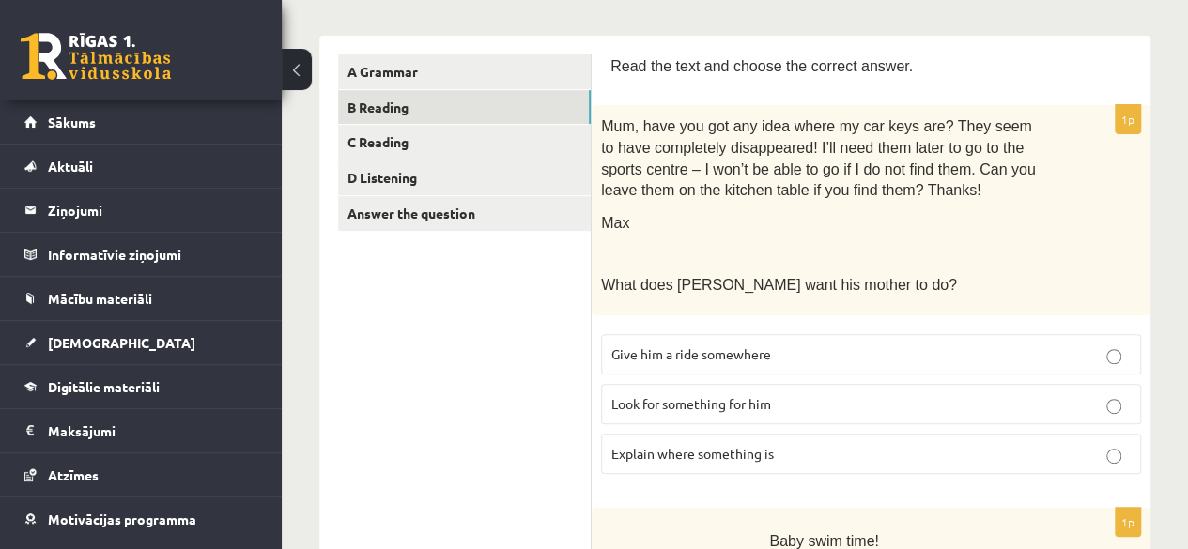
scroll to position [294, 0]
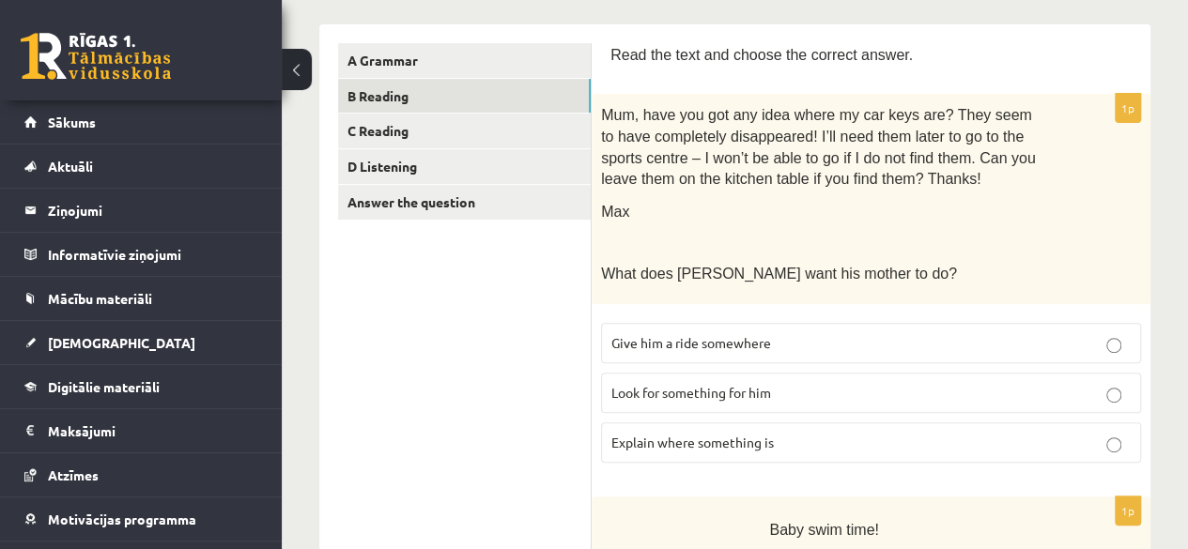
click at [812, 386] on p "Look for something for him" at bounding box center [870, 393] width 519 height 20
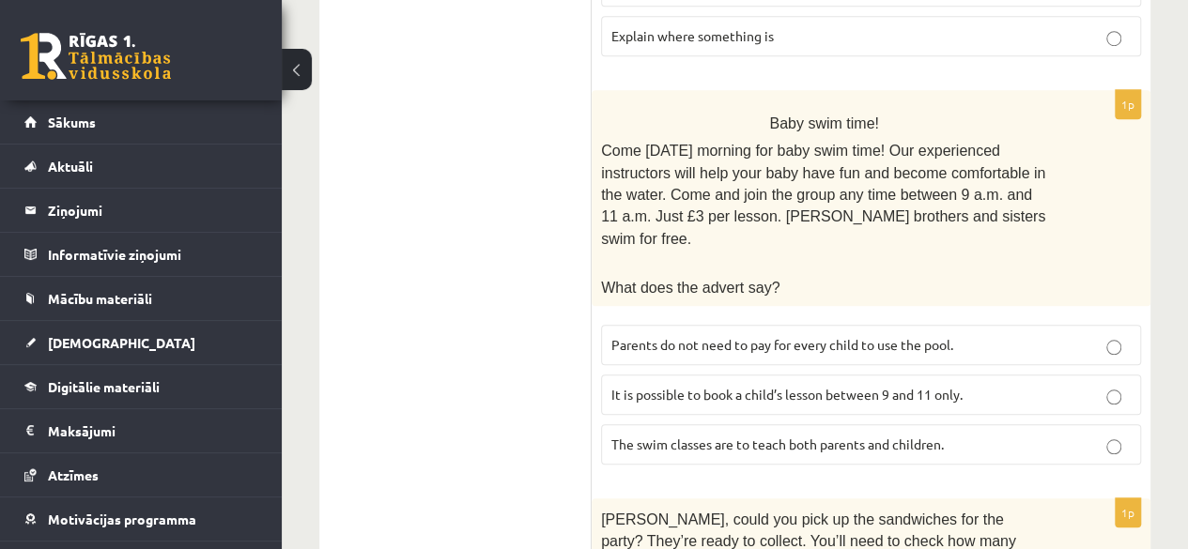
scroll to position [715, 0]
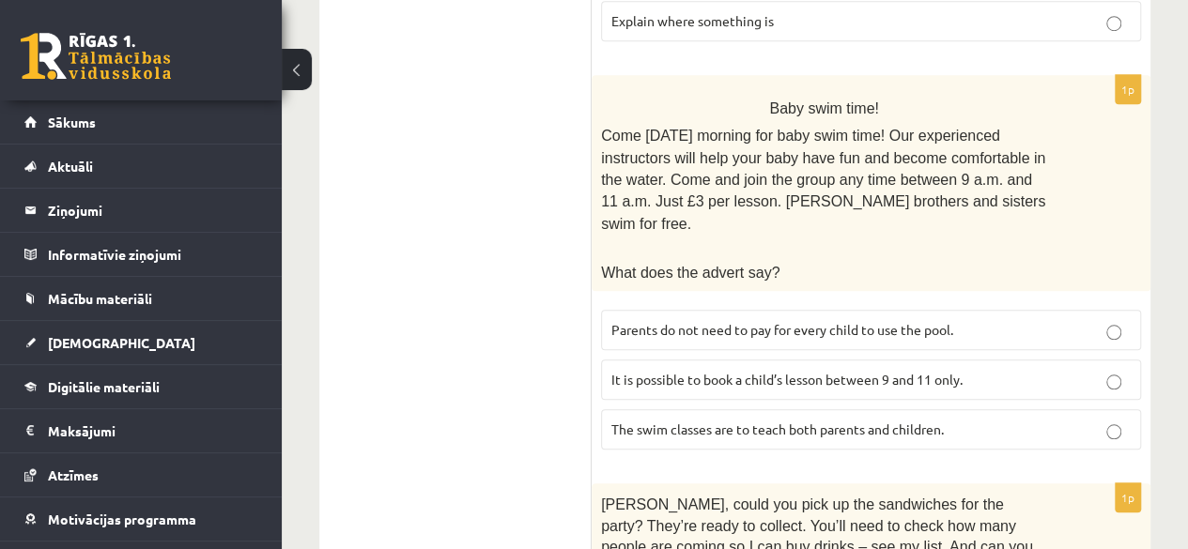
click at [1105, 370] on p "It is possible to book a child’s lesson between 9 and 11 only." at bounding box center [870, 380] width 519 height 20
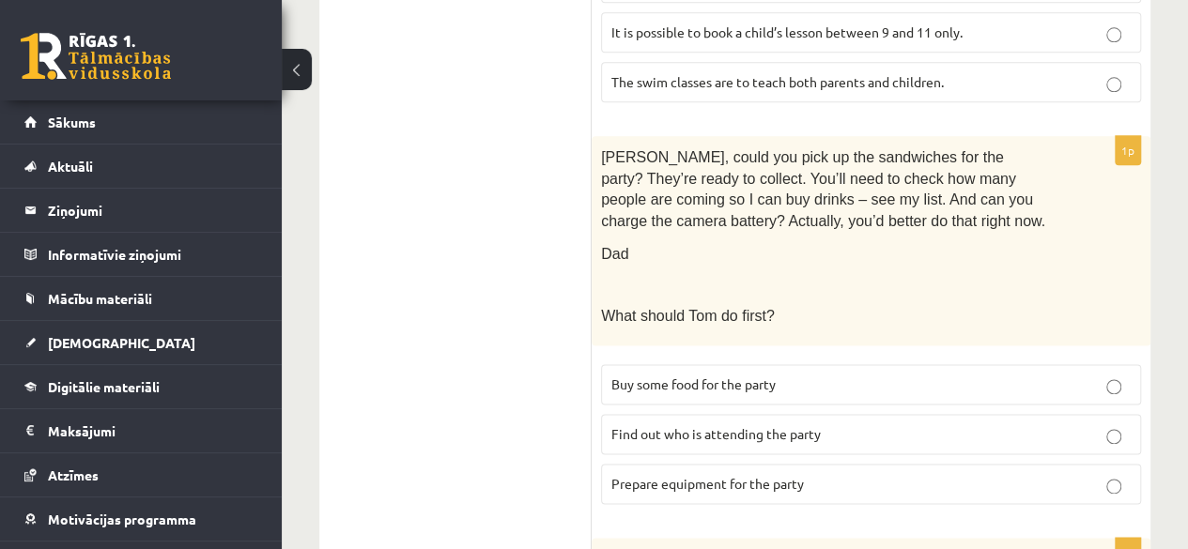
scroll to position [1065, 0]
click at [1070, 472] on p "Prepare equipment for the party" at bounding box center [870, 482] width 519 height 20
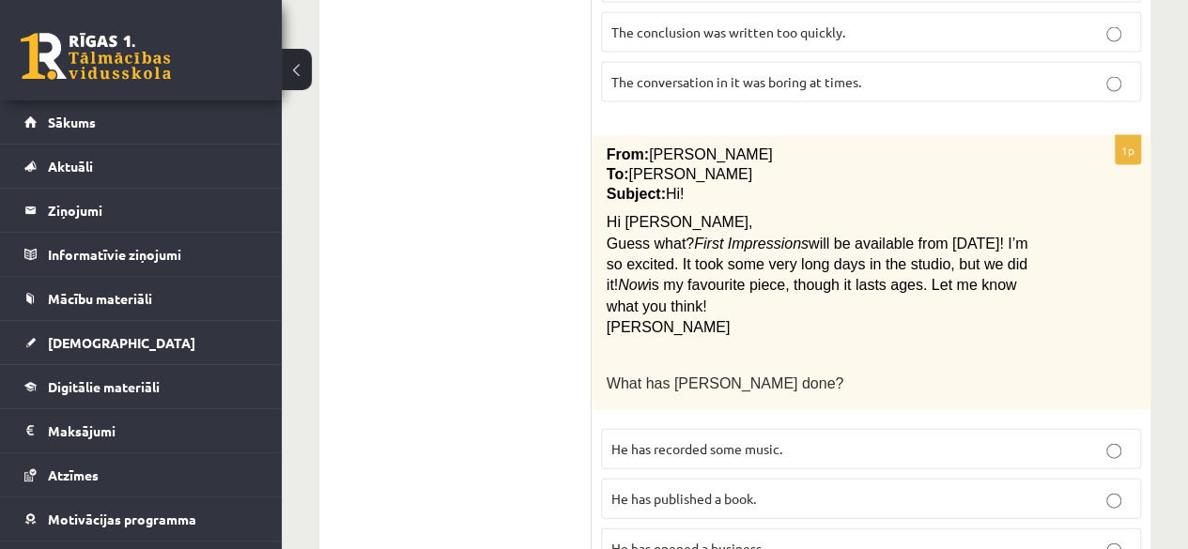
scroll to position [1874, 0]
click at [1086, 438] on p "He has recorded some music." at bounding box center [870, 448] width 519 height 20
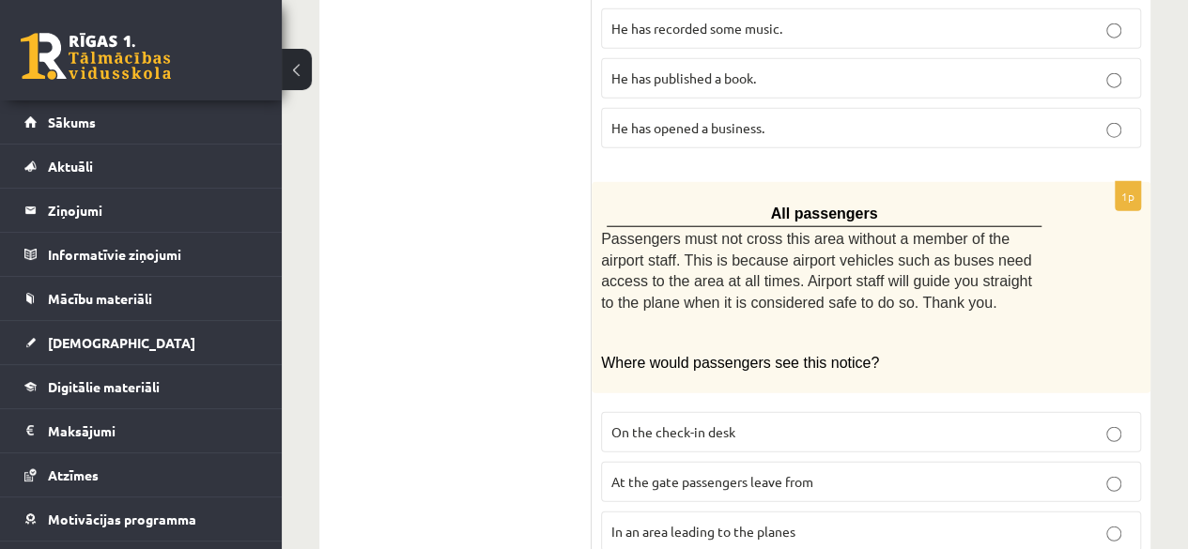
scroll to position [2295, 0]
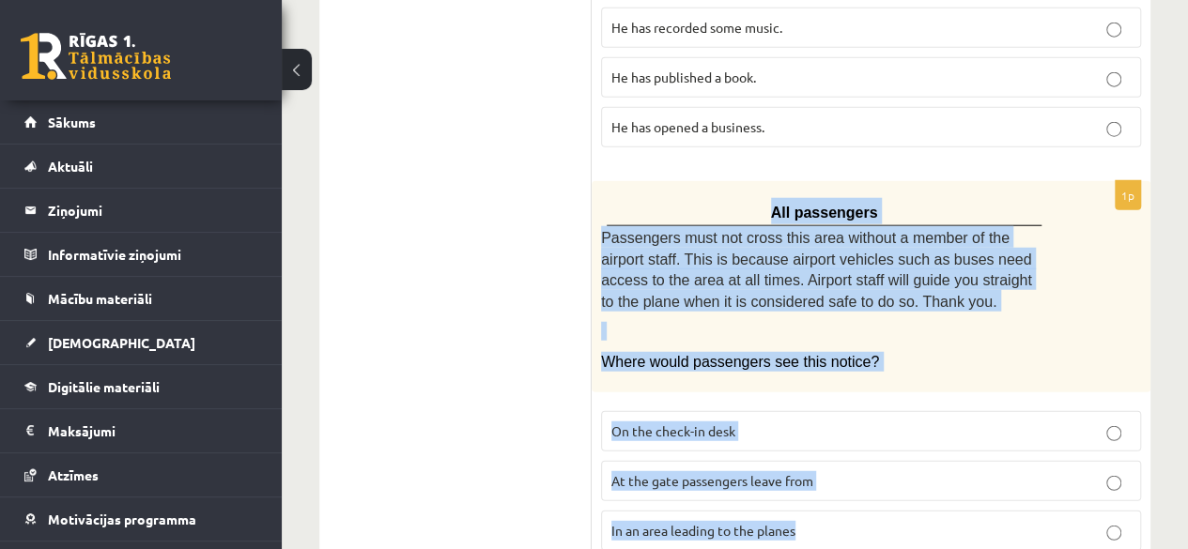
drag, startPoint x: 596, startPoint y: 132, endPoint x: 861, endPoint y: 456, distance: 418.4
click at [861, 456] on div "1p All passengers Passengers must not cross this area without a member of the a…" at bounding box center [871, 373] width 559 height 385
copy div "All passengers Passengers must not cross this area without a member of the airp…"
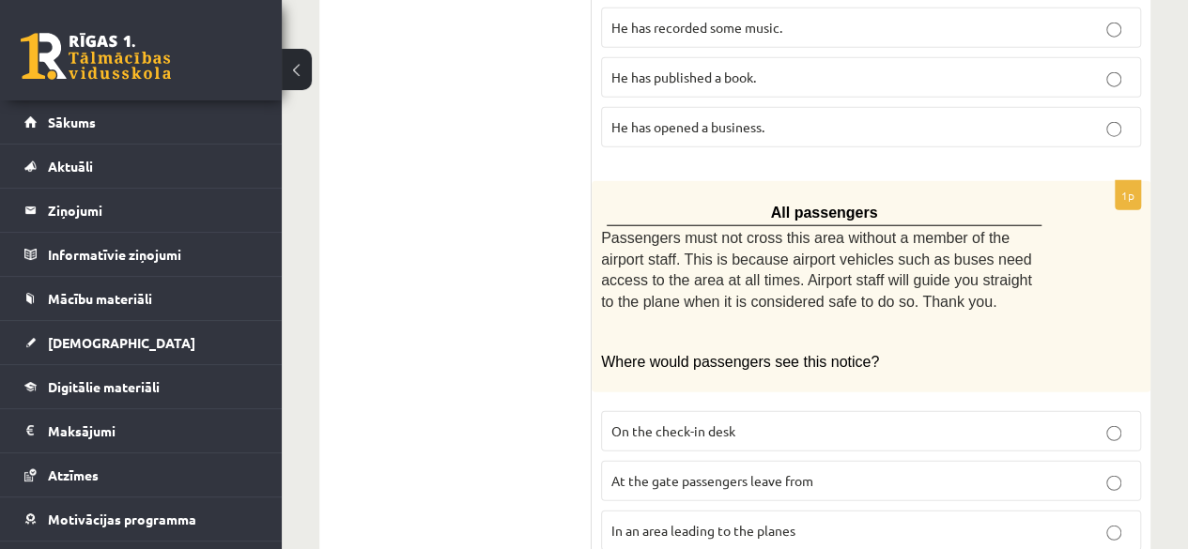
click at [744, 511] on label "In an area leading to the planes" at bounding box center [871, 531] width 540 height 40
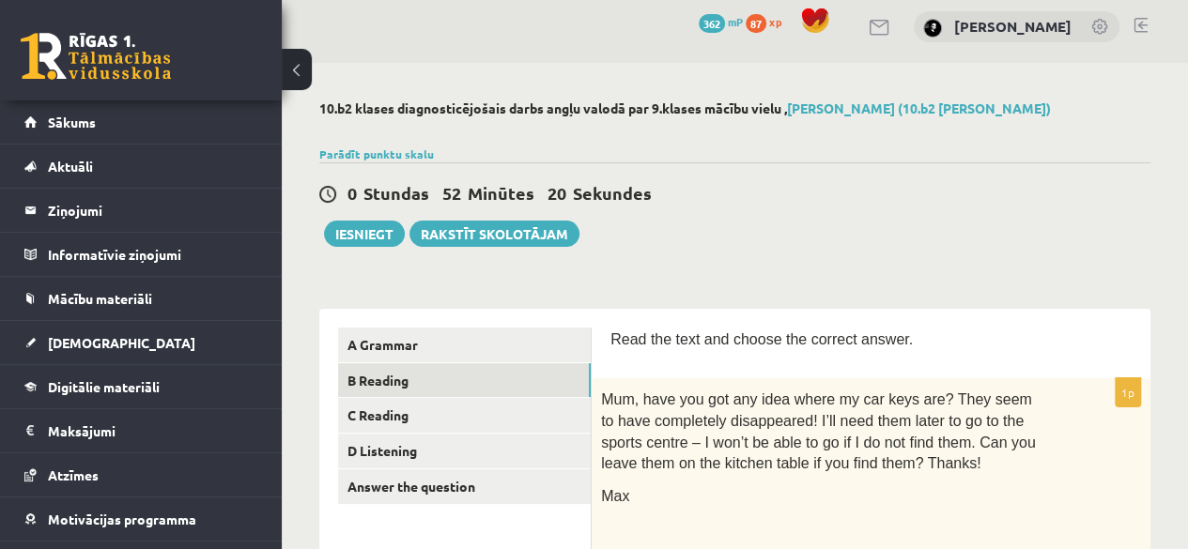
scroll to position [0, 0]
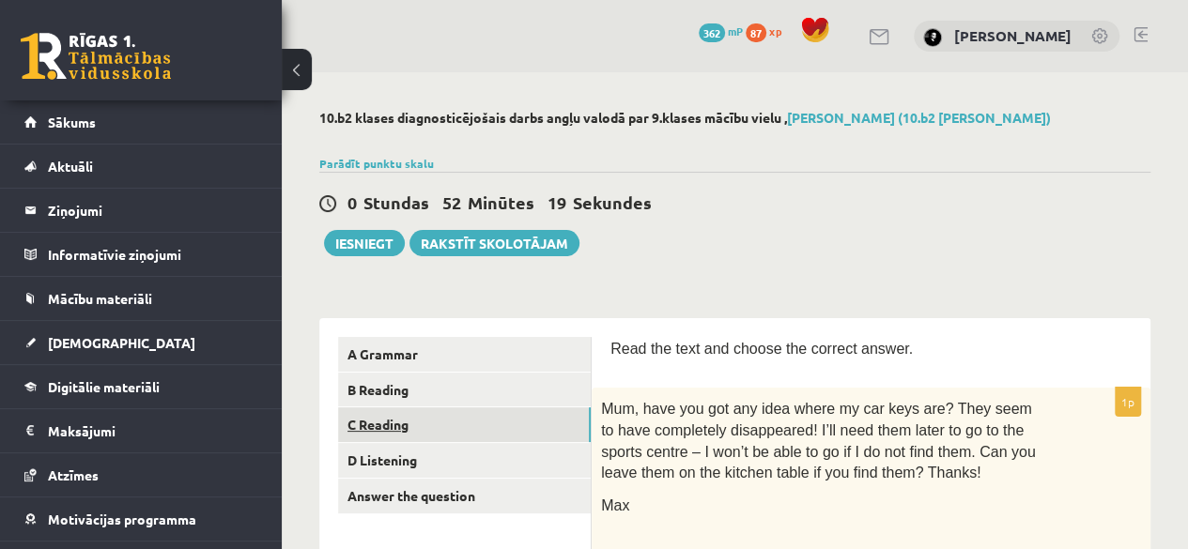
click at [523, 431] on link "C Reading" at bounding box center [464, 424] width 253 height 35
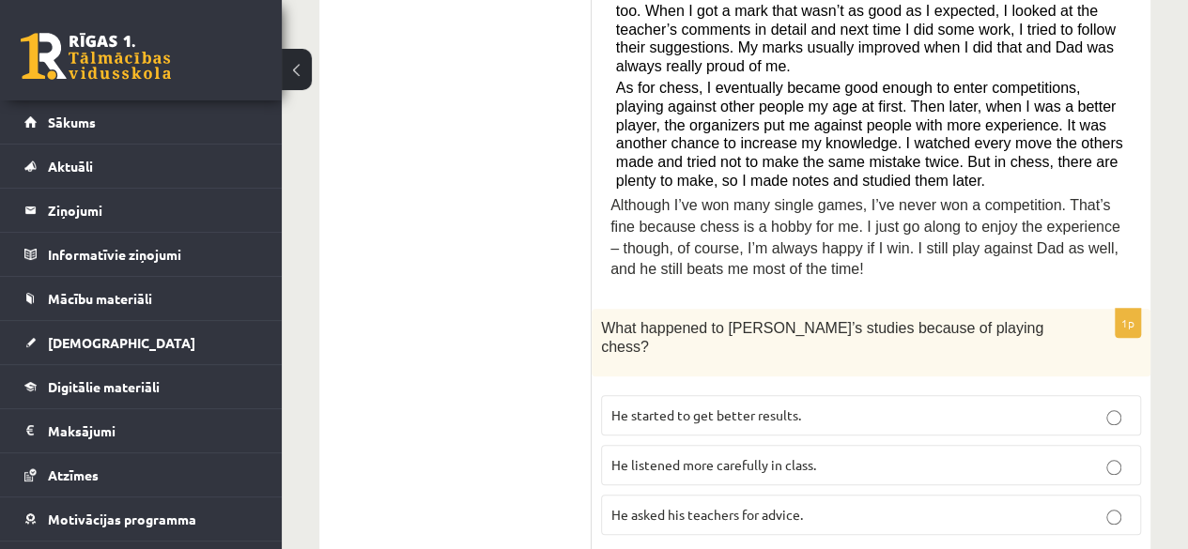
scroll to position [807, 0]
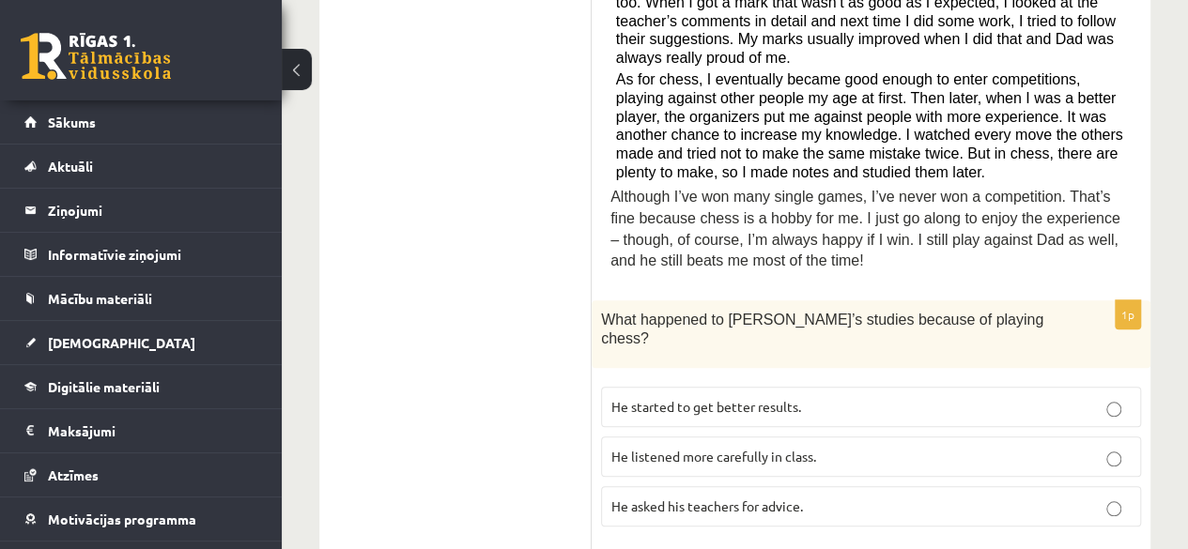
click at [1091, 397] on p "He started to get better results." at bounding box center [870, 407] width 519 height 20
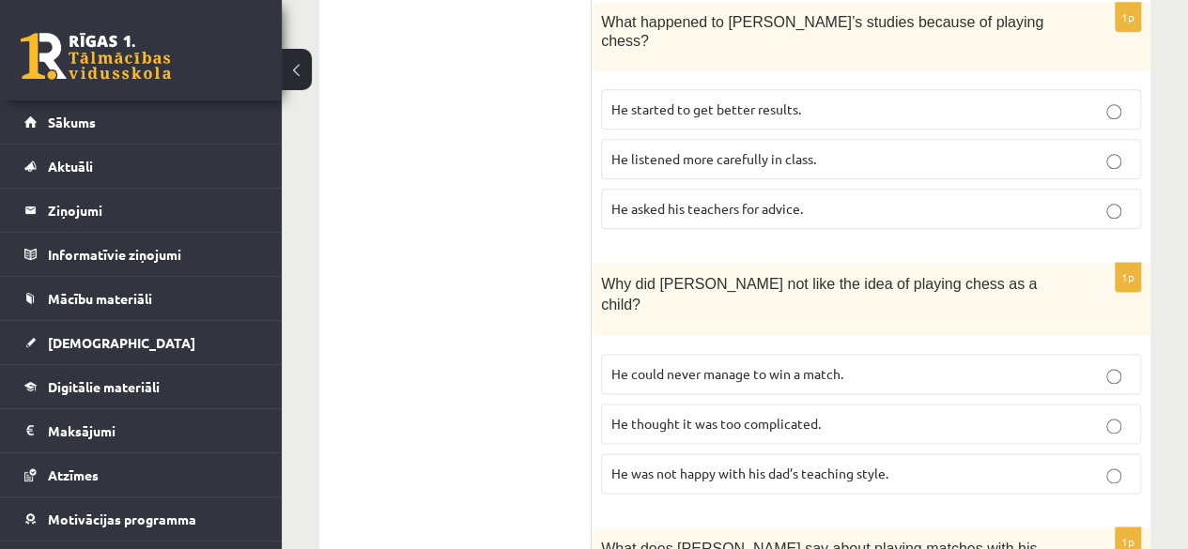
scroll to position [1107, 0]
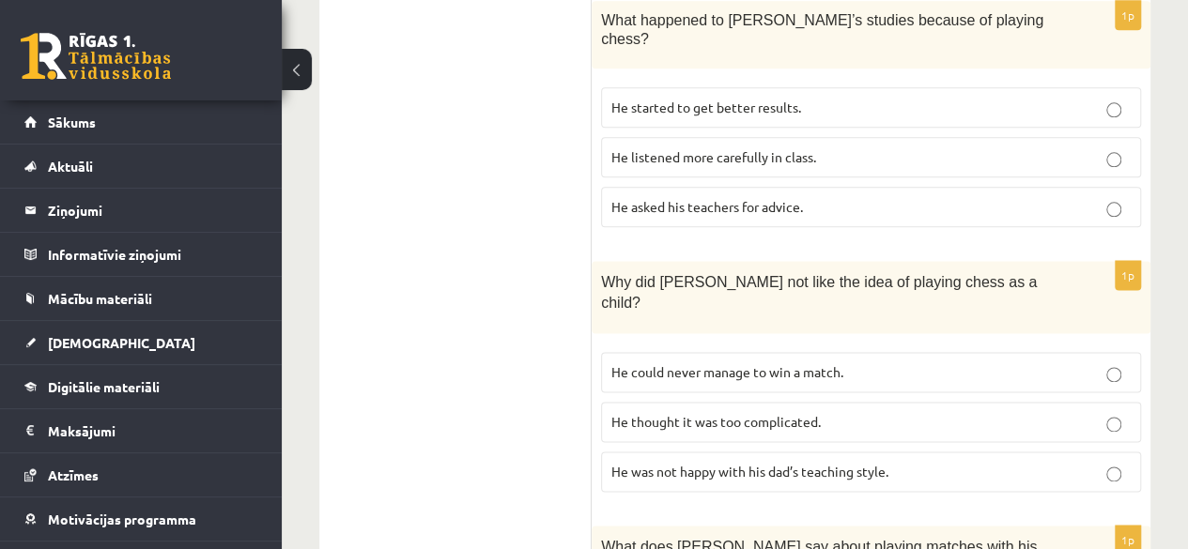
click at [1111, 402] on label "He thought it was too complicated." at bounding box center [871, 422] width 540 height 40
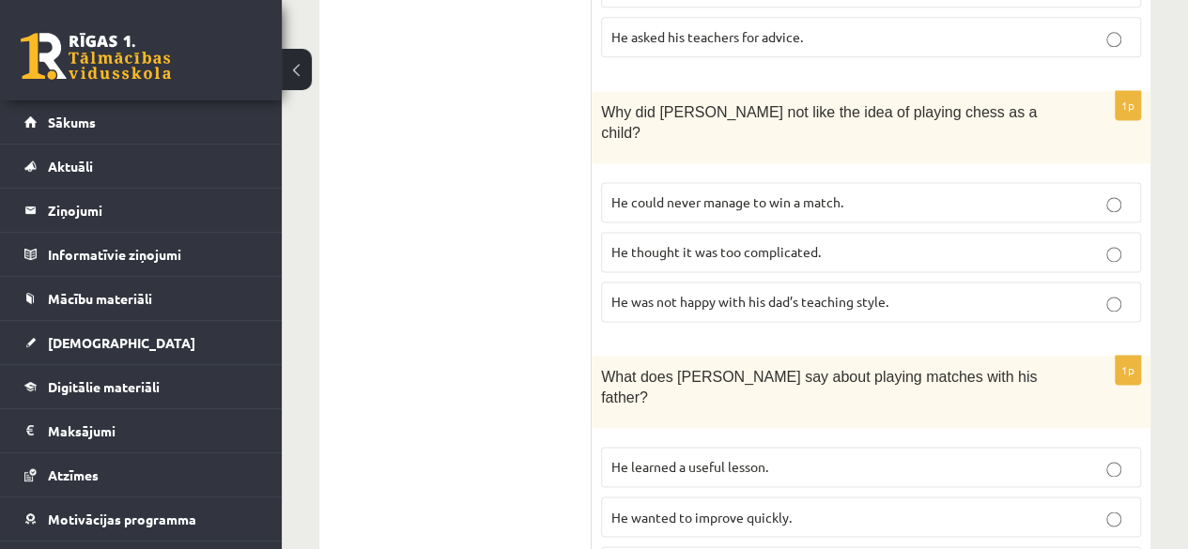
scroll to position [1278, 0]
click at [1093, 456] on p "He learned a useful lesson." at bounding box center [870, 466] width 519 height 20
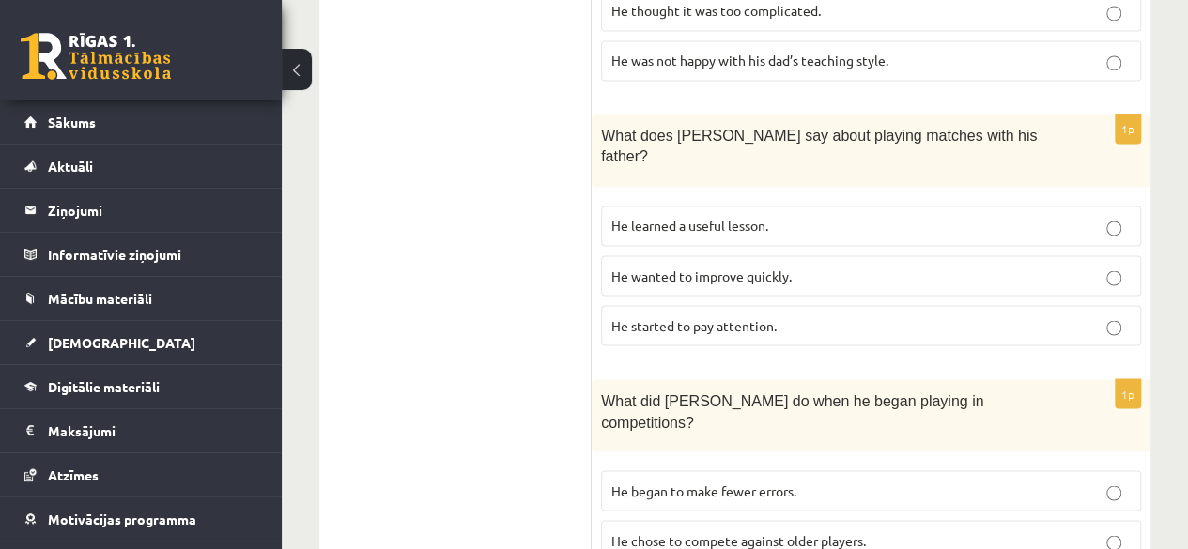
scroll to position [1519, 0]
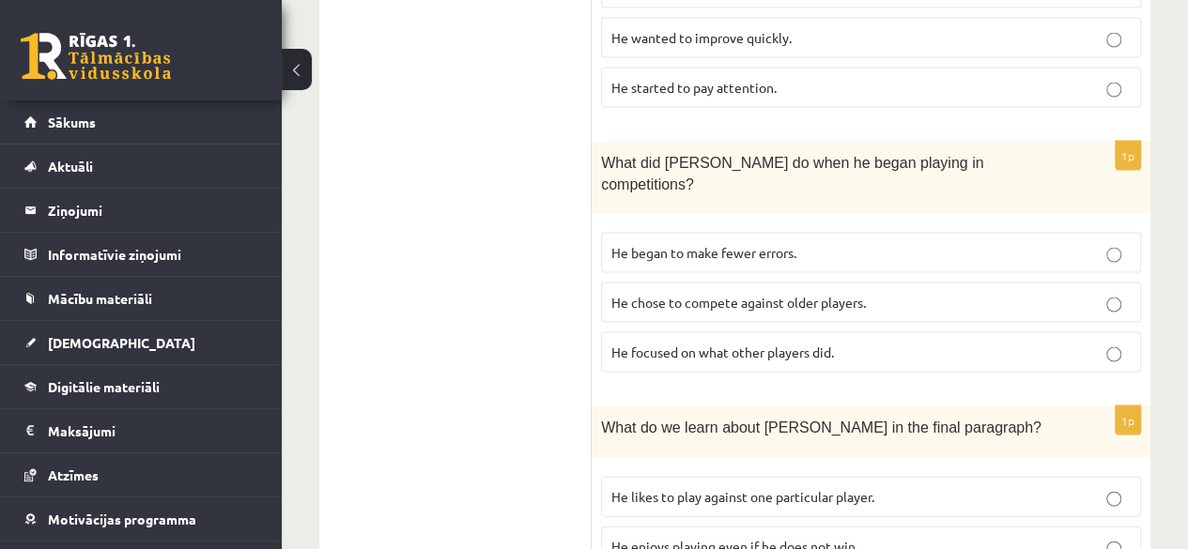
scroll to position [1778, 0]
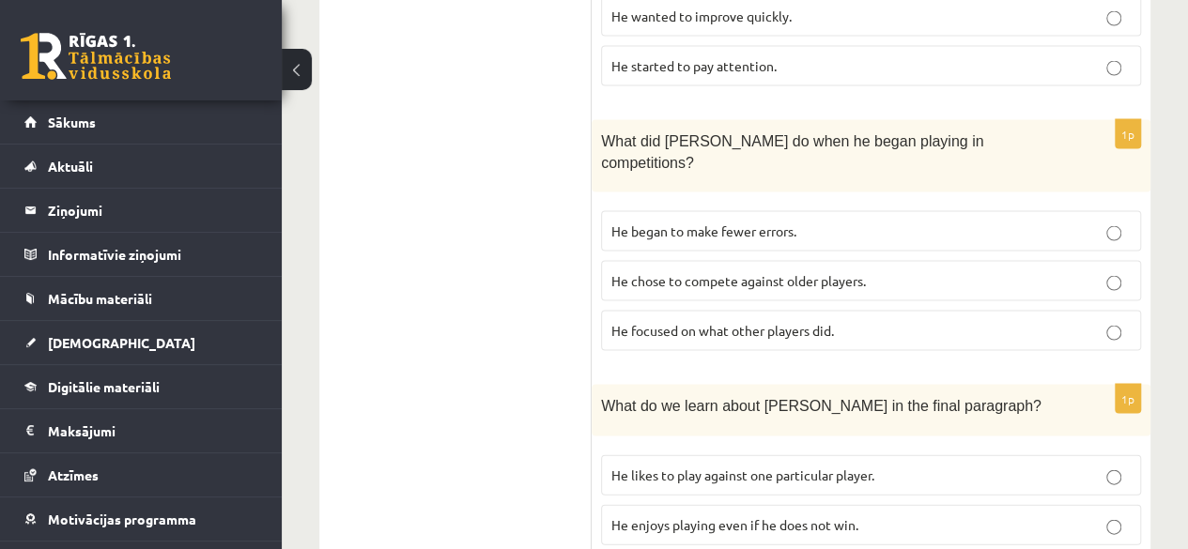
click at [1115, 515] on p "He enjoys playing even if he does not win." at bounding box center [870, 525] width 519 height 20
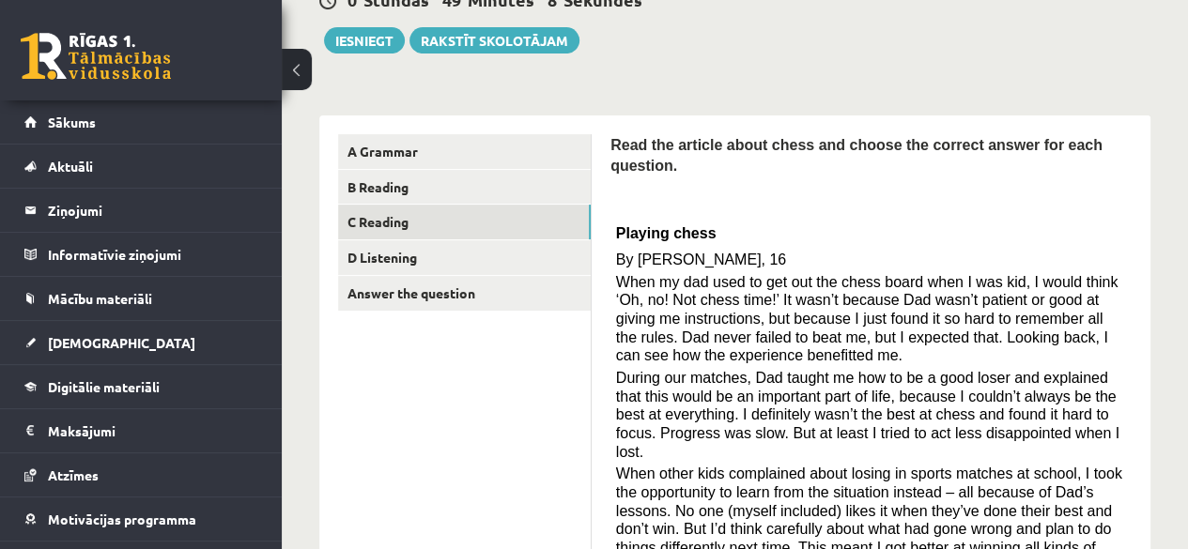
scroll to position [202, 0]
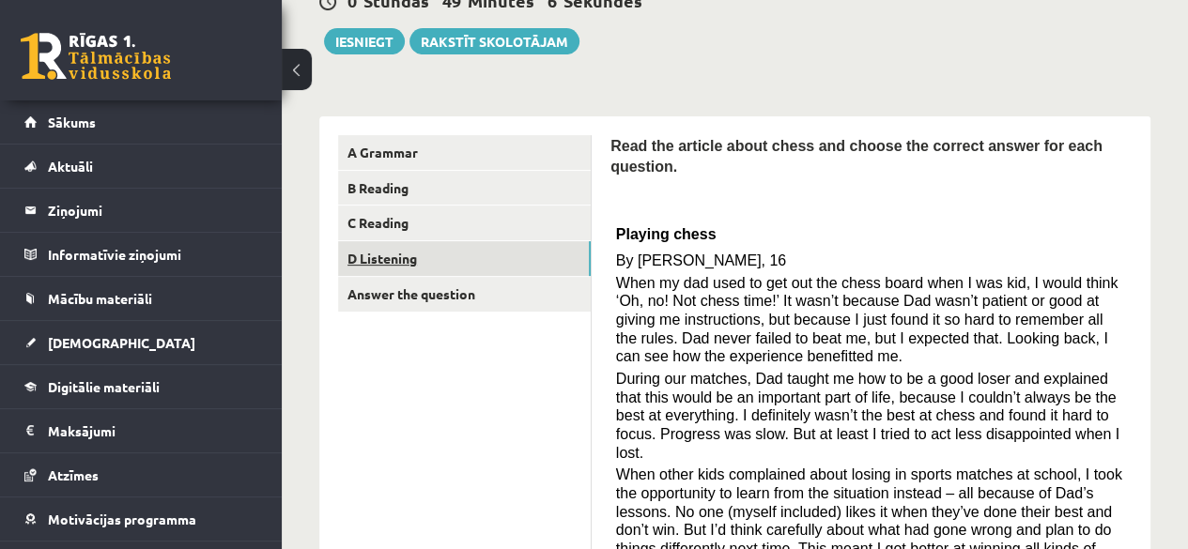
click at [549, 251] on link "D Listening" at bounding box center [464, 258] width 253 height 35
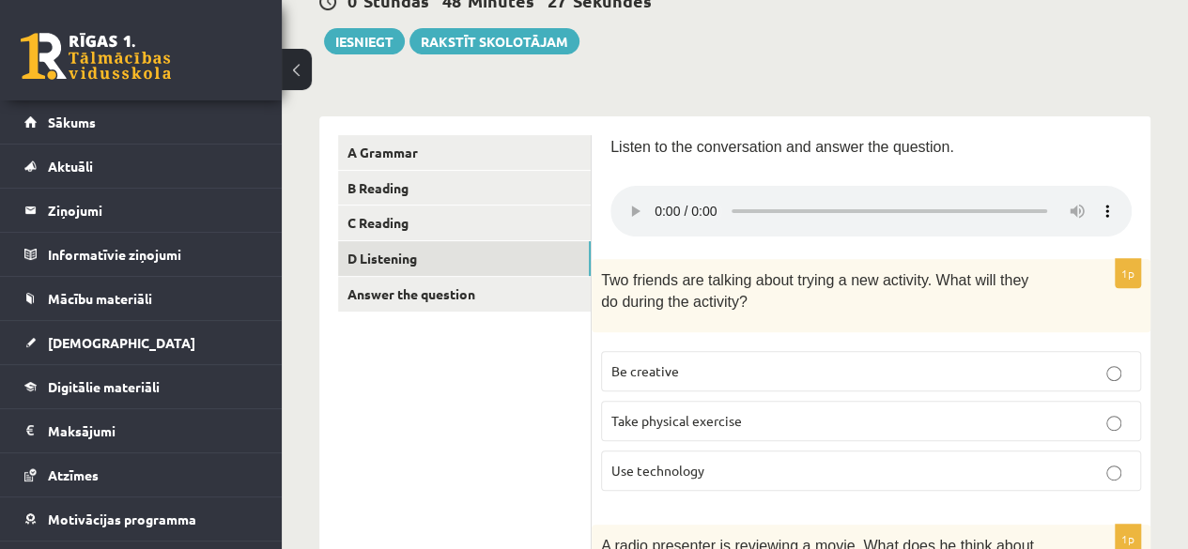
click at [706, 50] on div "0 Stundas 48 Minūtes 27 Sekundes Ieskaite saglabāta! Iesniegt Rakstīt skolotājam" at bounding box center [734, 12] width 831 height 85
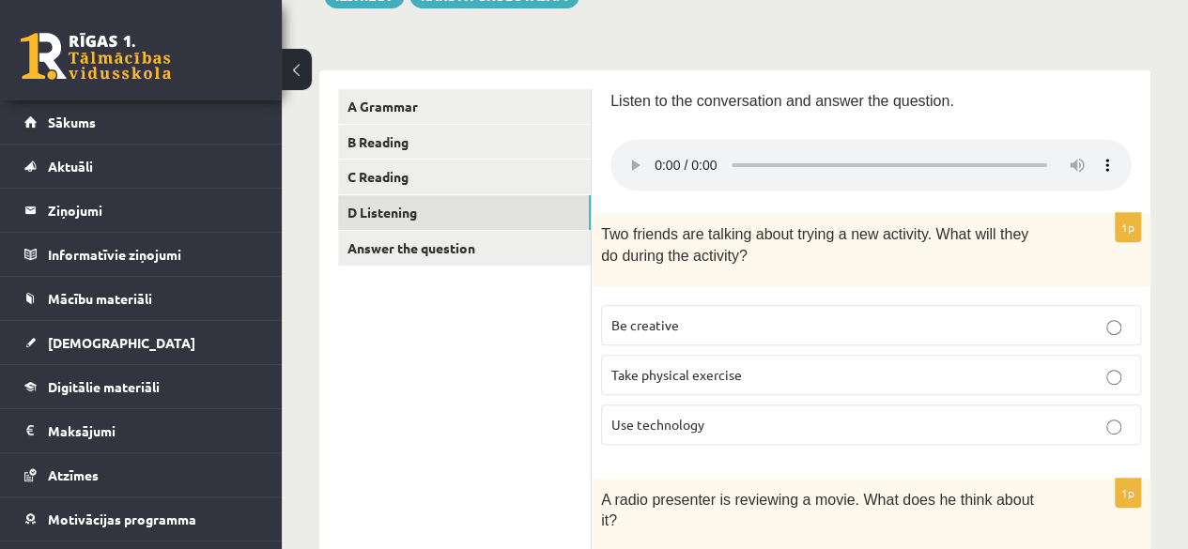
scroll to position [249, 0]
click at [849, 328] on p "Be creative" at bounding box center [870, 325] width 519 height 20
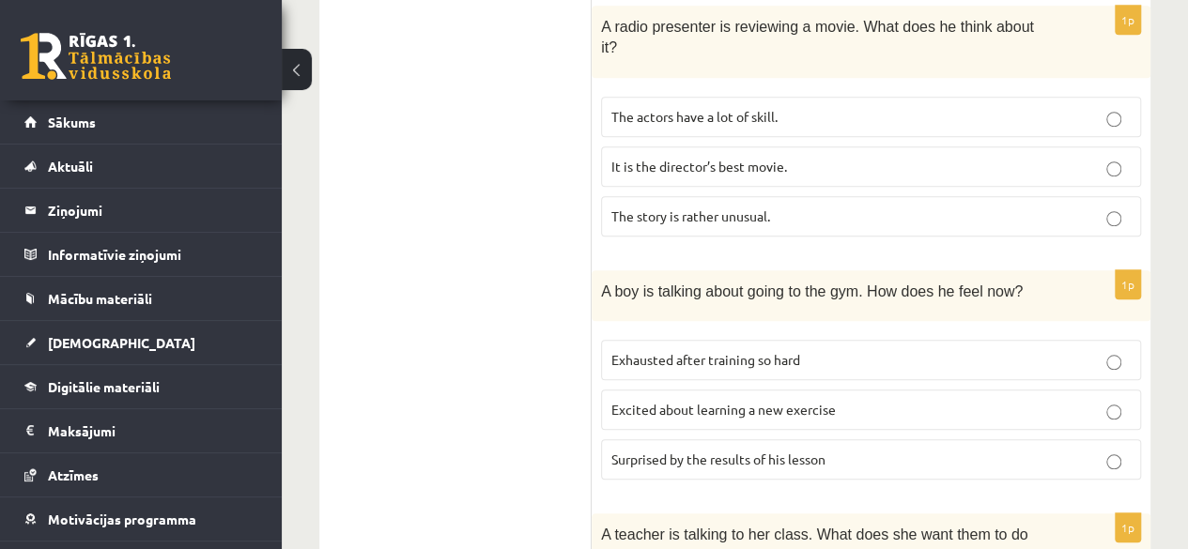
scroll to position [725, 0]
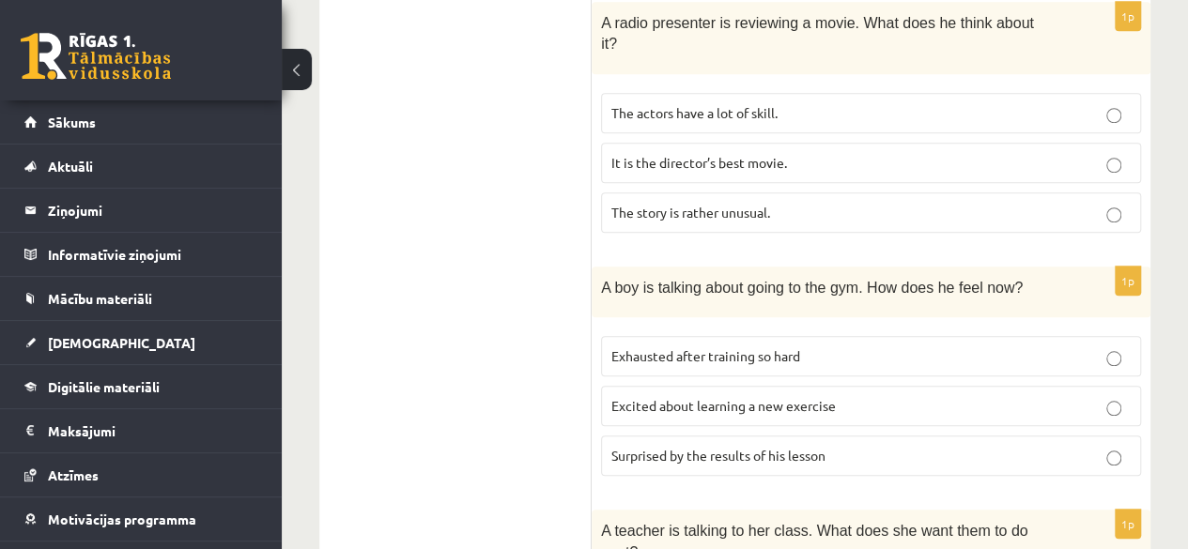
click at [647, 397] on span "Excited about learning a new exercise" at bounding box center [723, 405] width 224 height 17
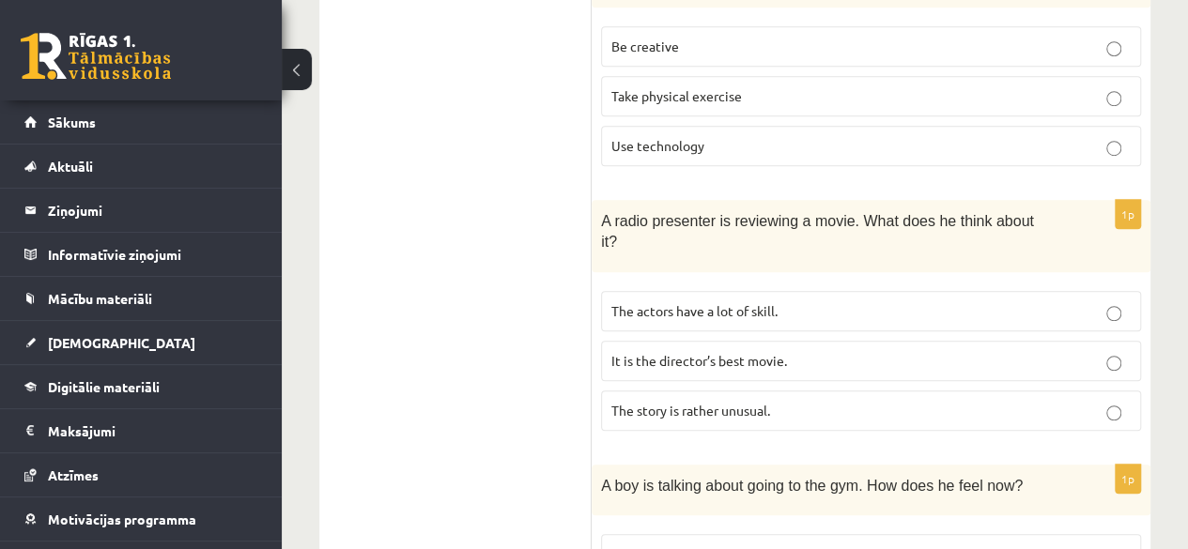
scroll to position [532, 0]
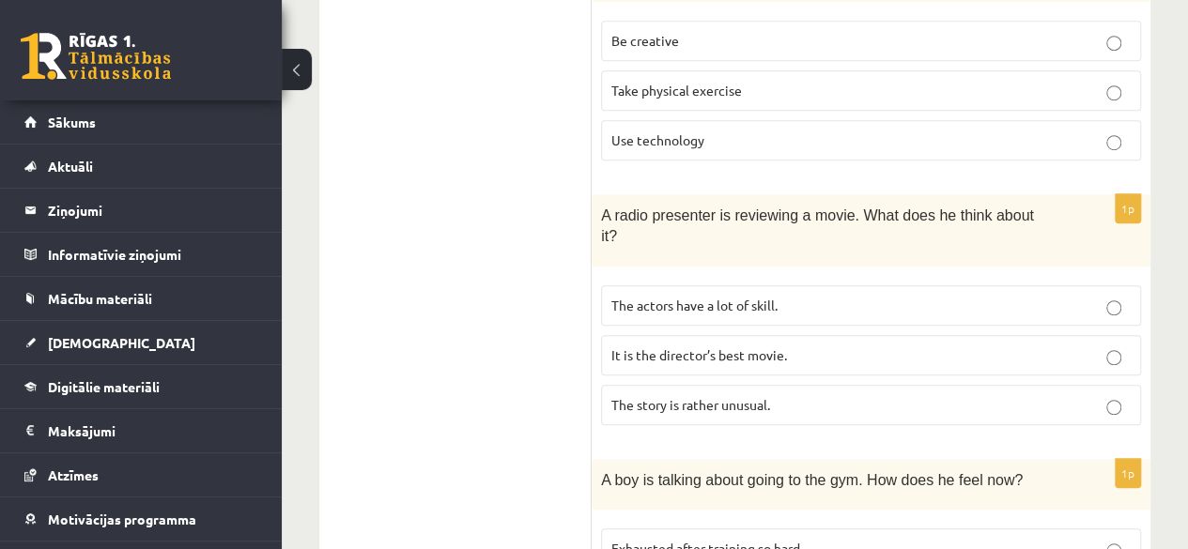
click at [625, 396] on label "The story is rather unusual." at bounding box center [871, 405] width 540 height 40
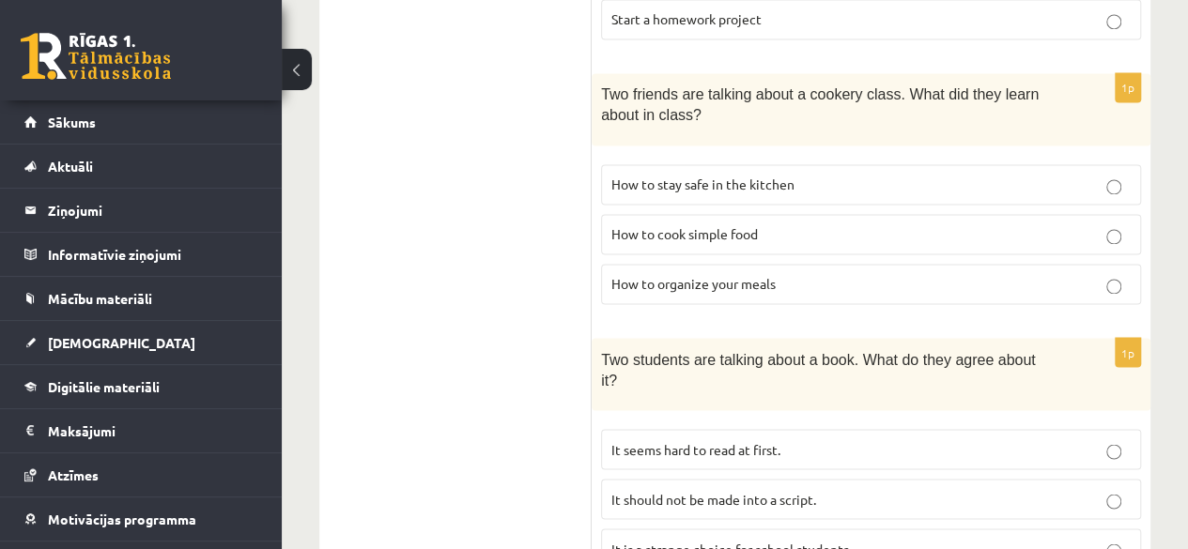
scroll to position [1426, 0]
click at [706, 540] on p "It is a strange choice for school students." at bounding box center [870, 550] width 519 height 20
click at [725, 491] on span "It should not be made into a script." at bounding box center [713, 499] width 205 height 17
click at [614, 540] on p "It is a strange choice for school students." at bounding box center [870, 550] width 519 height 20
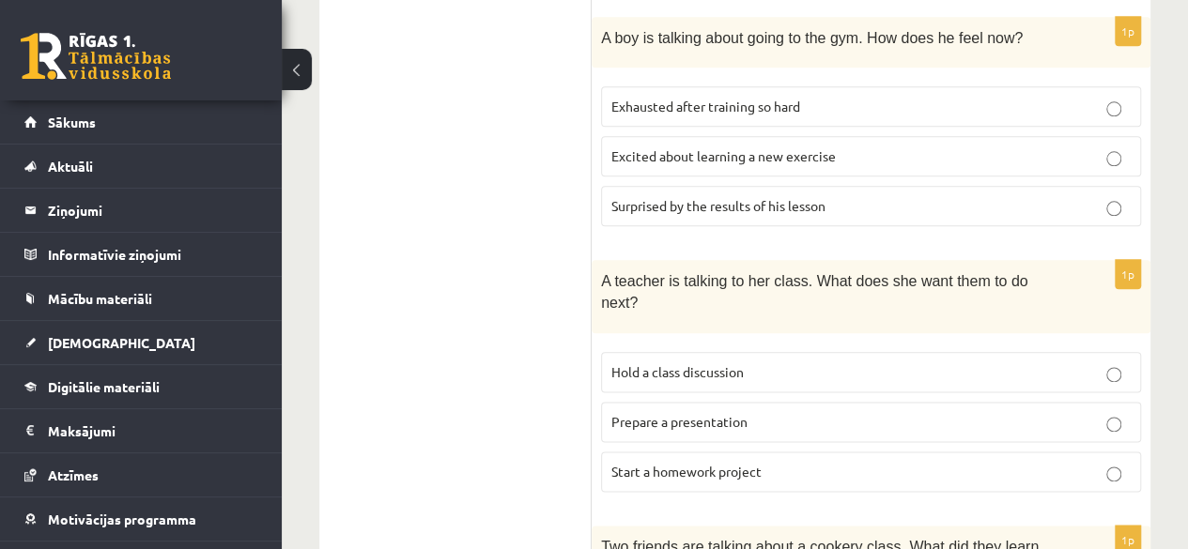
scroll to position [976, 0]
click at [641, 412] on span "Prepare a presentation" at bounding box center [679, 420] width 136 height 17
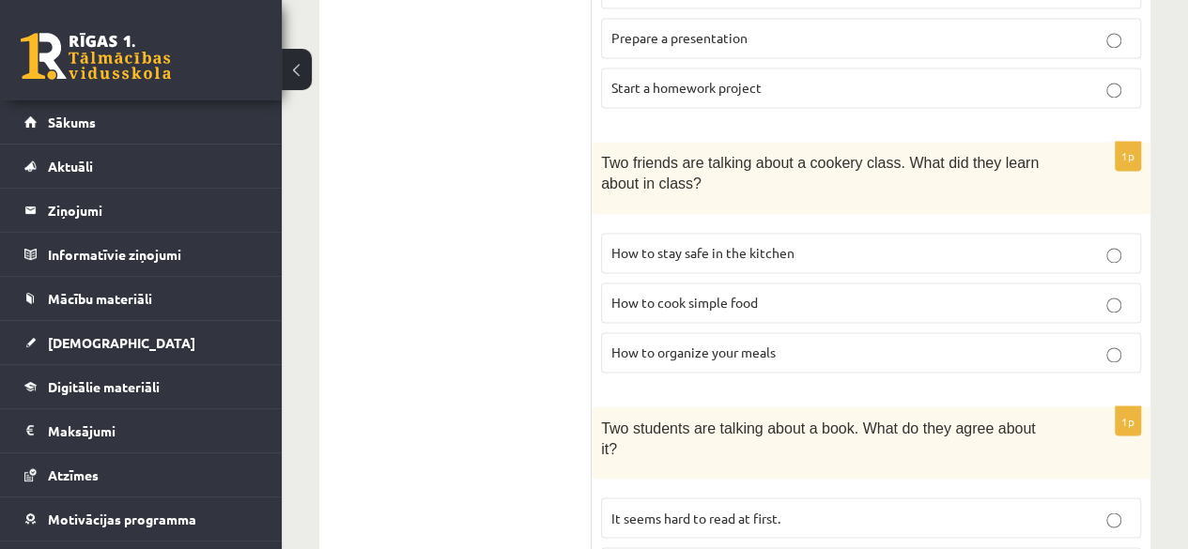
scroll to position [1358, 0]
click at [778, 245] on span "How to stay safe in the kitchen" at bounding box center [702, 253] width 183 height 17
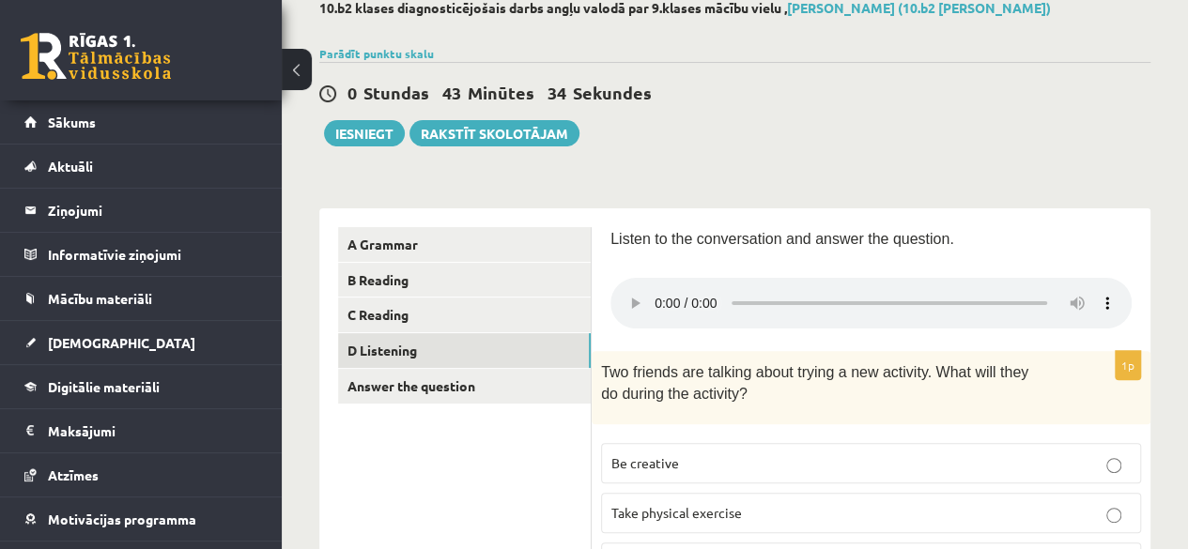
scroll to position [62, 0]
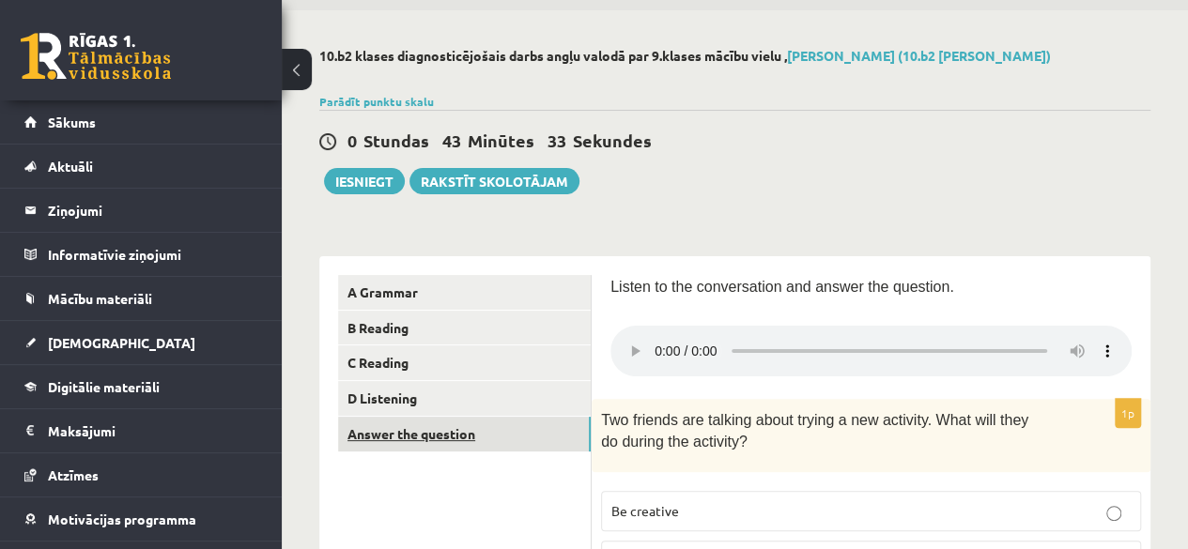
click at [484, 431] on link "Answer the question" at bounding box center [464, 434] width 253 height 35
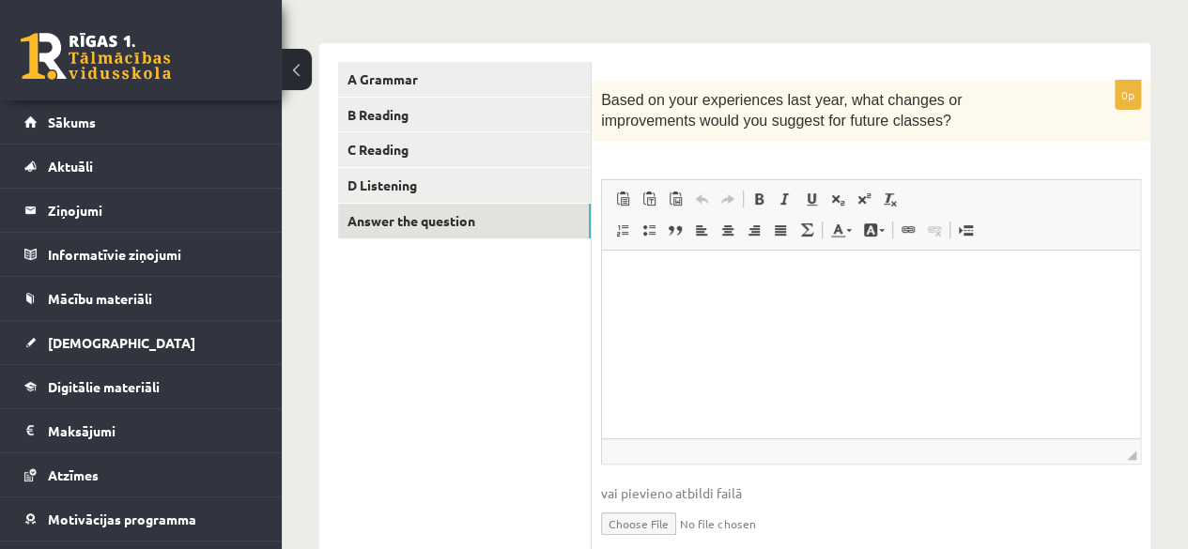
scroll to position [274, 0]
click at [657, 291] on html at bounding box center [871, 279] width 538 height 57
click at [807, 284] on p "**********" at bounding box center [871, 279] width 500 height 20
click at [848, 276] on p "**********" at bounding box center [871, 279] width 500 height 20
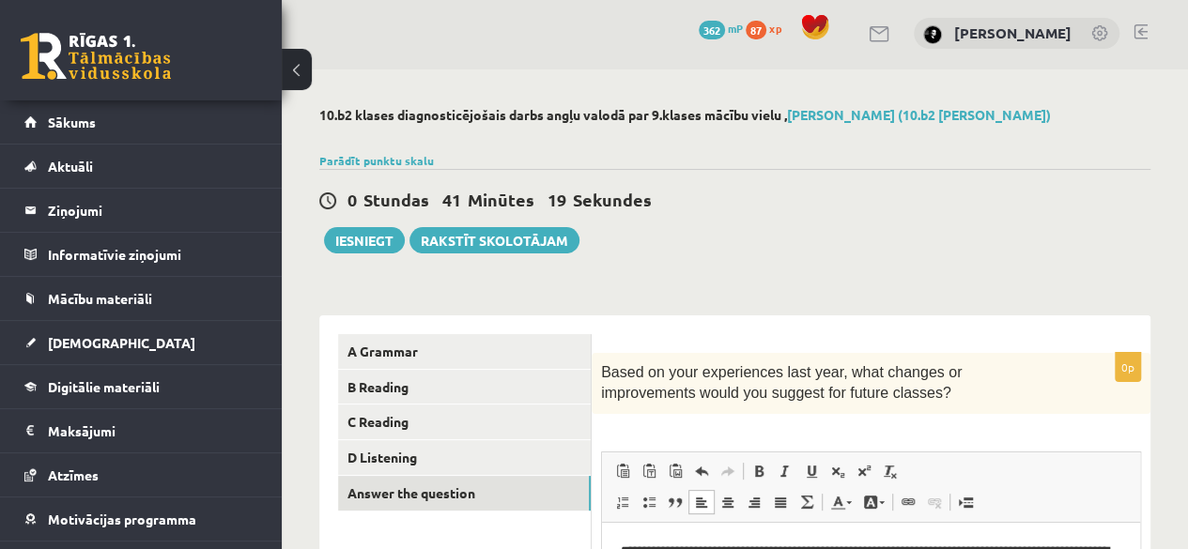
scroll to position [2, 0]
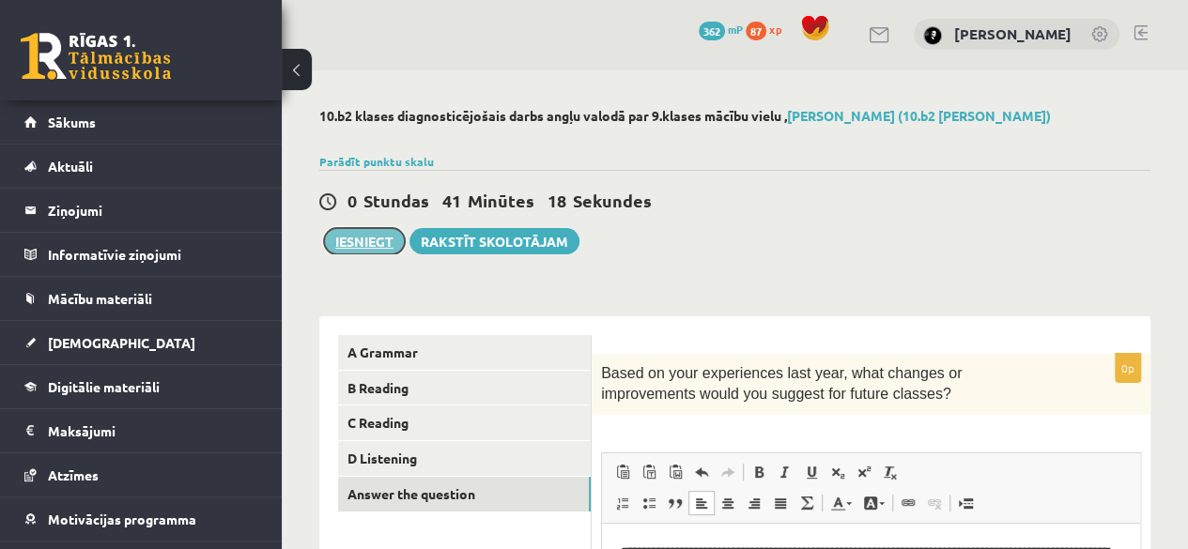
click at [396, 237] on button "Iesniegt" at bounding box center [364, 241] width 81 height 26
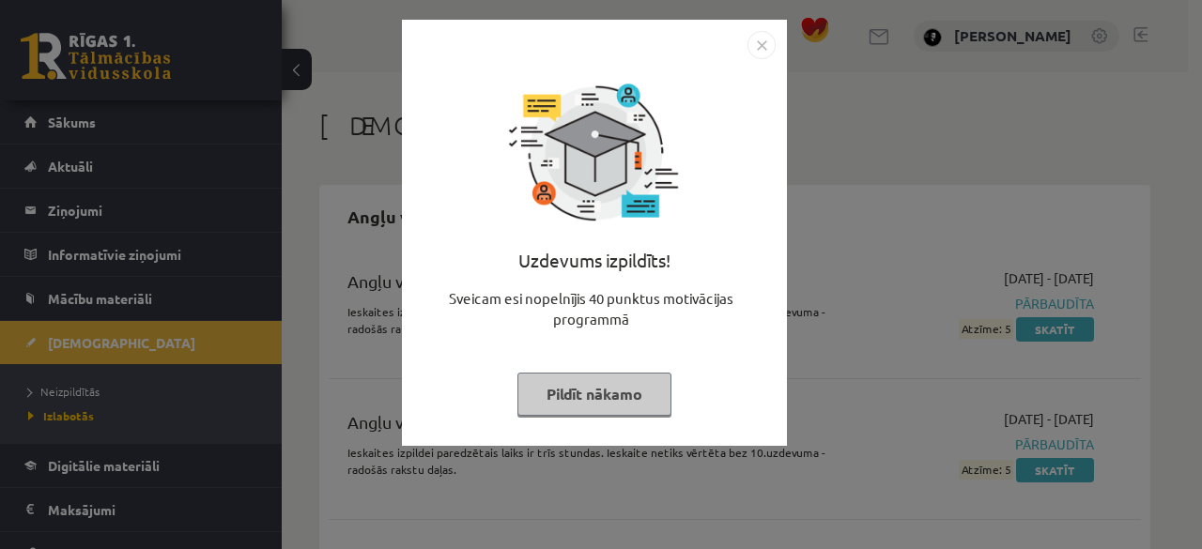
click at [583, 381] on button "Pildīt nākamo" at bounding box center [594, 394] width 154 height 43
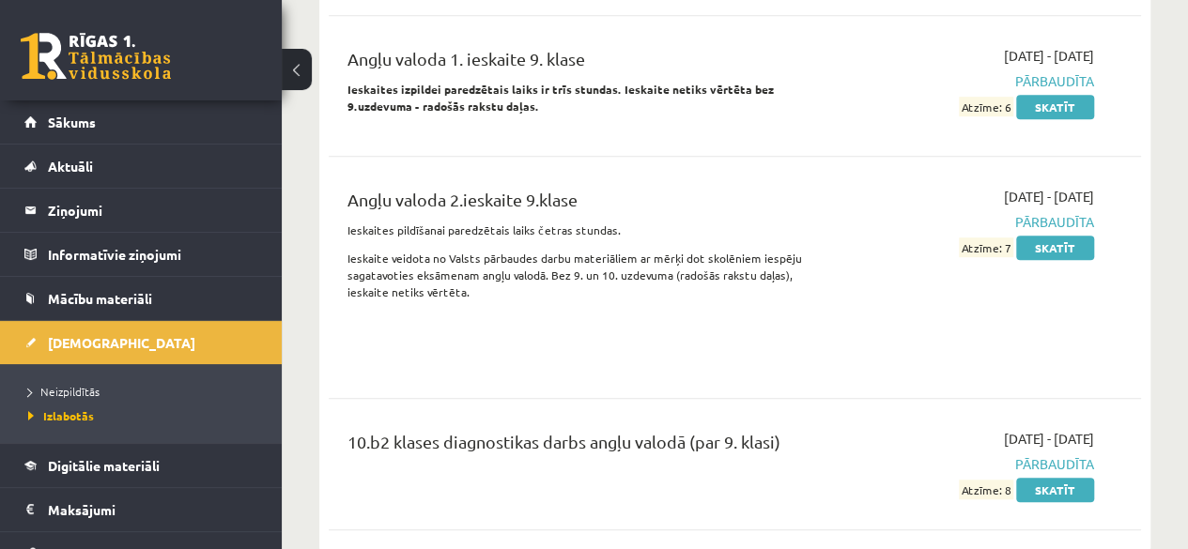
scroll to position [505, 0]
click at [1082, 495] on link "Skatīt" at bounding box center [1055, 489] width 78 height 24
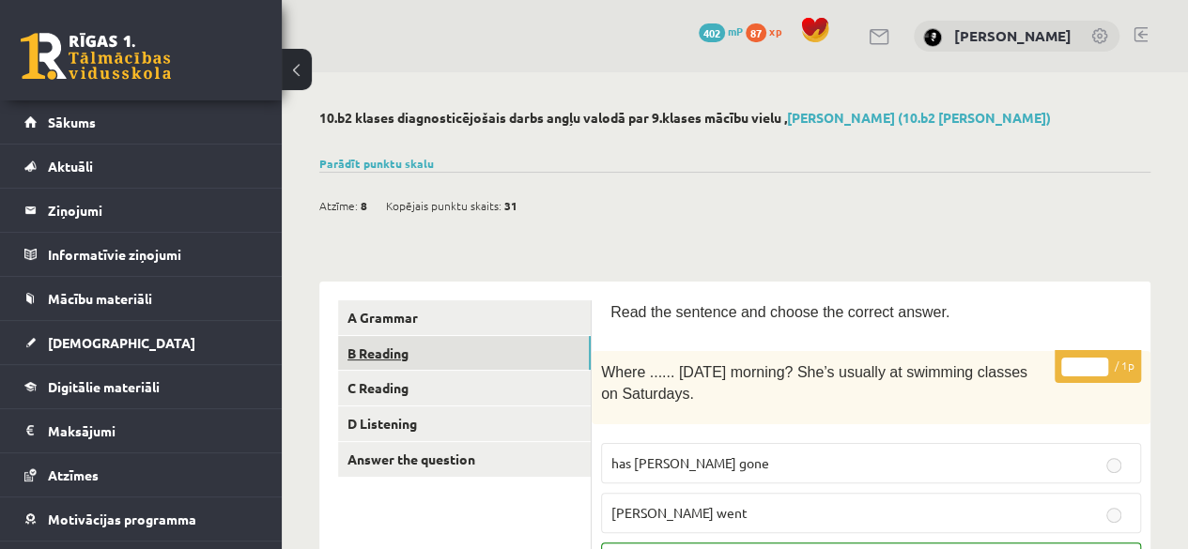
click at [582, 350] on link "B Reading" at bounding box center [464, 353] width 253 height 35
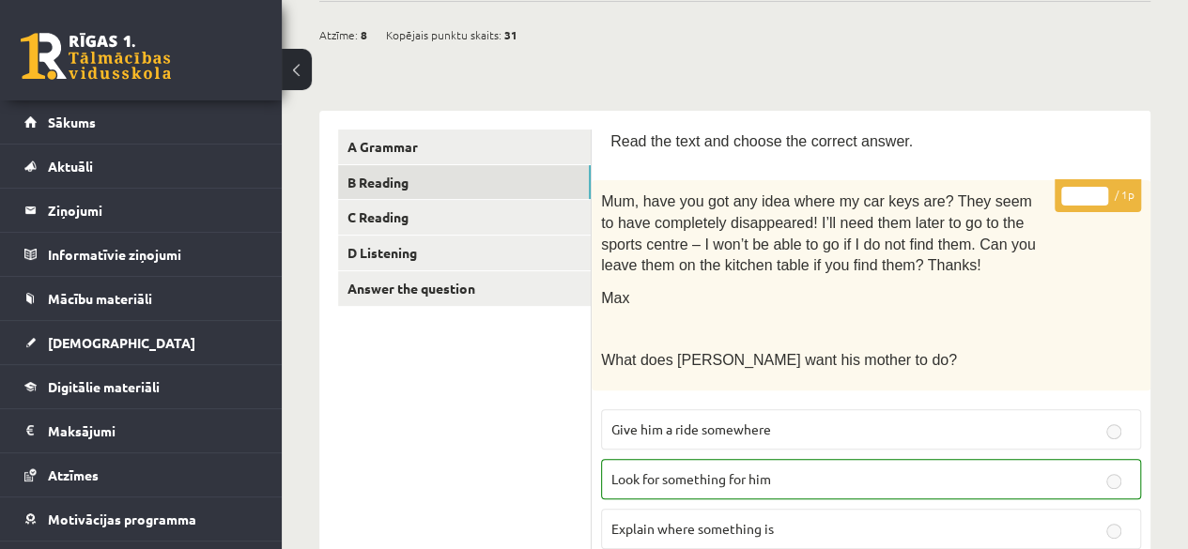
scroll to position [170, 0]
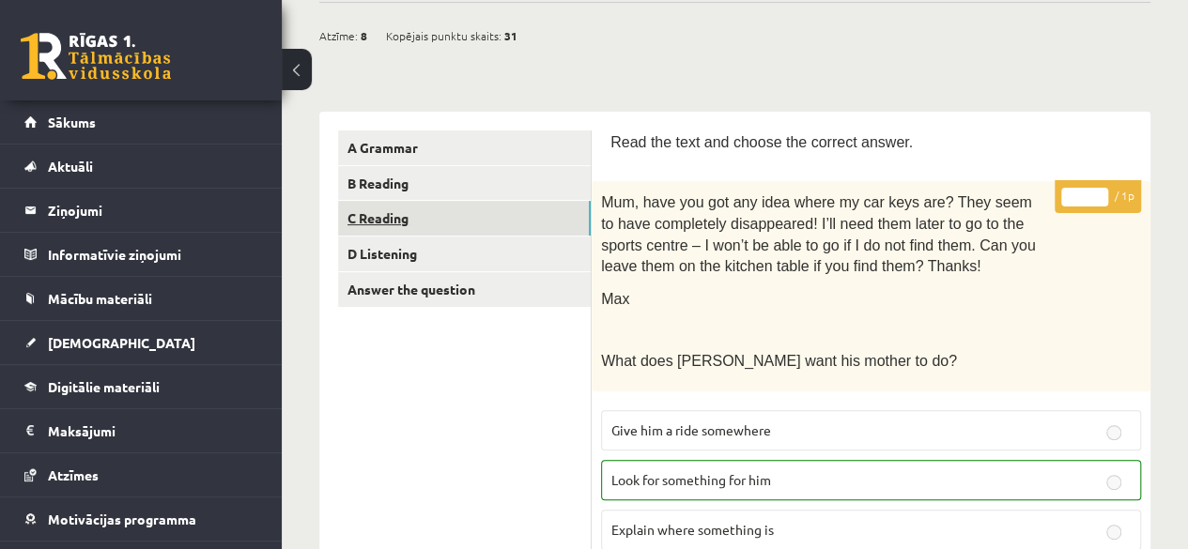
click at [528, 228] on link "C Reading" at bounding box center [464, 218] width 253 height 35
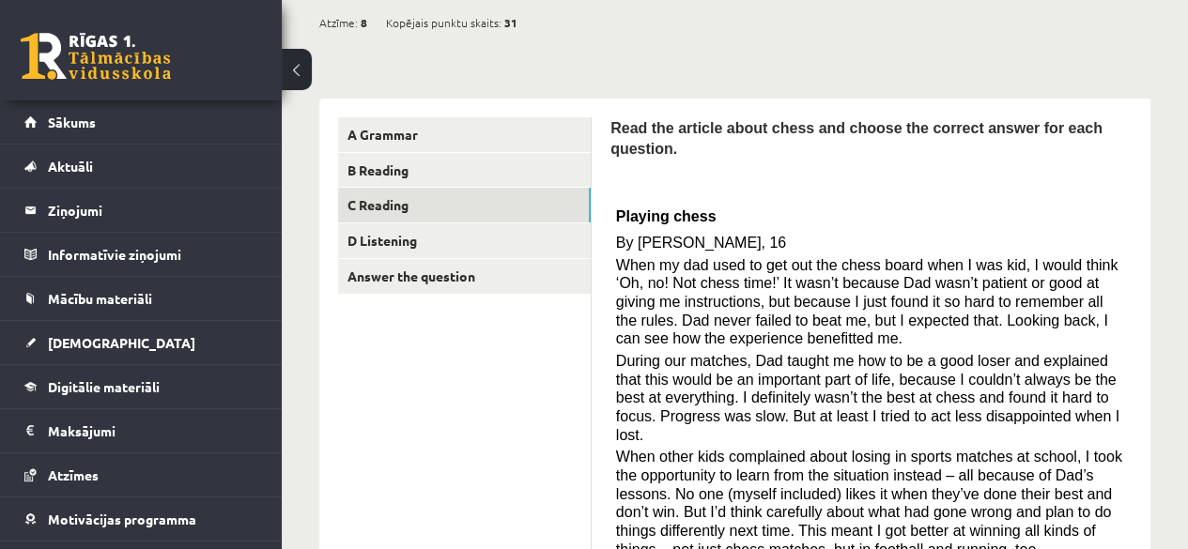
scroll to position [182, 0]
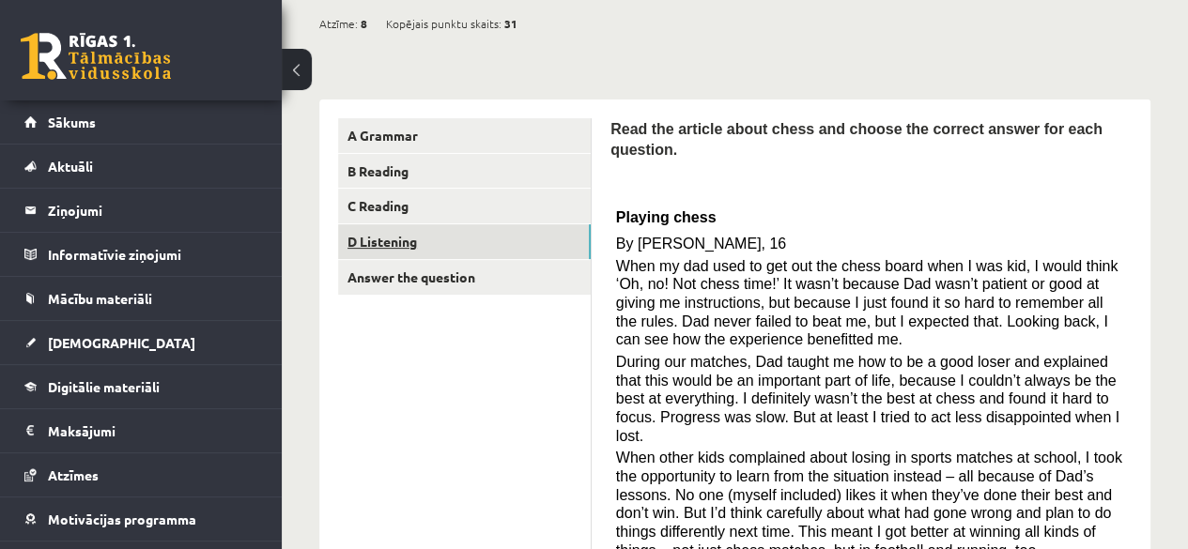
click at [528, 240] on link "D Listening" at bounding box center [464, 241] width 253 height 35
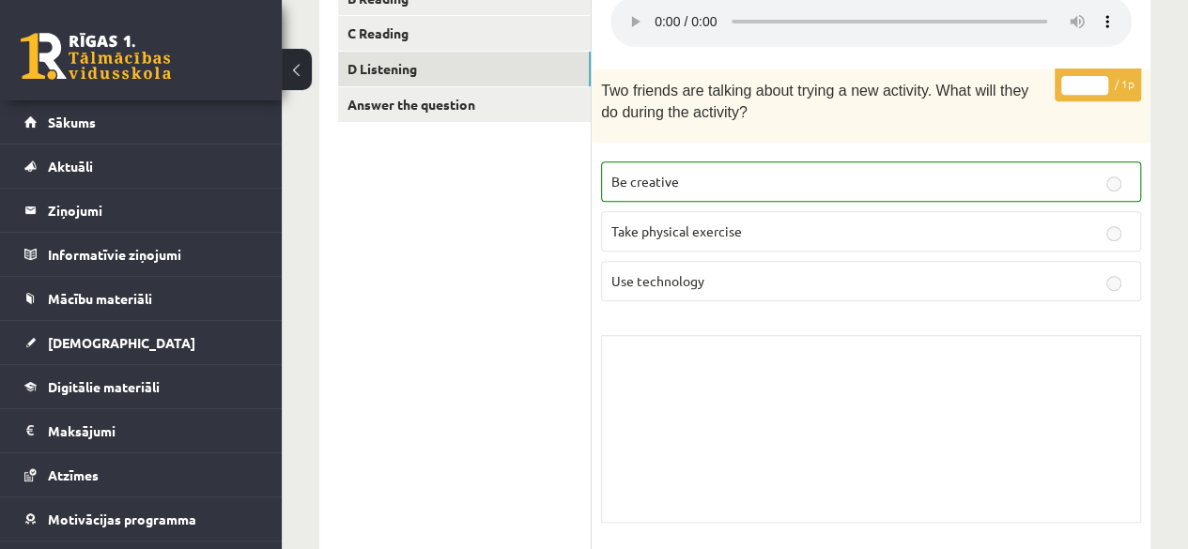
scroll to position [0, 0]
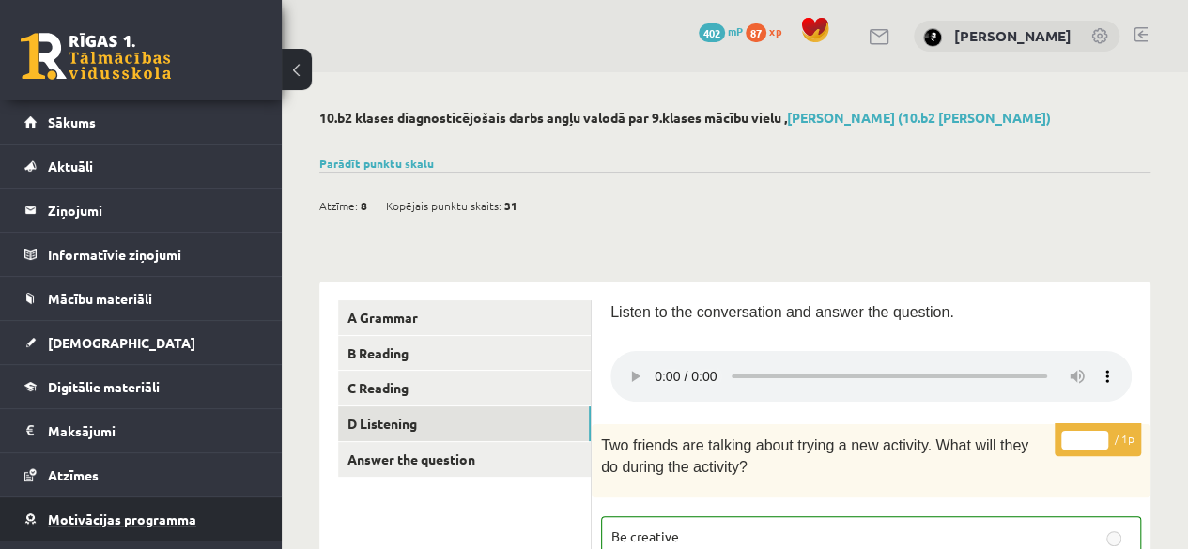
click at [138, 511] on span "Motivācijas programma" at bounding box center [122, 519] width 148 height 17
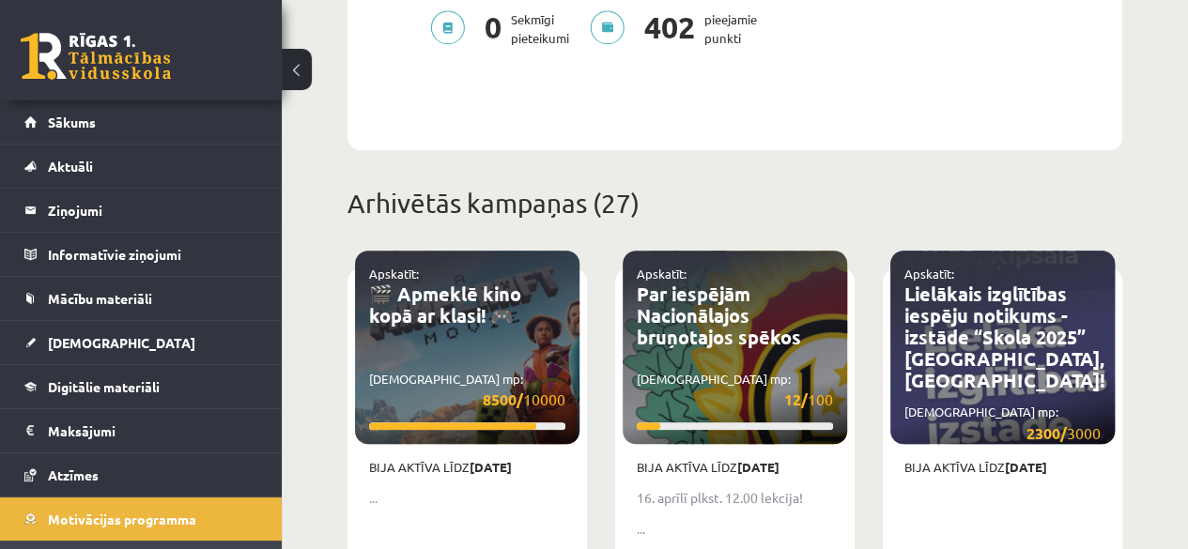
scroll to position [707, 0]
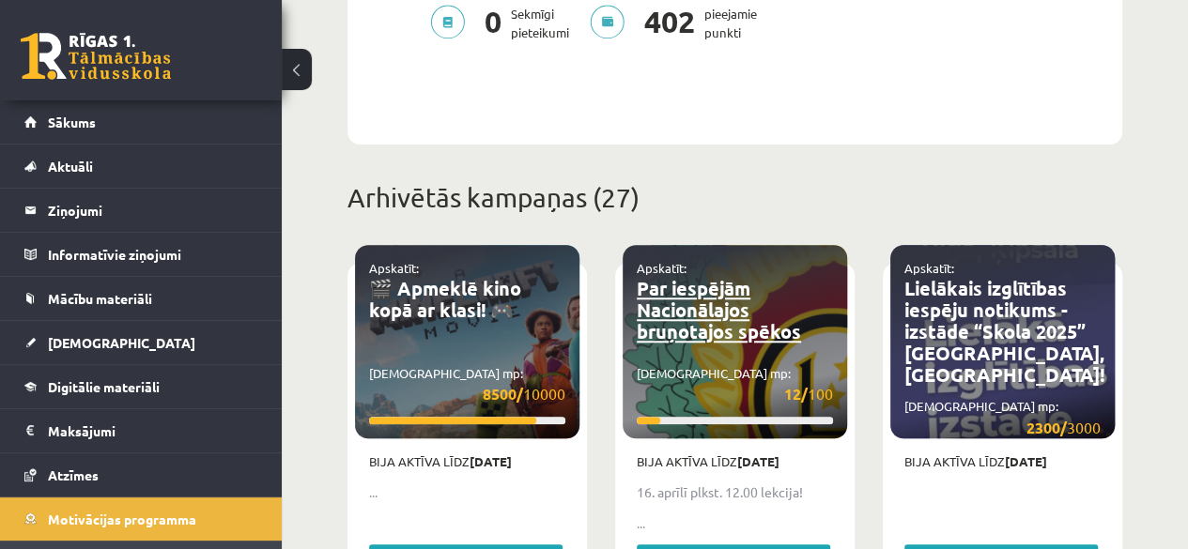
click at [684, 307] on link "Par iespējām Nacionālajos bruņotajos spēkos" at bounding box center [719, 310] width 164 height 68
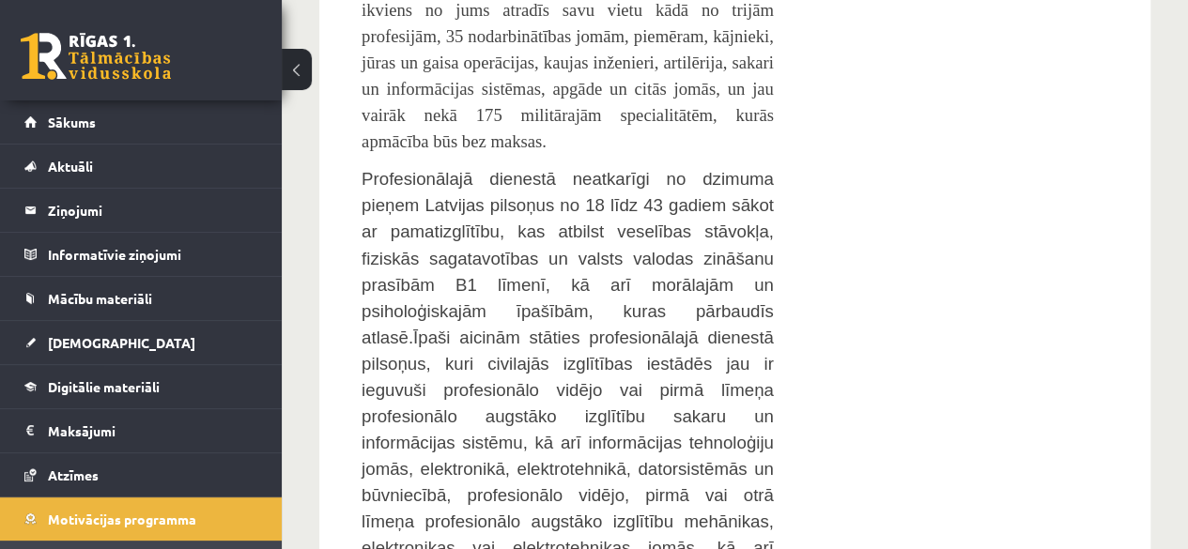
scroll to position [1537, 0]
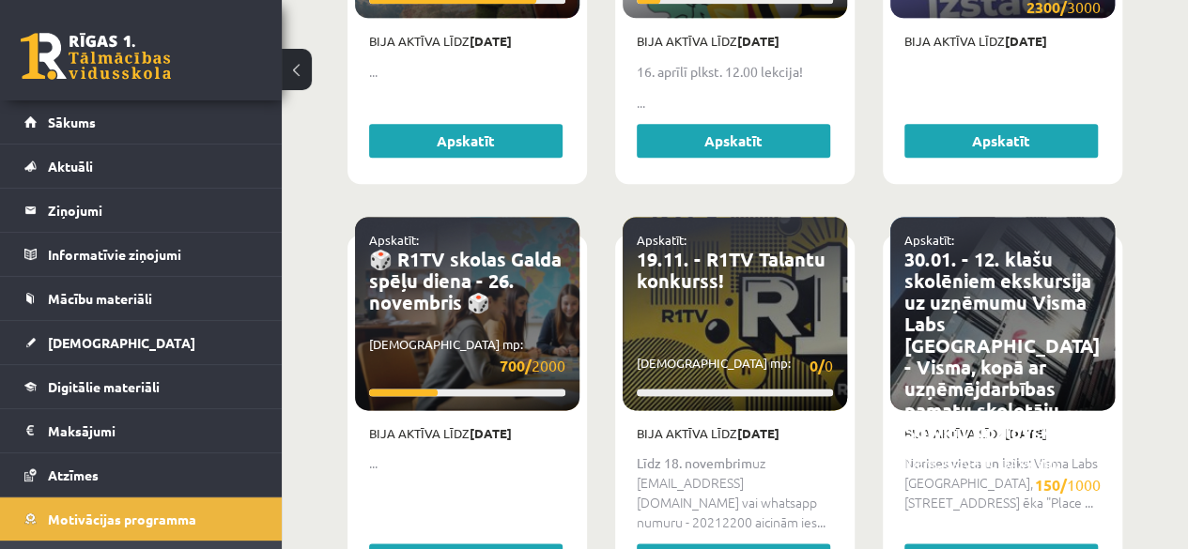
scroll to position [1129, 0]
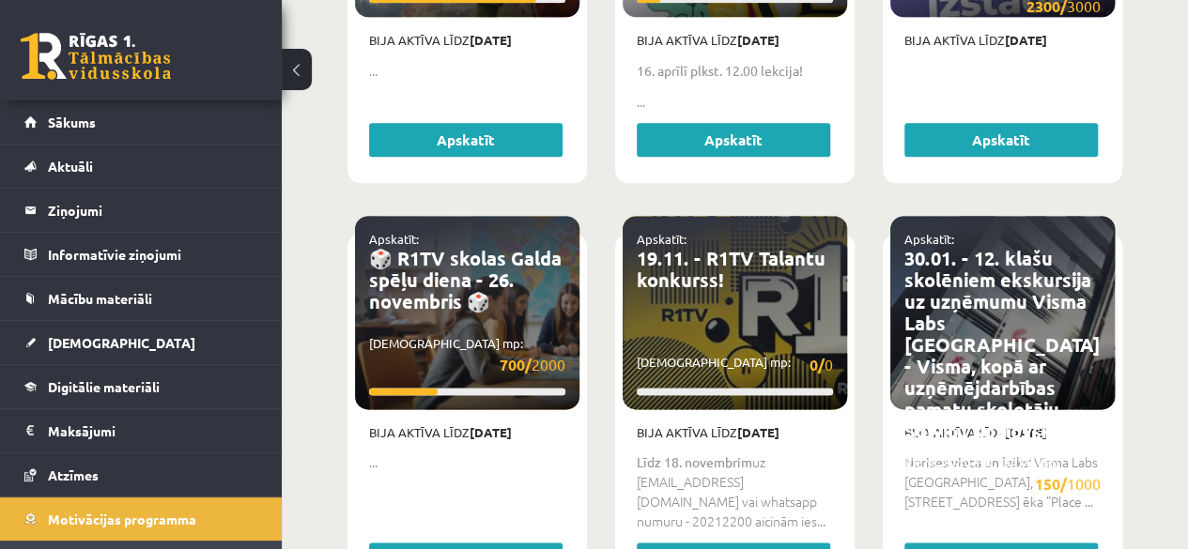
click at [537, 166] on div "Apskatīt: 🎬 Apmeklē kino kopā ar klasi! 🎮 Savākti mp: 8500/ 10000 Bija aktīva l…" at bounding box center [466, 11] width 239 height 341
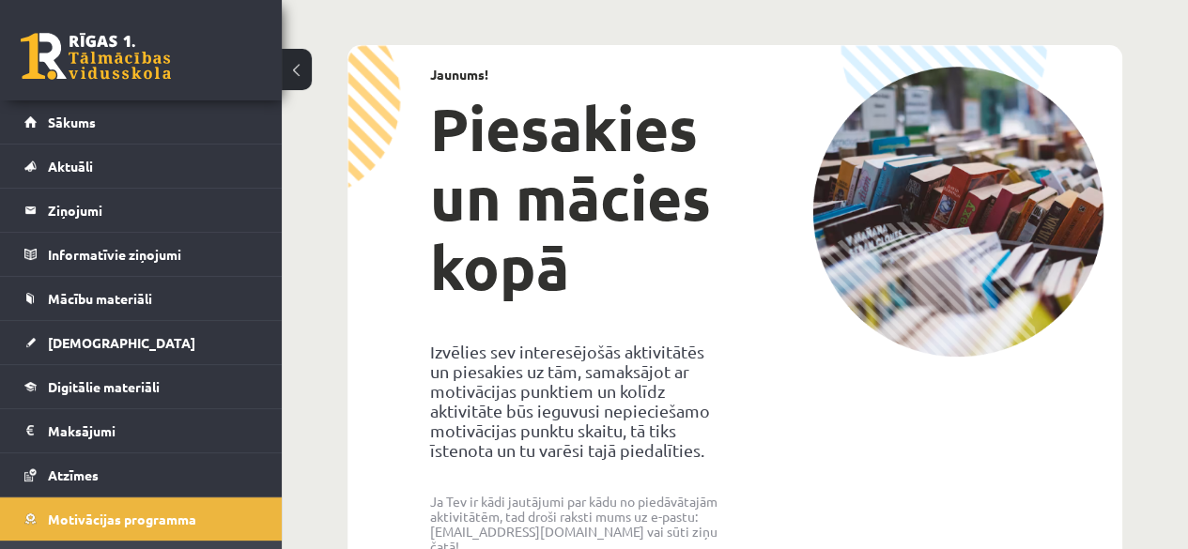
scroll to position [0, 0]
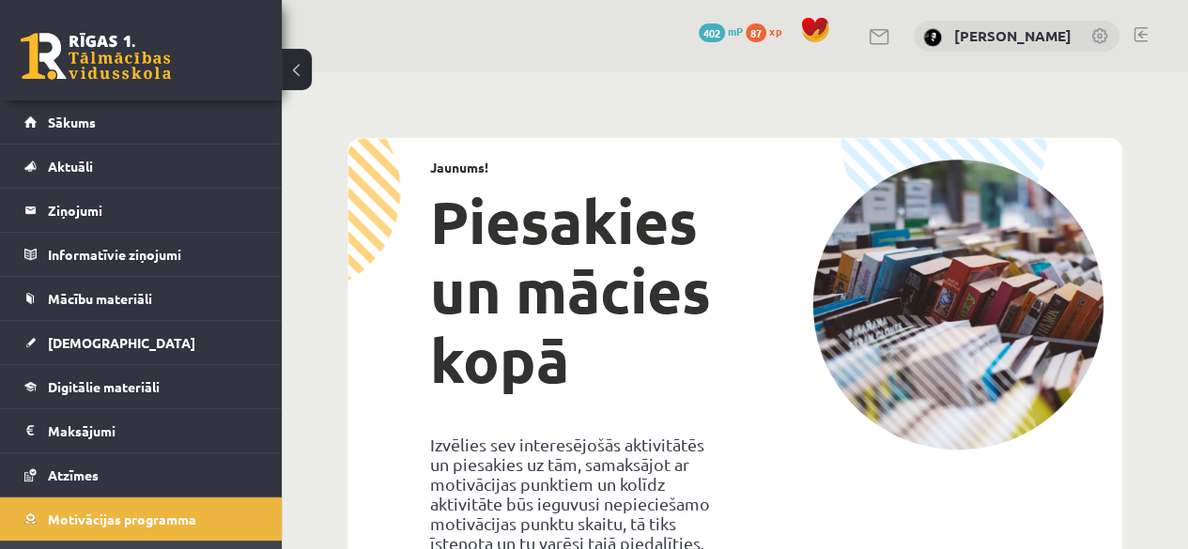
click at [766, 32] on span "87" at bounding box center [756, 32] width 21 height 19
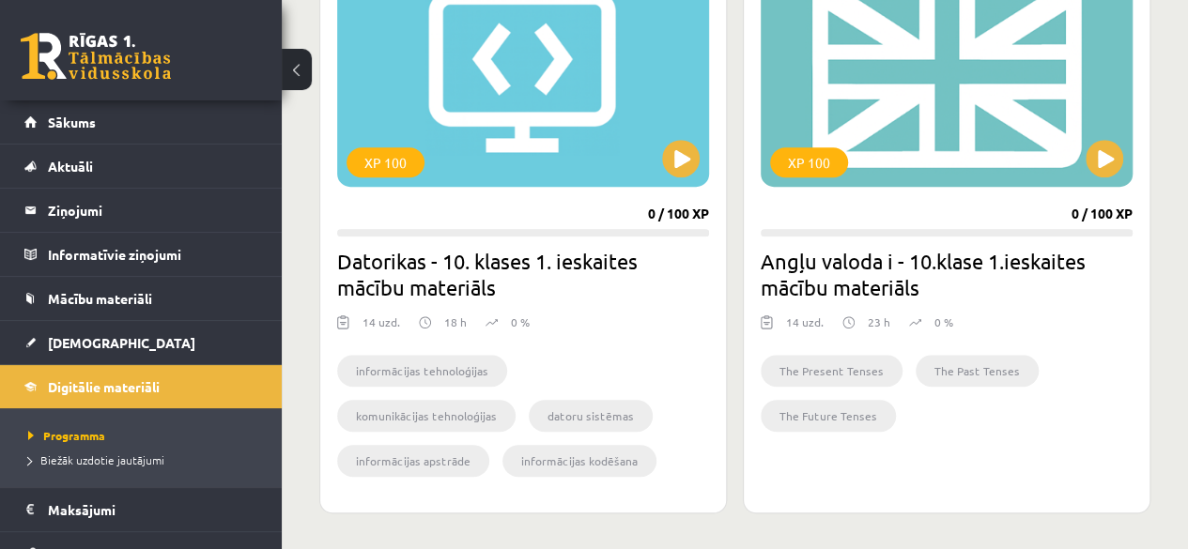
scroll to position [603, 0]
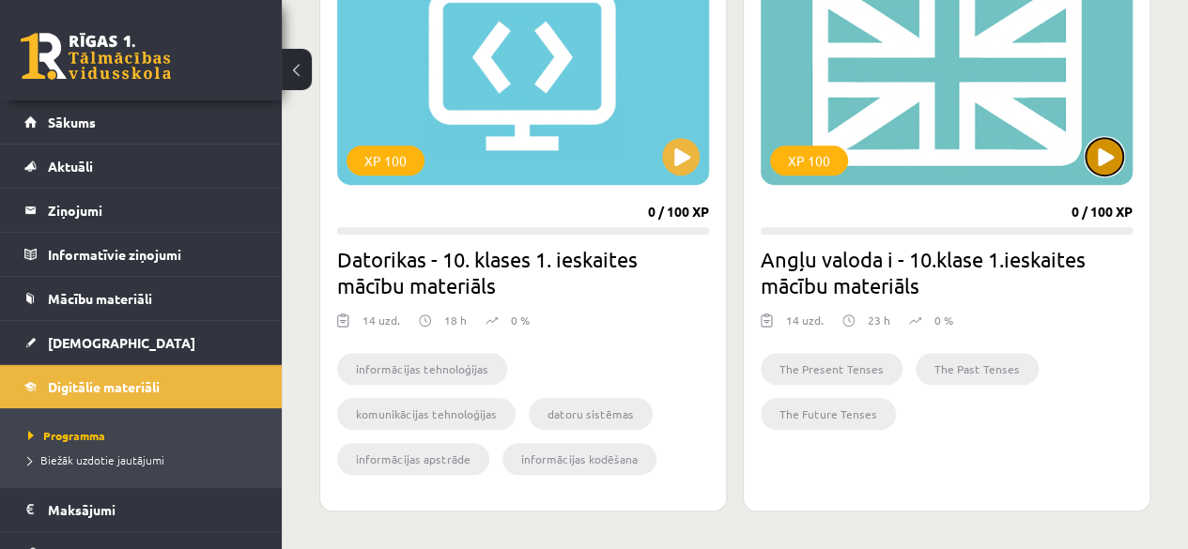
click at [1097, 166] on button at bounding box center [1104, 157] width 38 height 38
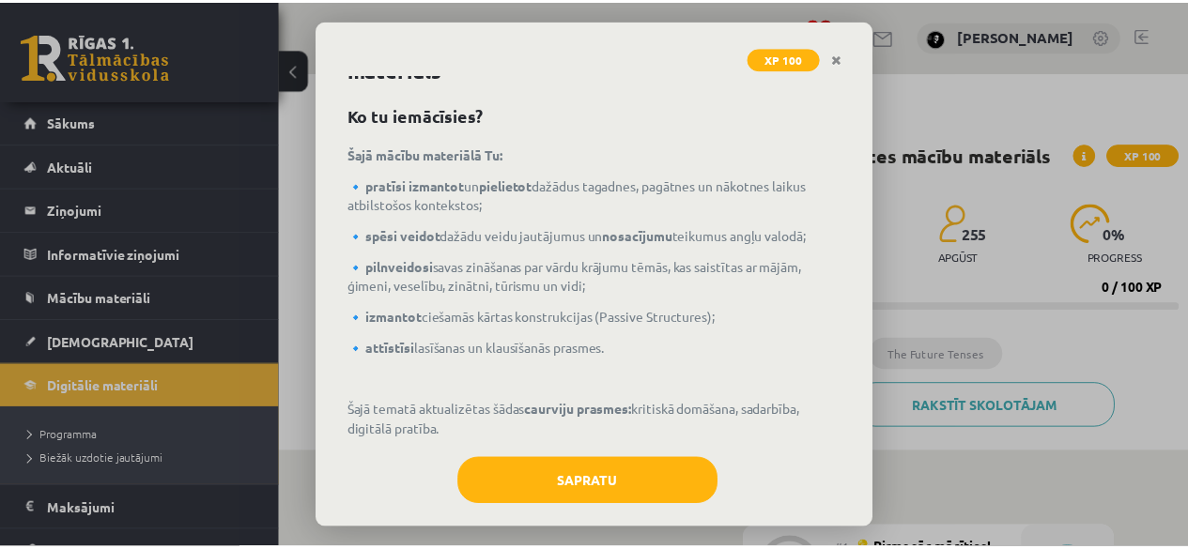
scroll to position [68, 0]
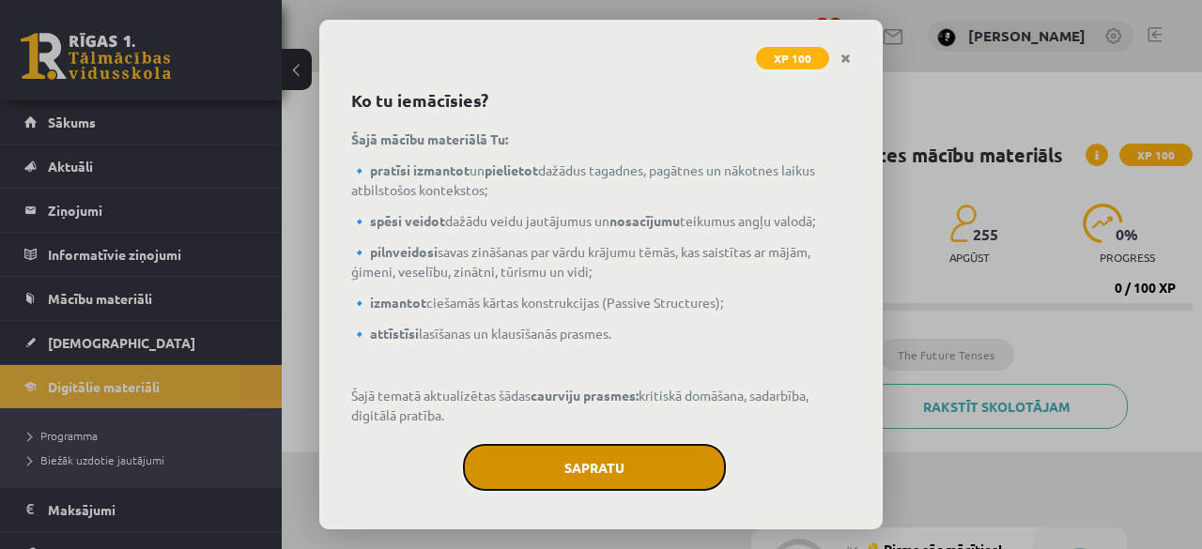
click at [635, 472] on button "Sapratu" at bounding box center [594, 467] width 263 height 47
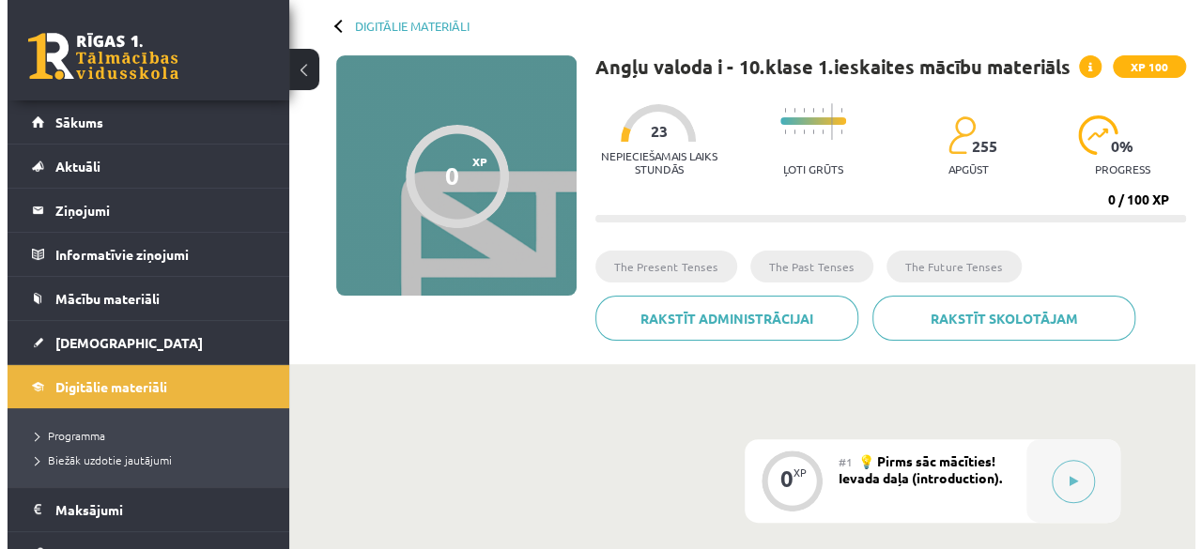
scroll to position [79, 0]
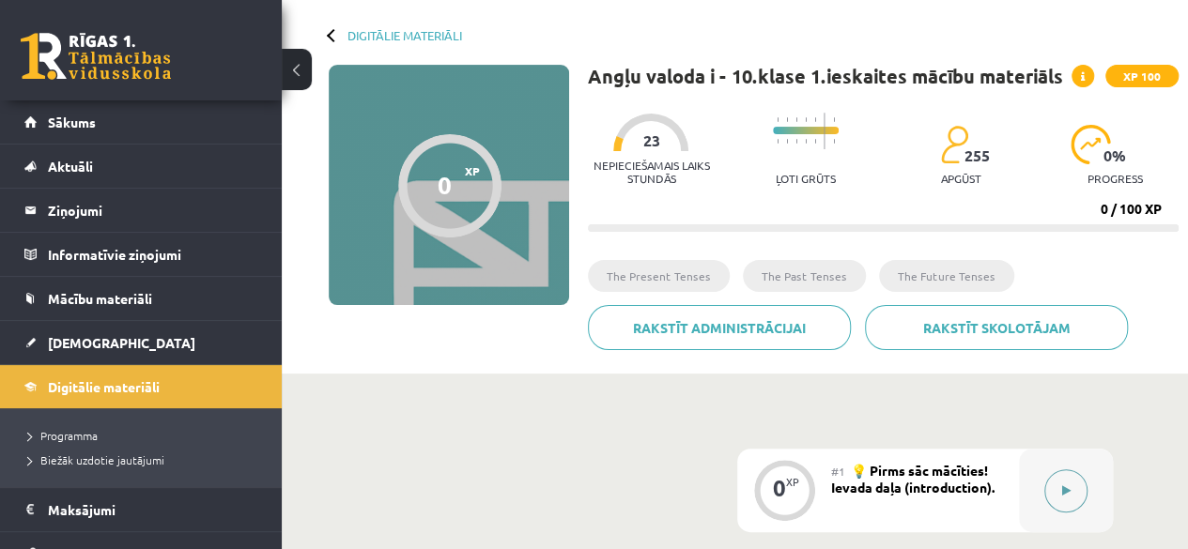
click at [1069, 500] on button at bounding box center [1065, 490] width 43 height 43
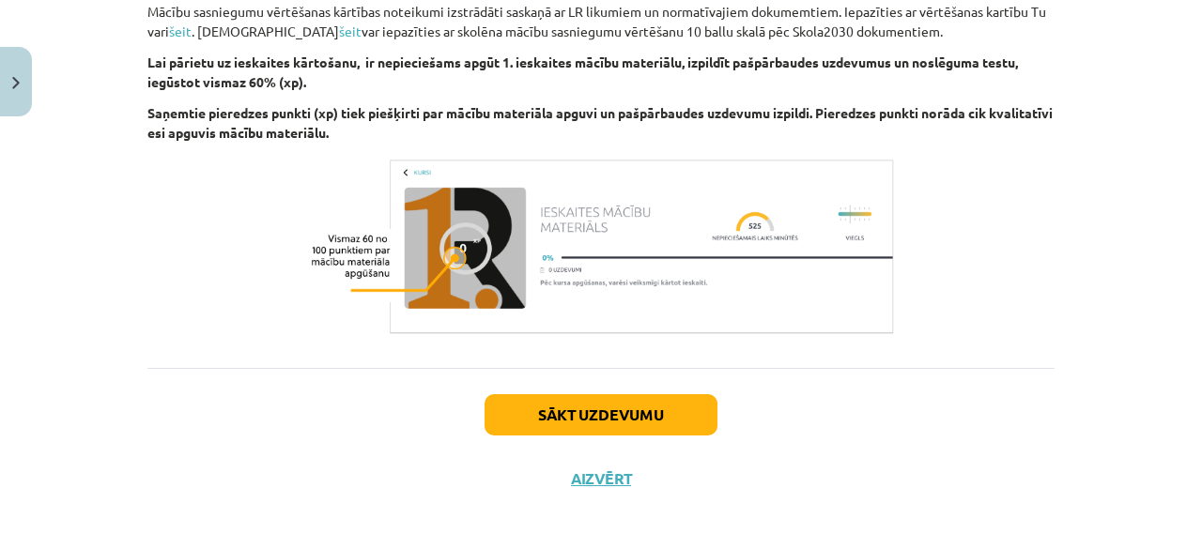
scroll to position [2272, 0]
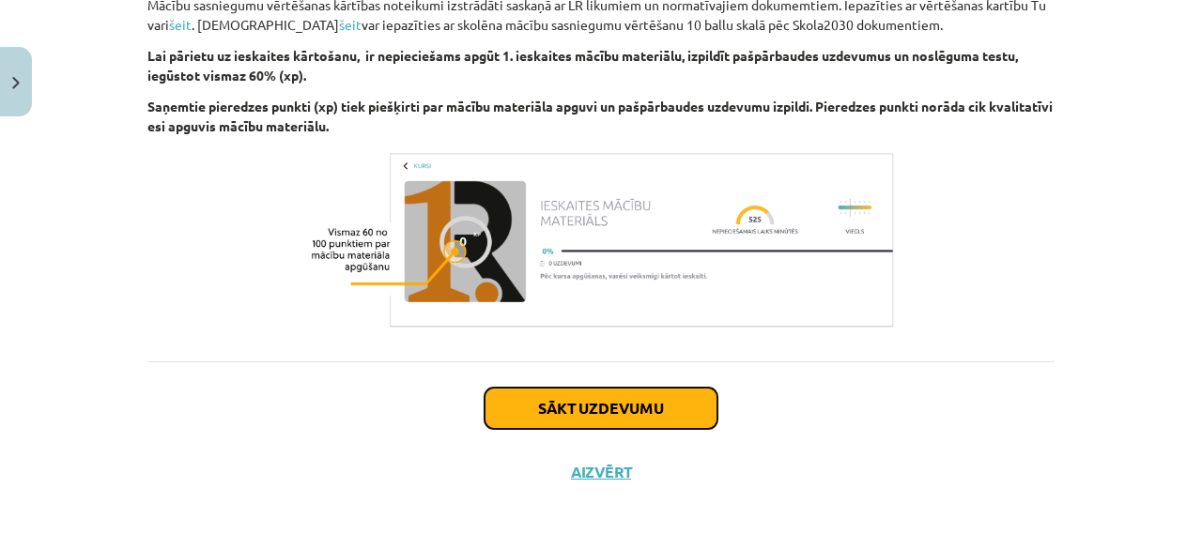
click at [663, 392] on button "Sākt uzdevumu" at bounding box center [600, 408] width 233 height 41
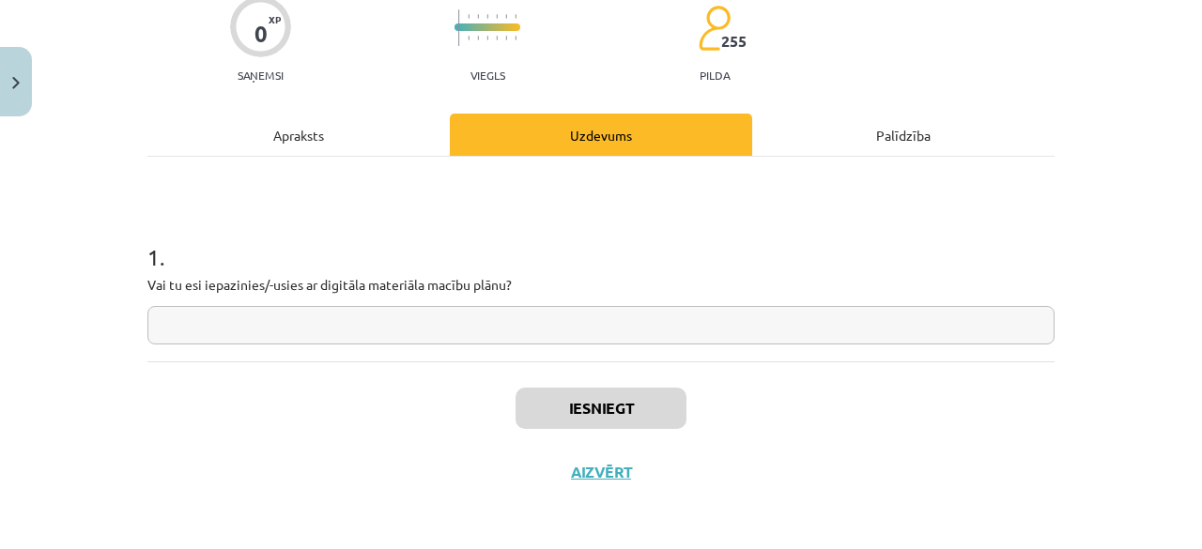
scroll to position [163, 0]
click at [581, 334] on input "text" at bounding box center [600, 324] width 907 height 38
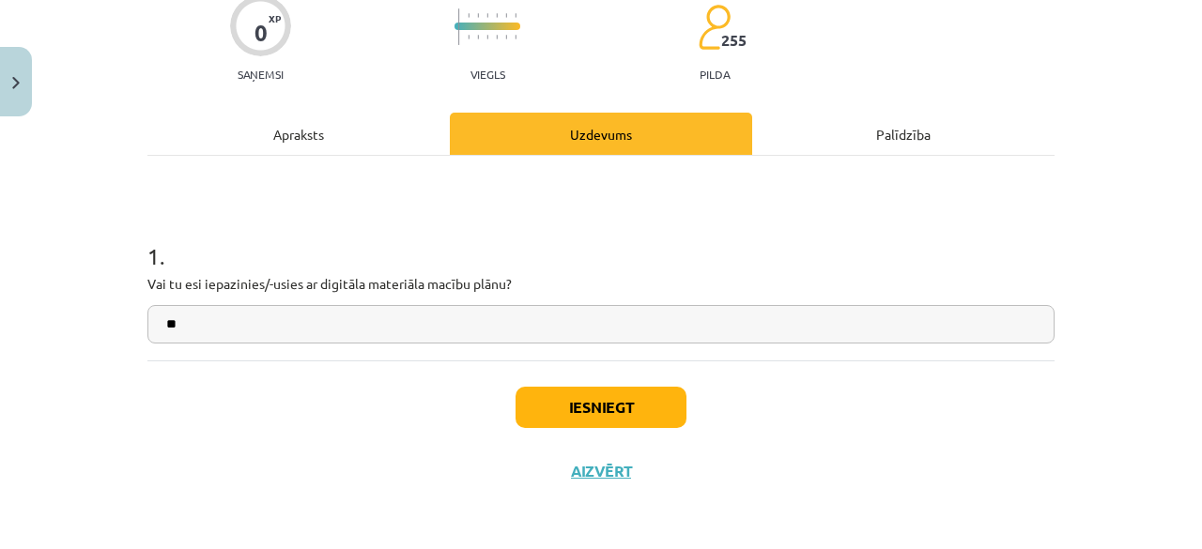
type input "**"
click at [631, 397] on button "Iesniegt" at bounding box center [600, 407] width 171 height 41
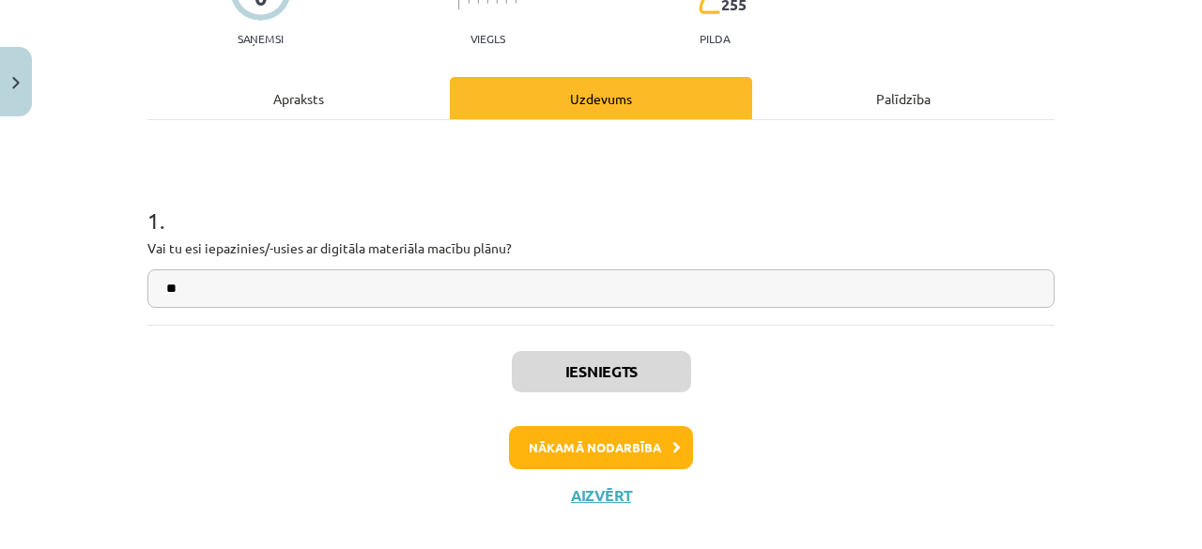
scroll to position [208, 0]
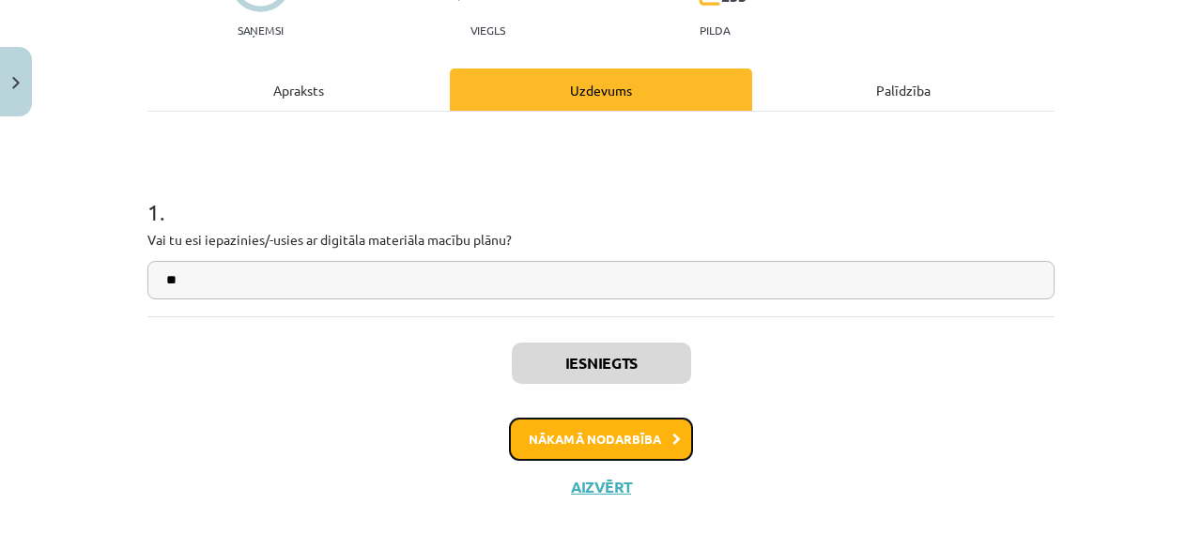
click at [655, 452] on button "Nākamā nodarbība" at bounding box center [601, 439] width 184 height 43
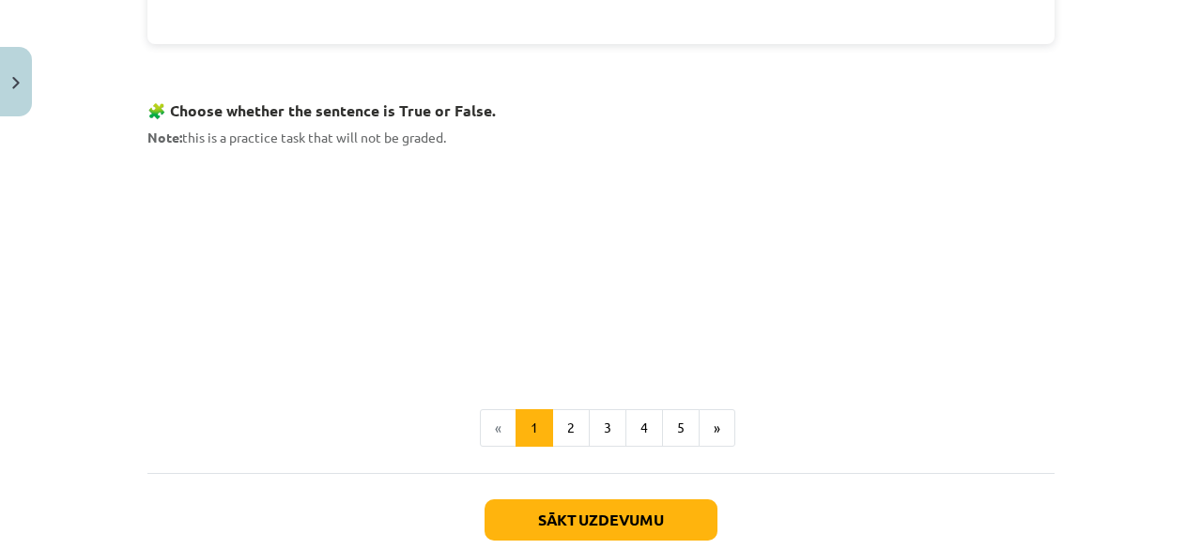
scroll to position [1288, 0]
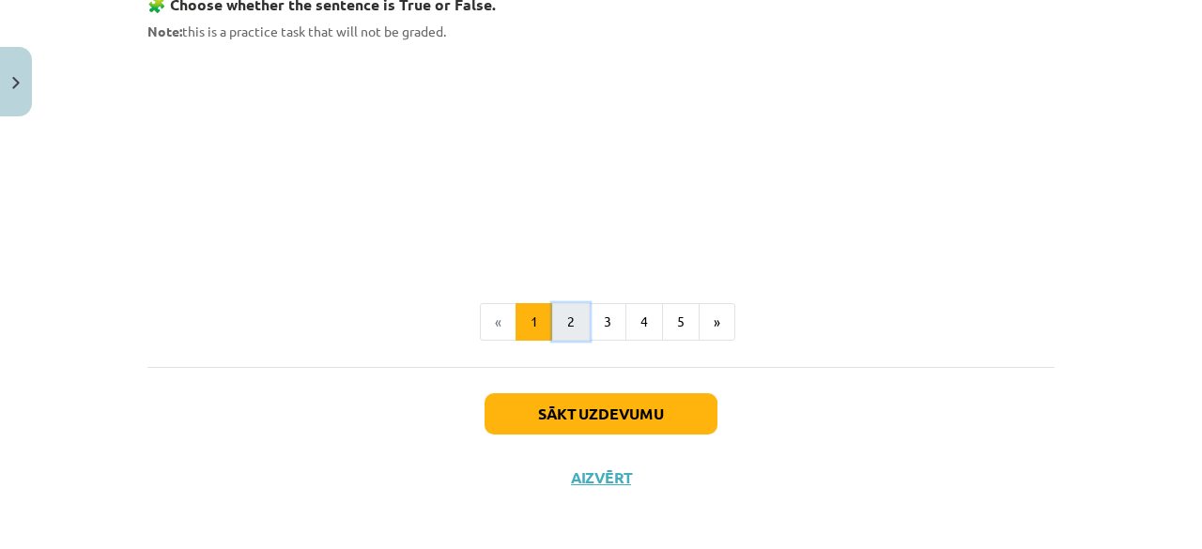
click at [563, 311] on button "2" at bounding box center [571, 322] width 38 height 38
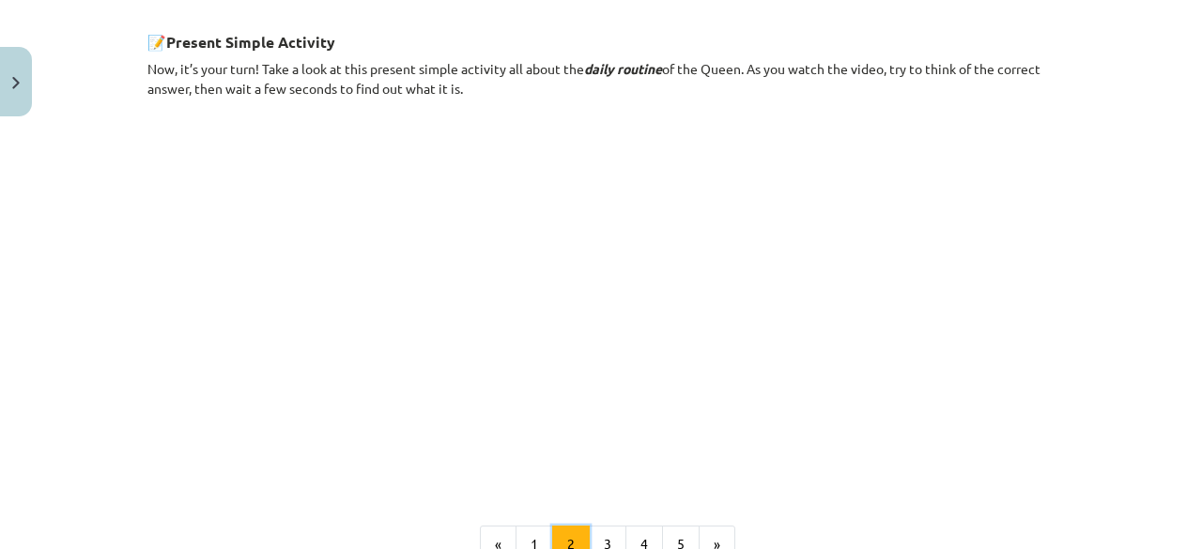
scroll to position [1072, 0]
click at [591, 533] on button "3" at bounding box center [608, 546] width 38 height 38
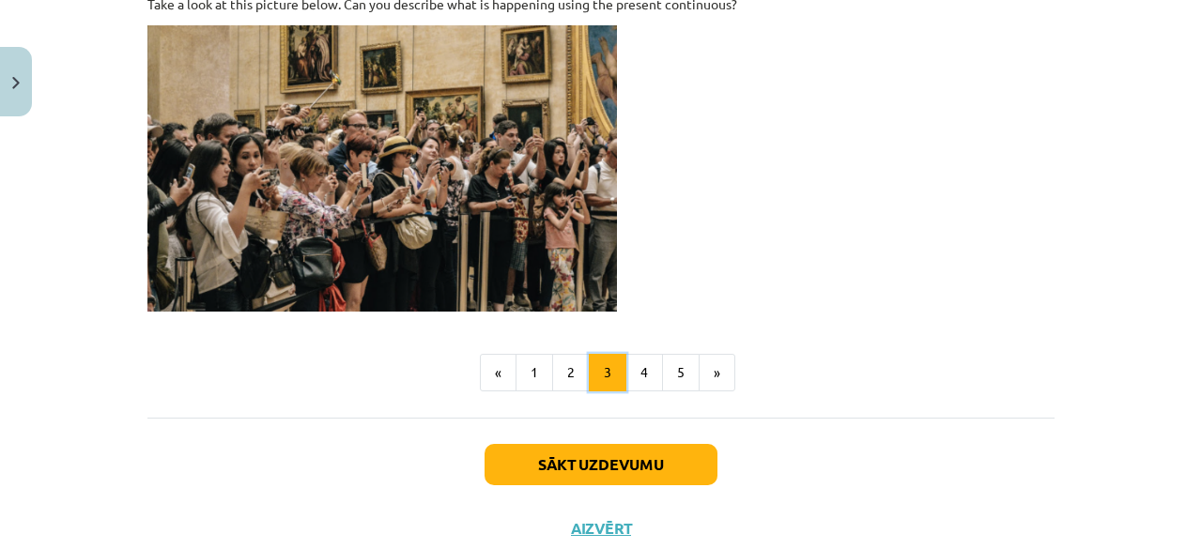
scroll to position [1391, 0]
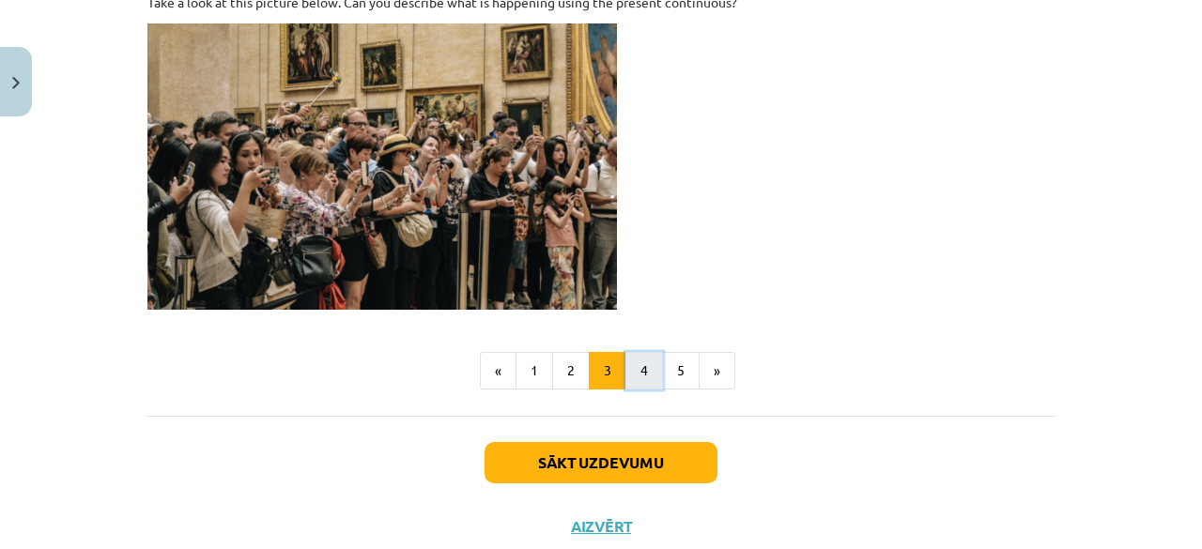
click at [646, 352] on button "4" at bounding box center [644, 371] width 38 height 38
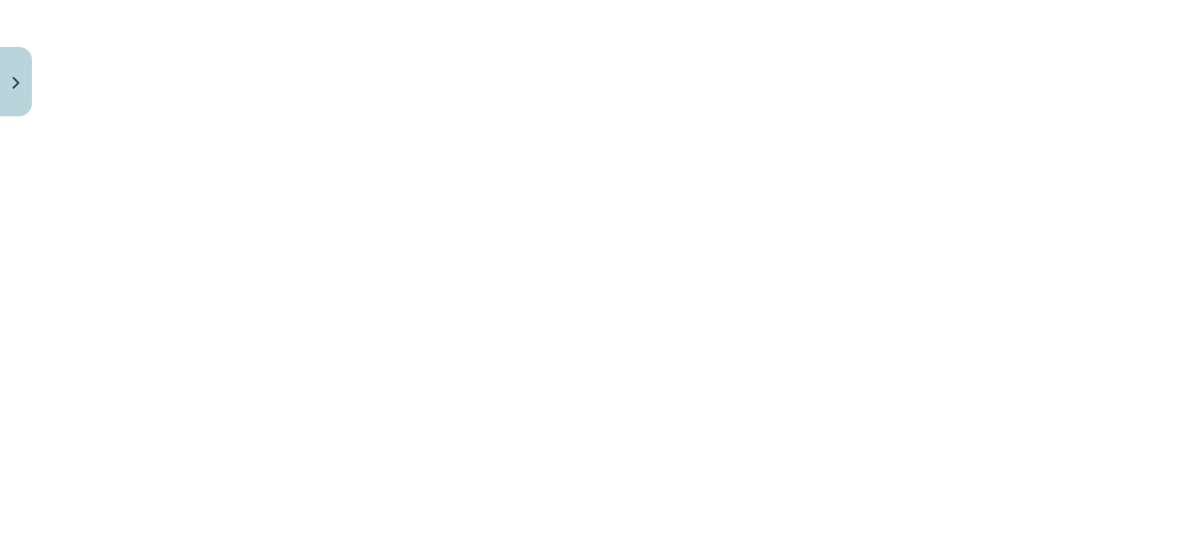
scroll to position [1643, 0]
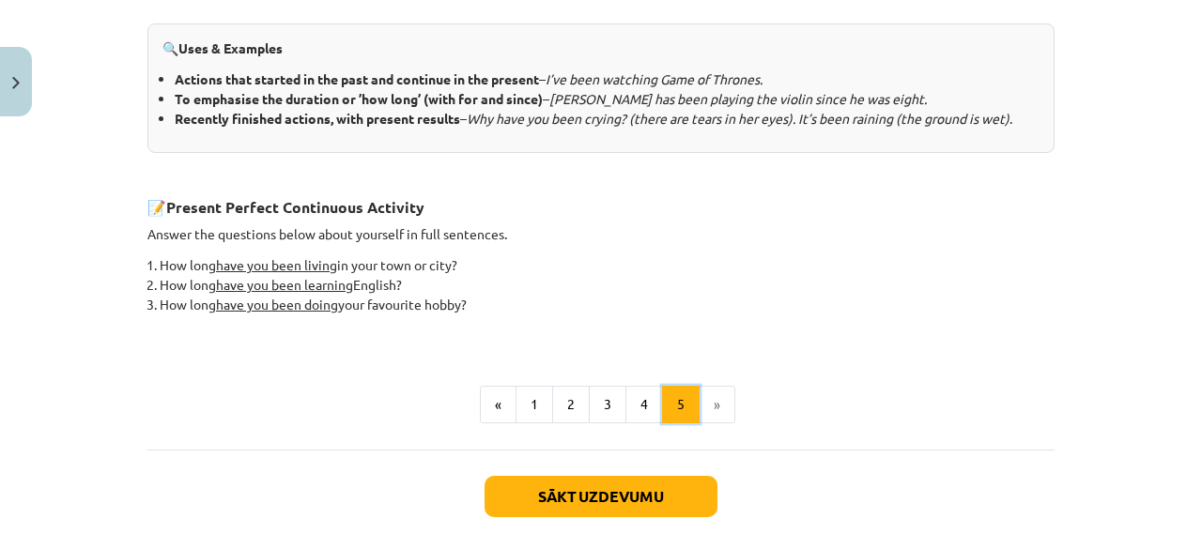
scroll to position [830, 0]
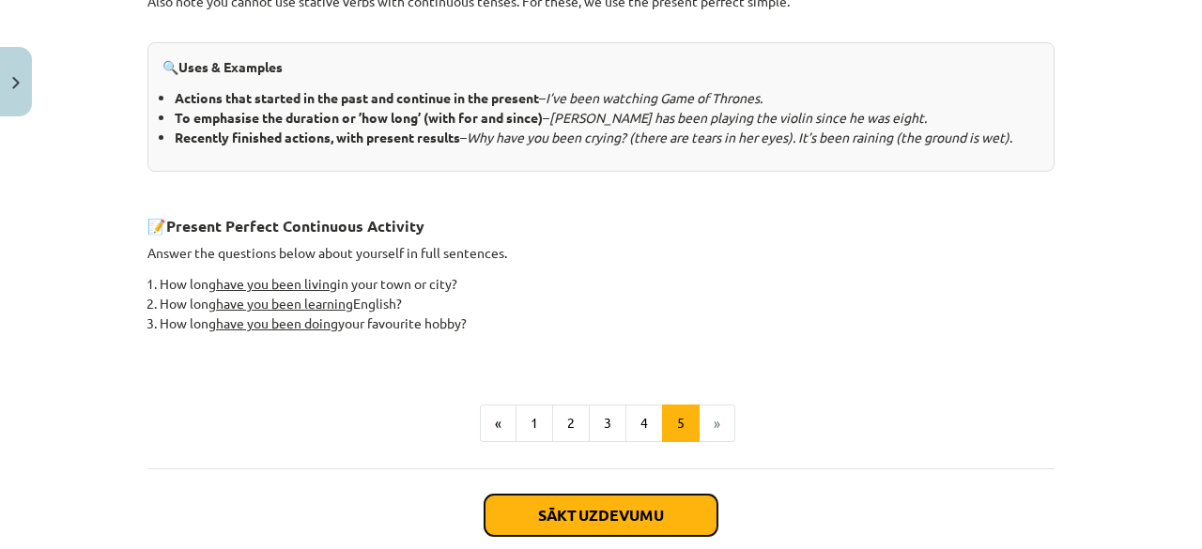
click at [597, 518] on button "Sākt uzdevumu" at bounding box center [600, 515] width 233 height 41
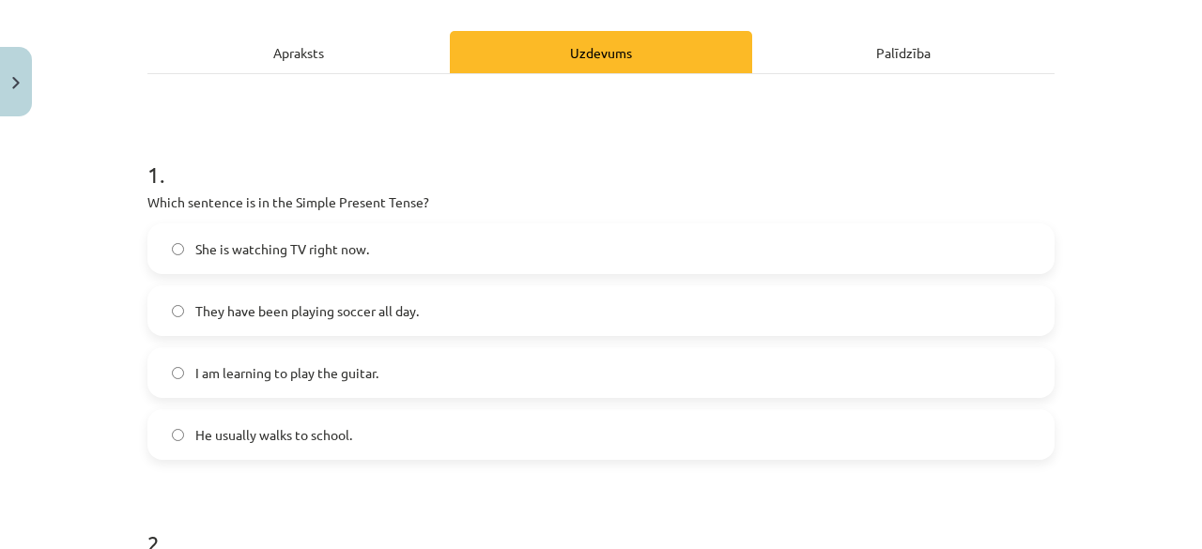
scroll to position [246, 0]
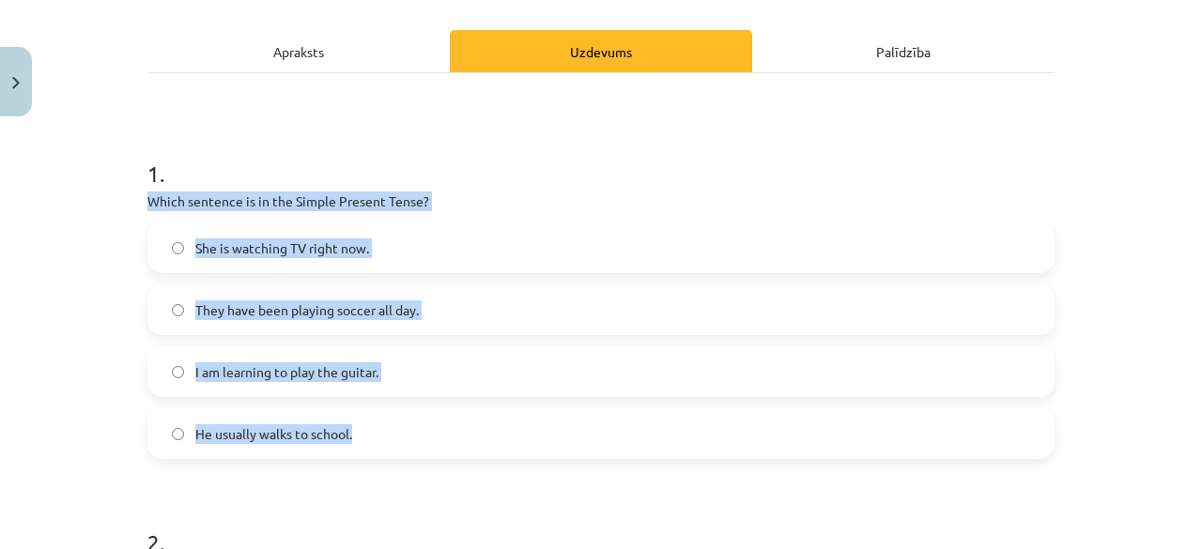
drag, startPoint x: 128, startPoint y: 200, endPoint x: 367, endPoint y: 452, distance: 347.3
click at [367, 452] on div "Mācību tēma: Angļu valoda i - 10.klase 1.ieskaites mācību materiāls #2 📝 Topic …" at bounding box center [601, 274] width 1202 height 549
copy div "Which sentence is in the Simple Present Tense? She is watching TV right now. Th…"
click at [346, 421] on label "He usually walks to school." at bounding box center [600, 433] width 903 height 47
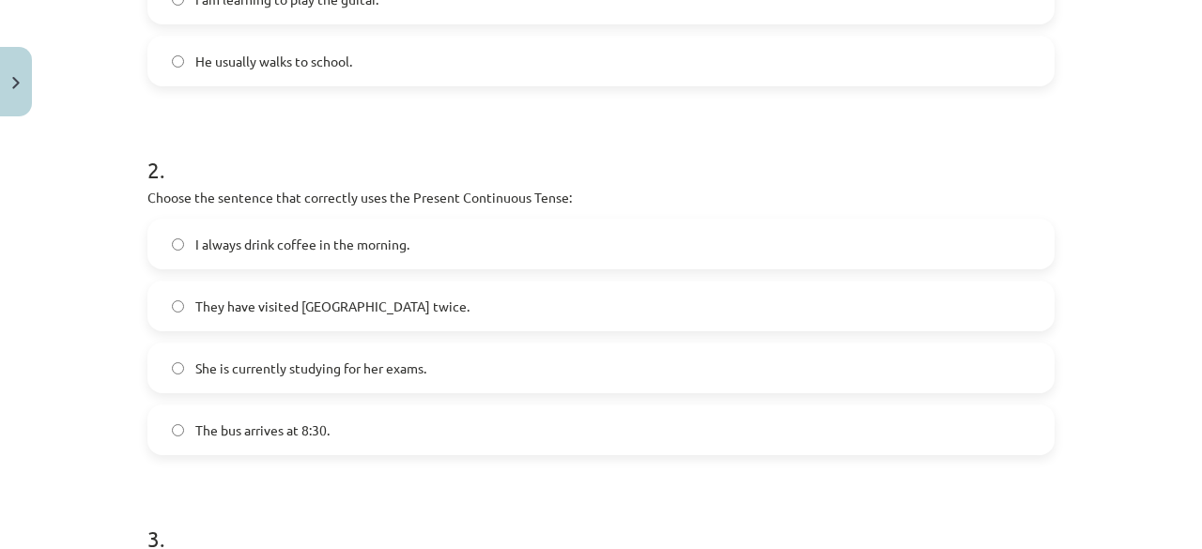
scroll to position [620, 0]
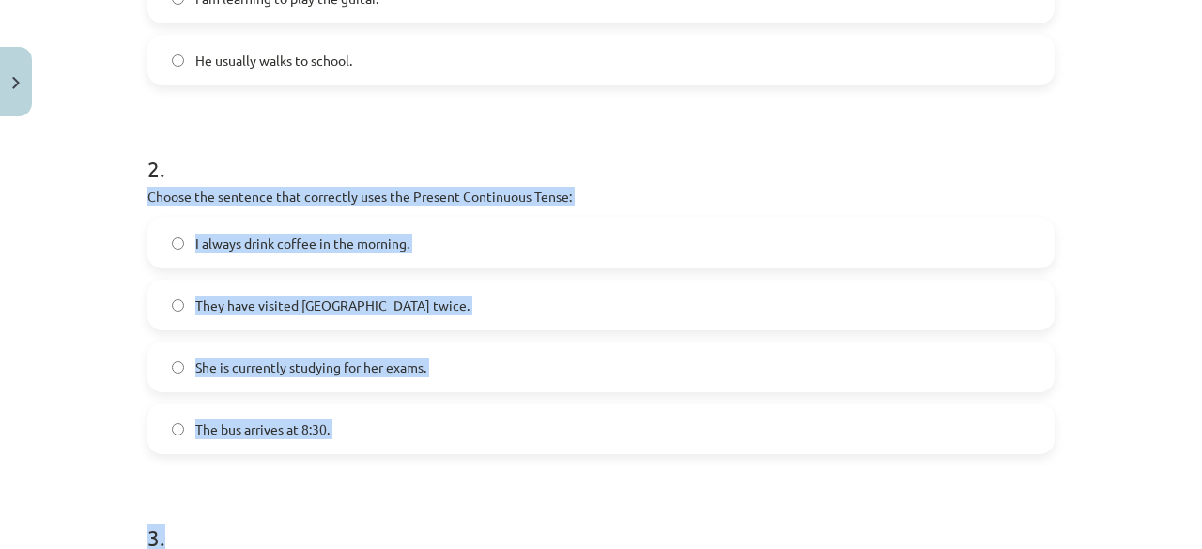
drag, startPoint x: 137, startPoint y: 193, endPoint x: 402, endPoint y: 457, distance: 373.8
click at [402, 457] on div "6 XP Saņemsi Viegls 255 pilda Apraksts Uzdevums Palīdzība 1 . Which sentence is…" at bounding box center [601, 249] width 930 height 1489
click at [35, 369] on div "Mācību tēma: Angļu valoda i - 10.klase 1.ieskaites mācību materiāls #2 📝 Topic …" at bounding box center [601, 274] width 1202 height 549
drag, startPoint x: 136, startPoint y: 193, endPoint x: 339, endPoint y: 430, distance: 311.6
click at [339, 430] on div "6 XP Saņemsi Viegls 255 pilda Apraksts Uzdevums Palīdzība 1 . Which sentence is…" at bounding box center [601, 249] width 930 height 1489
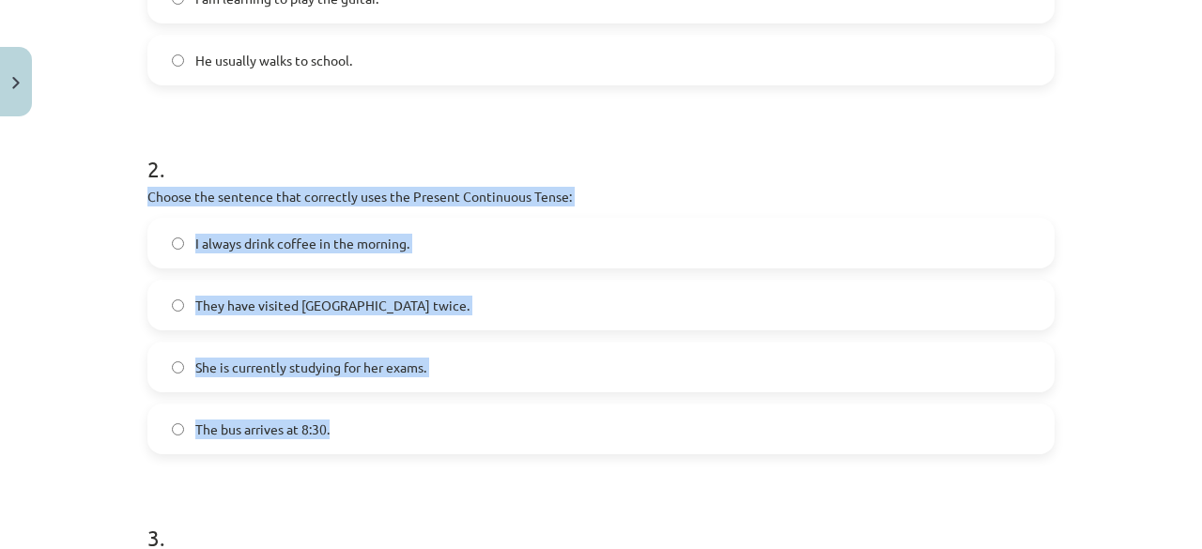
copy div "Choose the sentence that correctly uses the Present Continuous Tense: I always …"
click at [451, 367] on label "She is currently studying for her exams." at bounding box center [600, 367] width 903 height 47
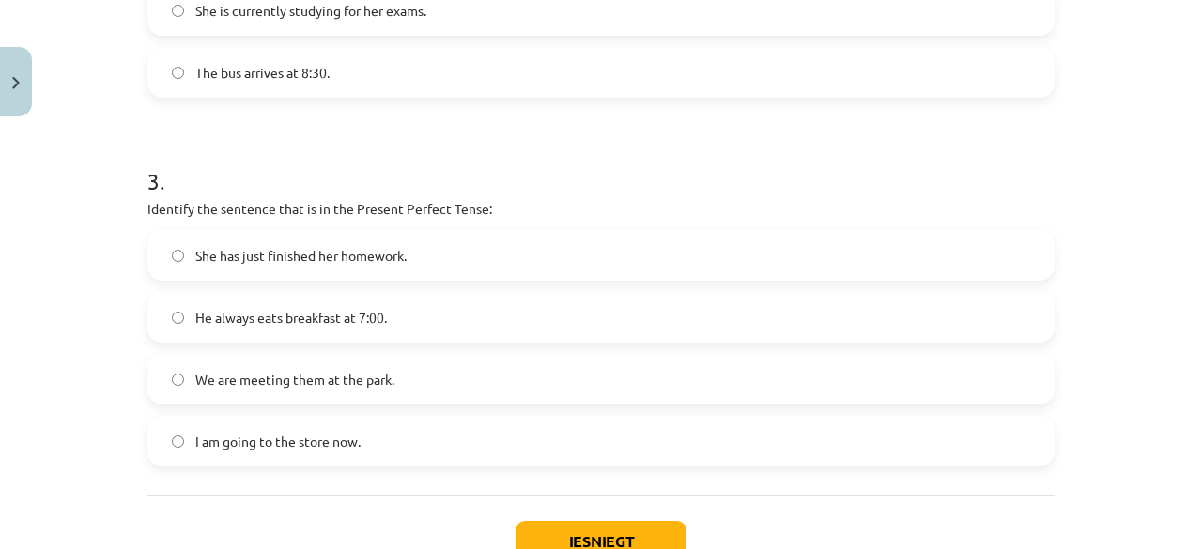
scroll to position [988, 0]
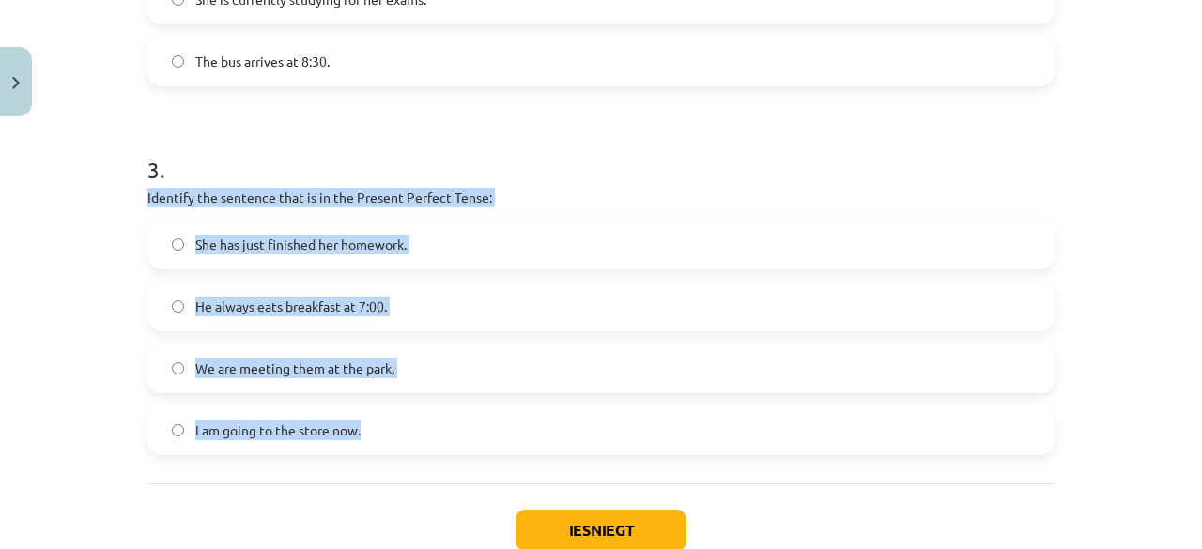
drag, startPoint x: 135, startPoint y: 194, endPoint x: 398, endPoint y: 435, distance: 356.2
copy div "Identify the sentence that is in the Present Perfect Tense: She has just finish…"
click at [428, 238] on label "She has just finished her homework." at bounding box center [600, 244] width 903 height 47
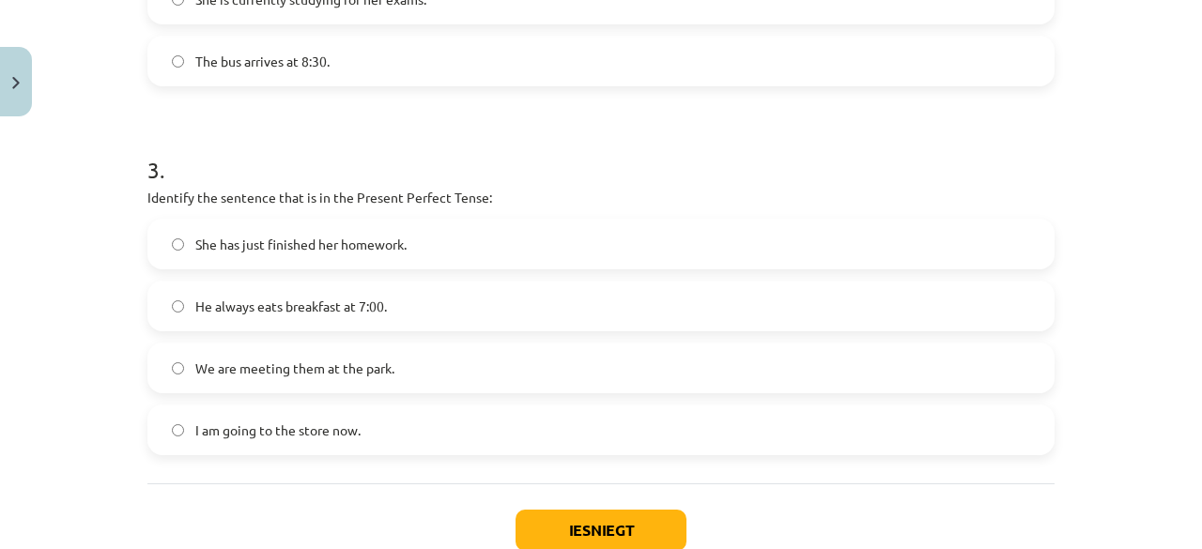
scroll to position [1110, 0]
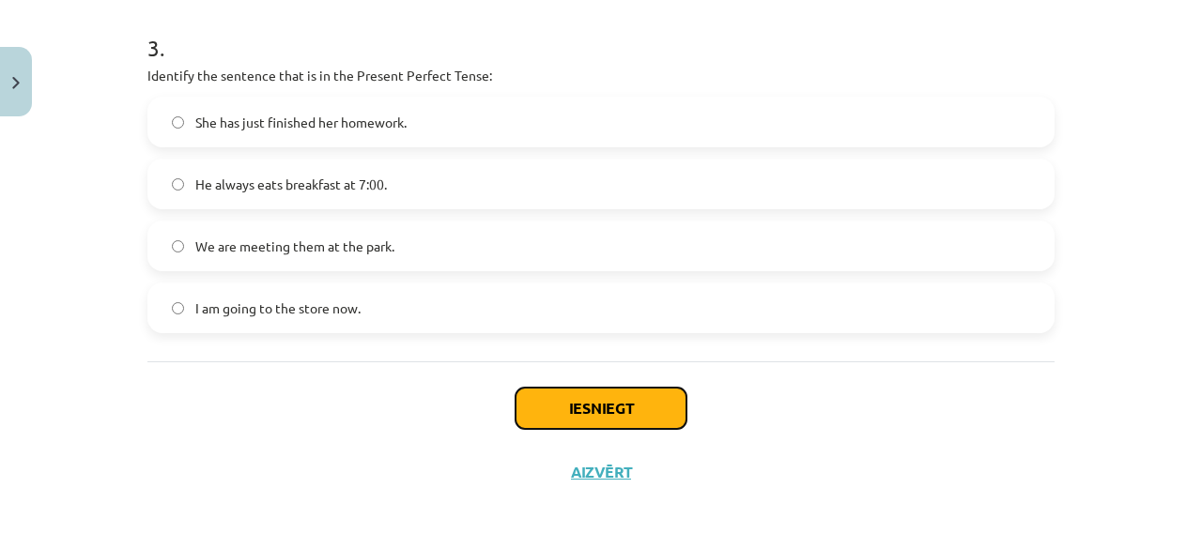
click at [555, 423] on button "Iesniegt" at bounding box center [600, 408] width 171 height 41
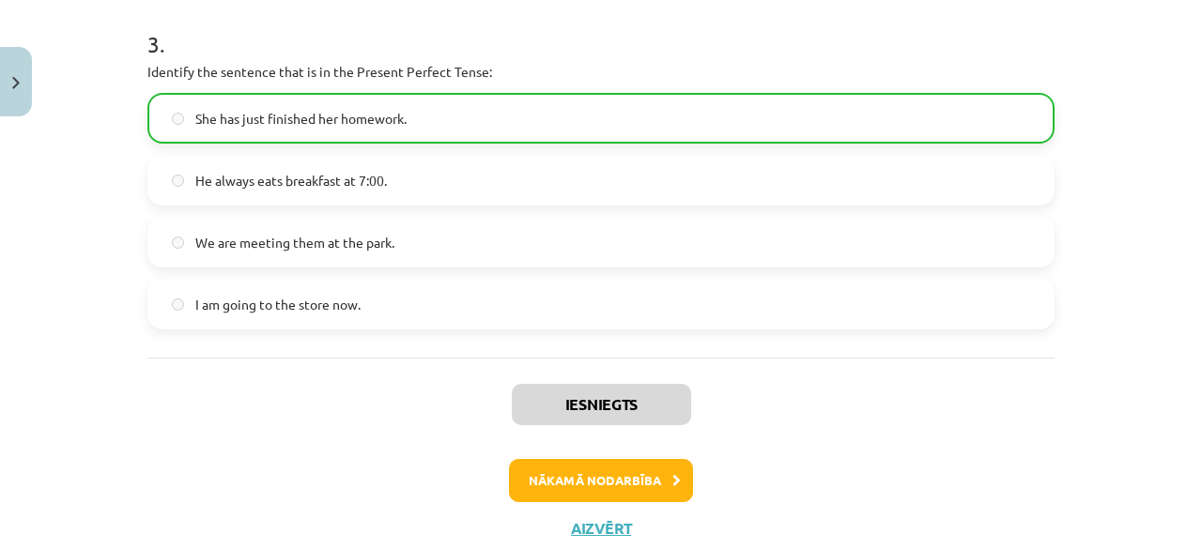
scroll to position [1169, 0]
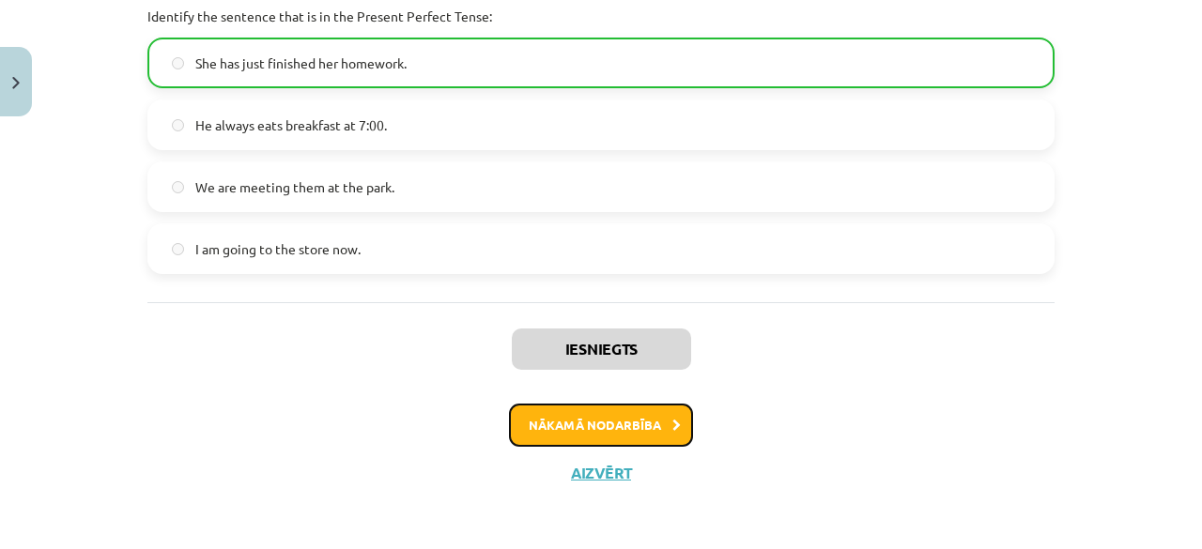
click at [597, 420] on button "Nākamā nodarbība" at bounding box center [601, 425] width 184 height 43
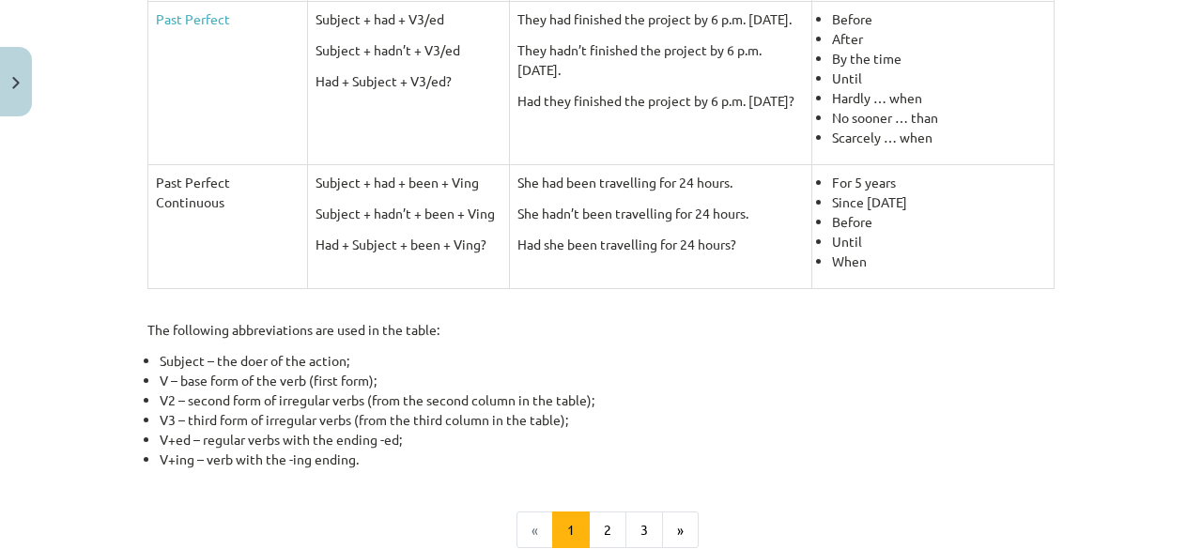
scroll to position [835, 0]
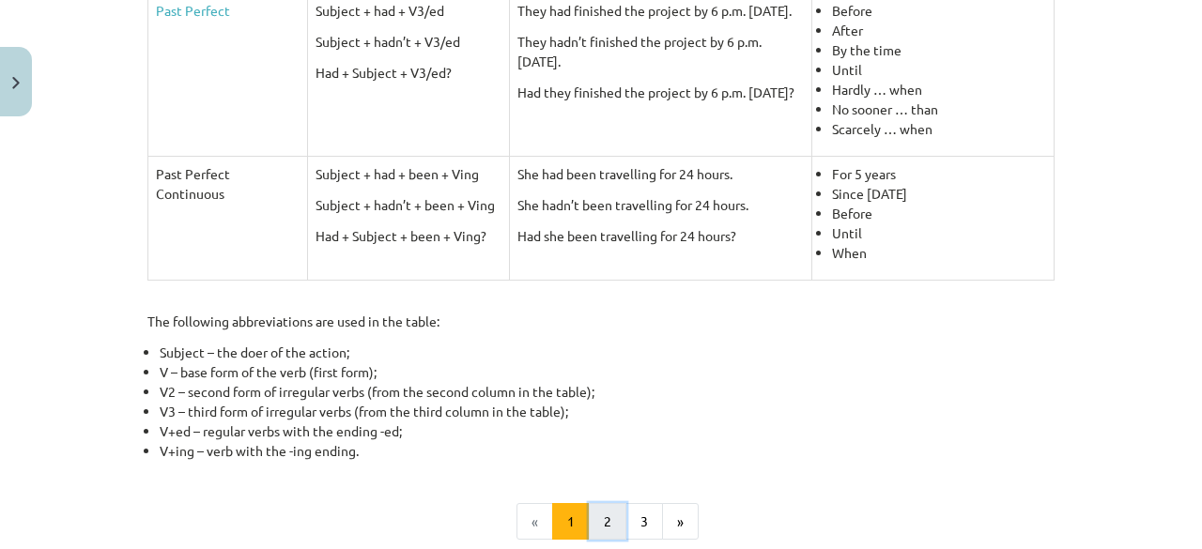
click at [597, 512] on button "2" at bounding box center [608, 522] width 38 height 38
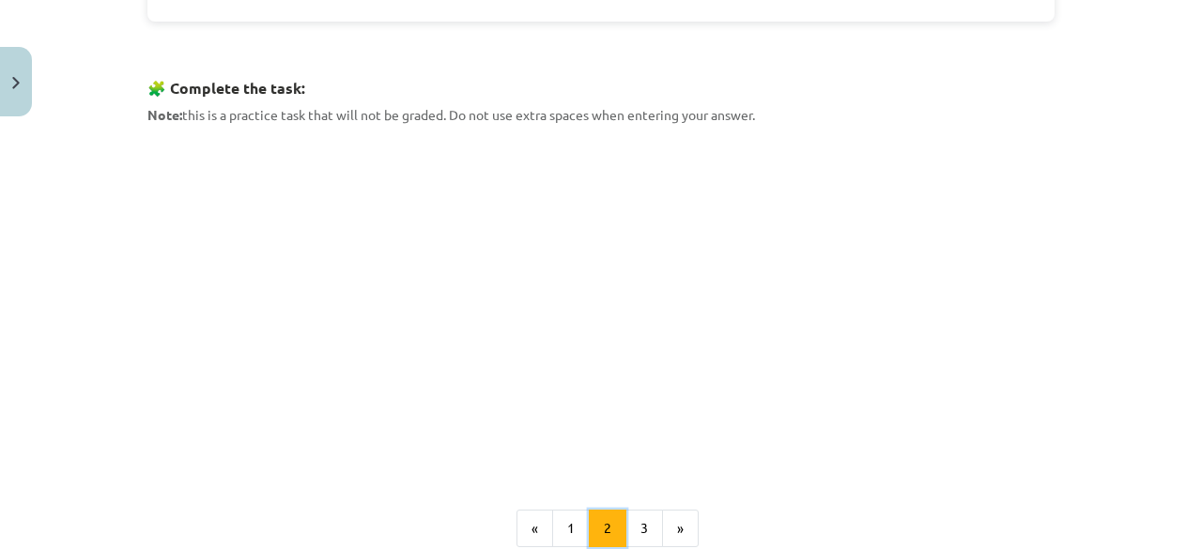
scroll to position [899, 0]
click at [637, 514] on button "3" at bounding box center [644, 529] width 38 height 38
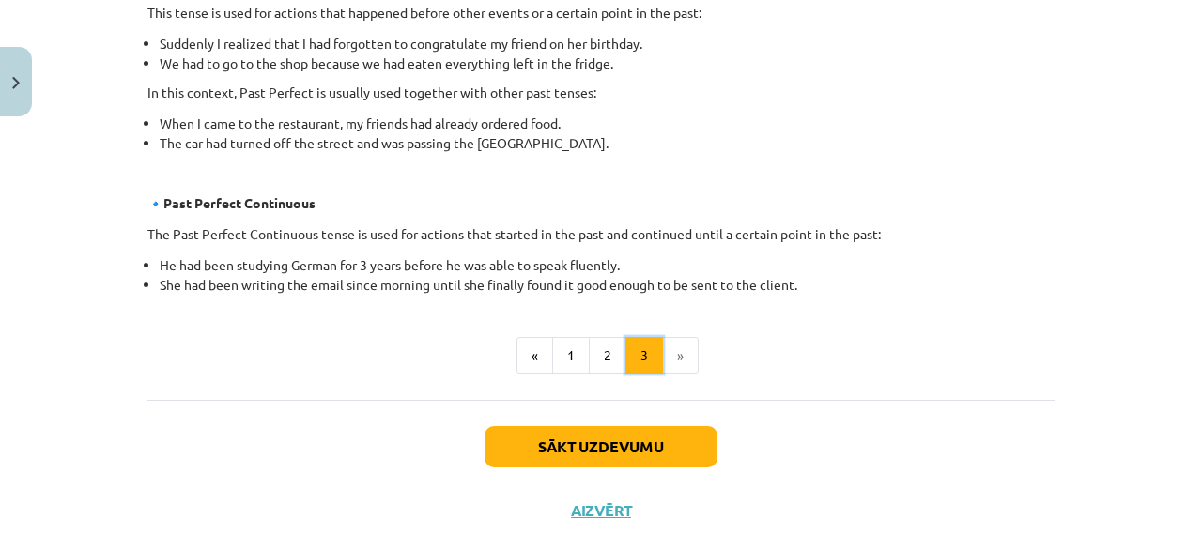
scroll to position [1230, 0]
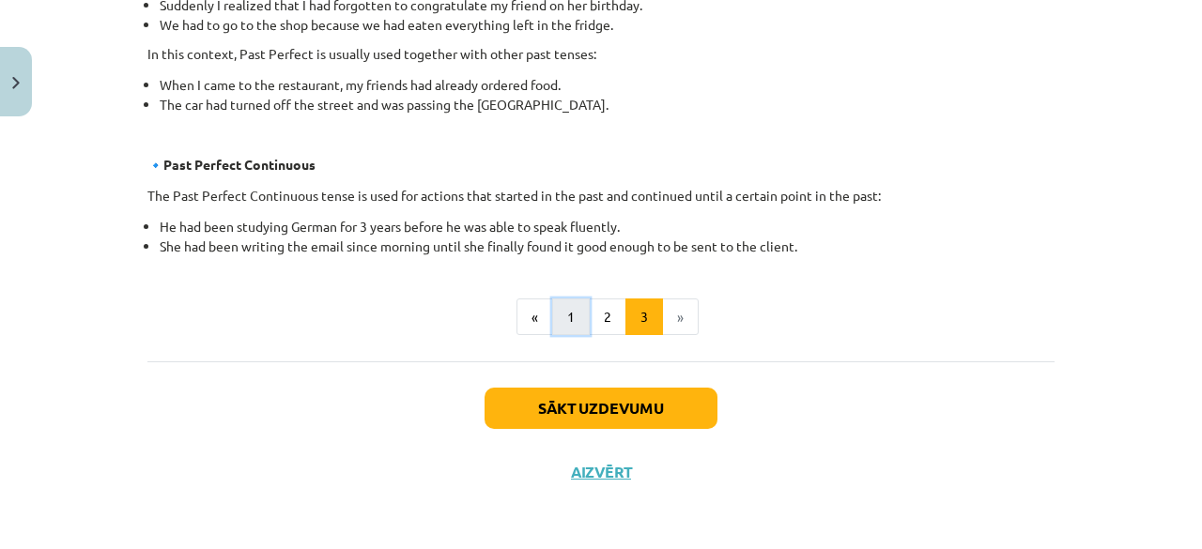
click at [565, 326] on button "1" at bounding box center [571, 318] width 38 height 38
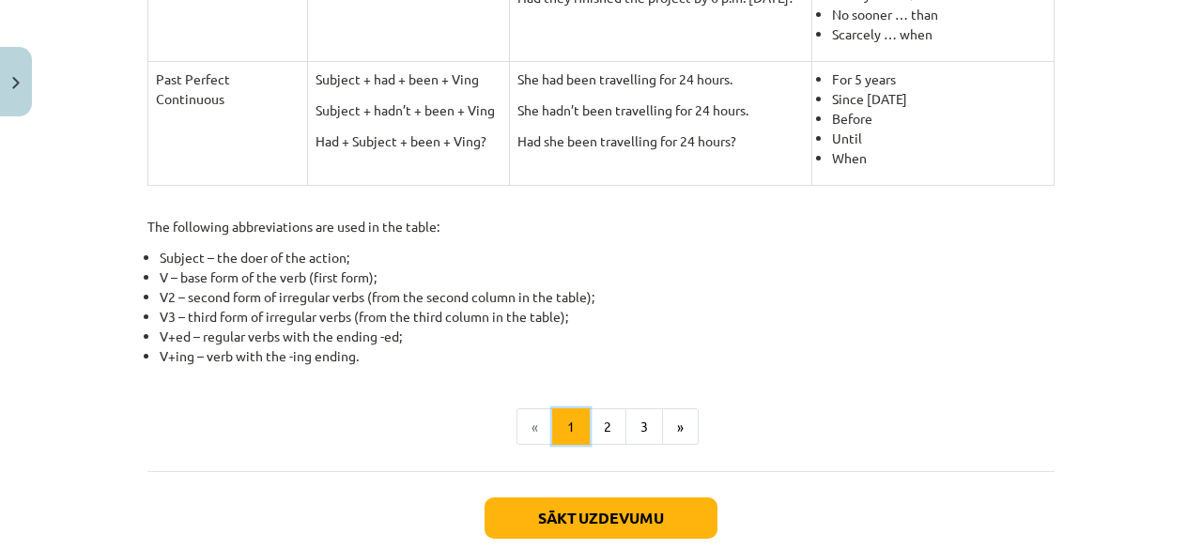
scroll to position [930, 0]
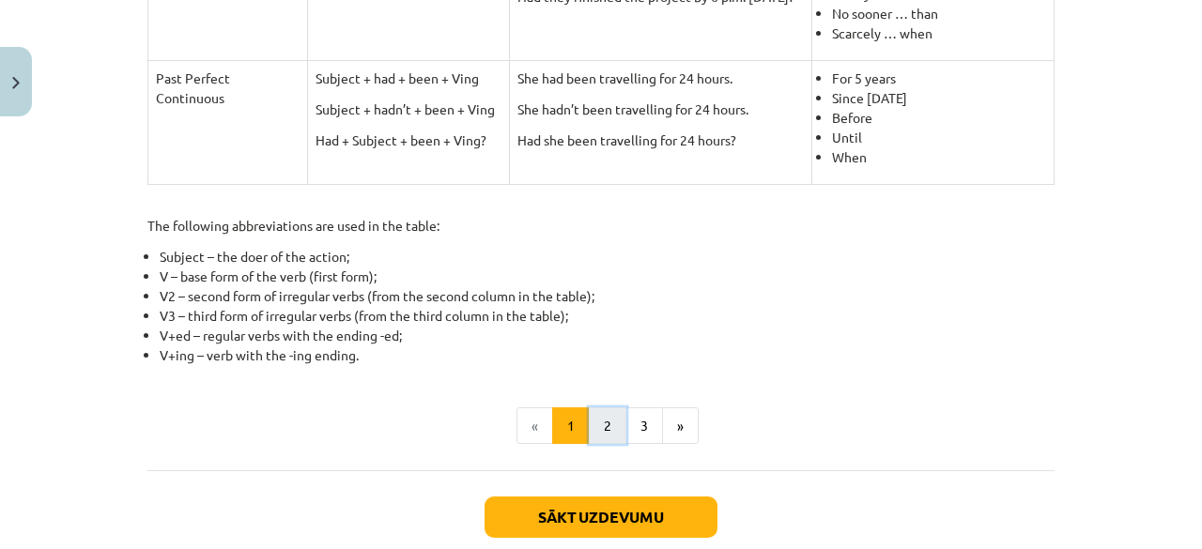
click at [599, 424] on button "2" at bounding box center [608, 426] width 38 height 38
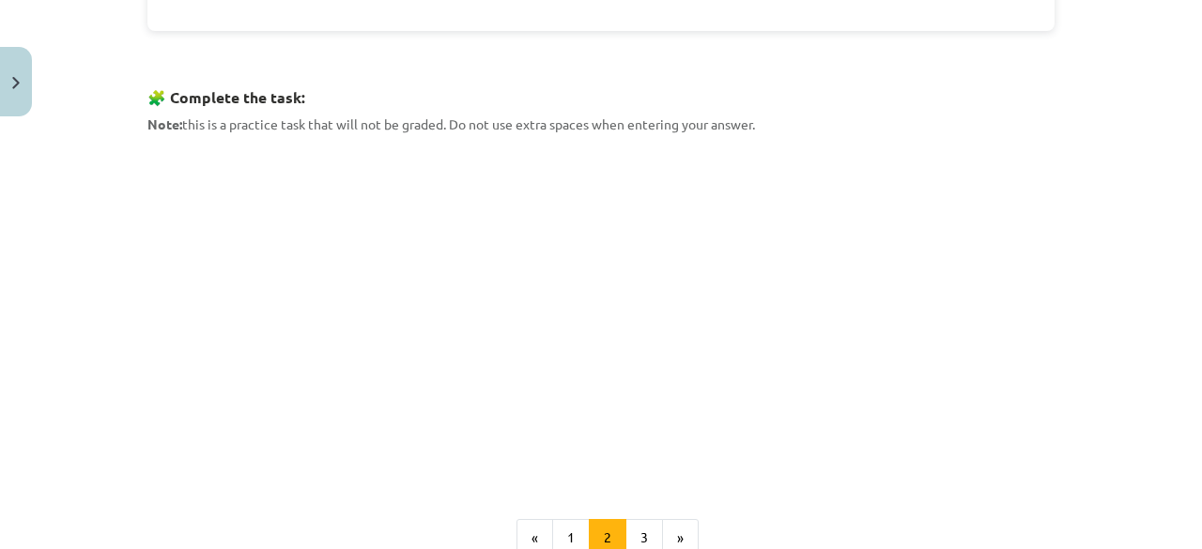
scroll to position [890, 0]
click at [98, 168] on div "Mācību tēma: Angļu valoda i - 10.klase 1.ieskaites mācību materiāls #3 📝 Topic …" at bounding box center [601, 274] width 1202 height 549
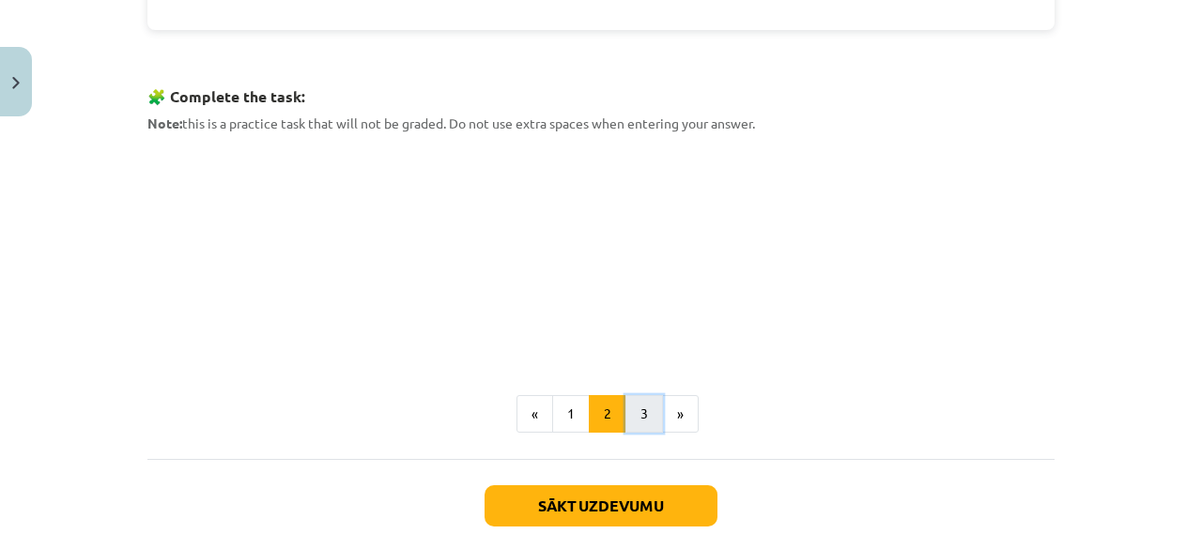
click at [633, 405] on button "3" at bounding box center [644, 414] width 38 height 38
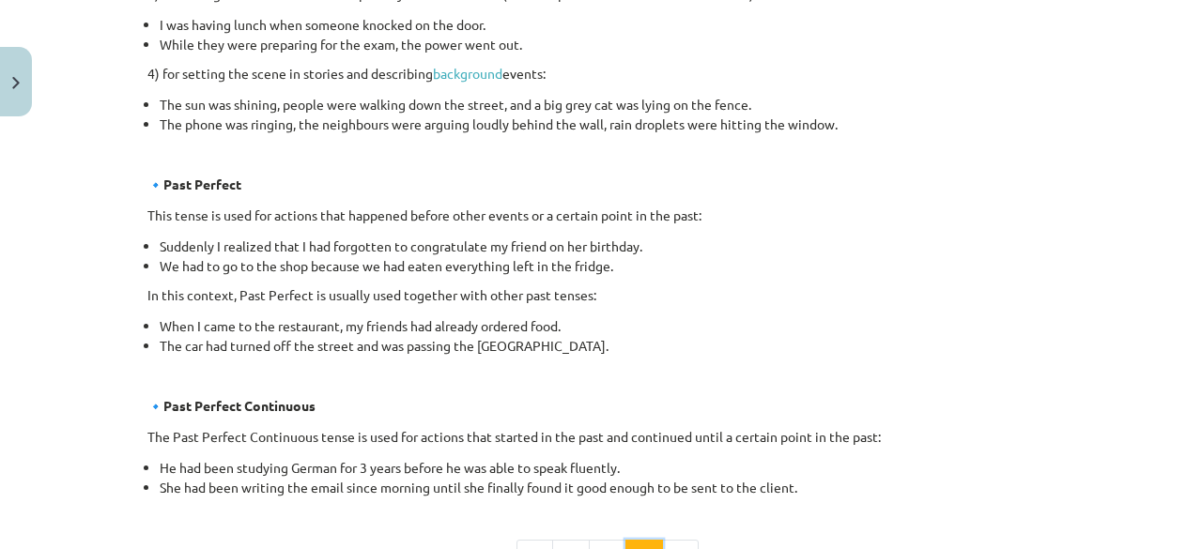
scroll to position [1230, 0]
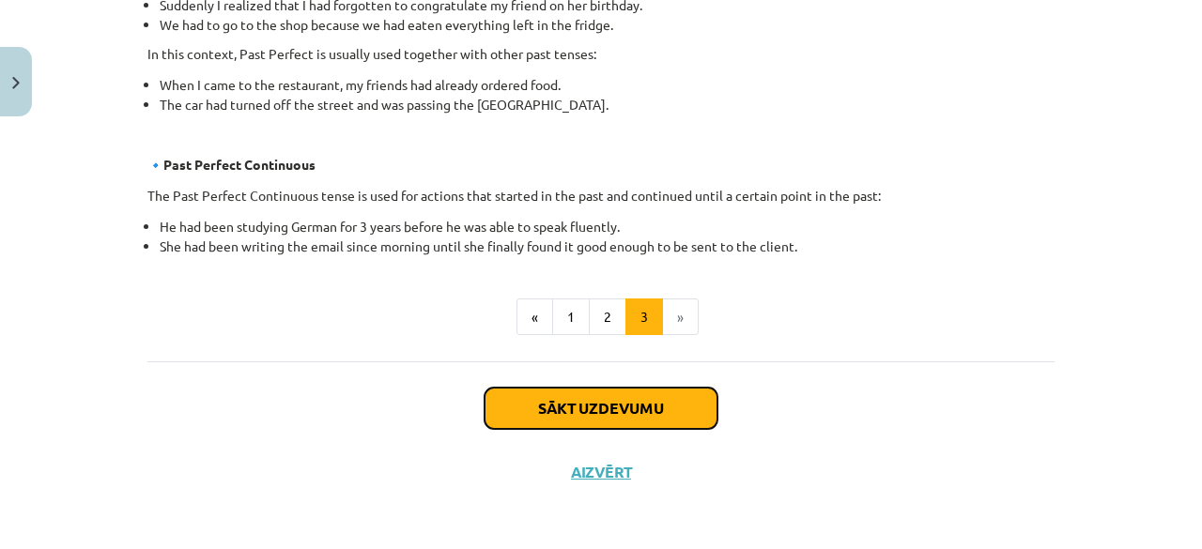
click at [700, 419] on button "Sākt uzdevumu" at bounding box center [600, 408] width 233 height 41
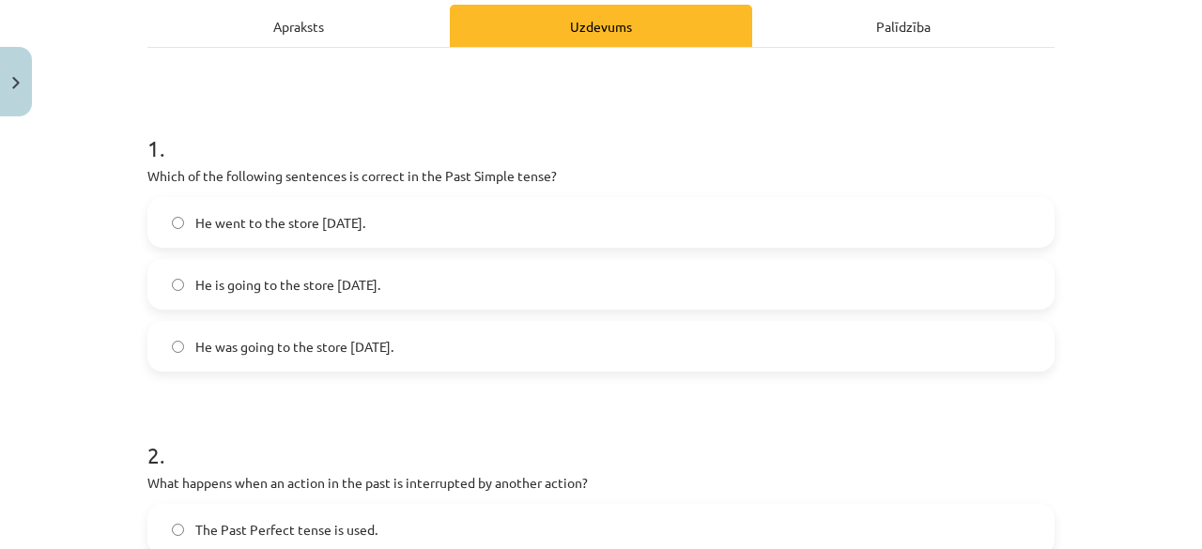
scroll to position [274, 0]
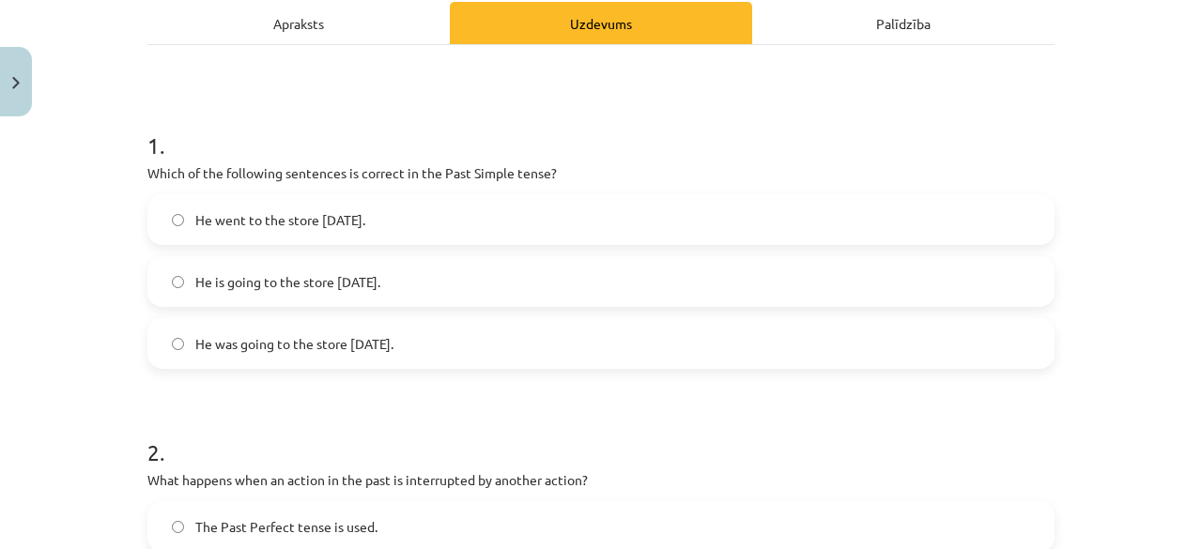
drag, startPoint x: 132, startPoint y: 168, endPoint x: 457, endPoint y: 335, distance: 365.3
copy div "Which of the following sentences is correct in the Past Simple tense? He went t…"
click at [360, 228] on span "He went to the store yesterday." at bounding box center [280, 220] width 170 height 20
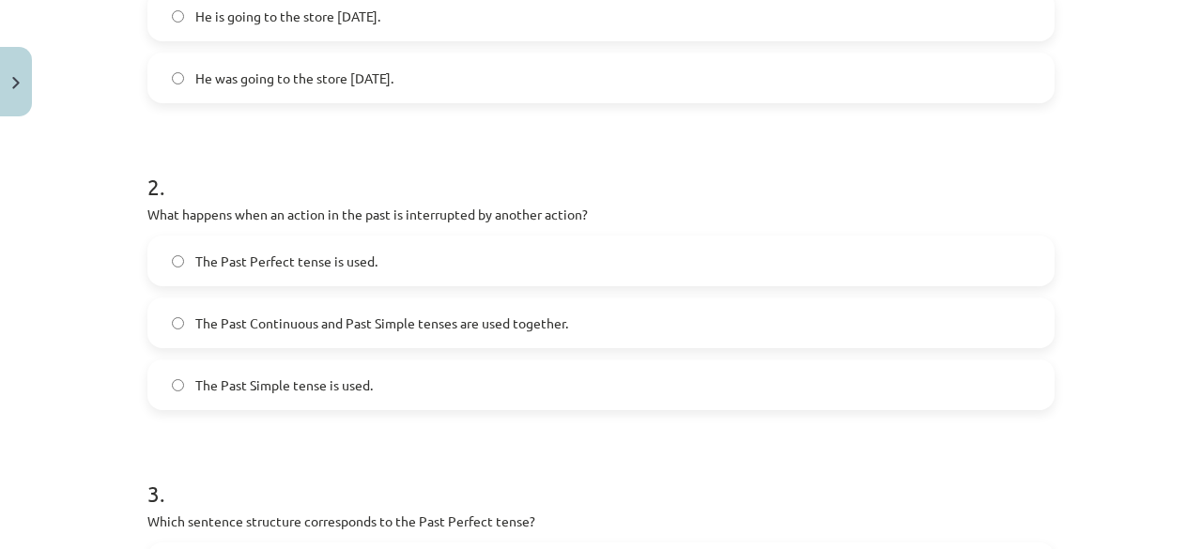
scroll to position [541, 0]
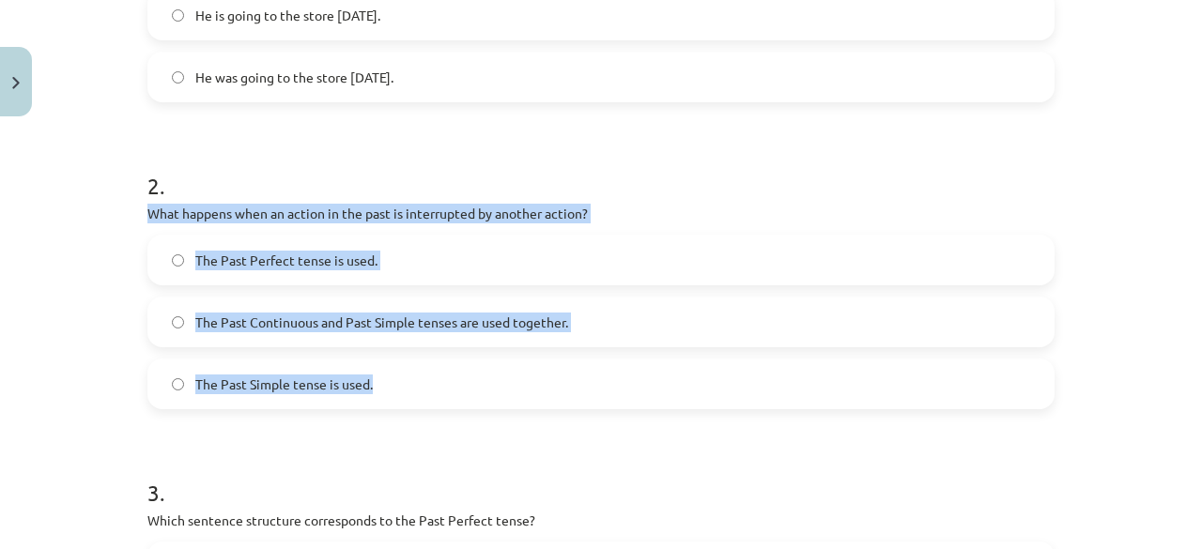
drag, startPoint x: 136, startPoint y: 207, endPoint x: 423, endPoint y: 377, distance: 333.8
click at [423, 377] on div "8 XP Saņemsi Viegls 255 pilda Apraksts Uzdevums Palīdzība 1 . Which of the foll…" at bounding box center [601, 389] width 930 height 1610
copy div "What happens when an action in the past is interrupted by another action? The P…"
click at [373, 315] on span "The Past Continuous and Past Simple tenses are used together." at bounding box center [381, 323] width 373 height 20
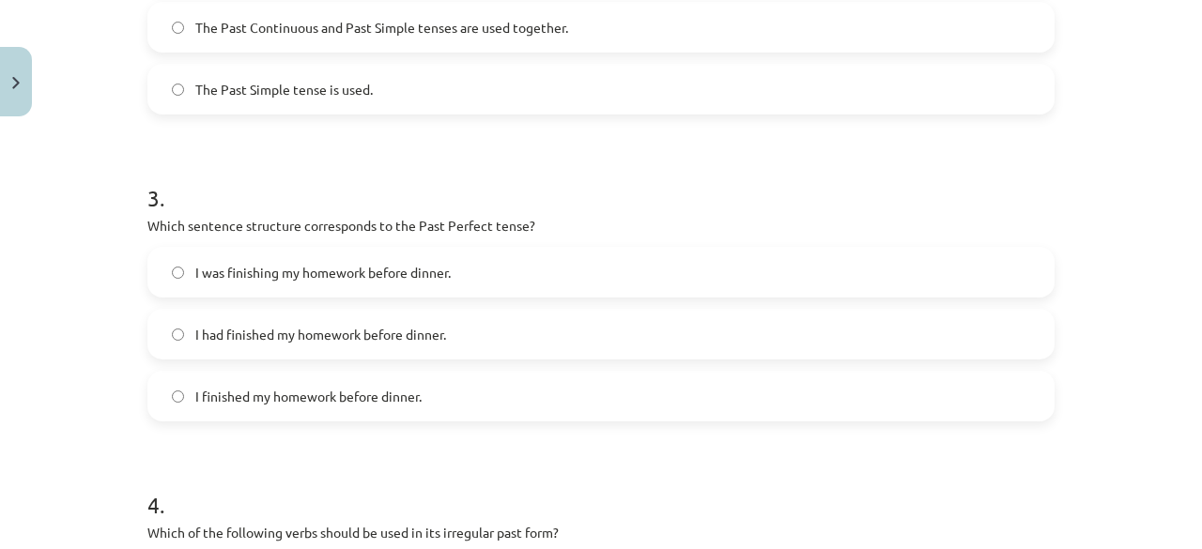
scroll to position [841, 0]
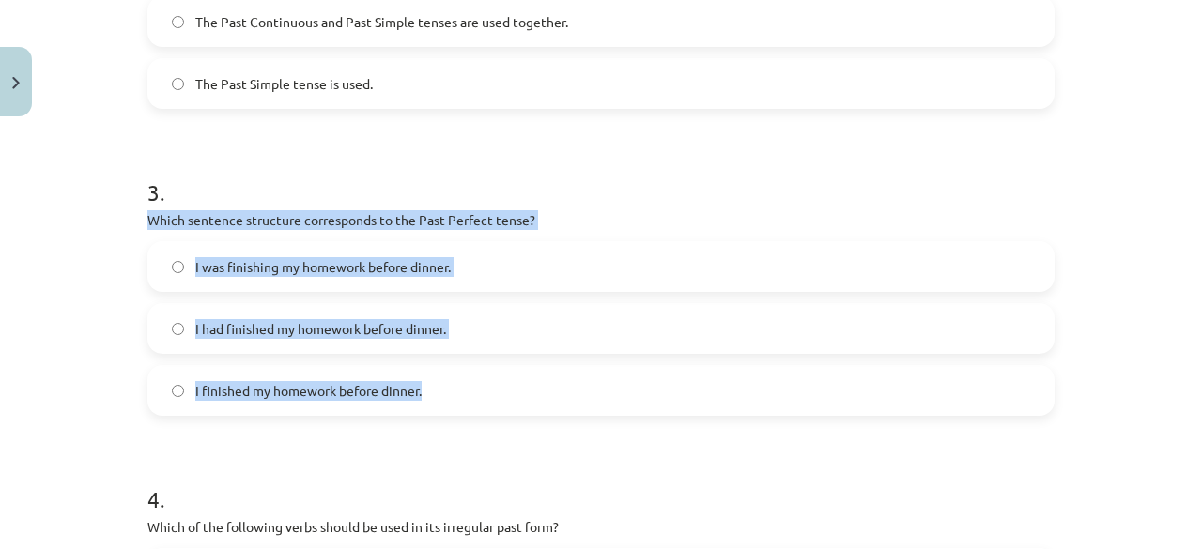
drag, startPoint x: 139, startPoint y: 218, endPoint x: 424, endPoint y: 392, distance: 334.1
click at [424, 392] on div "8 XP Saņemsi Viegls 255 pilda Apraksts Uzdevums Palīdzība 1 . Which of the foll…" at bounding box center [601, 89] width 930 height 1610
copy div "Which sentence structure corresponds to the Past Perfect tense? I was finishing…"
click at [483, 331] on label "I had finished my homework before dinner." at bounding box center [600, 328] width 903 height 47
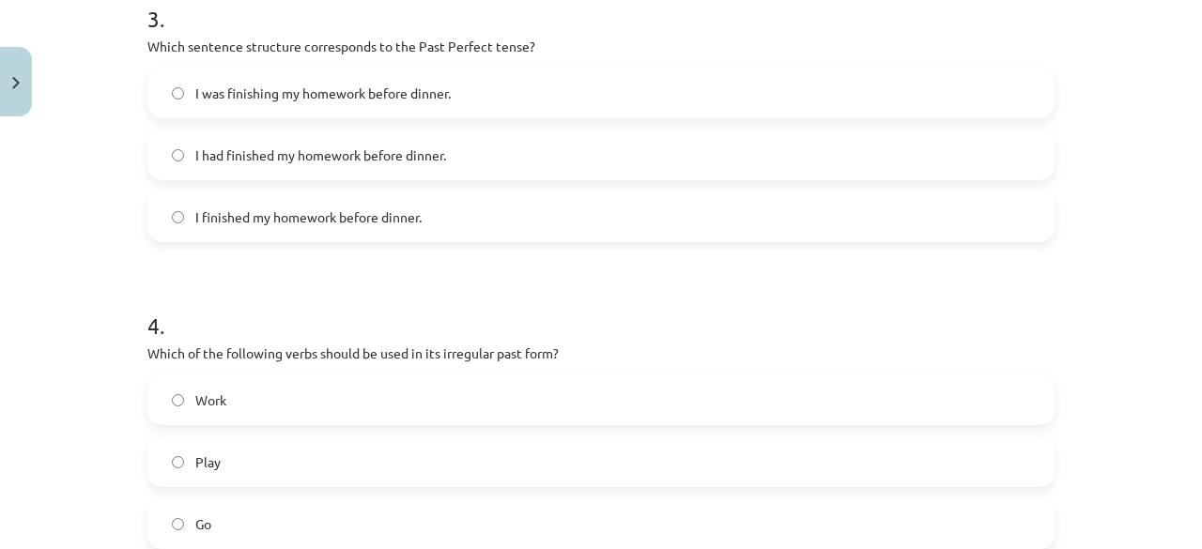
scroll to position [1147, 0]
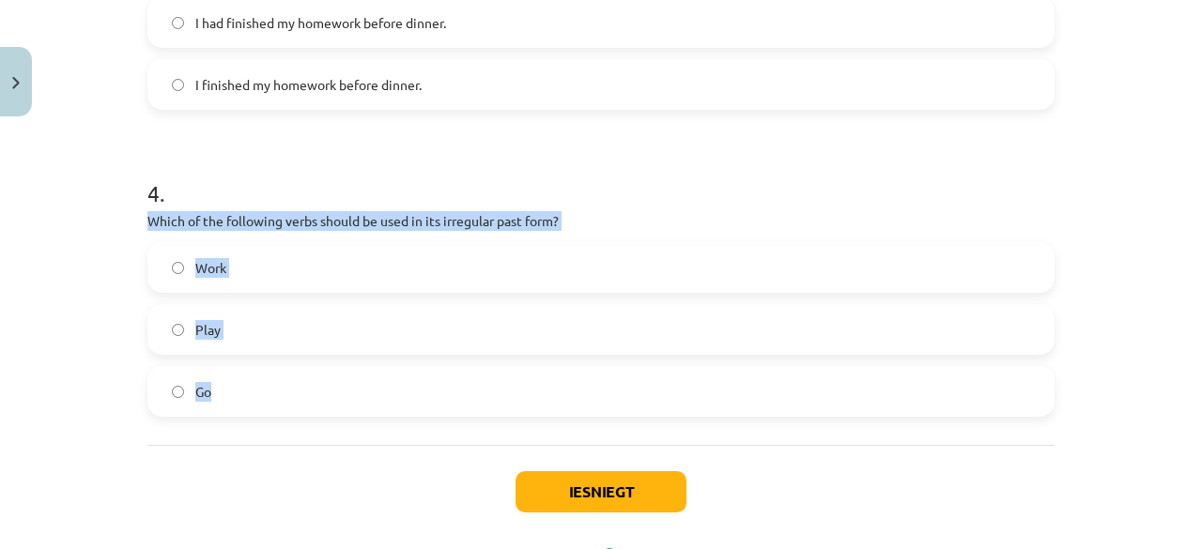
drag, startPoint x: 138, startPoint y: 220, endPoint x: 338, endPoint y: 387, distance: 260.6
copy div "Which of the following verbs should be used in its irregular past form? Work Pl…"
click at [304, 395] on label "Go" at bounding box center [600, 391] width 903 height 47
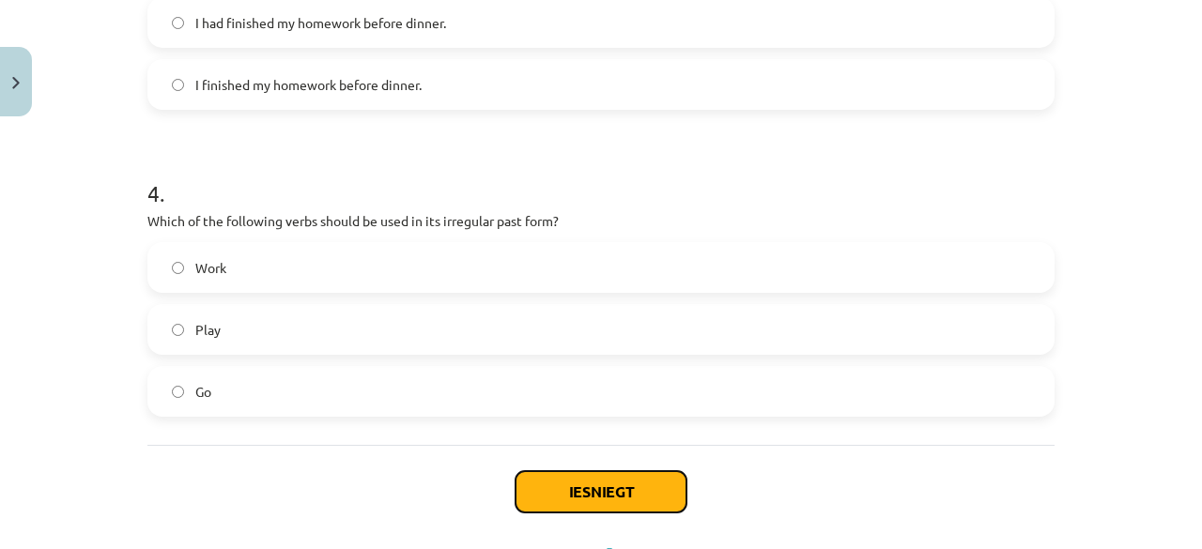
click at [546, 497] on button "Iesniegt" at bounding box center [600, 491] width 171 height 41
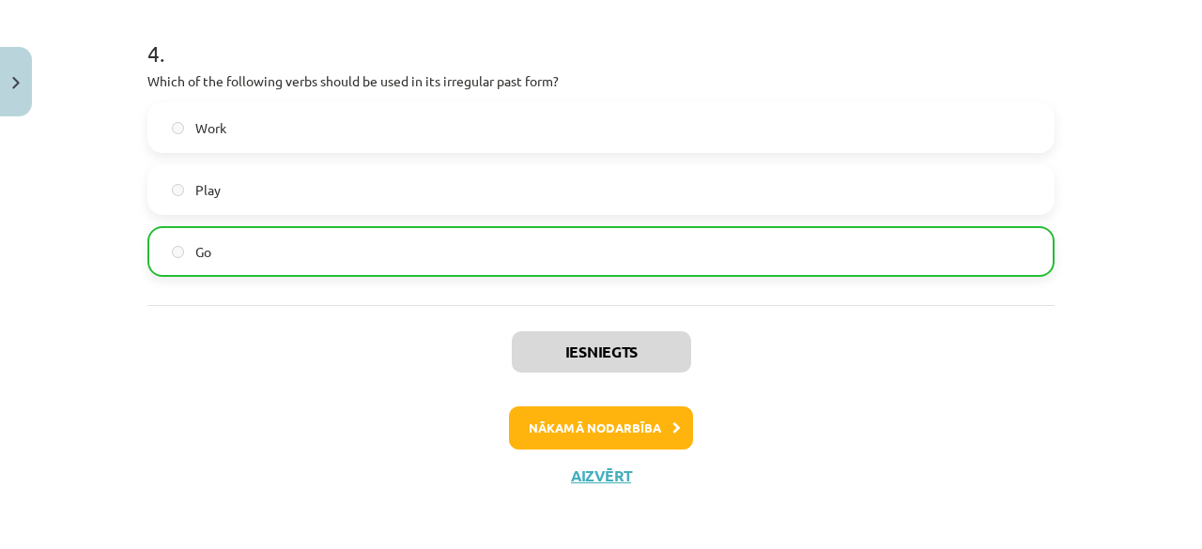
scroll to position [1290, 0]
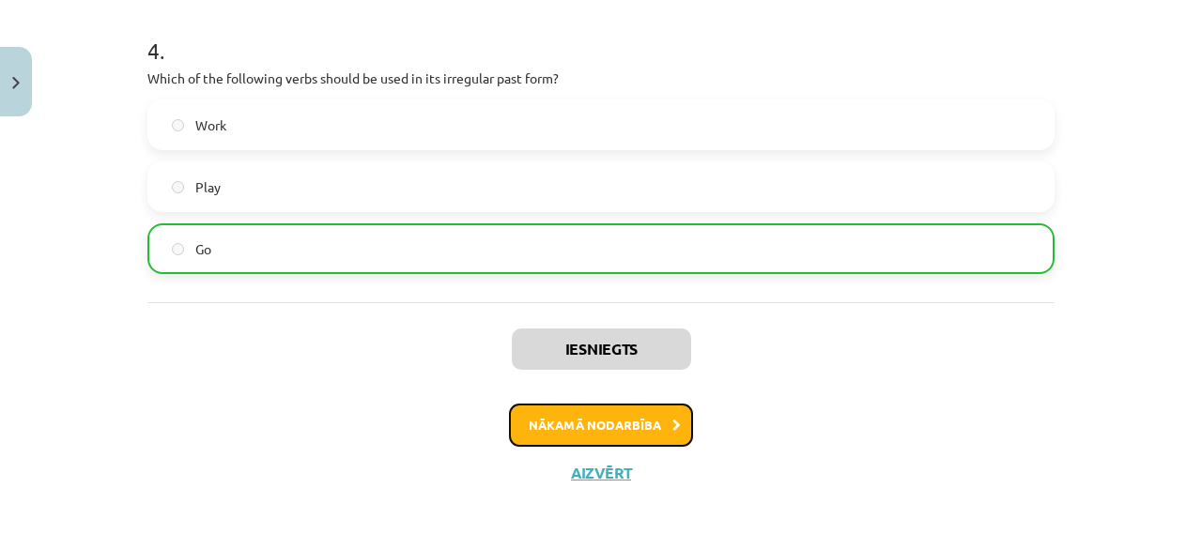
click at [586, 417] on button "Nākamā nodarbība" at bounding box center [601, 425] width 184 height 43
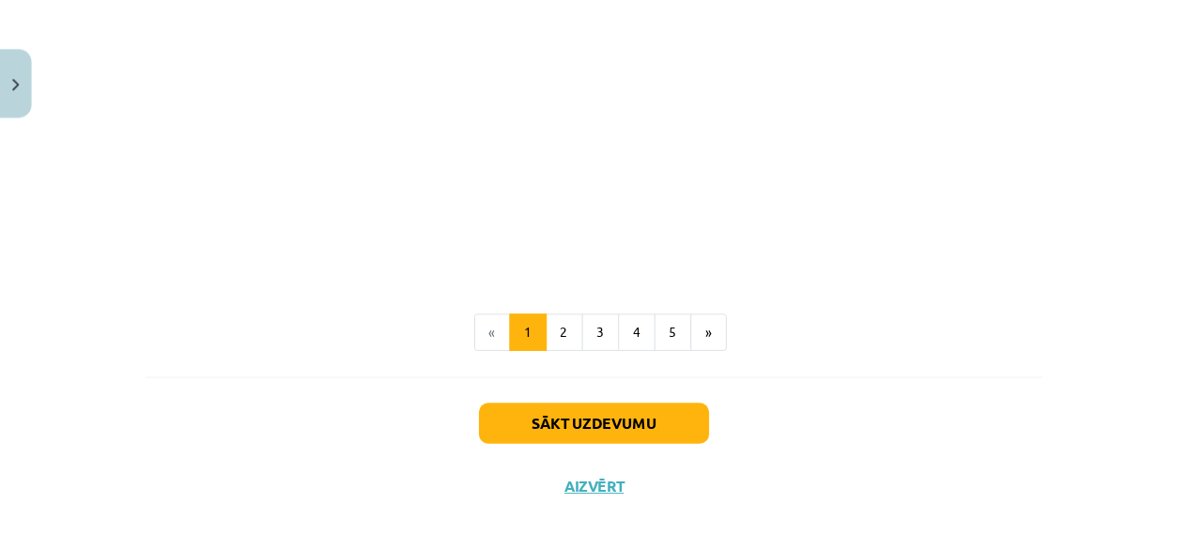
scroll to position [1352, 0]
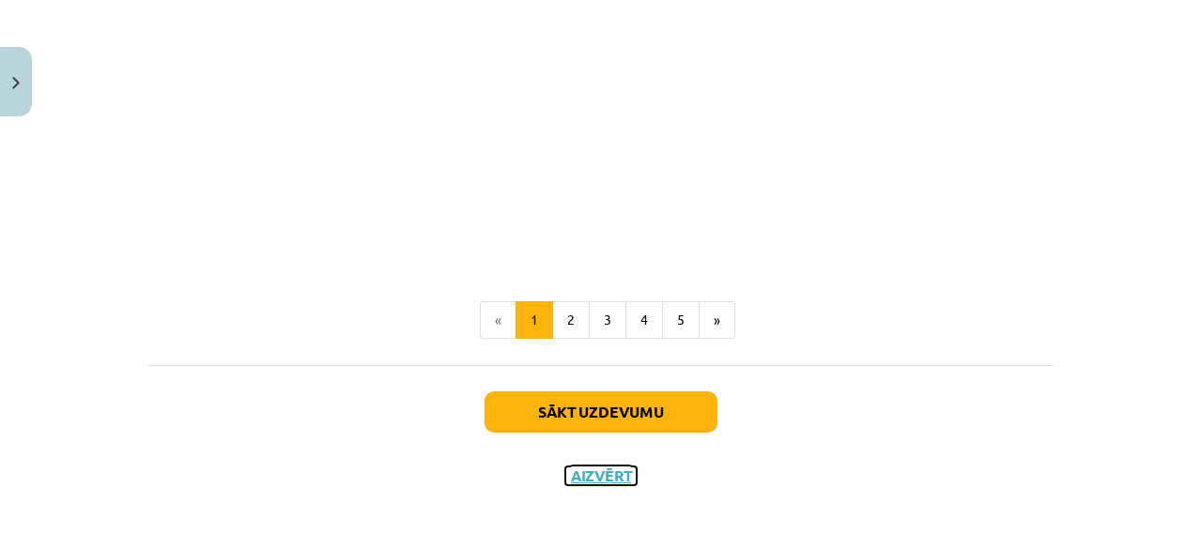
click at [602, 467] on button "Aizvērt" at bounding box center [600, 476] width 71 height 19
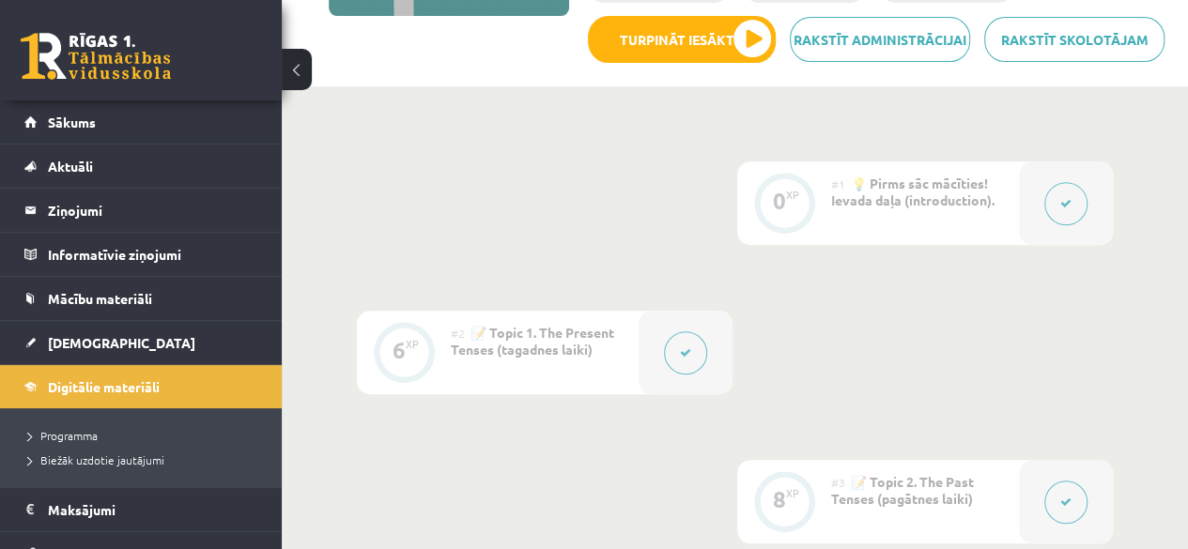
scroll to position [370, 0]
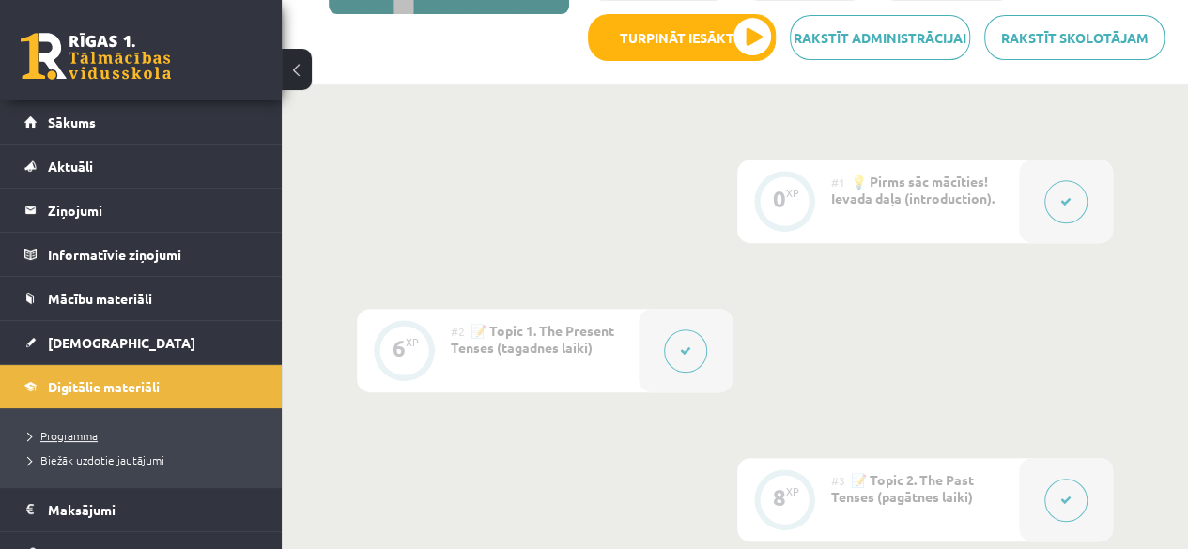
click at [70, 437] on span "Programma" at bounding box center [62, 435] width 69 height 15
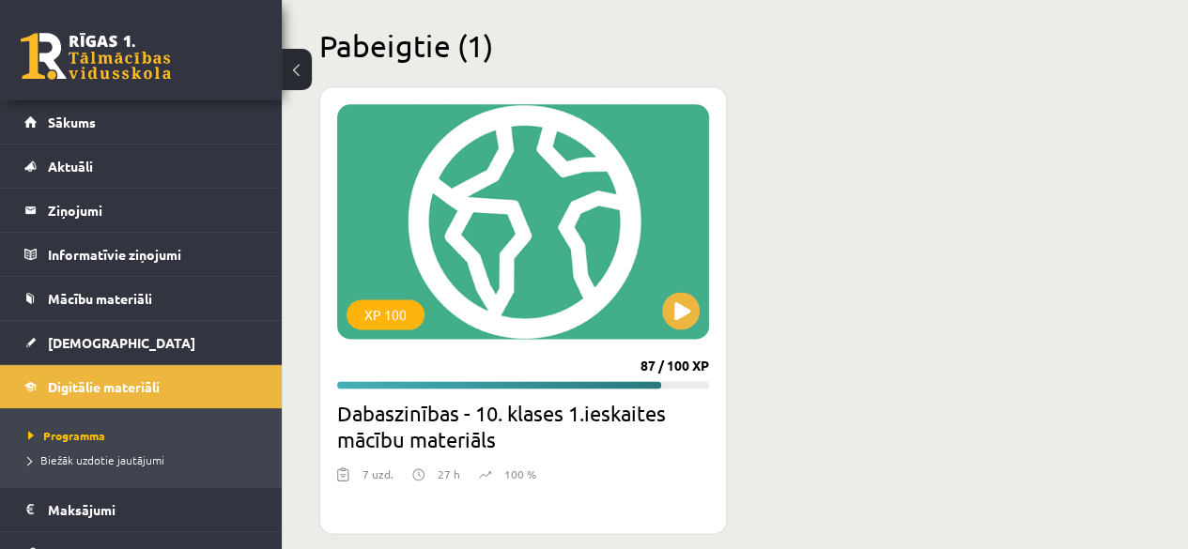
scroll to position [1155, 0]
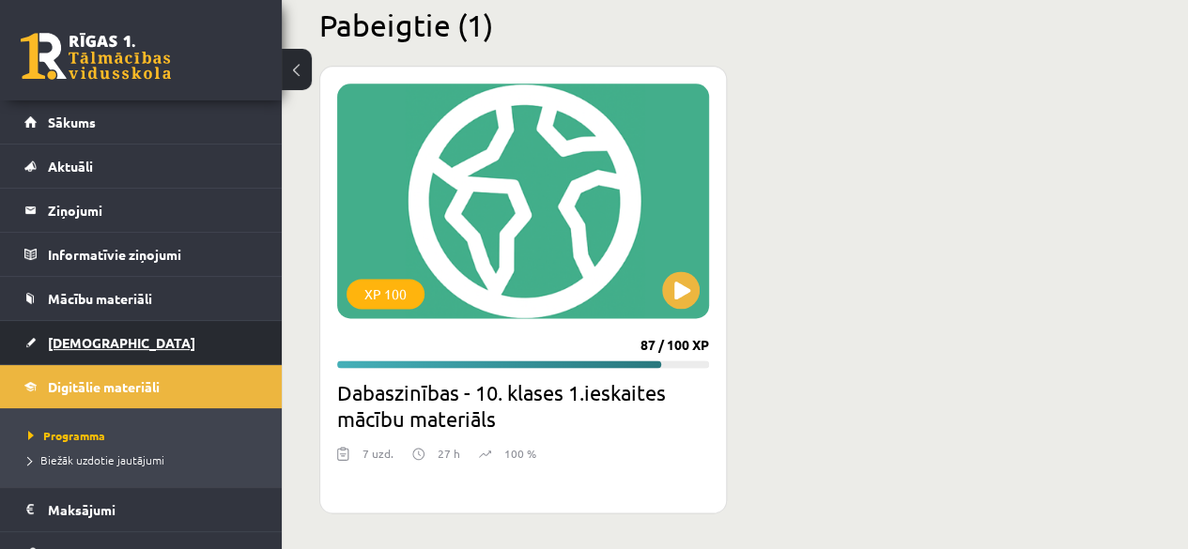
click at [156, 335] on link "[DEMOGRAPHIC_DATA]" at bounding box center [141, 342] width 234 height 43
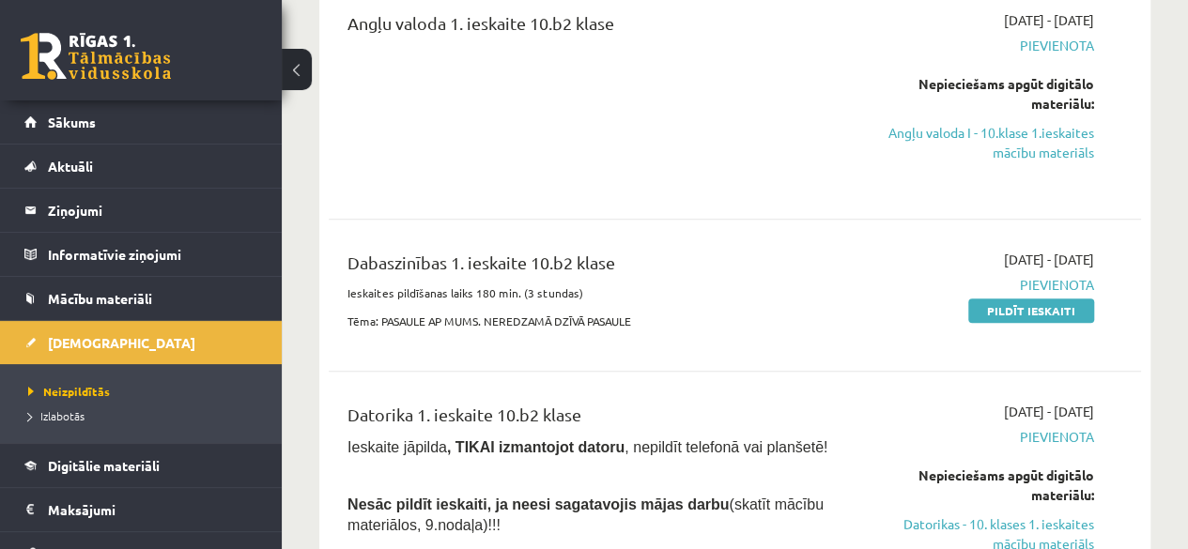
scroll to position [323, 0]
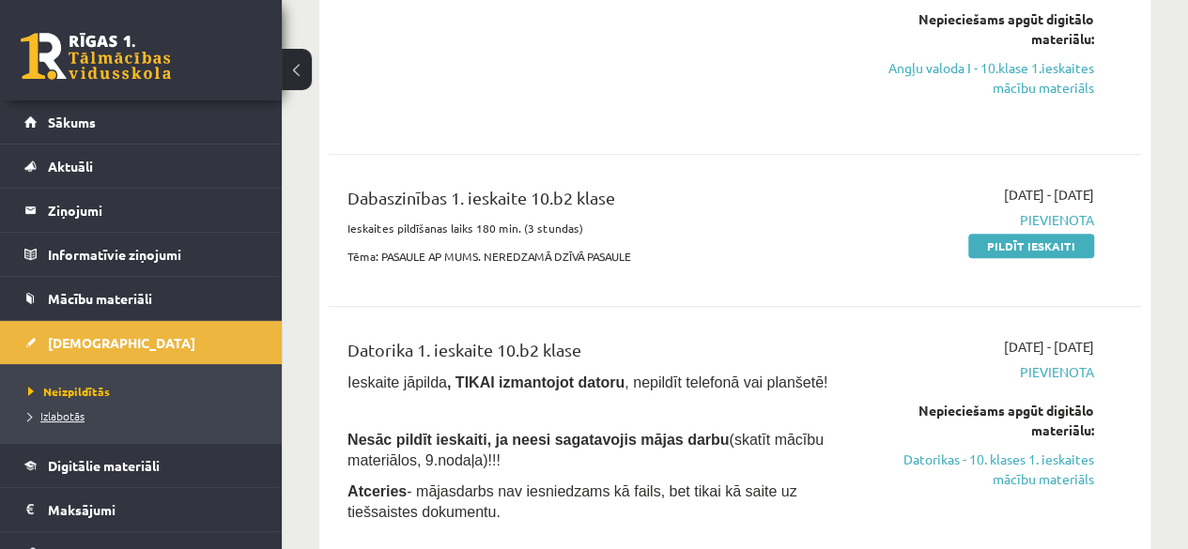
click at [92, 416] on link "Izlabotās" at bounding box center [145, 415] width 235 height 17
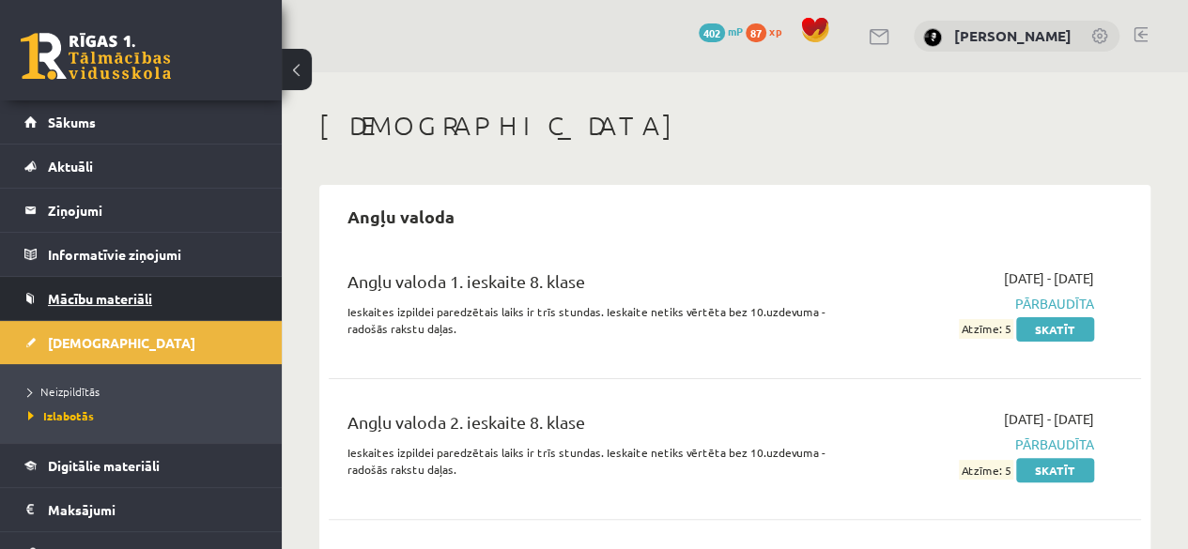
click at [170, 293] on link "Mācību materiāli" at bounding box center [141, 298] width 234 height 43
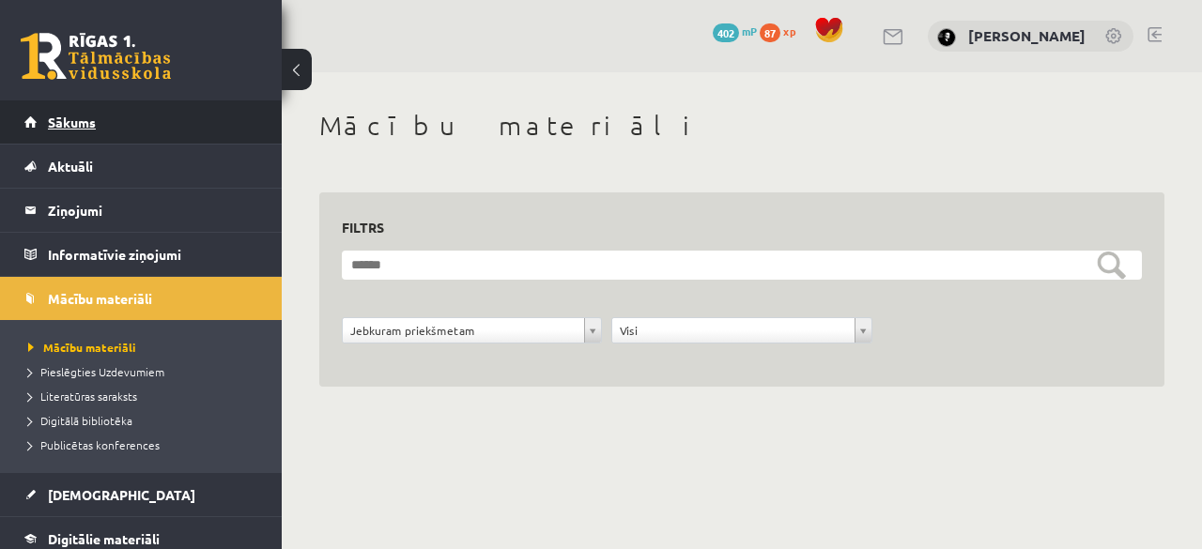
click at [199, 124] on link "Sākums" at bounding box center [141, 121] width 234 height 43
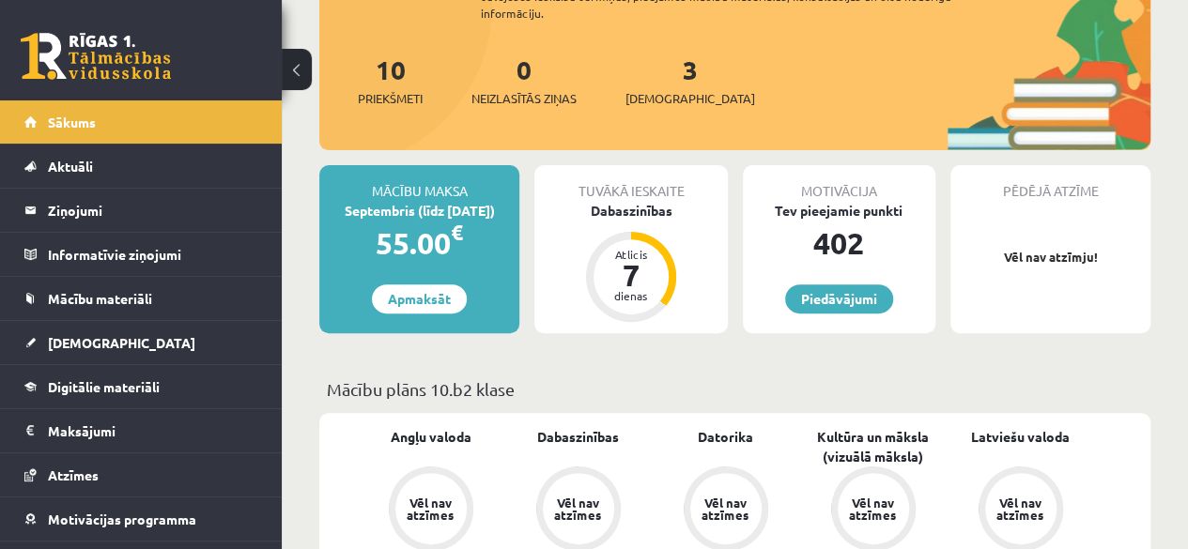
scroll to position [209, 0]
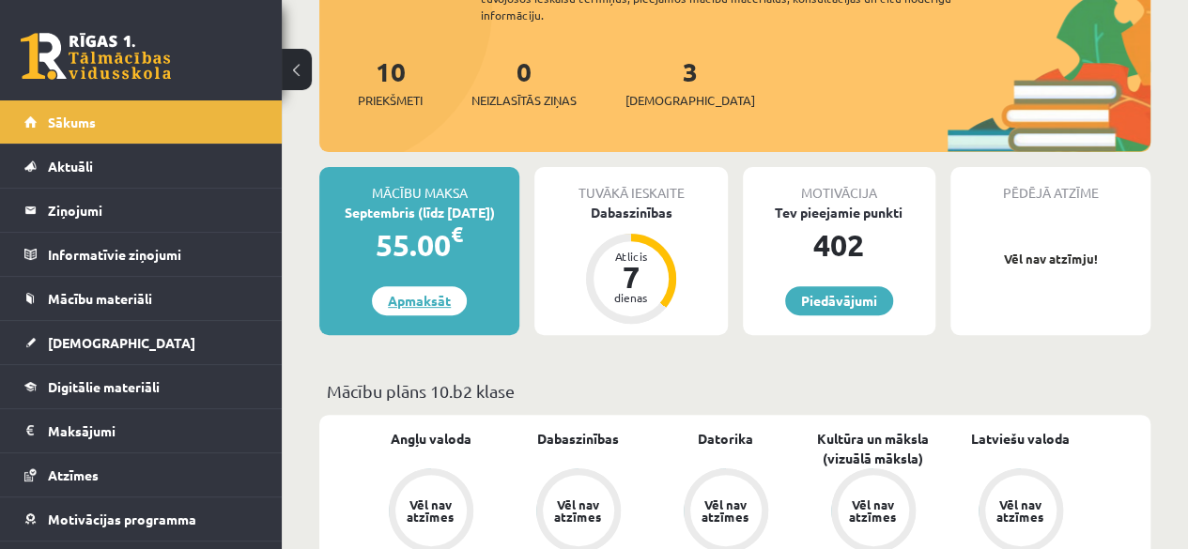
click at [438, 292] on link "Apmaksāt" at bounding box center [419, 300] width 95 height 29
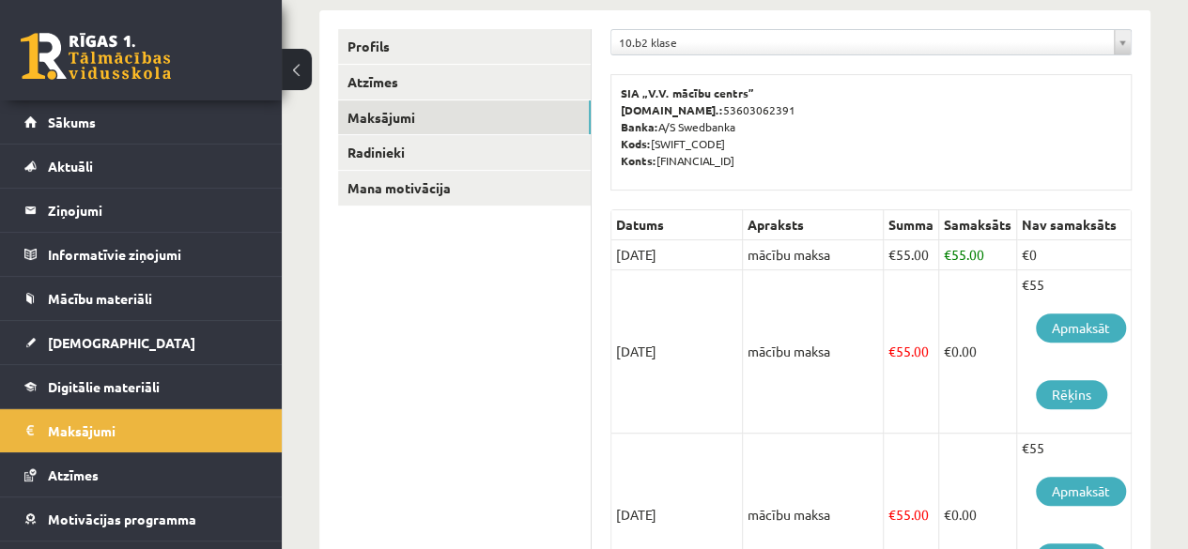
scroll to position [238, 0]
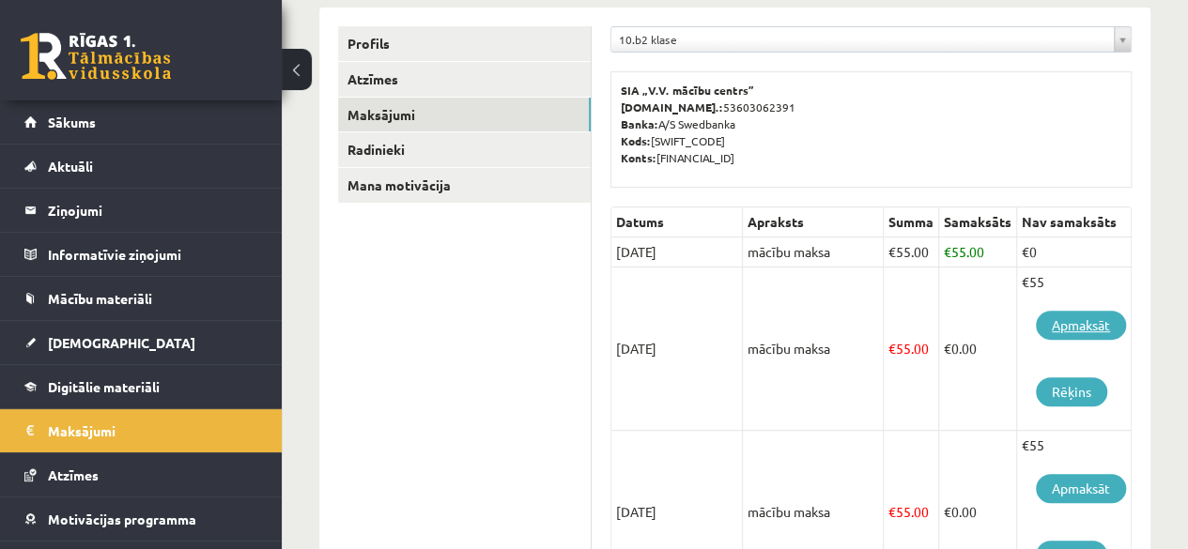
click at [1098, 313] on link "Apmaksāt" at bounding box center [1081, 325] width 90 height 29
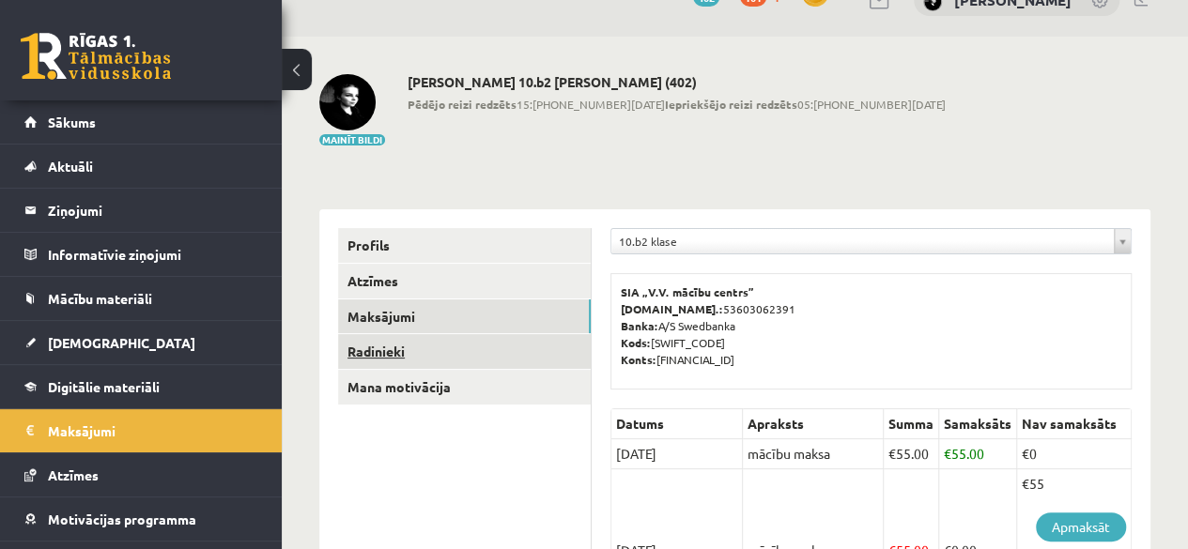
scroll to position [35, 0]
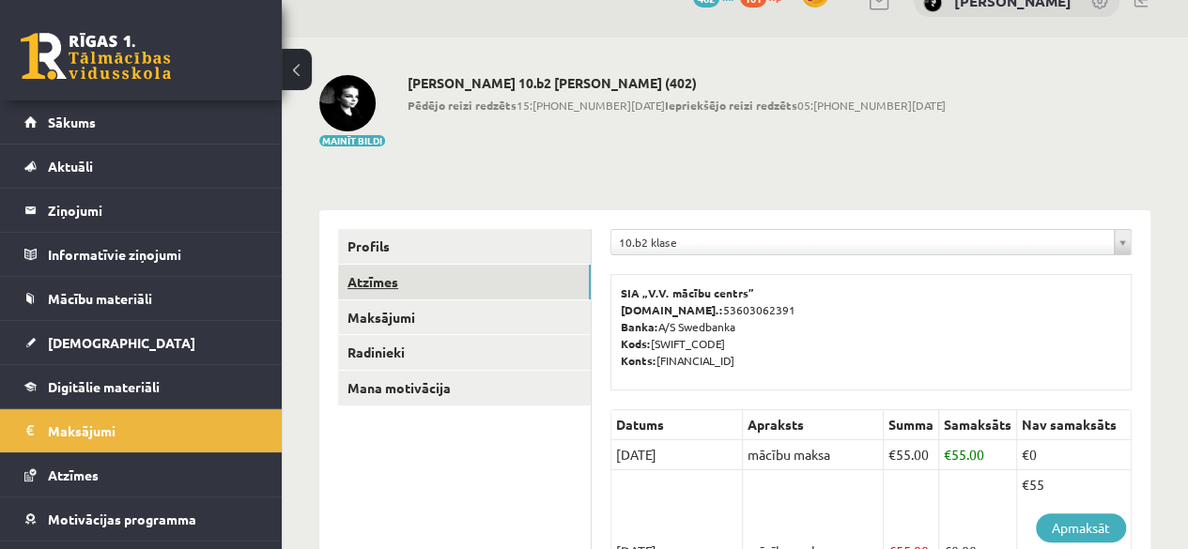
click at [421, 283] on link "Atzīmes" at bounding box center [464, 282] width 253 height 35
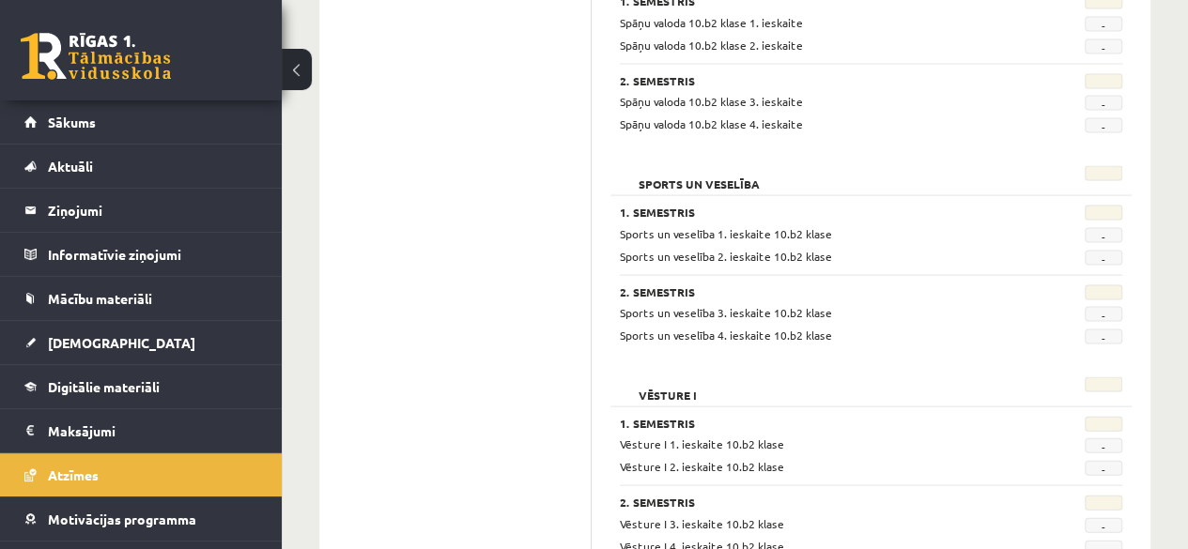
scroll to position [1910, 0]
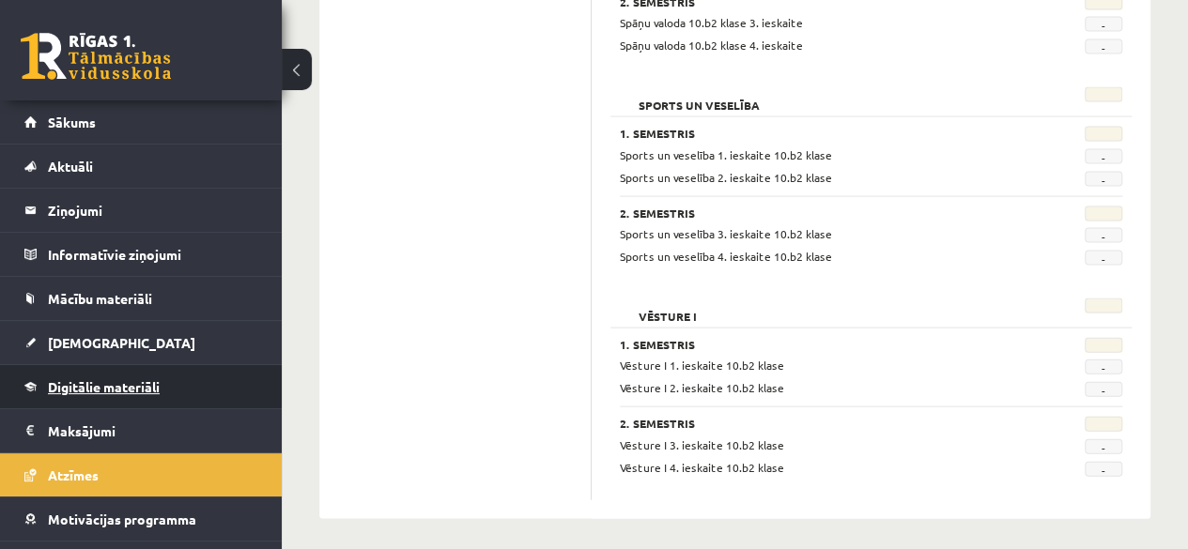
click at [204, 383] on link "Digitālie materiāli" at bounding box center [141, 386] width 234 height 43
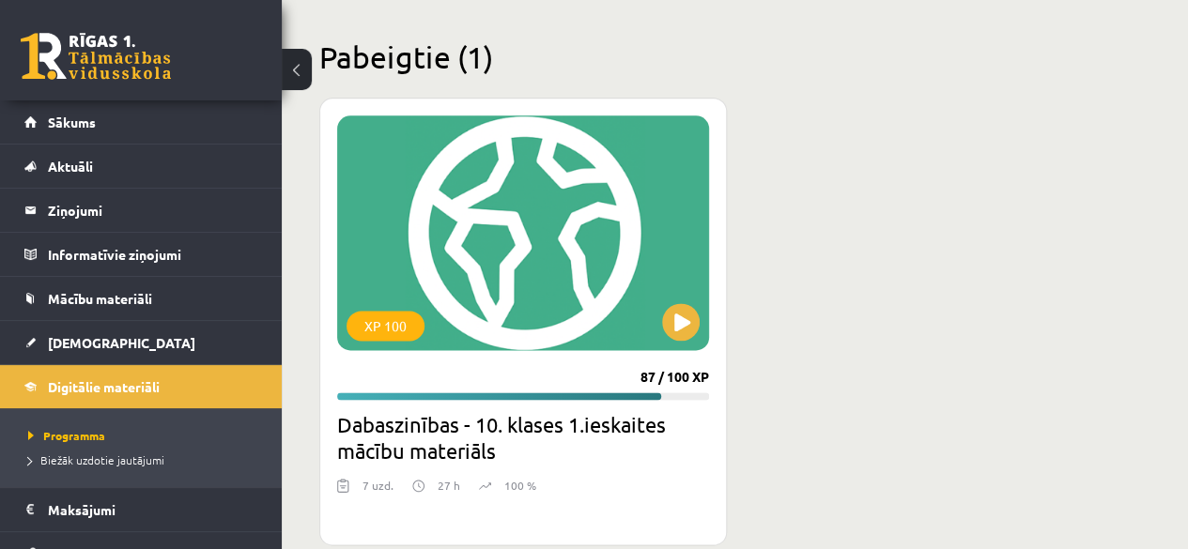
scroll to position [1155, 0]
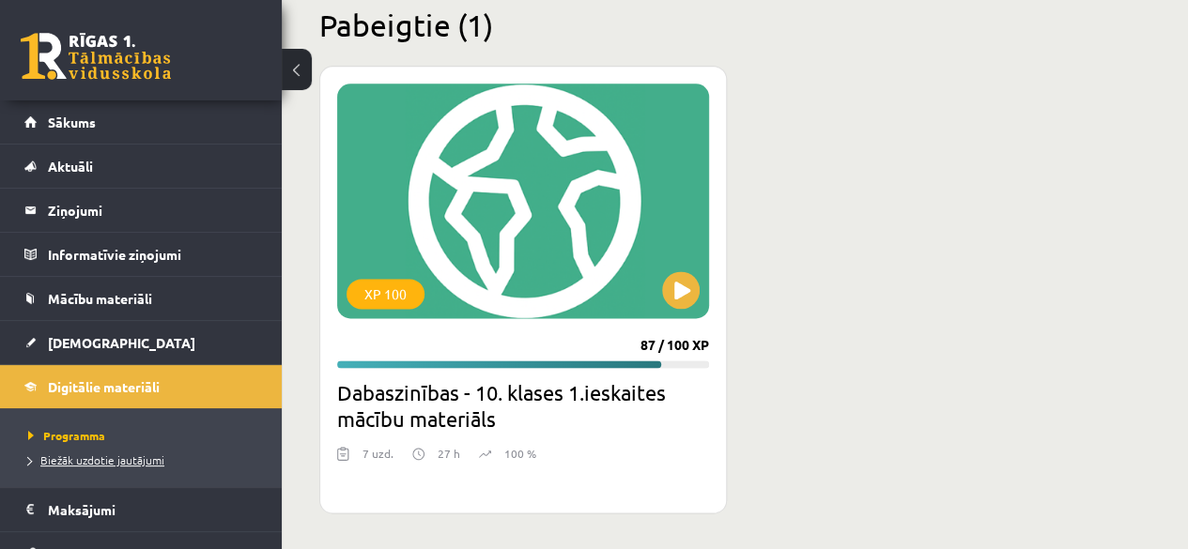
click at [125, 455] on span "Biežāk uzdotie jautājumi" at bounding box center [96, 460] width 136 height 15
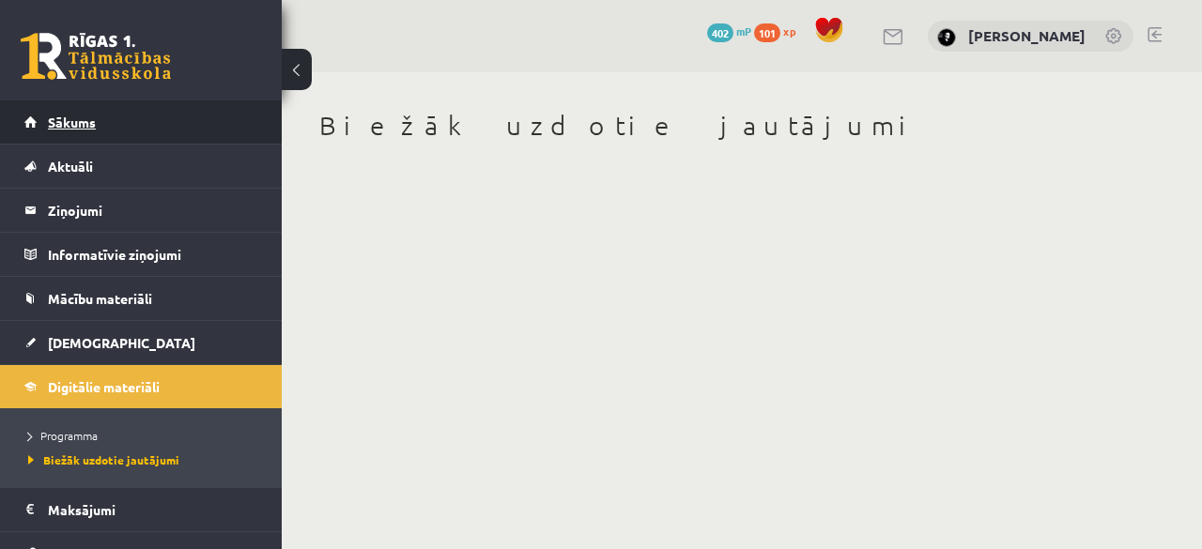
click at [165, 128] on link "Sākums" at bounding box center [141, 121] width 234 height 43
